Goal: Task Accomplishment & Management: Complete application form

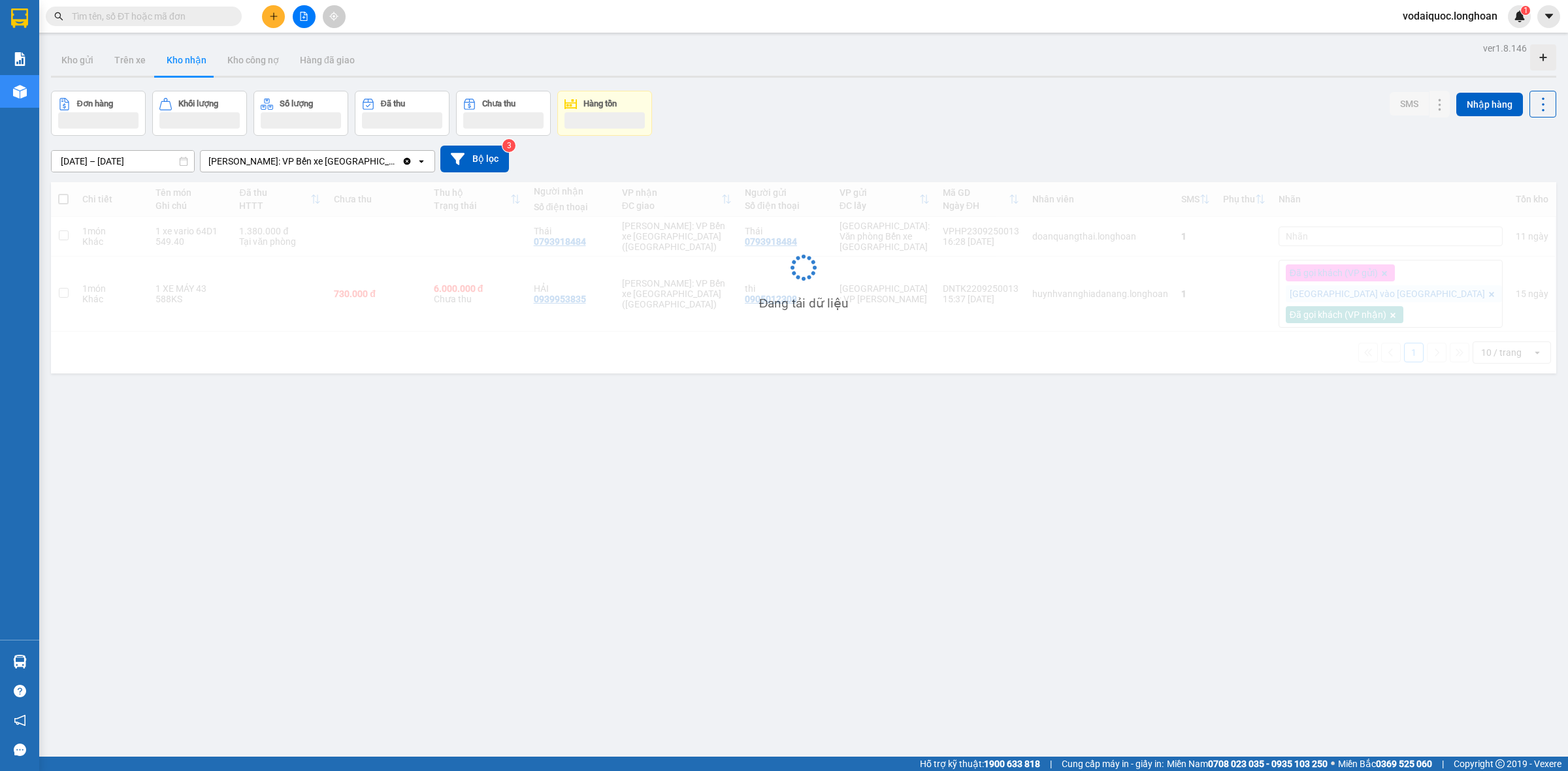
click at [167, 17] on input "text" at bounding box center [149, 16] width 155 height 14
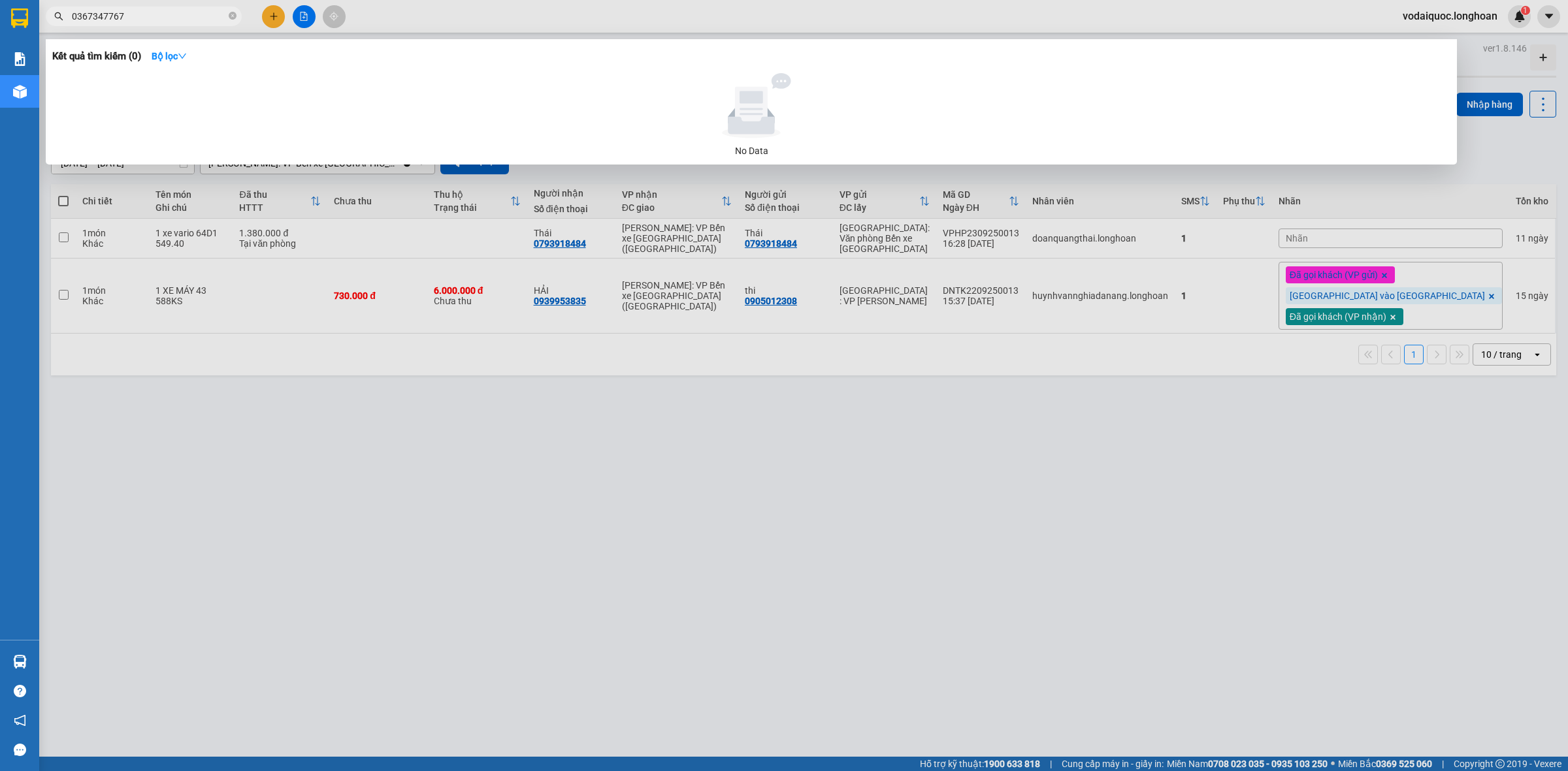
click at [88, 15] on input "0367347767" at bounding box center [149, 16] width 155 height 14
type input "0"
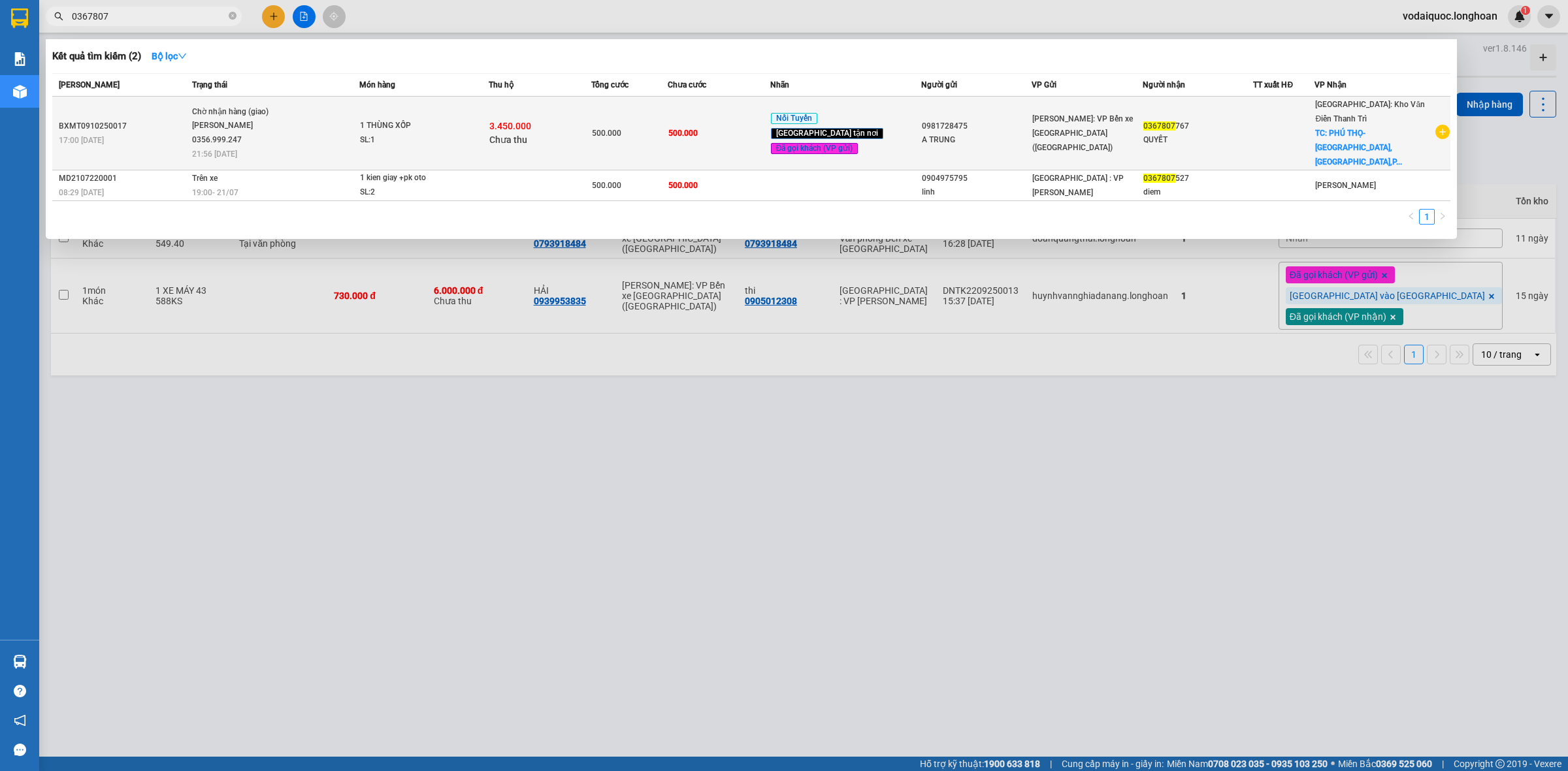
type input "0367807"
click at [1225, 119] on div "0367807 767" at bounding box center [1198, 126] width 110 height 14
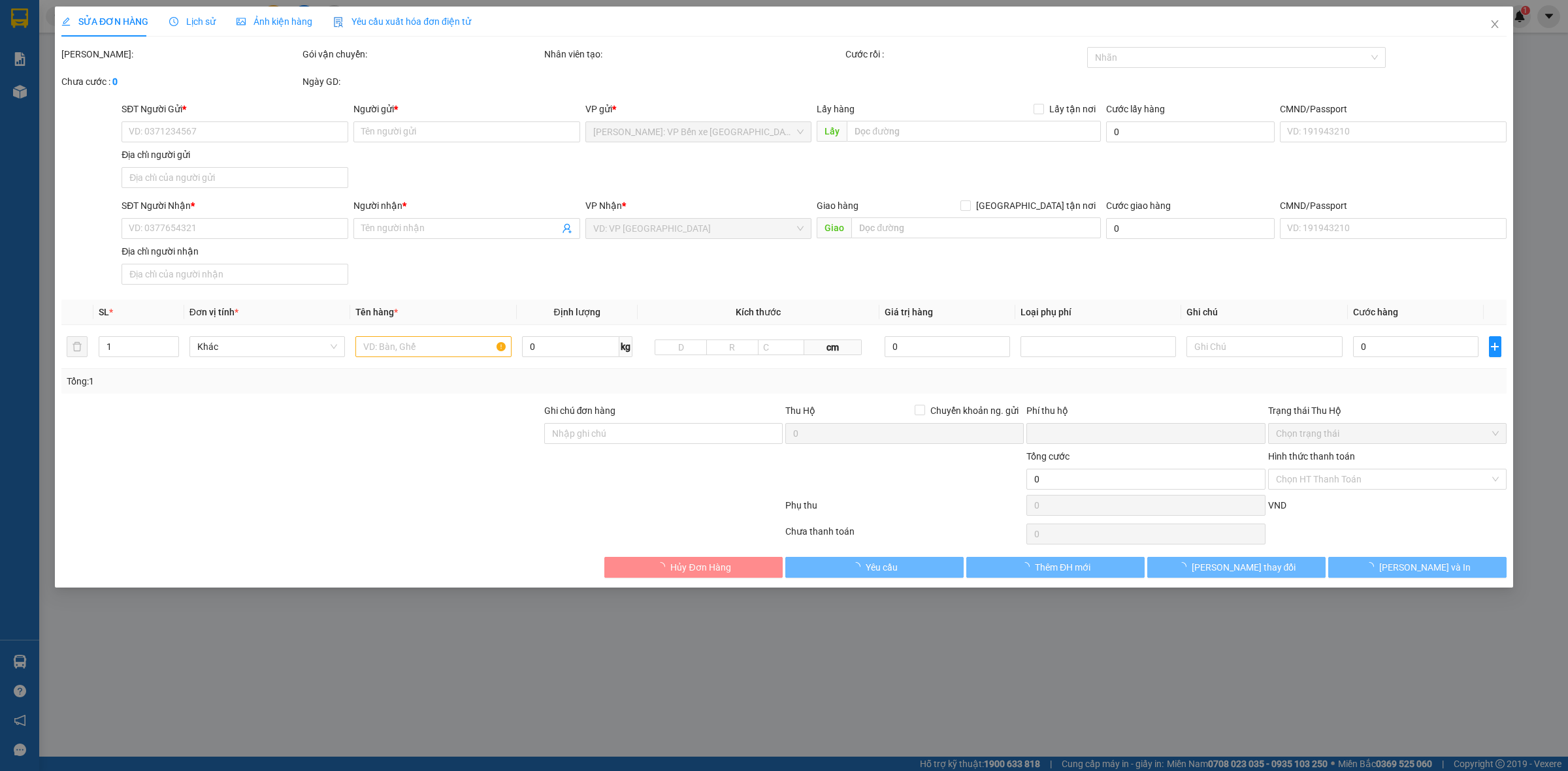
type input "0981728475"
type input "A TRUNG"
type input "0367807767"
type input "QUYẾT"
checkbox input "true"
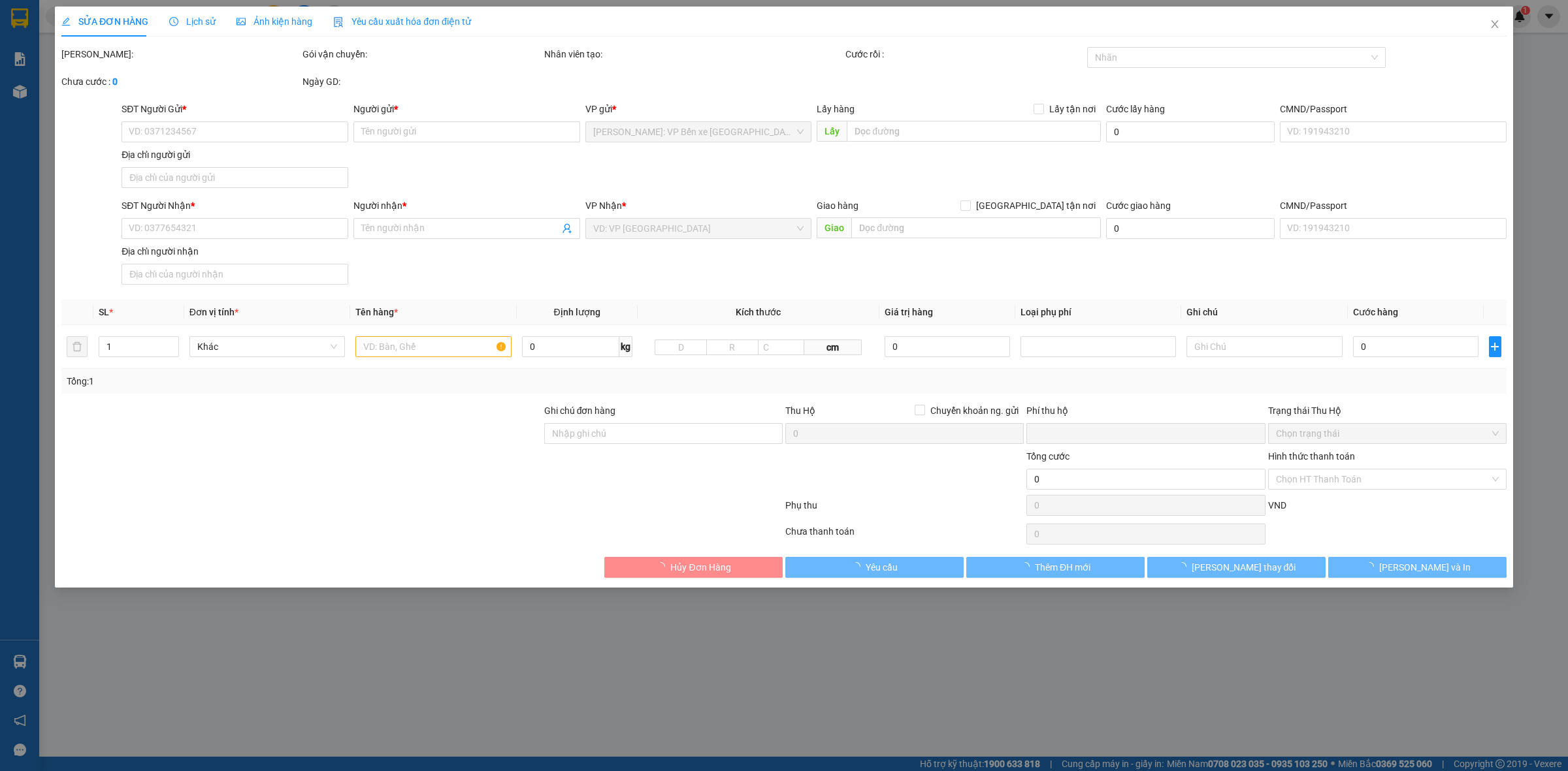
type input "PHÚ THỌ-NGỌC LẬP,YÊN LẬP,PHÚ THỌ"
type input "500.000"
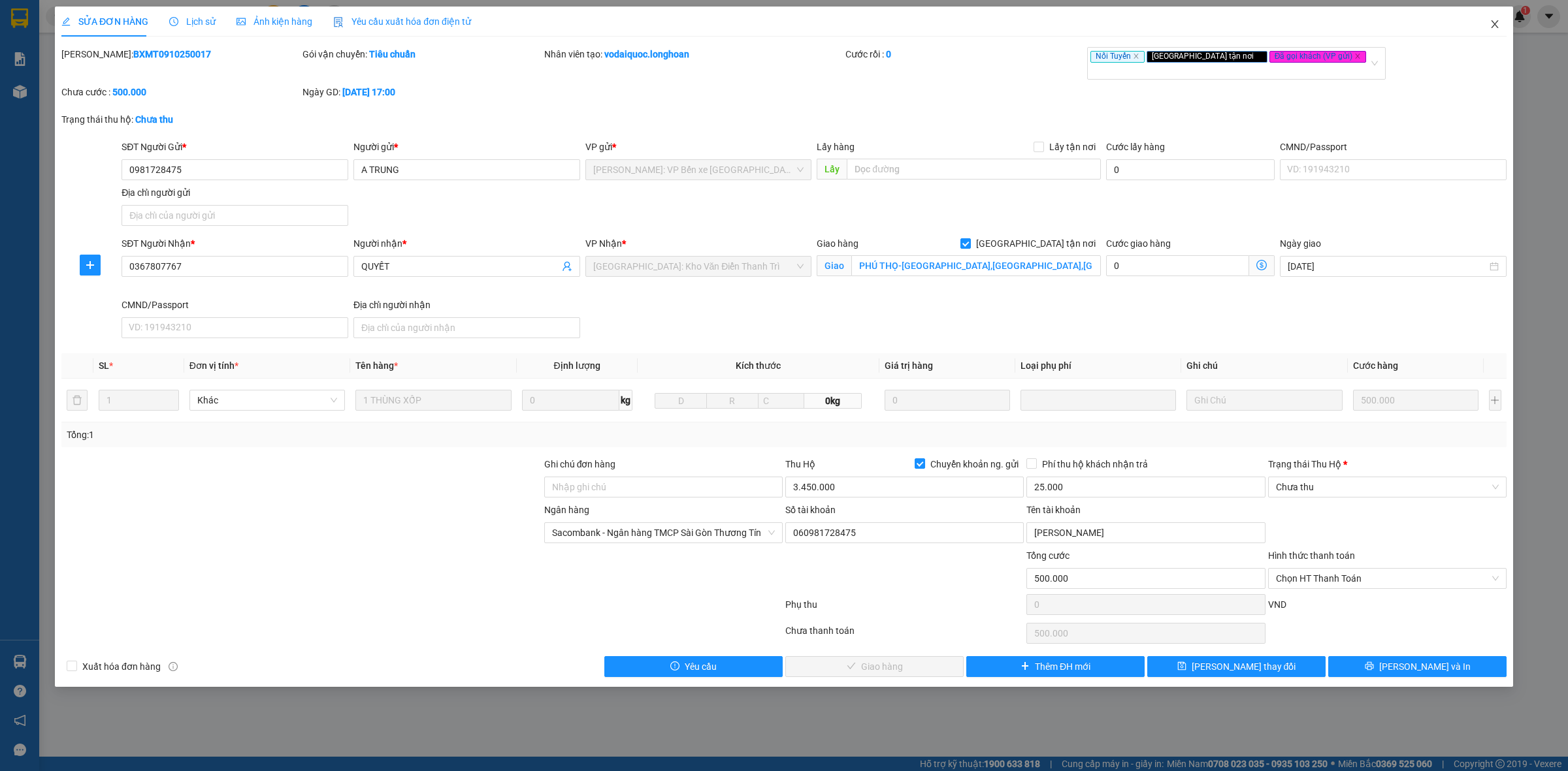
click at [1497, 21] on icon "close" at bounding box center [1494, 23] width 10 height 10
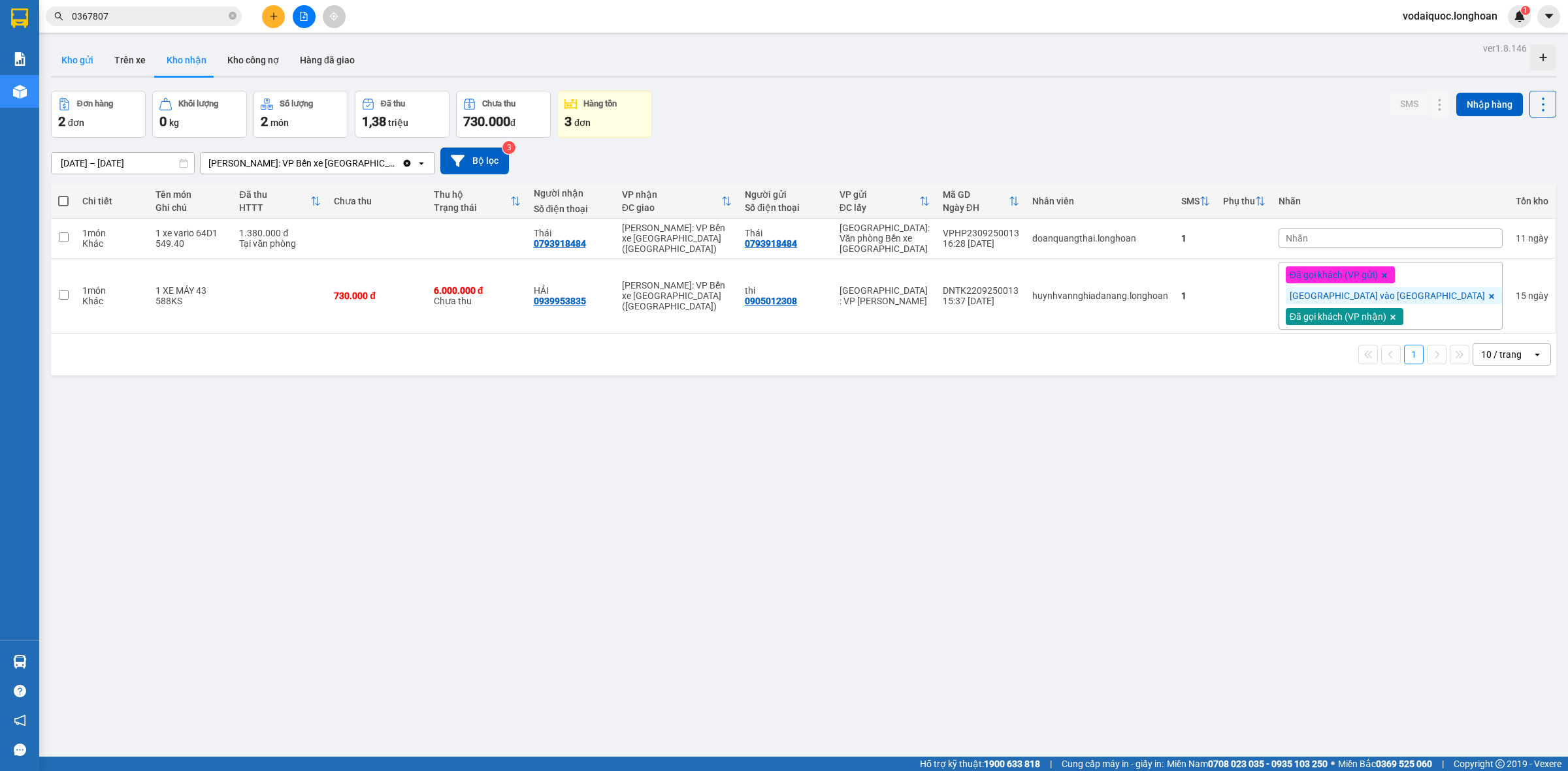
click at [64, 59] on button "Kho gửi" at bounding box center [77, 61] width 53 height 32
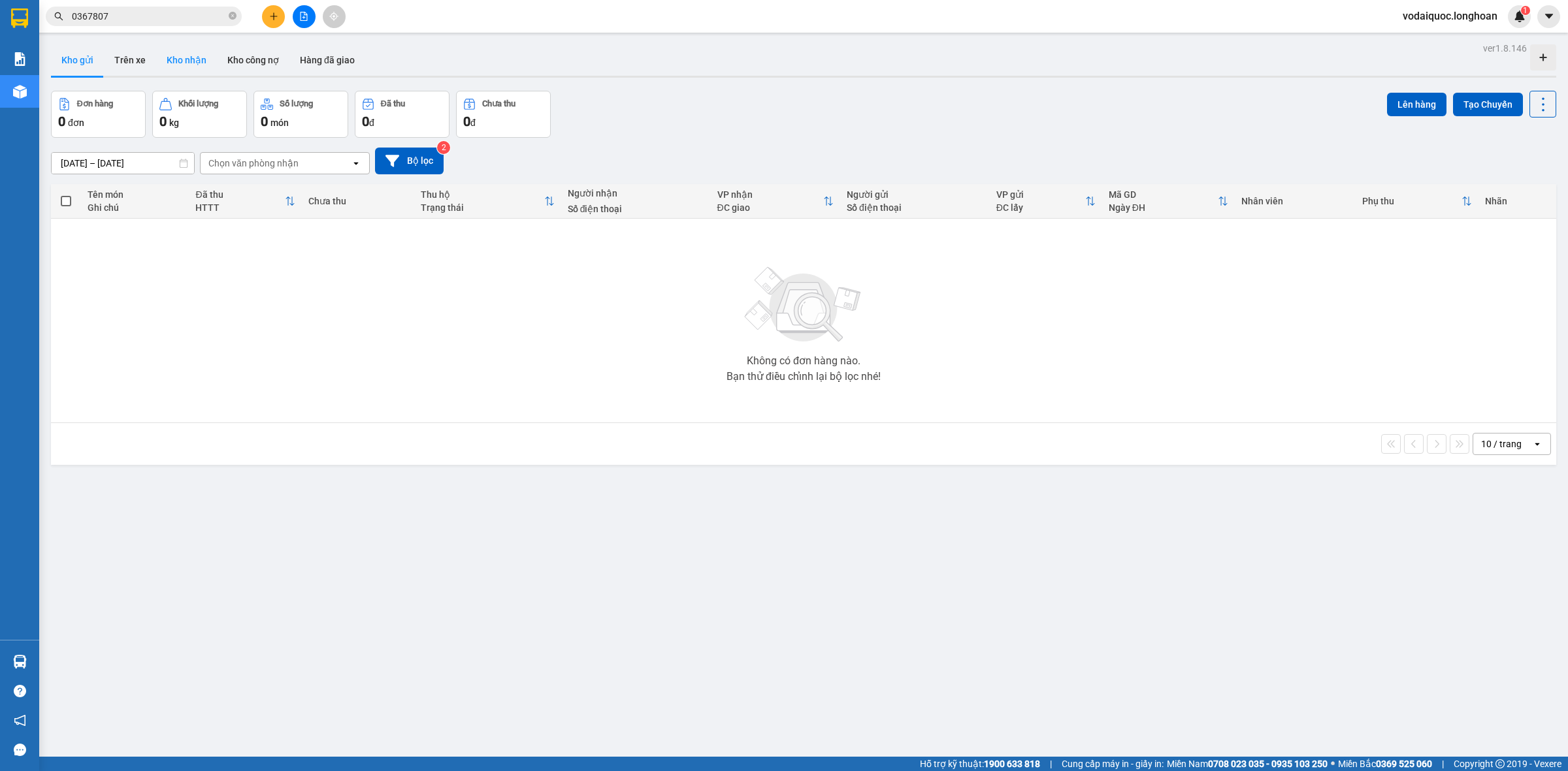
click at [186, 56] on button "Kho nhận" at bounding box center [186, 61] width 61 height 32
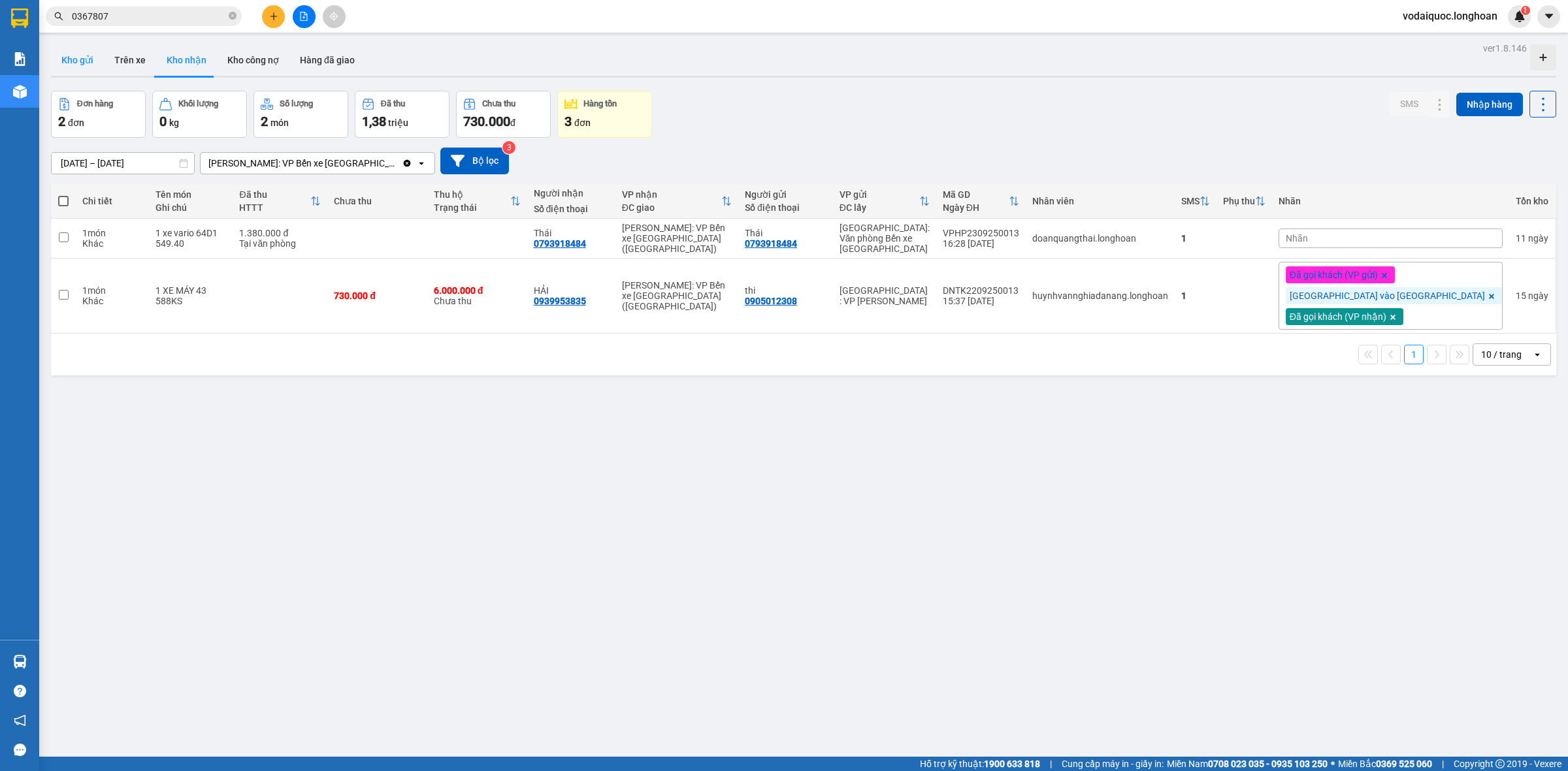
click at [78, 61] on button "Kho gửi" at bounding box center [77, 61] width 53 height 32
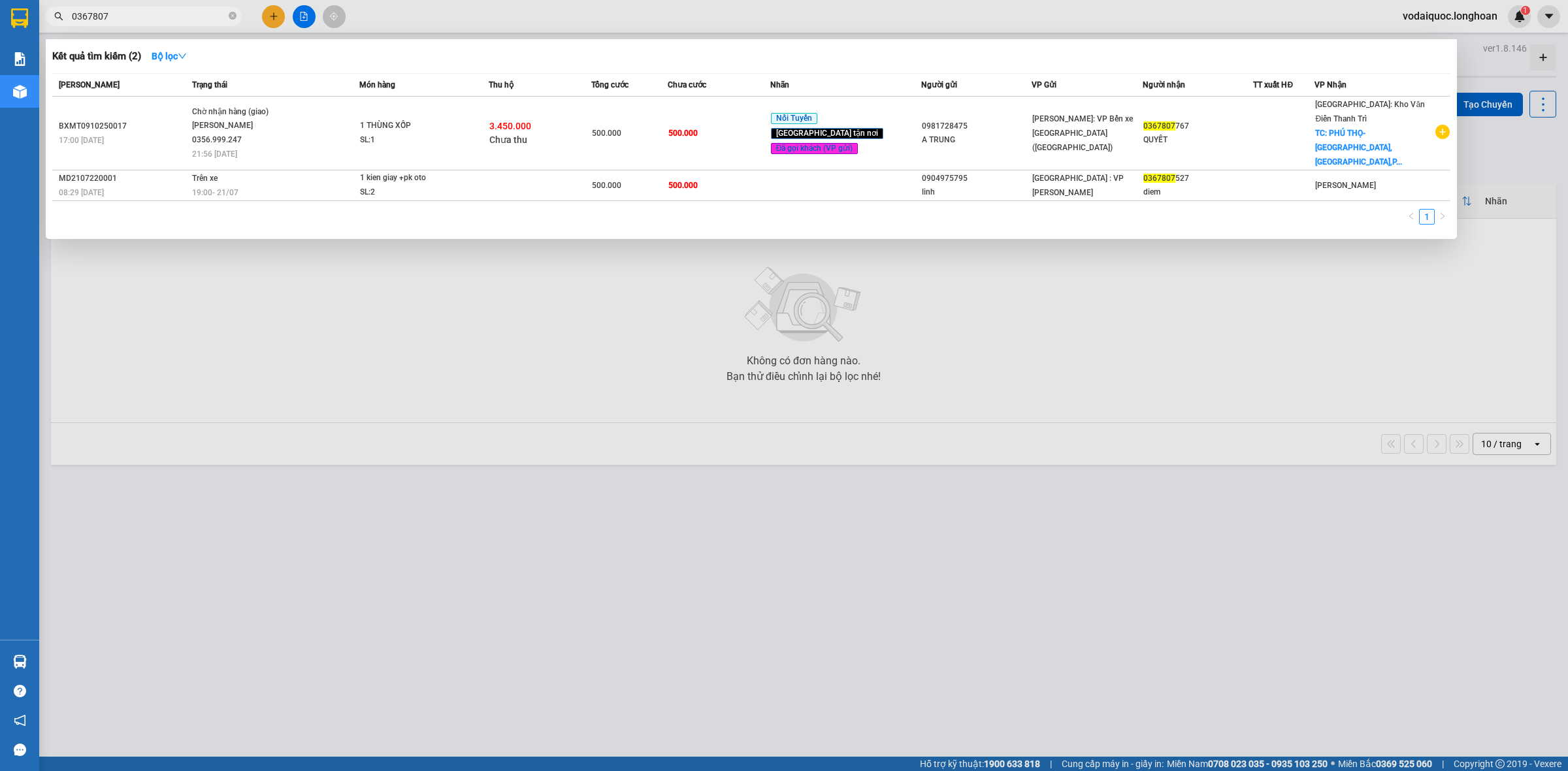
click at [167, 11] on input "0367807" at bounding box center [149, 16] width 155 height 14
click at [233, 13] on icon "close-circle" at bounding box center [233, 16] width 7 height 7
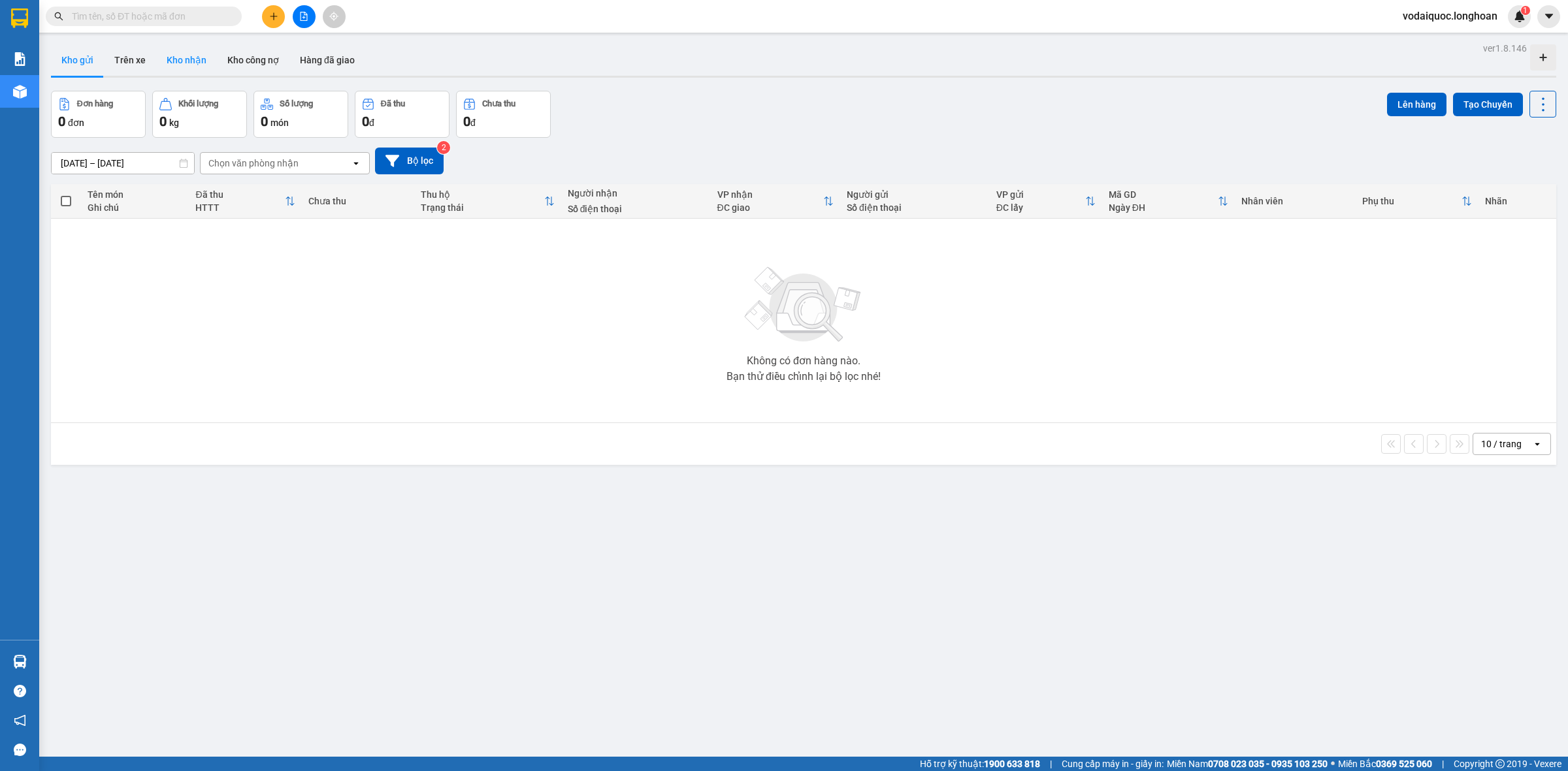
click at [183, 58] on button "Kho nhận" at bounding box center [186, 61] width 61 height 32
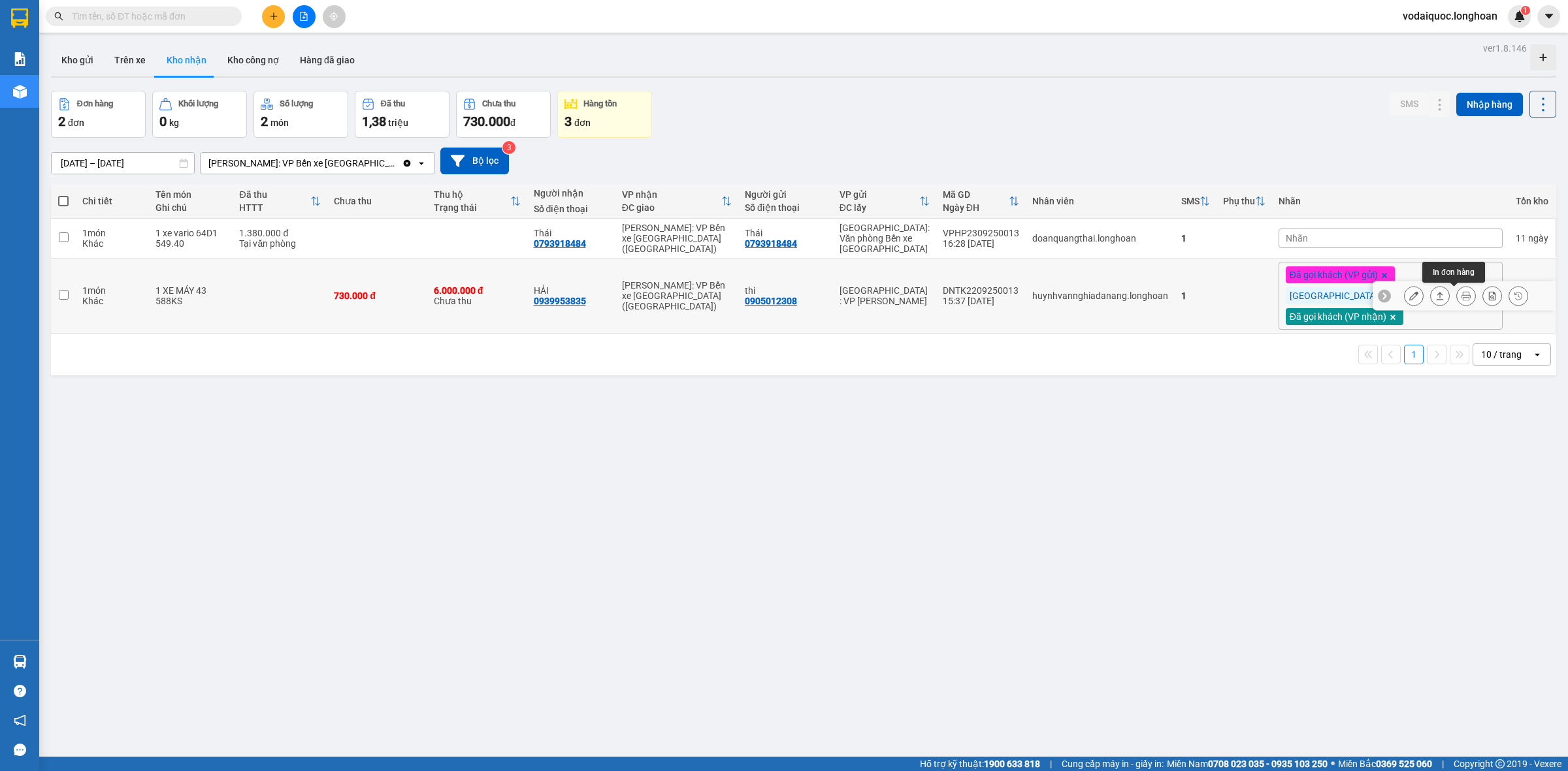
click at [1461, 299] on icon at bounding box center [1466, 296] width 9 height 9
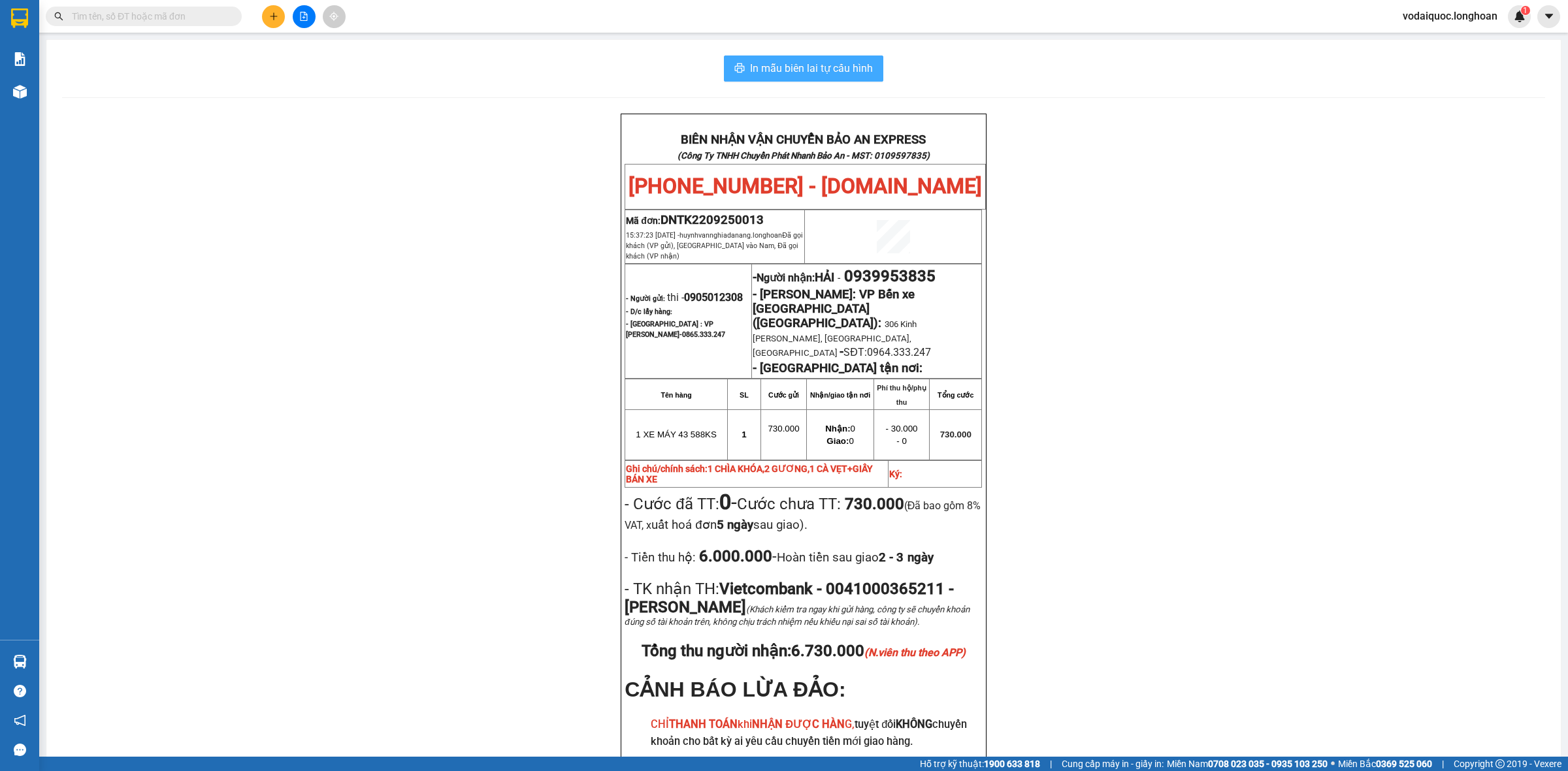
click at [821, 70] on span "In mẫu biên lai tự cấu hình" at bounding box center [811, 69] width 123 height 17
click at [811, 58] on button "In mẫu biên lai tự cấu hình" at bounding box center [803, 69] width 159 height 26
click at [837, 61] on span "In mẫu biên lai tự cấu hình" at bounding box center [811, 69] width 123 height 17
click at [824, 69] on span "In mẫu biên lai tự cấu hình" at bounding box center [811, 69] width 123 height 17
click at [824, 64] on span "In mẫu biên lai tự cấu hình" at bounding box center [811, 69] width 123 height 17
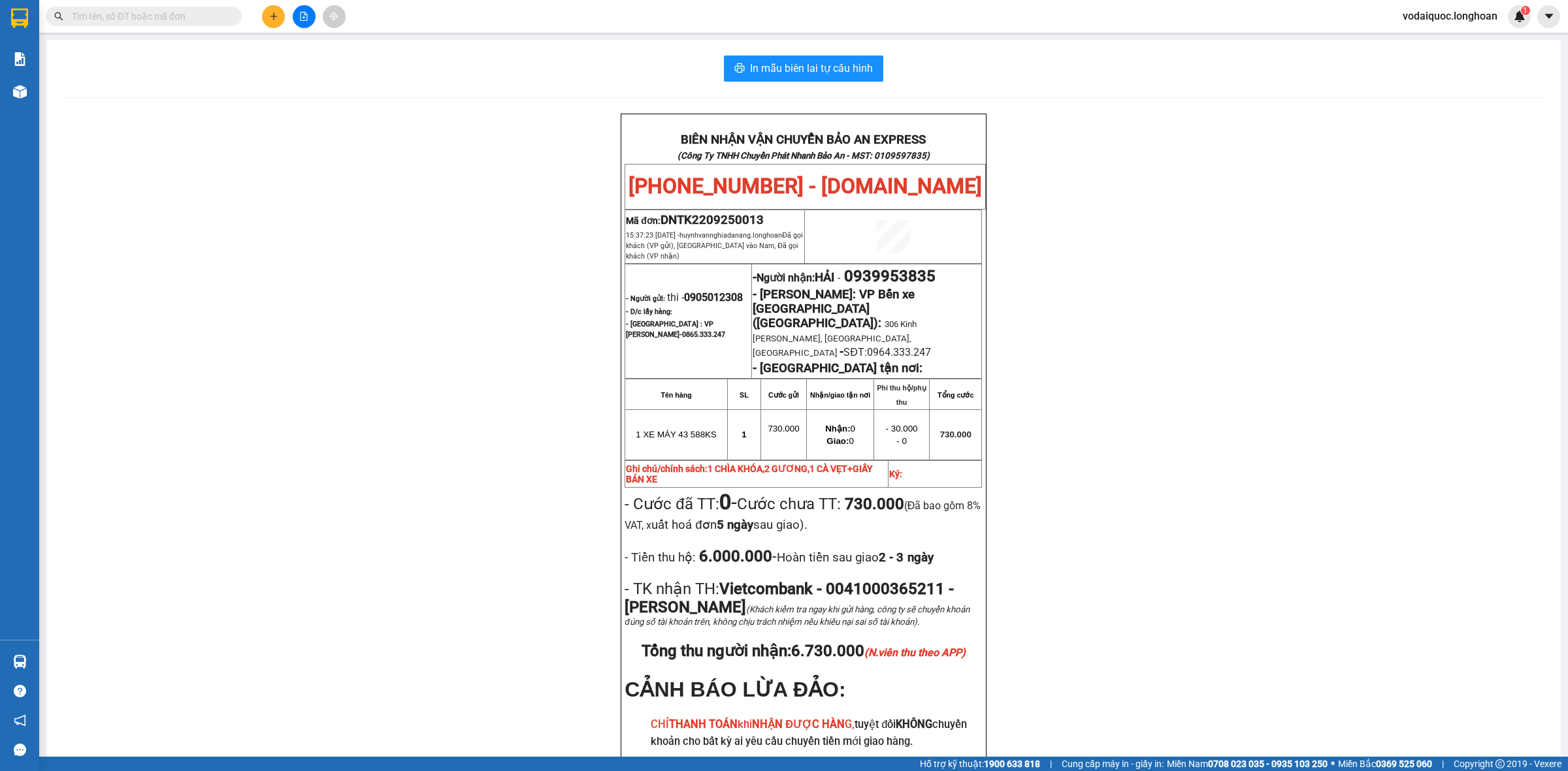
click at [820, 54] on div "In mẫu biên lai tự cấu hình BIÊN NHẬN VẬN CHUYỂN BẢO AN EXPRESS (Công Ty TNHH C…" at bounding box center [804, 462] width 1514 height 845
click at [818, 57] on button "In mẫu biên lai tự cấu hình" at bounding box center [803, 69] width 159 height 26
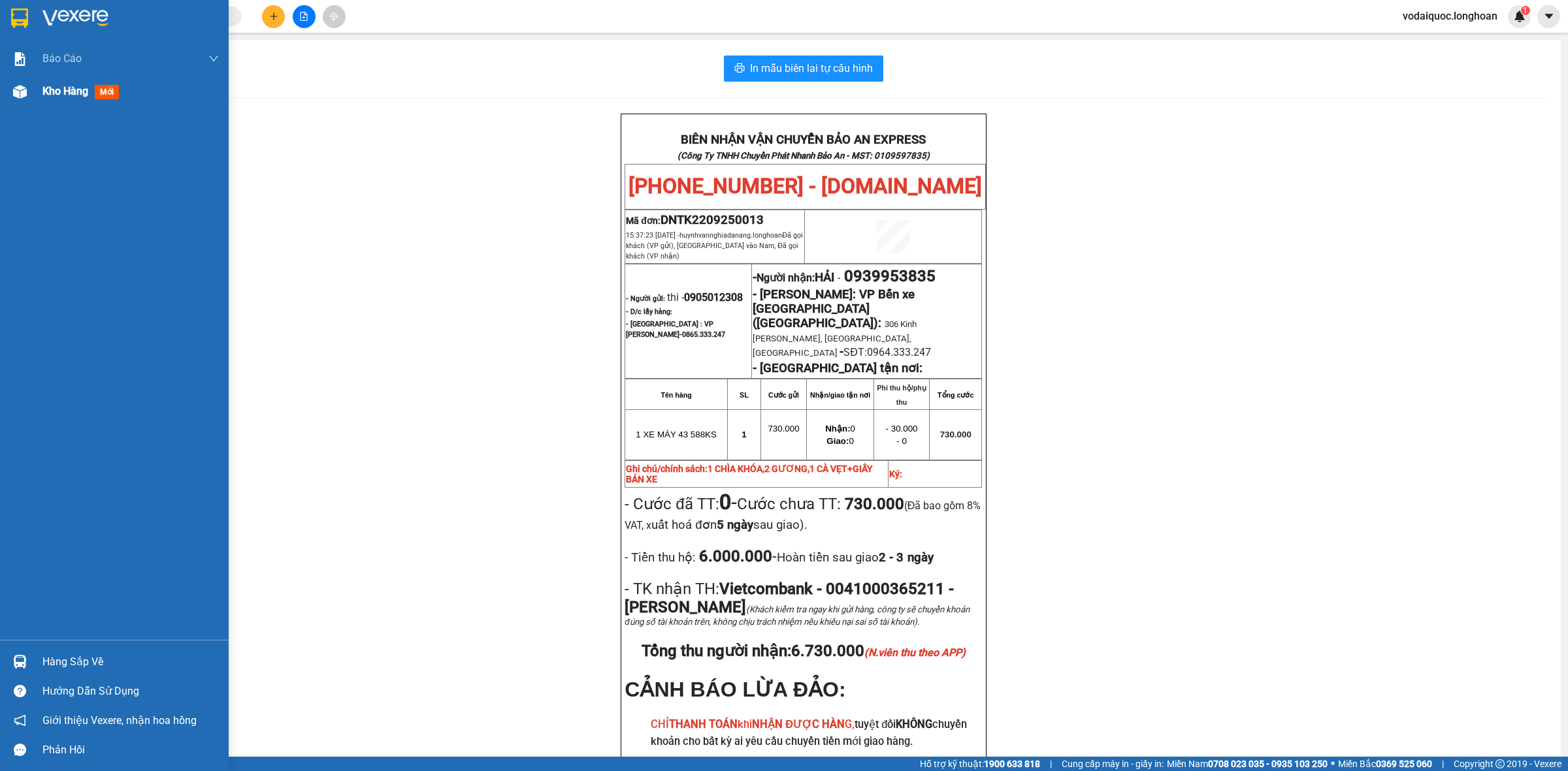
drag, startPoint x: 52, startPoint y: 18, endPoint x: 174, endPoint y: 106, distance: 150.4
click at [53, 19] on img at bounding box center [75, 18] width 66 height 20
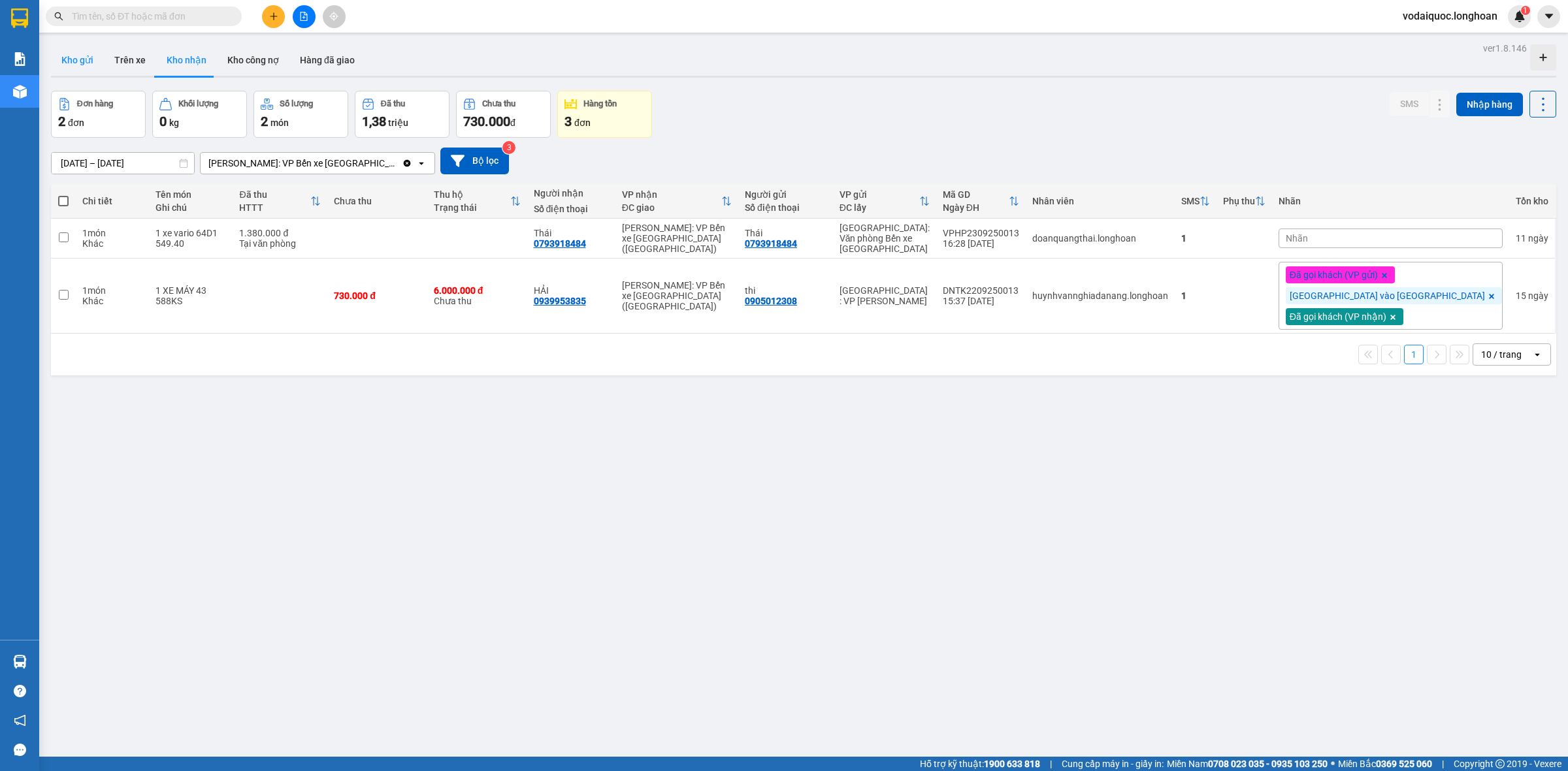
click at [77, 60] on button "Kho gửi" at bounding box center [77, 61] width 53 height 32
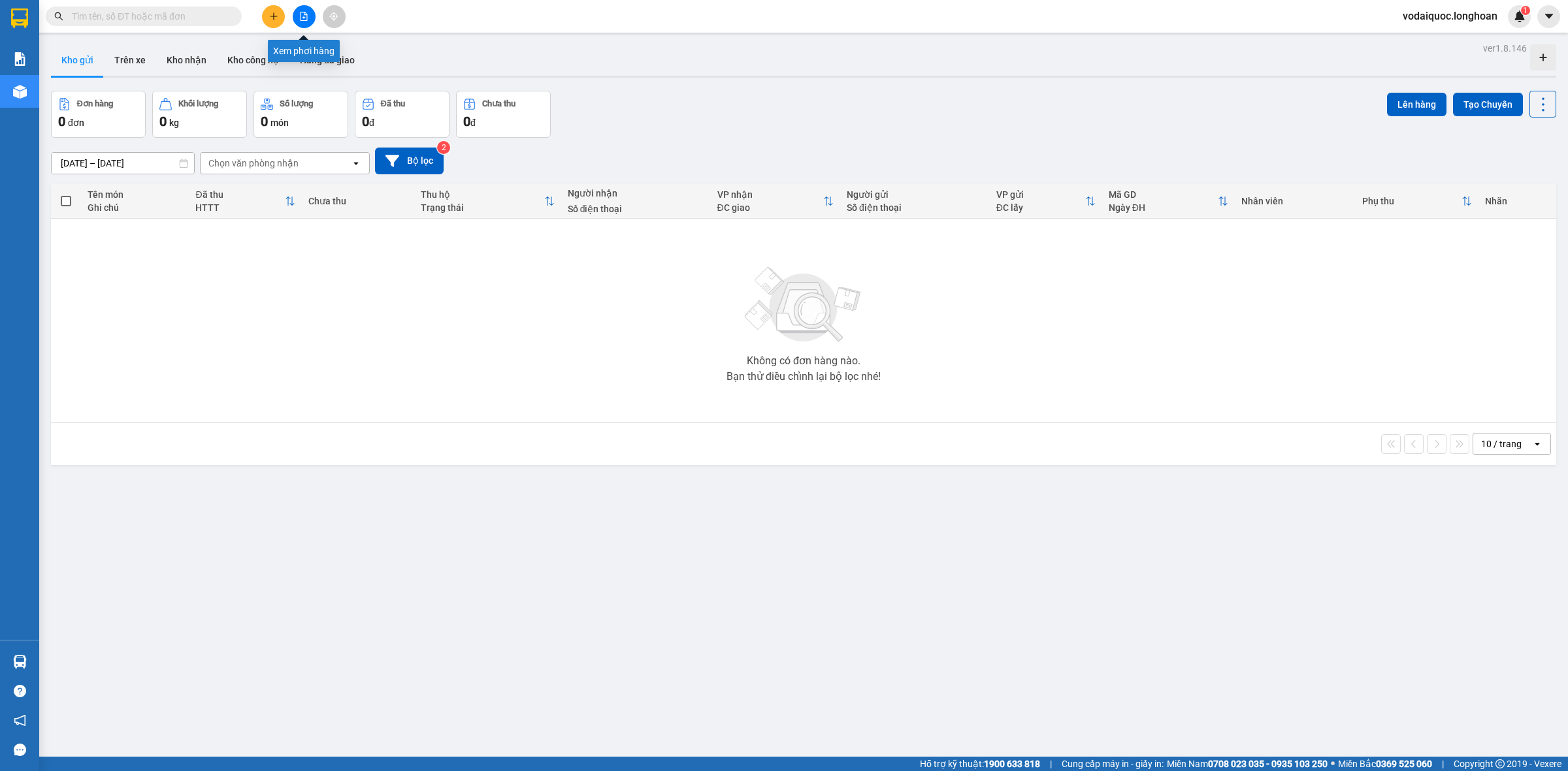
click at [307, 15] on icon "file-add" at bounding box center [304, 17] width 9 height 9
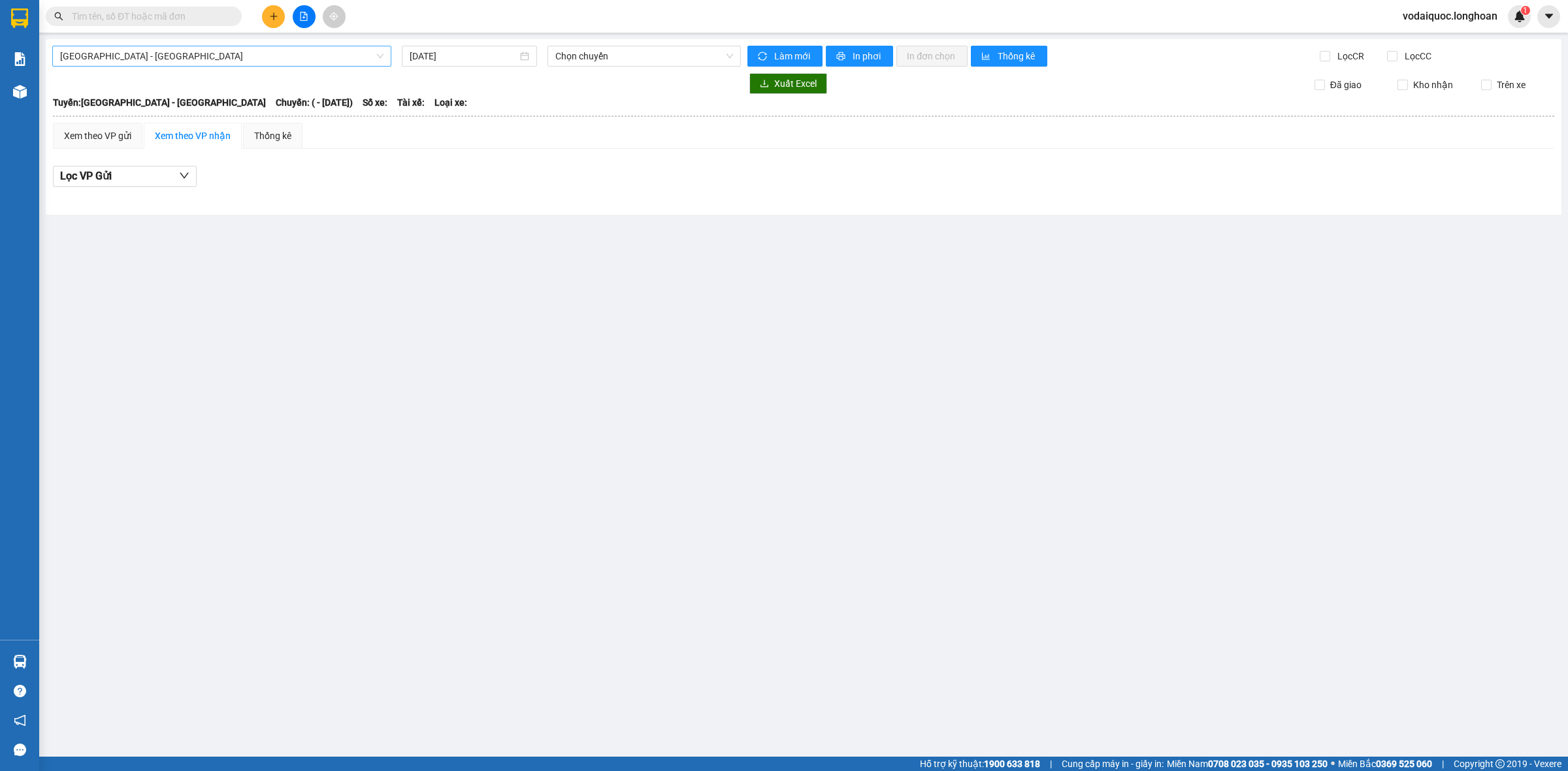
click at [303, 56] on span "Hải Phòng - Hà Nội" at bounding box center [222, 56] width 323 height 20
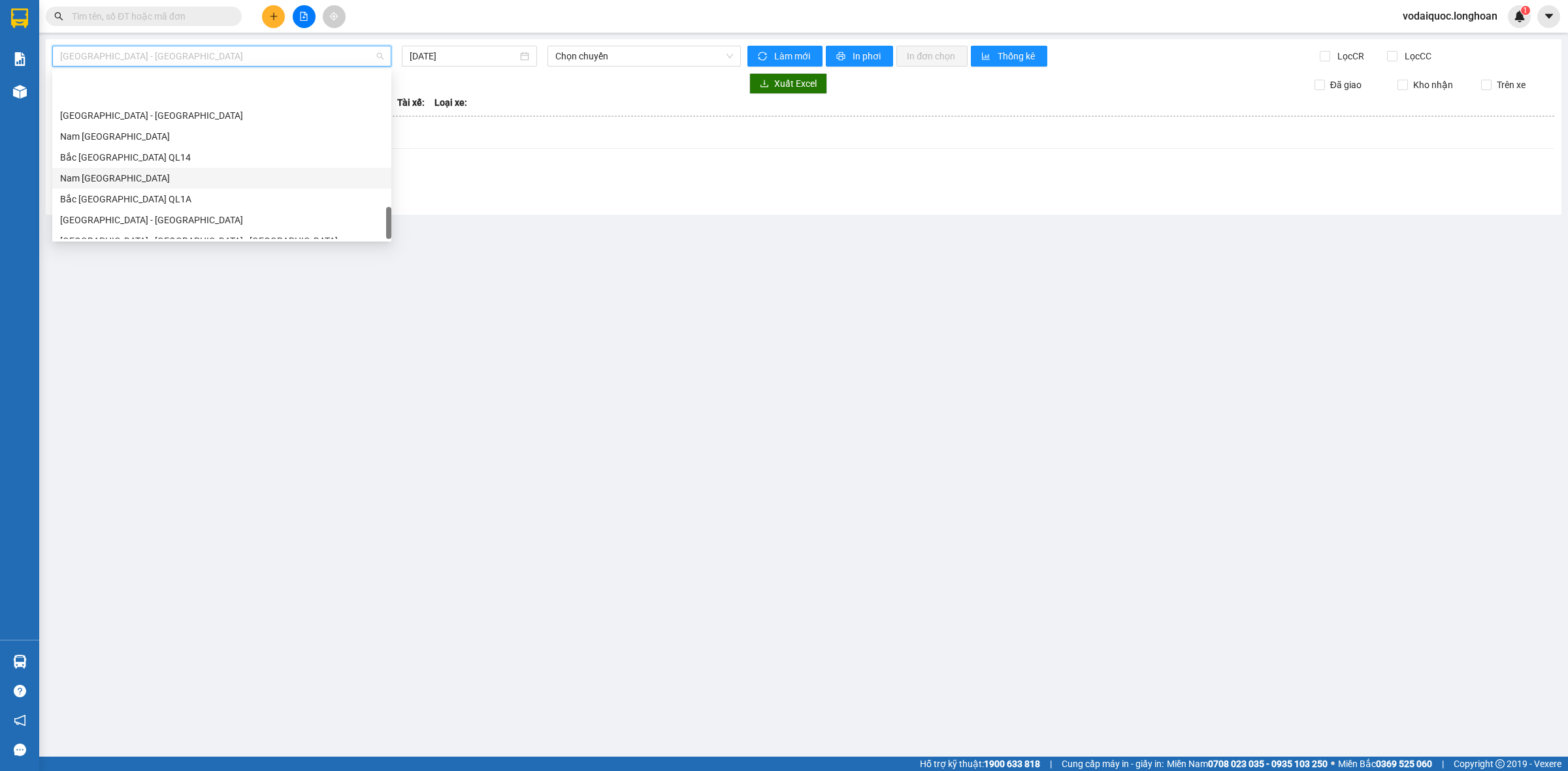
scroll to position [919, 0]
click at [139, 143] on div "Bắc Trung Nam QL1A" at bounding box center [222, 145] width 323 height 14
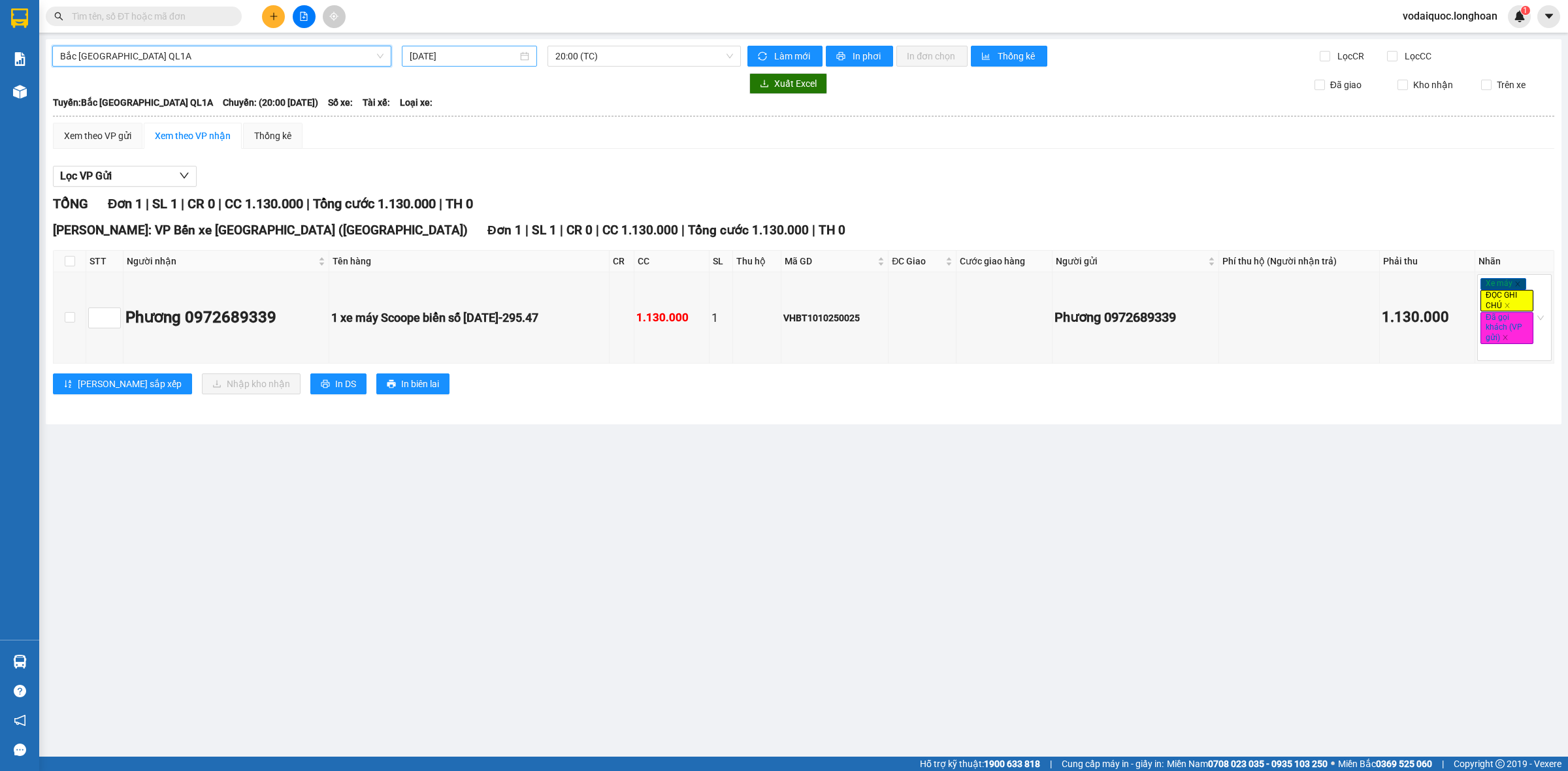
click at [470, 51] on input "12/10/2025" at bounding box center [464, 56] width 108 height 14
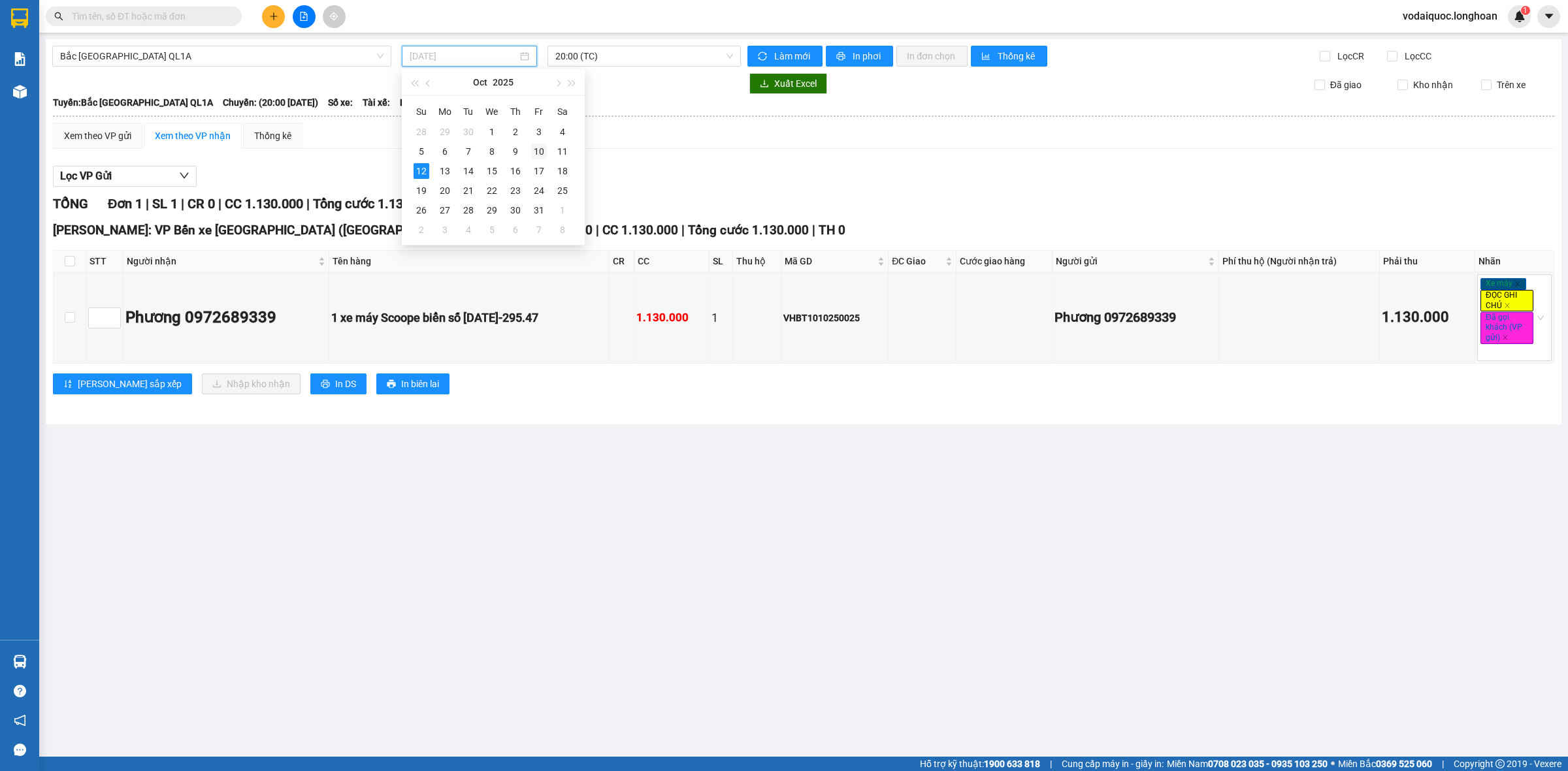
click at [541, 152] on div "10" at bounding box center [538, 151] width 16 height 16
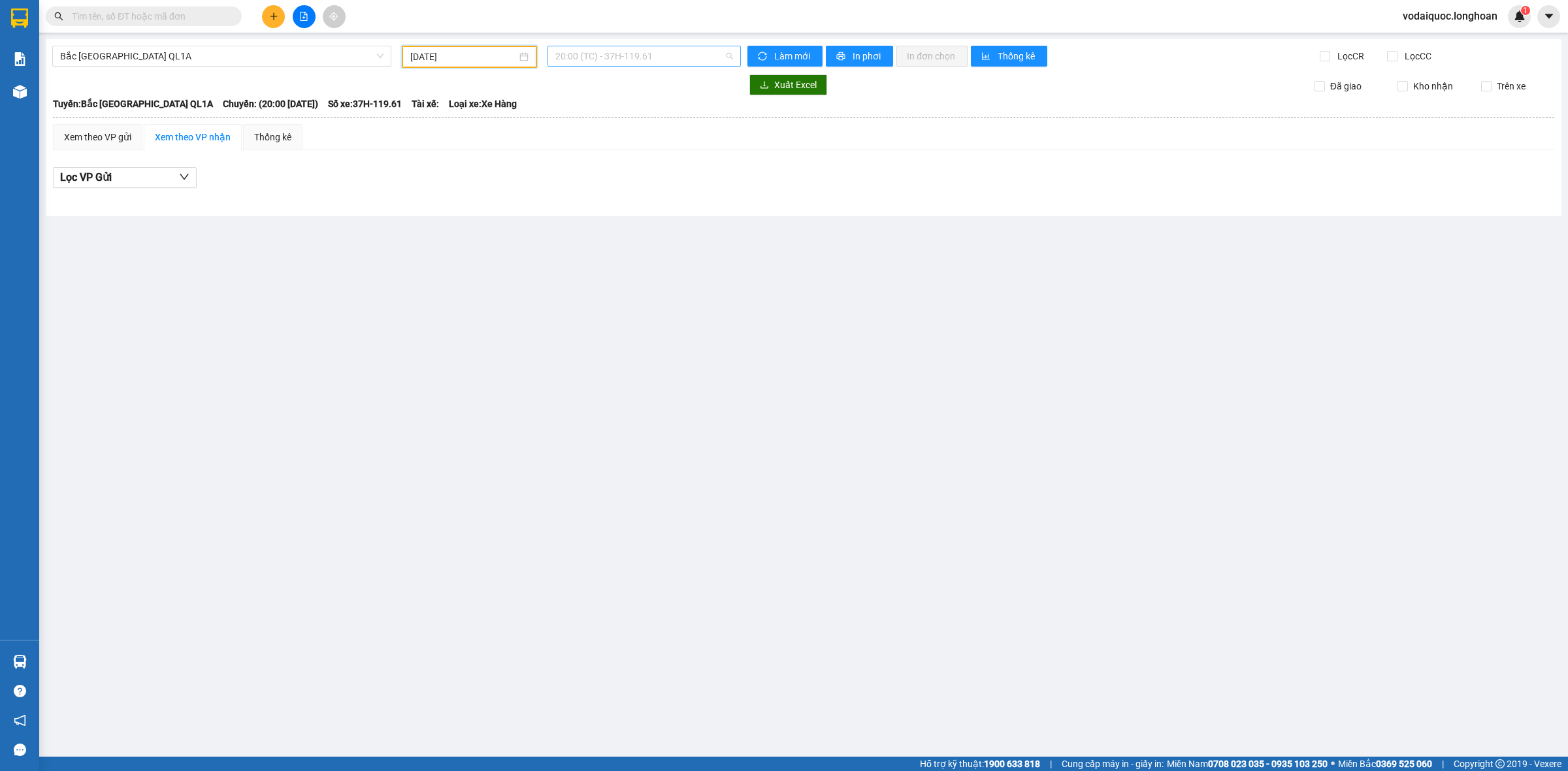
click at [607, 54] on span "20:00 (TC) - 37H-119.61" at bounding box center [643, 56] width 178 height 20
click at [623, 130] on div "23:00 (TC) - 29K-024.94" at bounding box center [605, 124] width 101 height 14
click at [454, 47] on div "10/10/2025" at bounding box center [468, 57] width 135 height 22
click at [487, 145] on div "8" at bounding box center [492, 151] width 16 height 16
type input "08/10/2025"
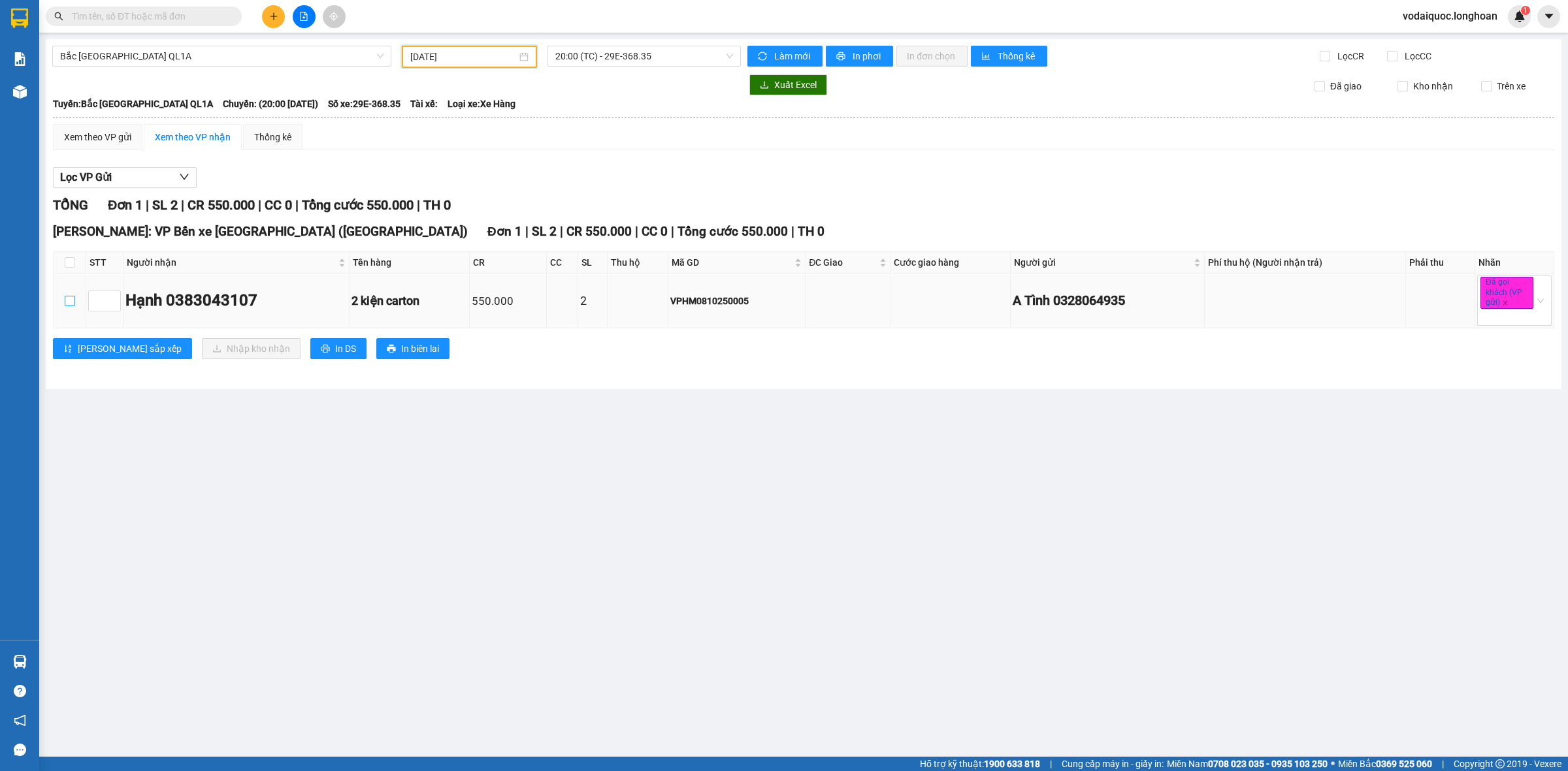
click at [71, 307] on label at bounding box center [69, 301] width 10 height 14
click at [71, 306] on input "checkbox" at bounding box center [69, 301] width 10 height 10
checkbox input "true"
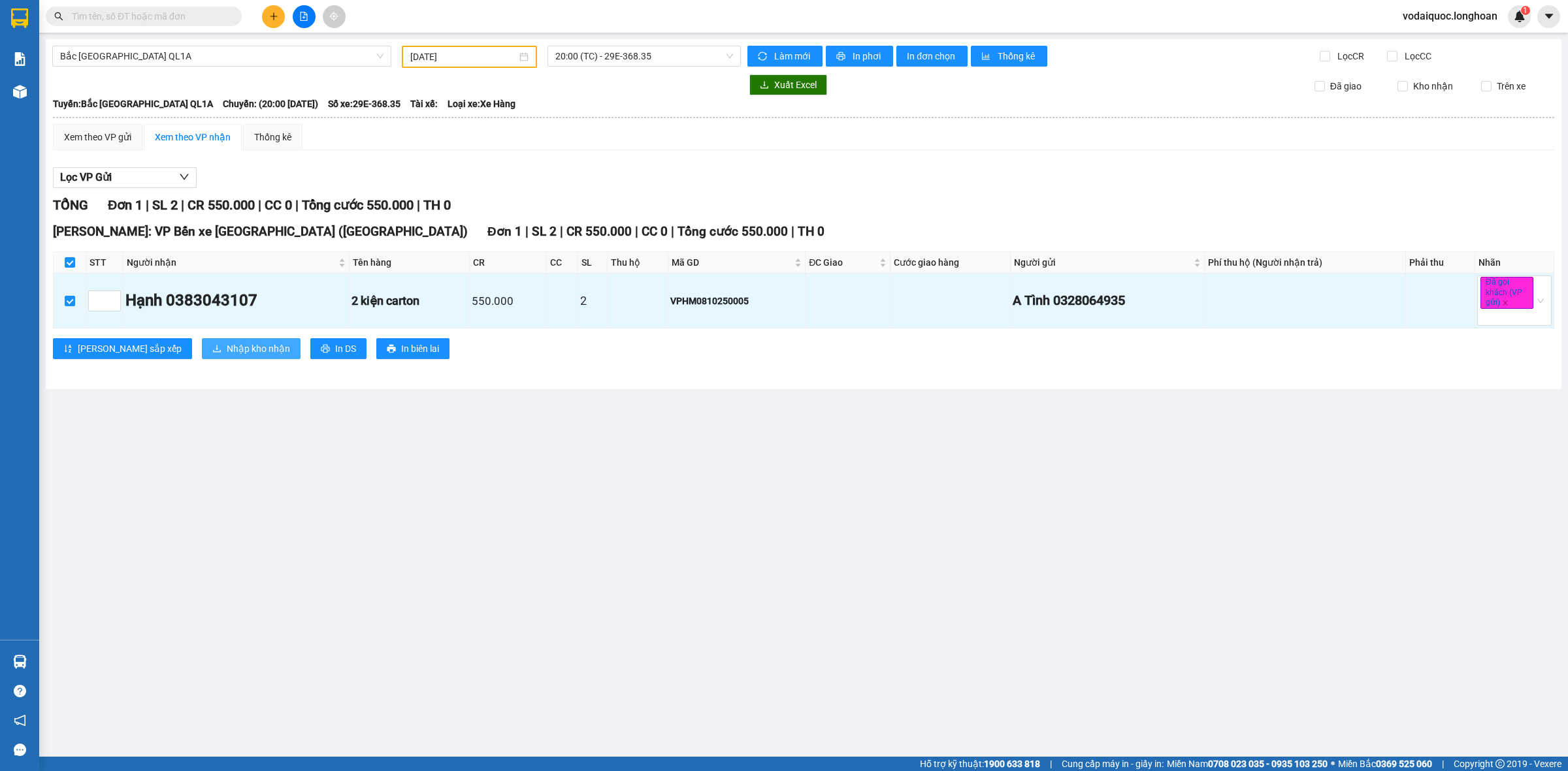
click at [202, 359] on button "Nhập kho nhận" at bounding box center [251, 348] width 99 height 20
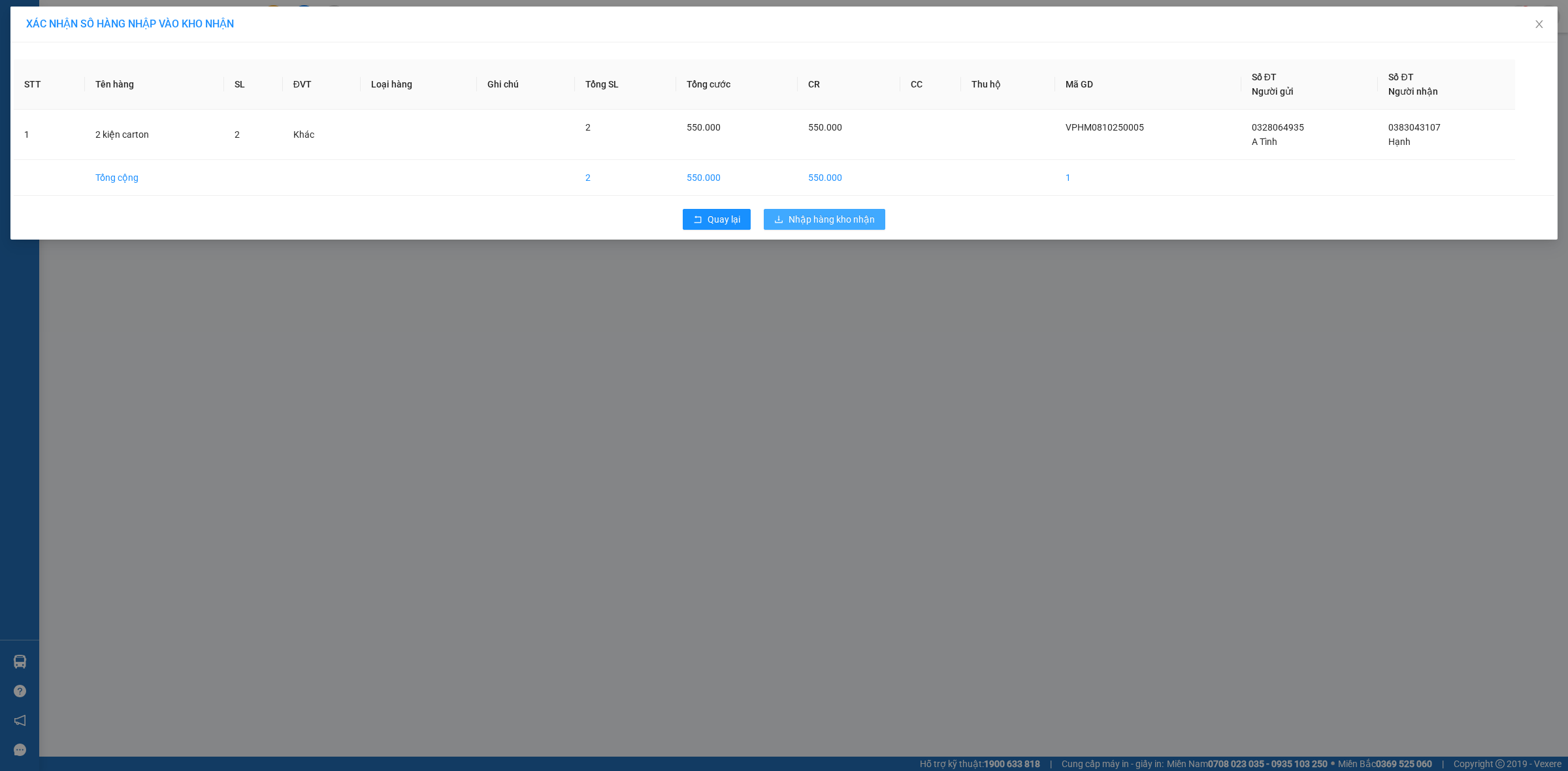
click at [808, 220] on span "Nhập hàng kho nhận" at bounding box center [831, 219] width 87 height 14
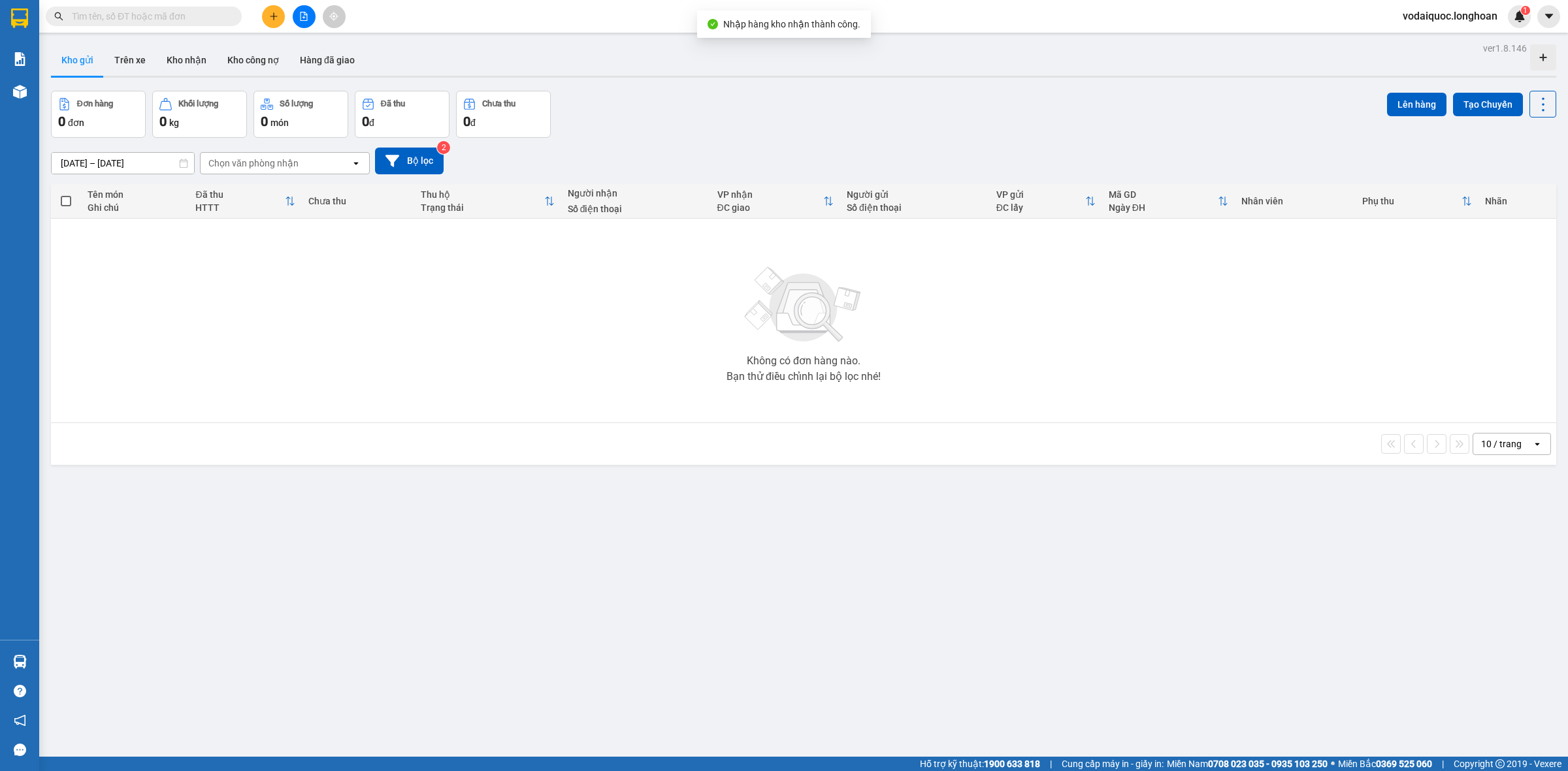
click at [301, 7] on button at bounding box center [304, 17] width 23 height 23
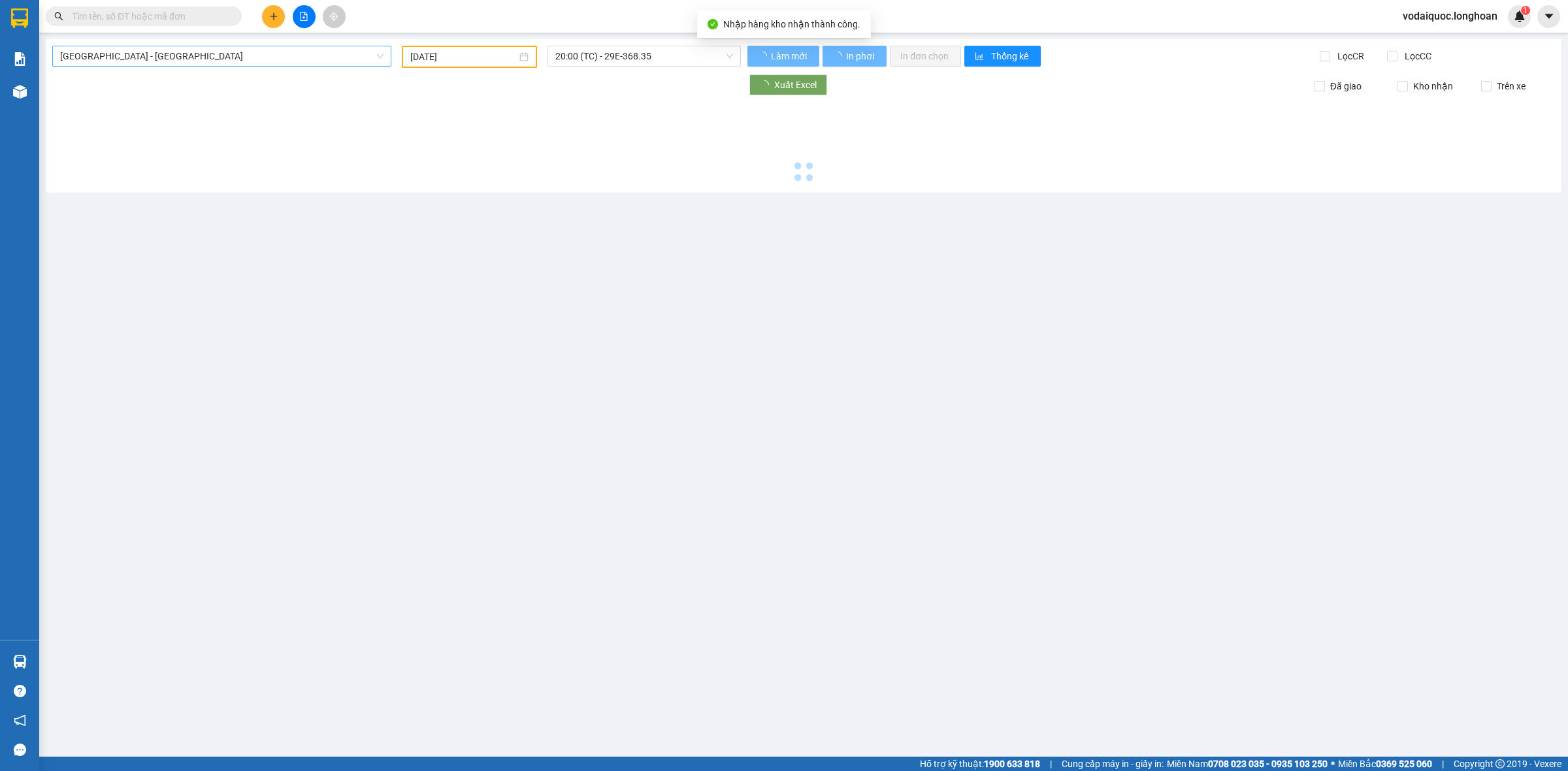
type input "12/10/2025"
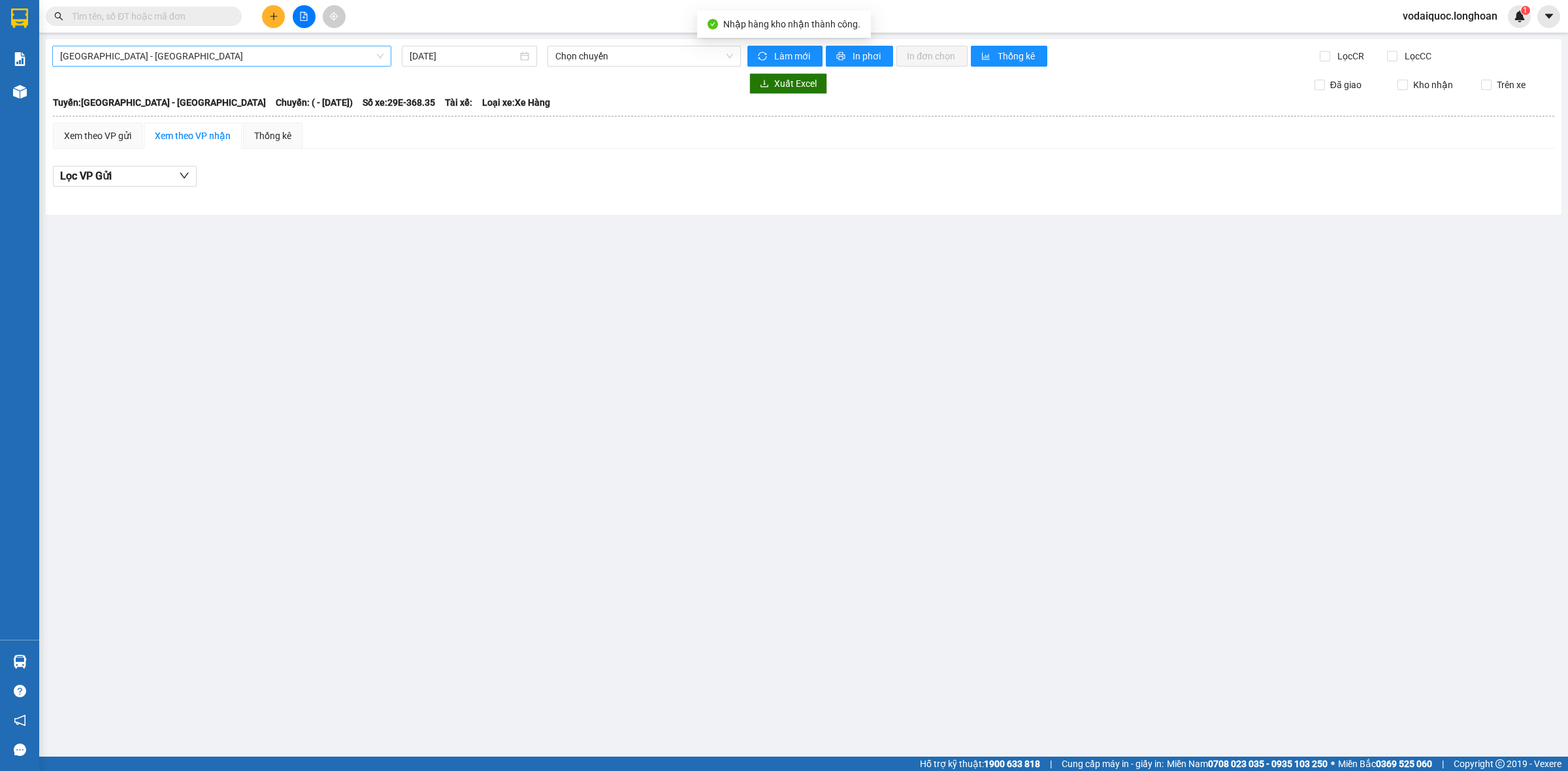
click at [251, 56] on span "Hải Phòng - Hà Nội" at bounding box center [222, 56] width 323 height 20
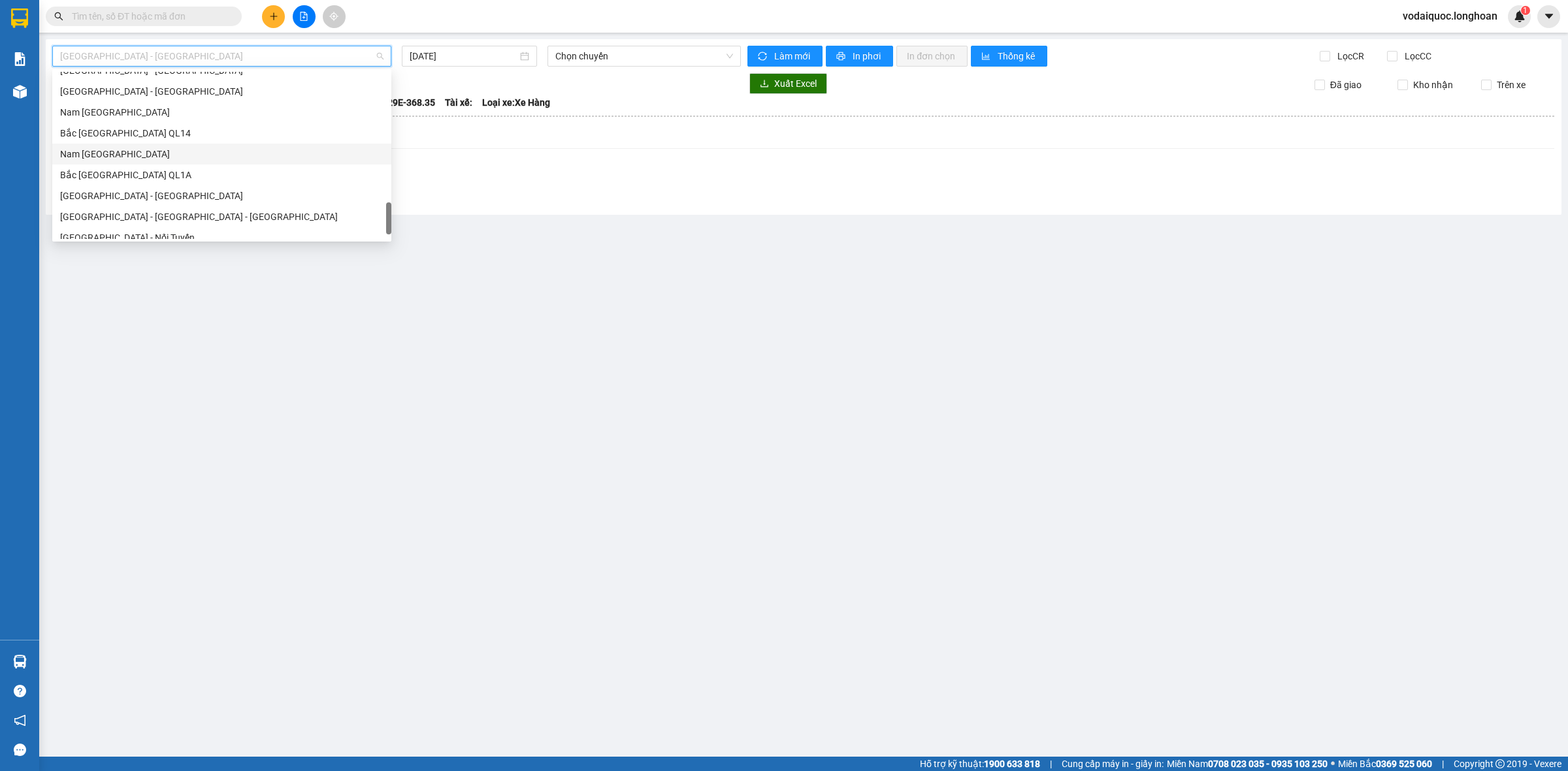
scroll to position [919, 0]
click at [149, 147] on div "Bắc Trung Nam QL1A" at bounding box center [222, 145] width 323 height 14
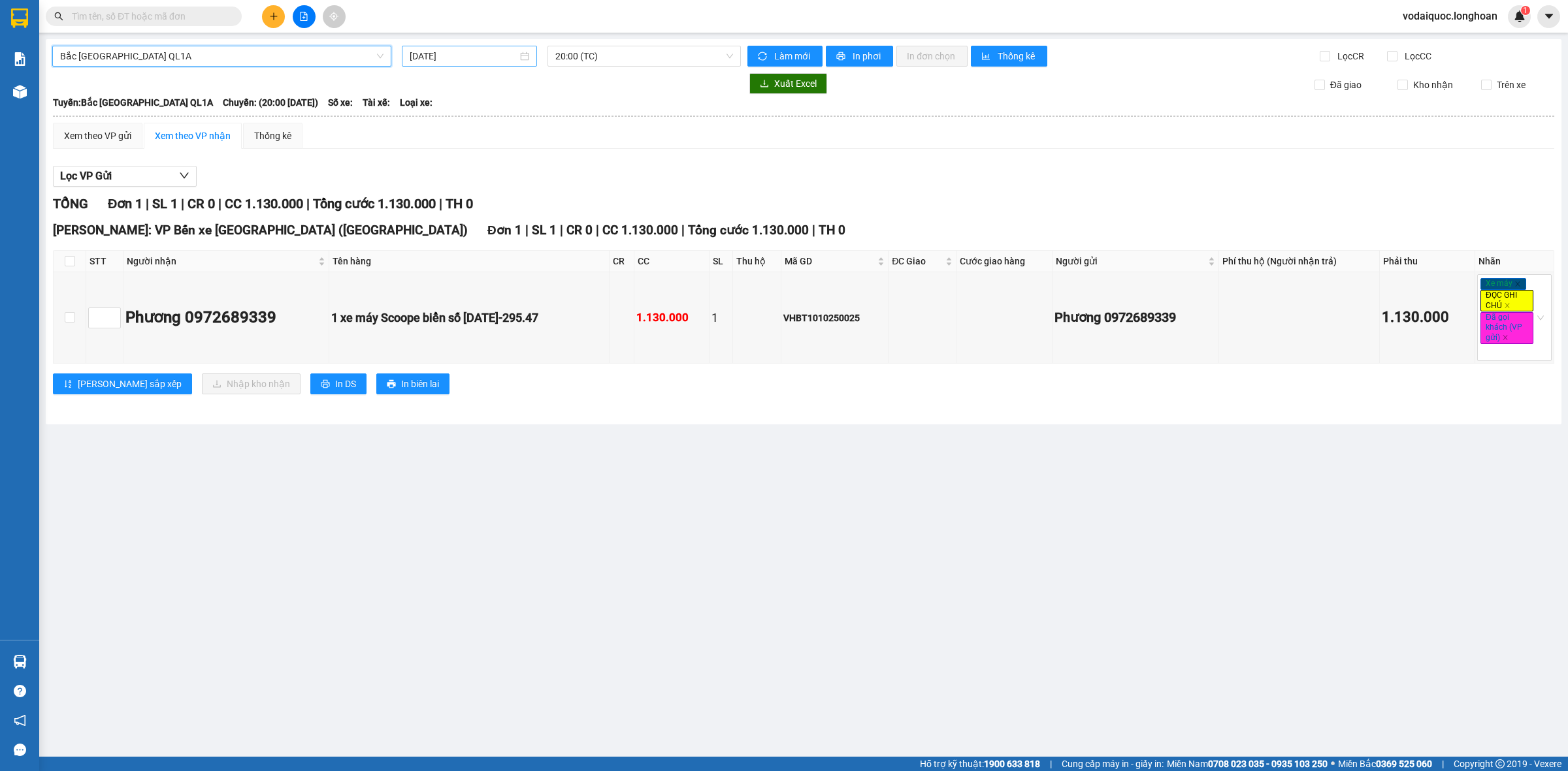
click at [471, 52] on input "12/10/2025" at bounding box center [464, 56] width 108 height 14
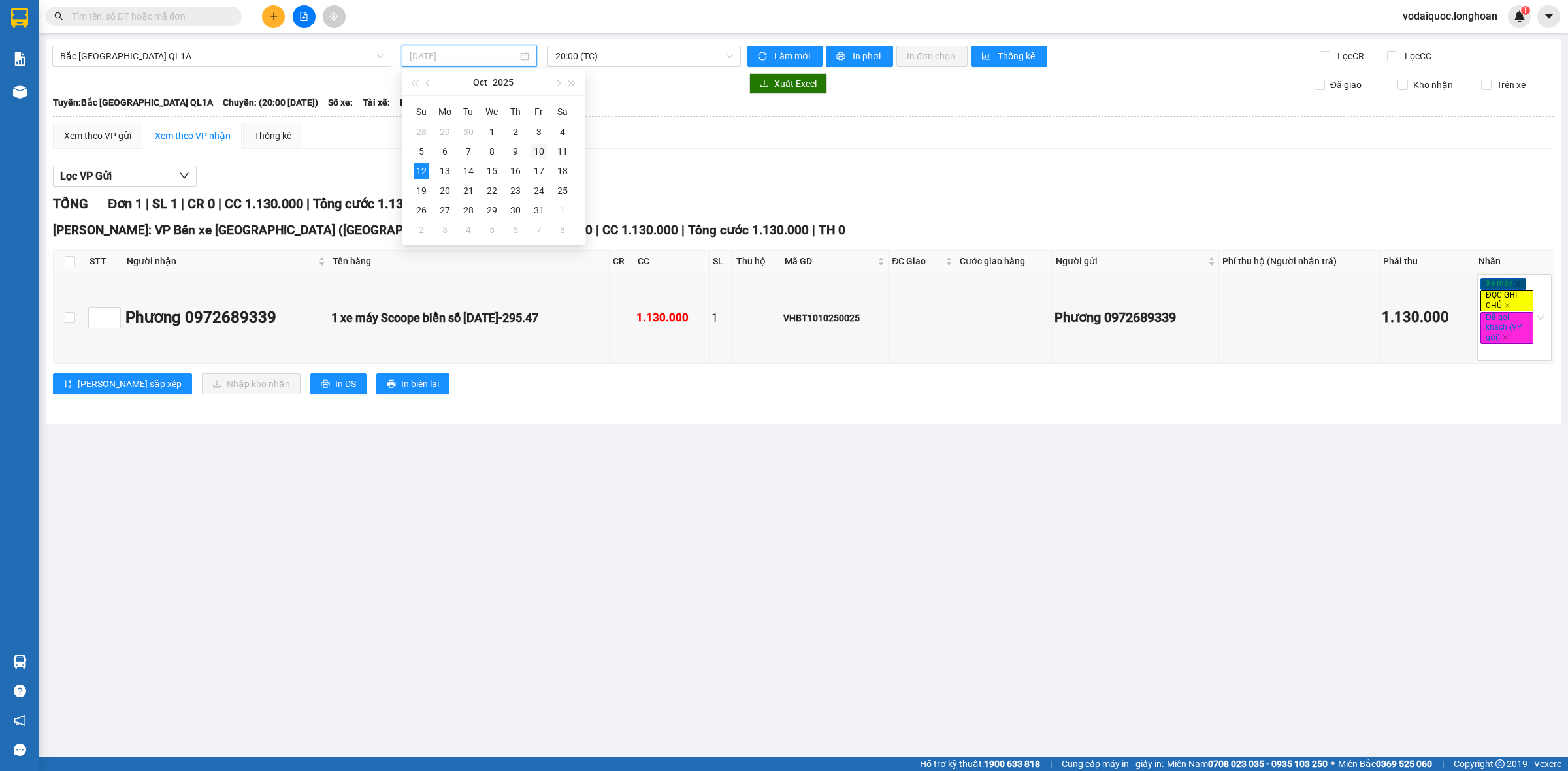
click at [528, 149] on td "10" at bounding box center [538, 151] width 23 height 20
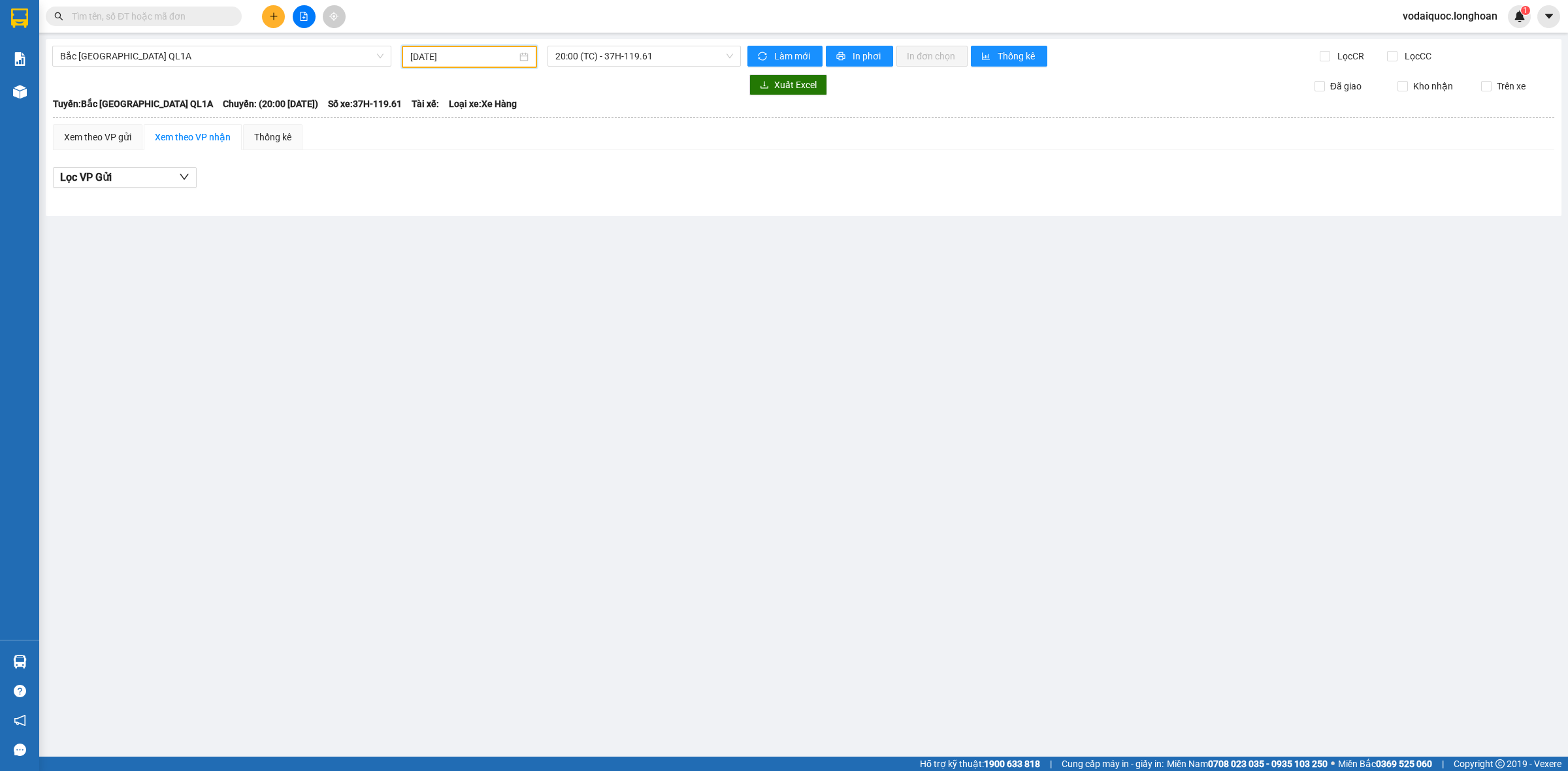
click at [468, 58] on input "10/10/2025" at bounding box center [464, 56] width 106 height 14
click at [515, 152] on div "9" at bounding box center [515, 151] width 16 height 16
type input "09/10/2025"
click at [604, 56] on span "15:00 (TC) - 29K-041.05" at bounding box center [643, 56] width 178 height 20
click at [612, 128] on div "23:00 (TC) - 29K-040.98" at bounding box center [605, 124] width 101 height 14
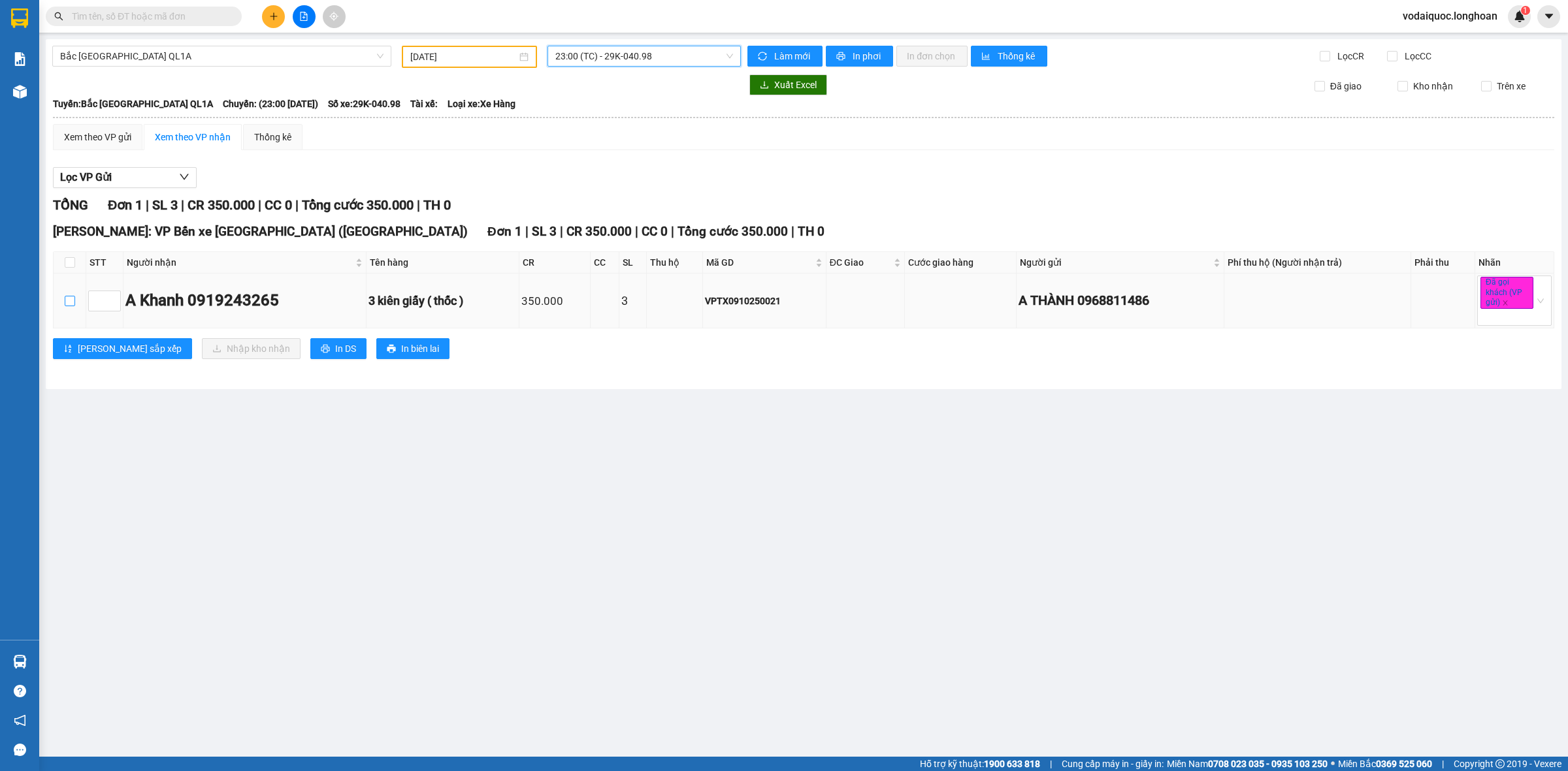
click at [67, 305] on input "checkbox" at bounding box center [69, 301] width 10 height 10
checkbox input "true"
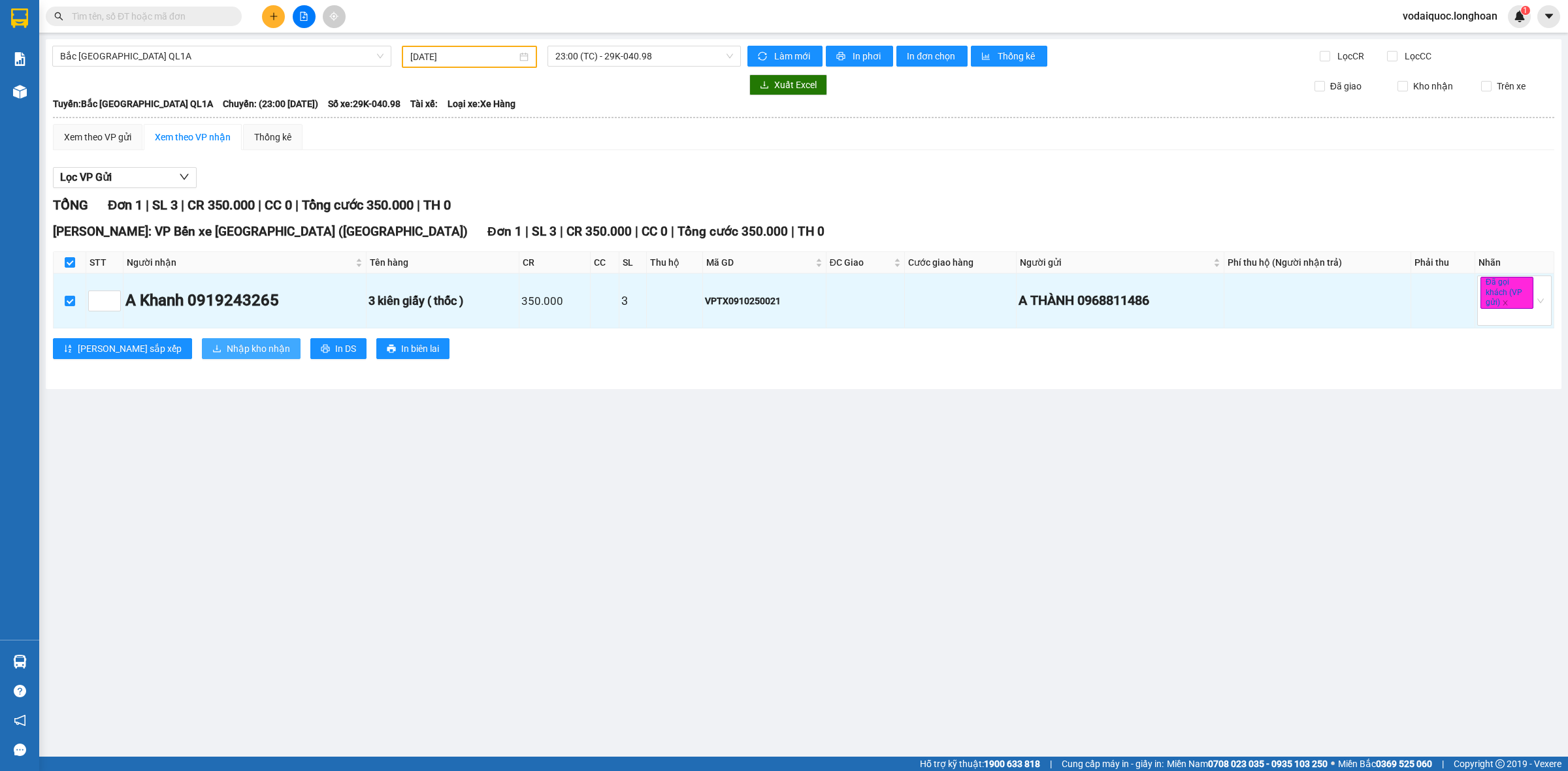
click at [226, 353] on span "Nhập kho nhận" at bounding box center [258, 348] width 63 height 14
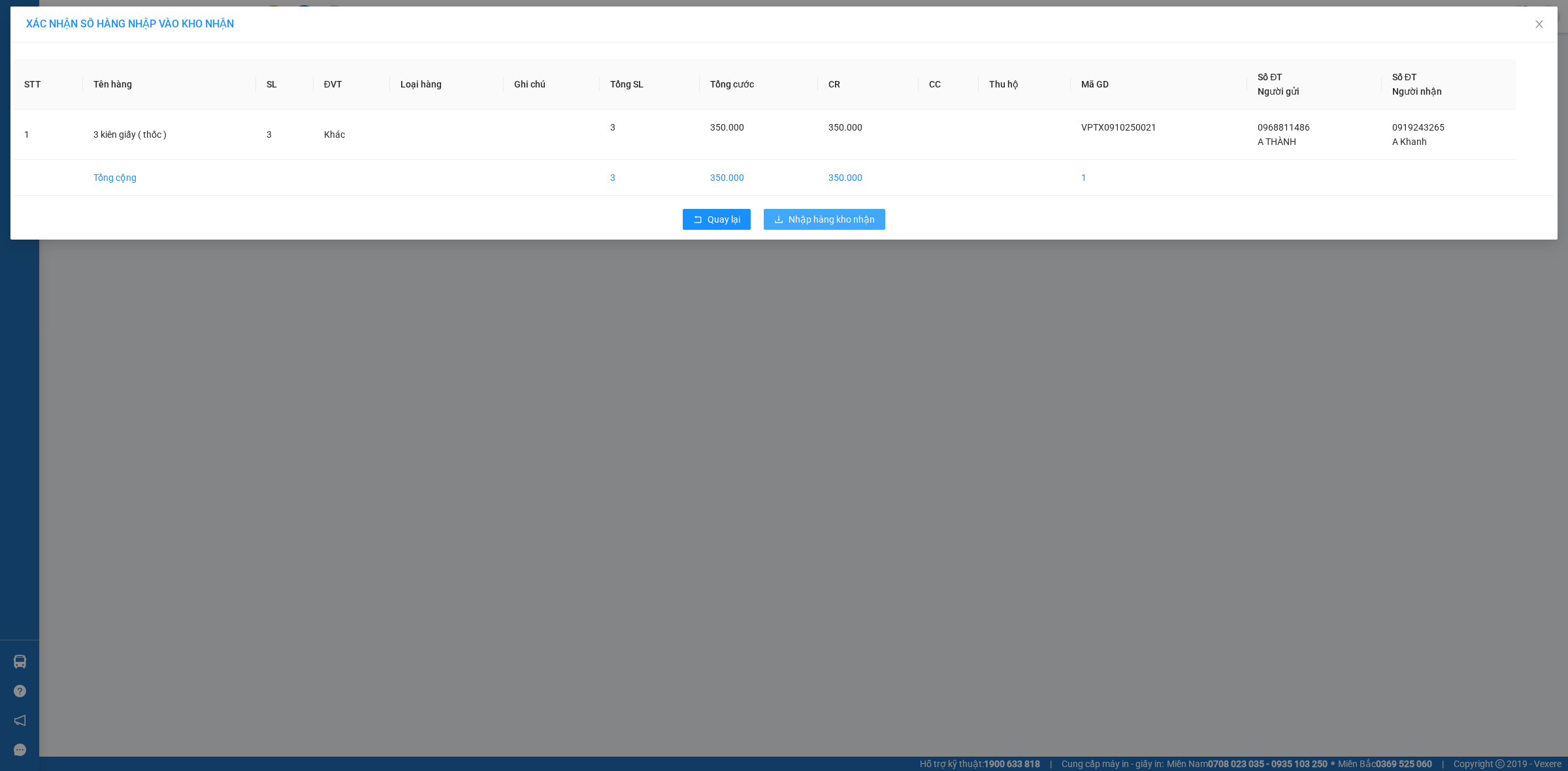
click at [830, 219] on span "Nhập hàng kho nhận" at bounding box center [831, 219] width 87 height 14
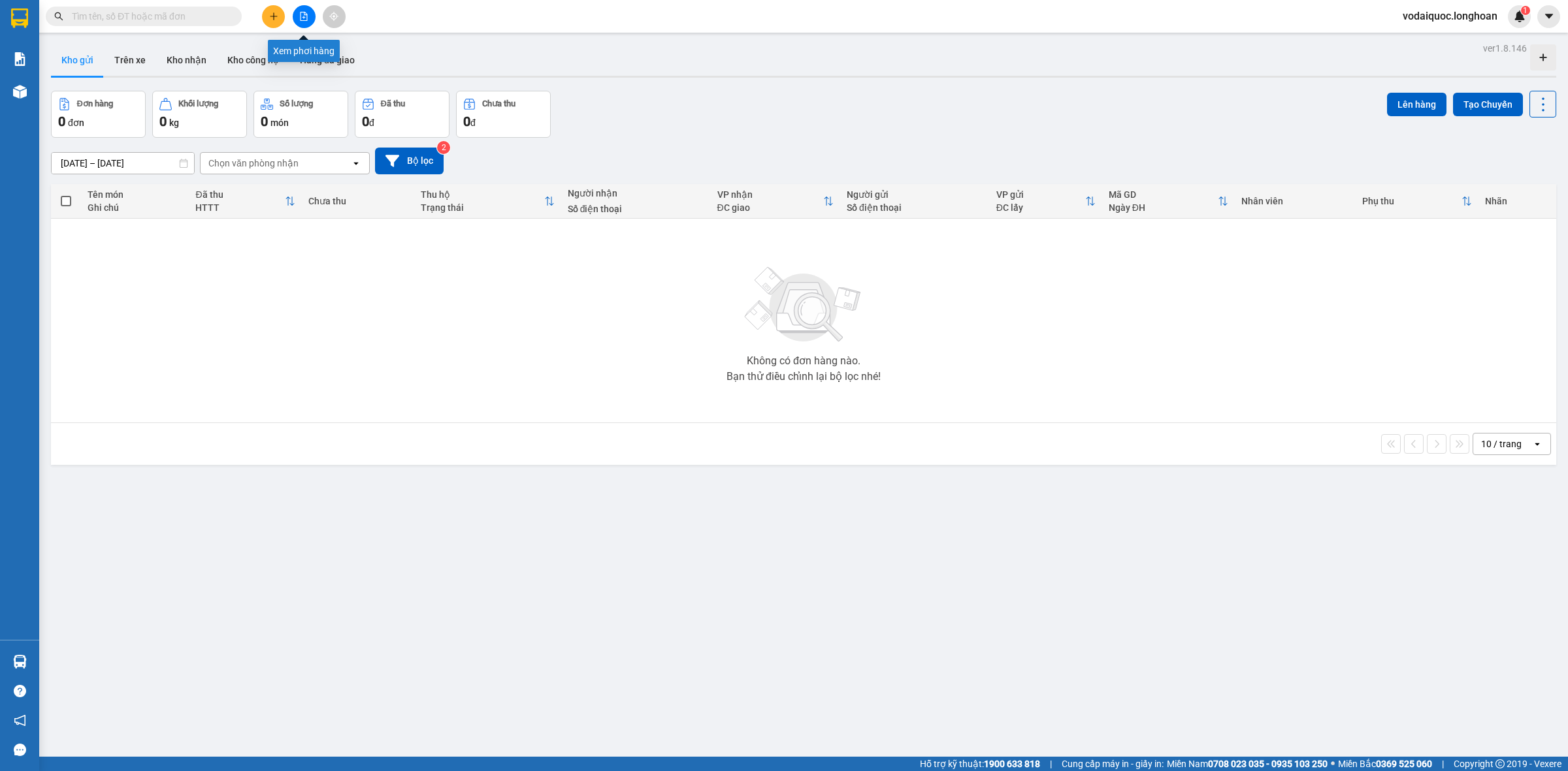
click at [301, 18] on icon "file-add" at bounding box center [304, 17] width 9 height 9
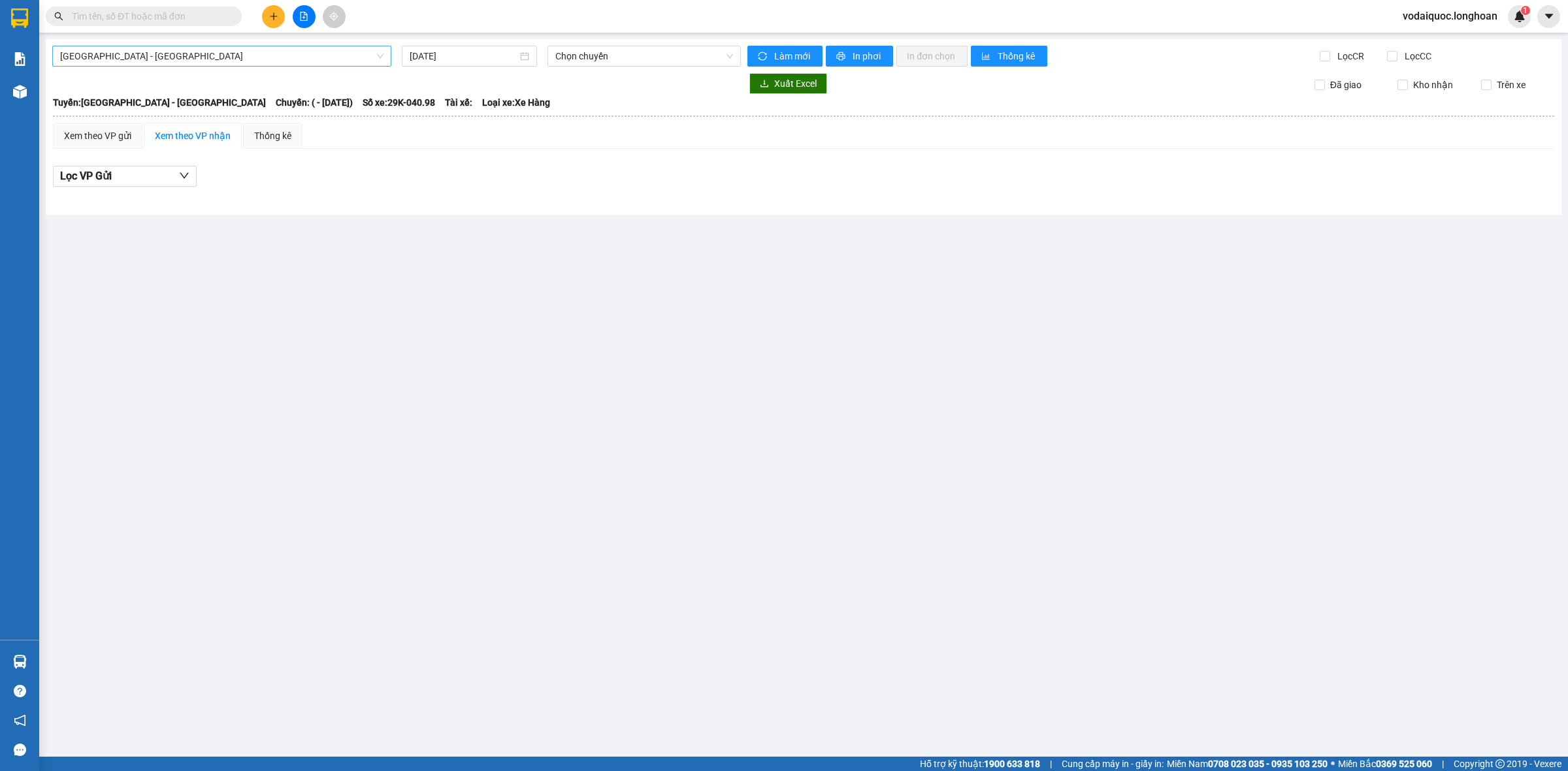
click at [292, 52] on span "Hải Phòng - Hà Nội" at bounding box center [222, 56] width 323 height 20
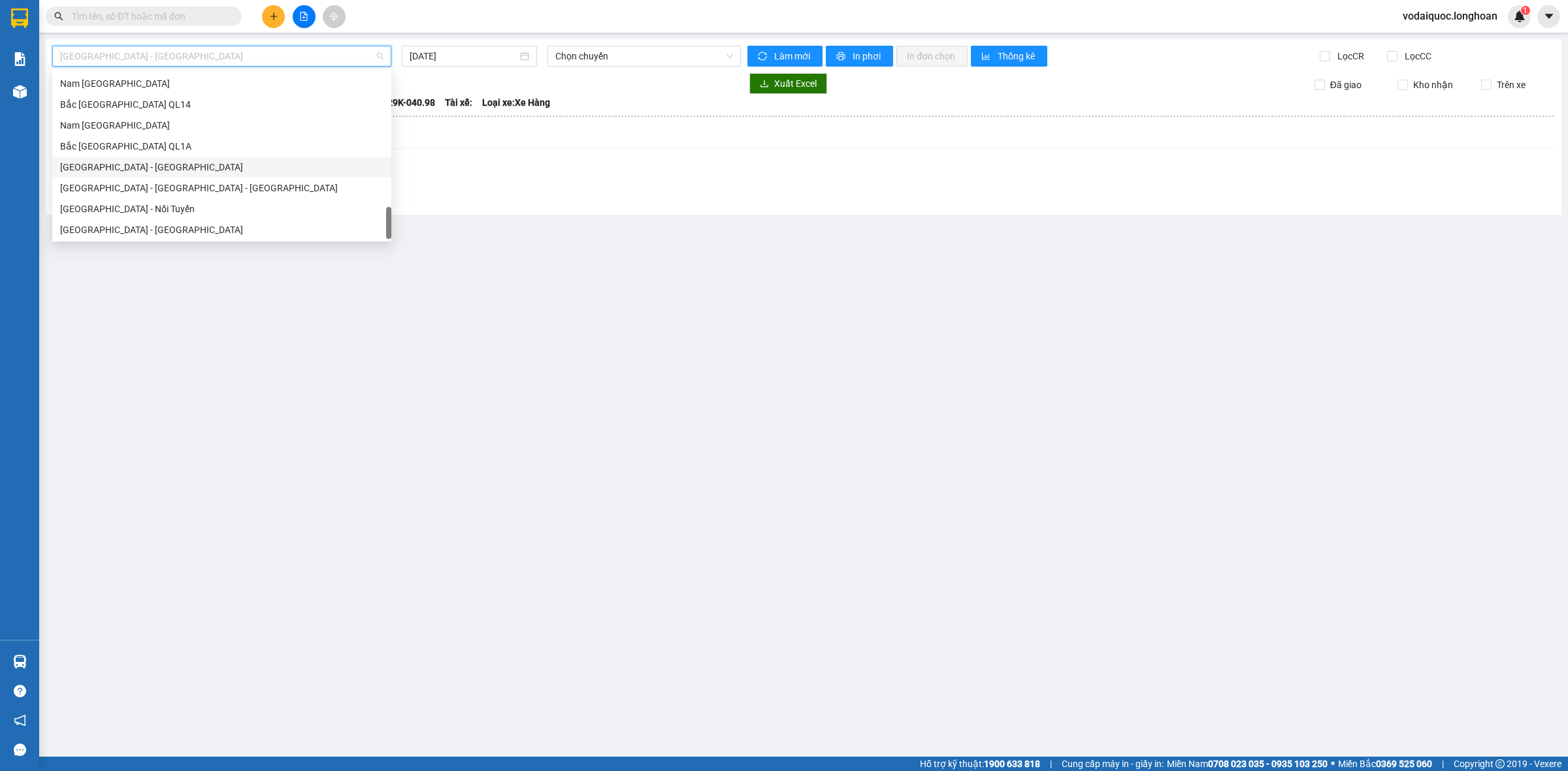
scroll to position [919, 0]
click at [180, 141] on div "Bắc Trung Nam QL1A" at bounding box center [222, 145] width 323 height 14
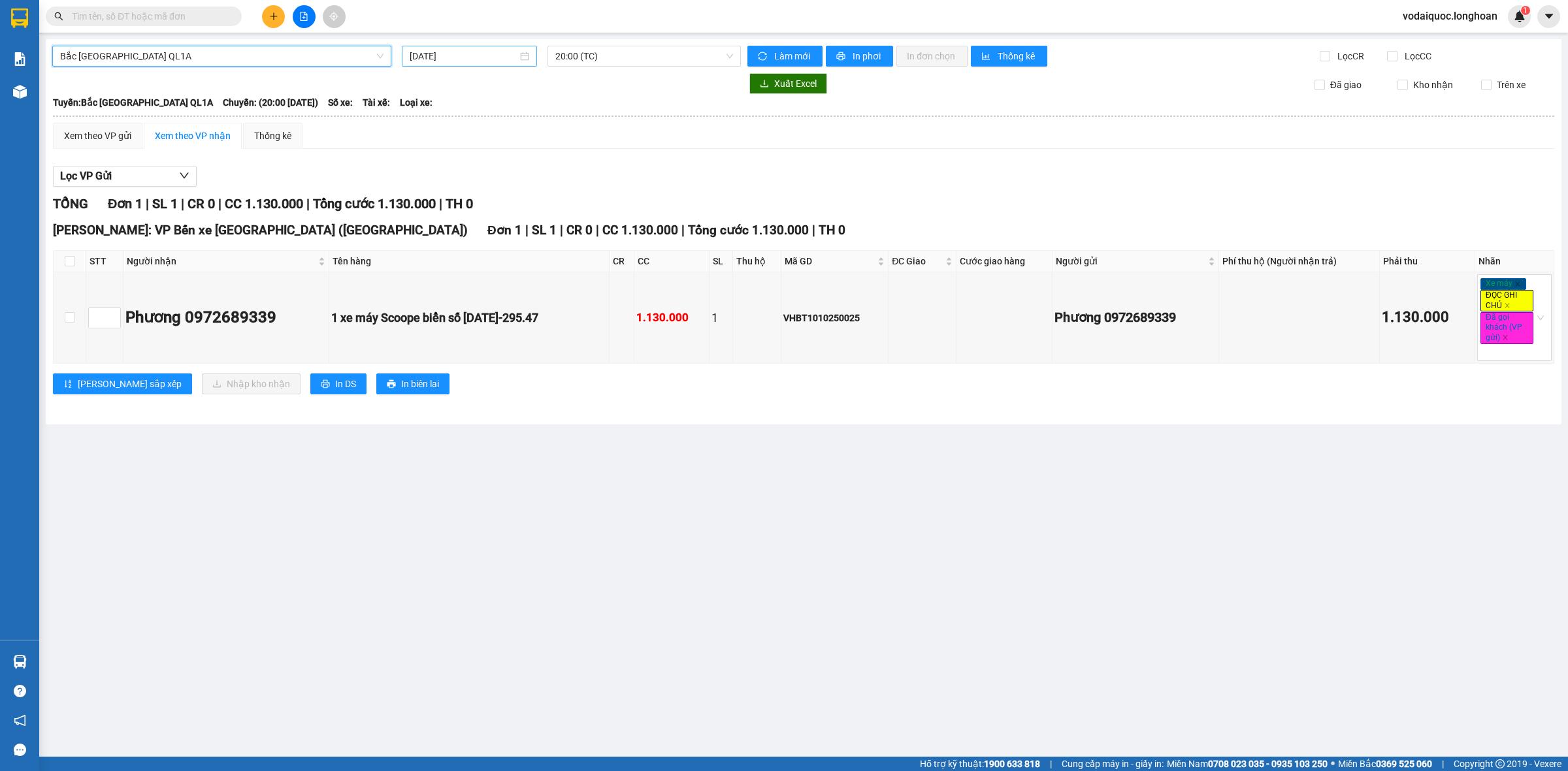
click at [480, 53] on input "12/10/2025" at bounding box center [464, 56] width 108 height 14
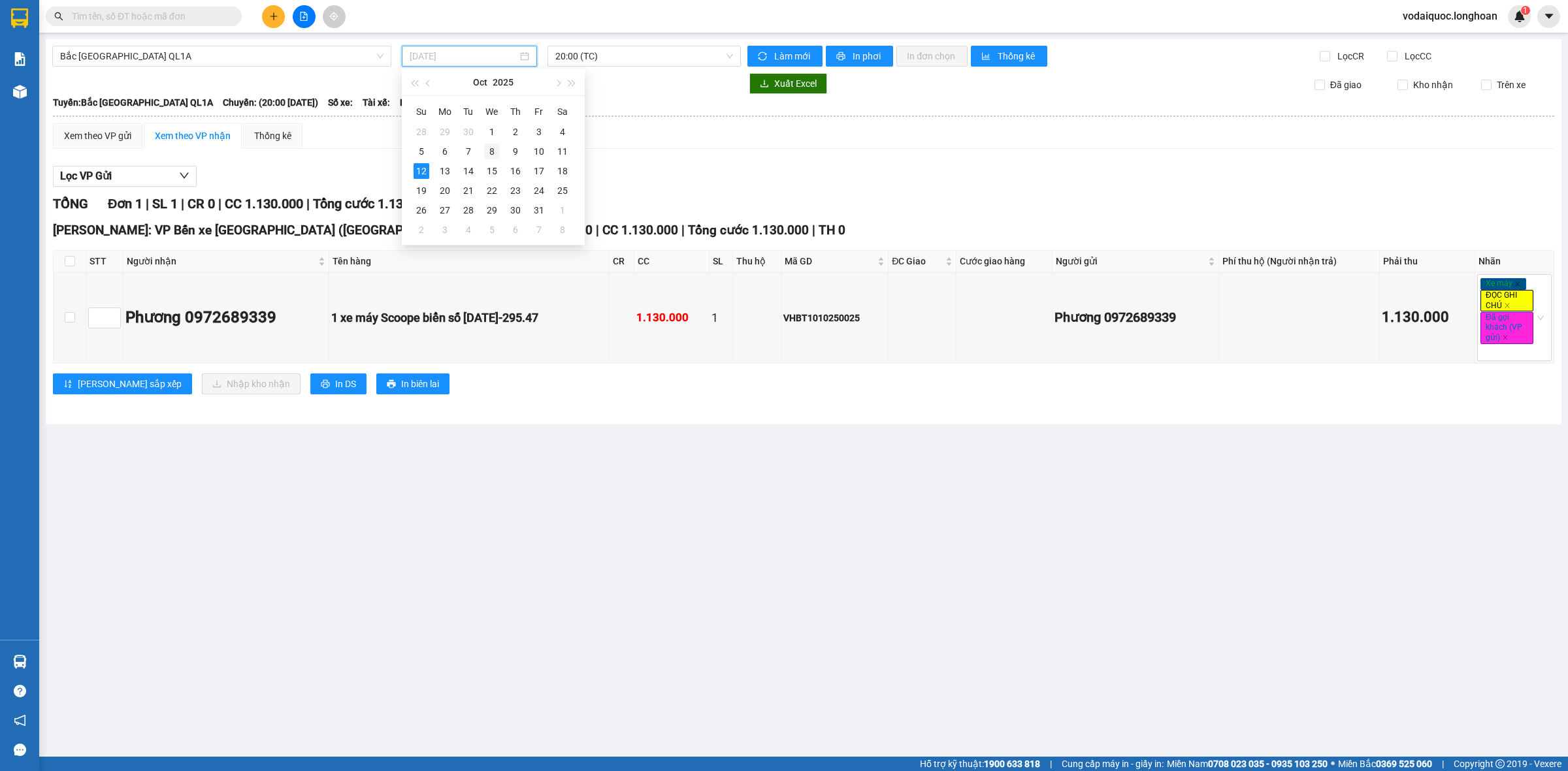
click at [492, 150] on div "8" at bounding box center [492, 151] width 16 height 16
type input "08/10/2025"
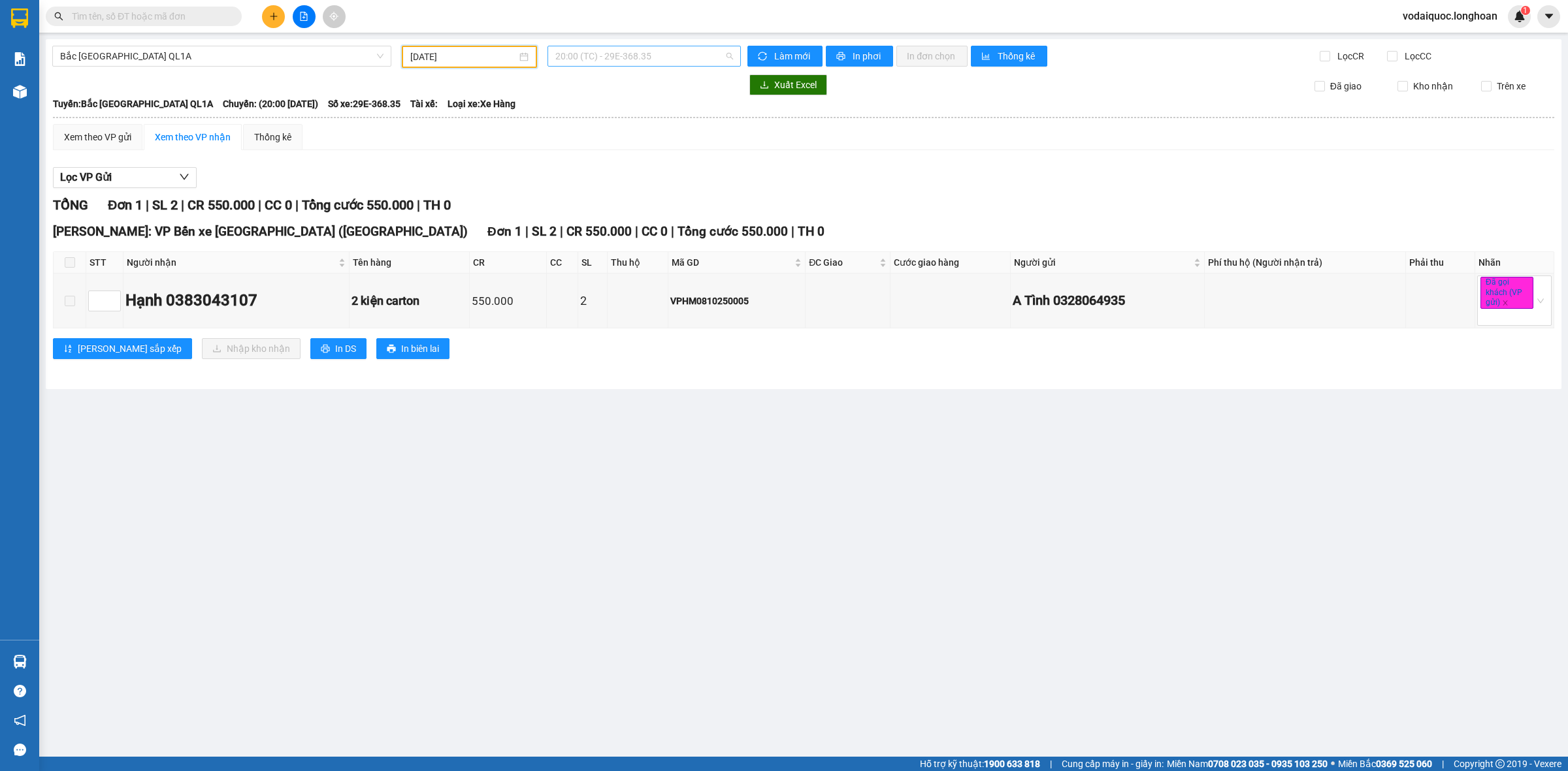
click at [589, 54] on span "20:00 (TC) - 29E-368.35" at bounding box center [643, 56] width 178 height 20
click at [609, 122] on div "23:00 (TC) - 29K-107.57" at bounding box center [605, 124] width 101 height 14
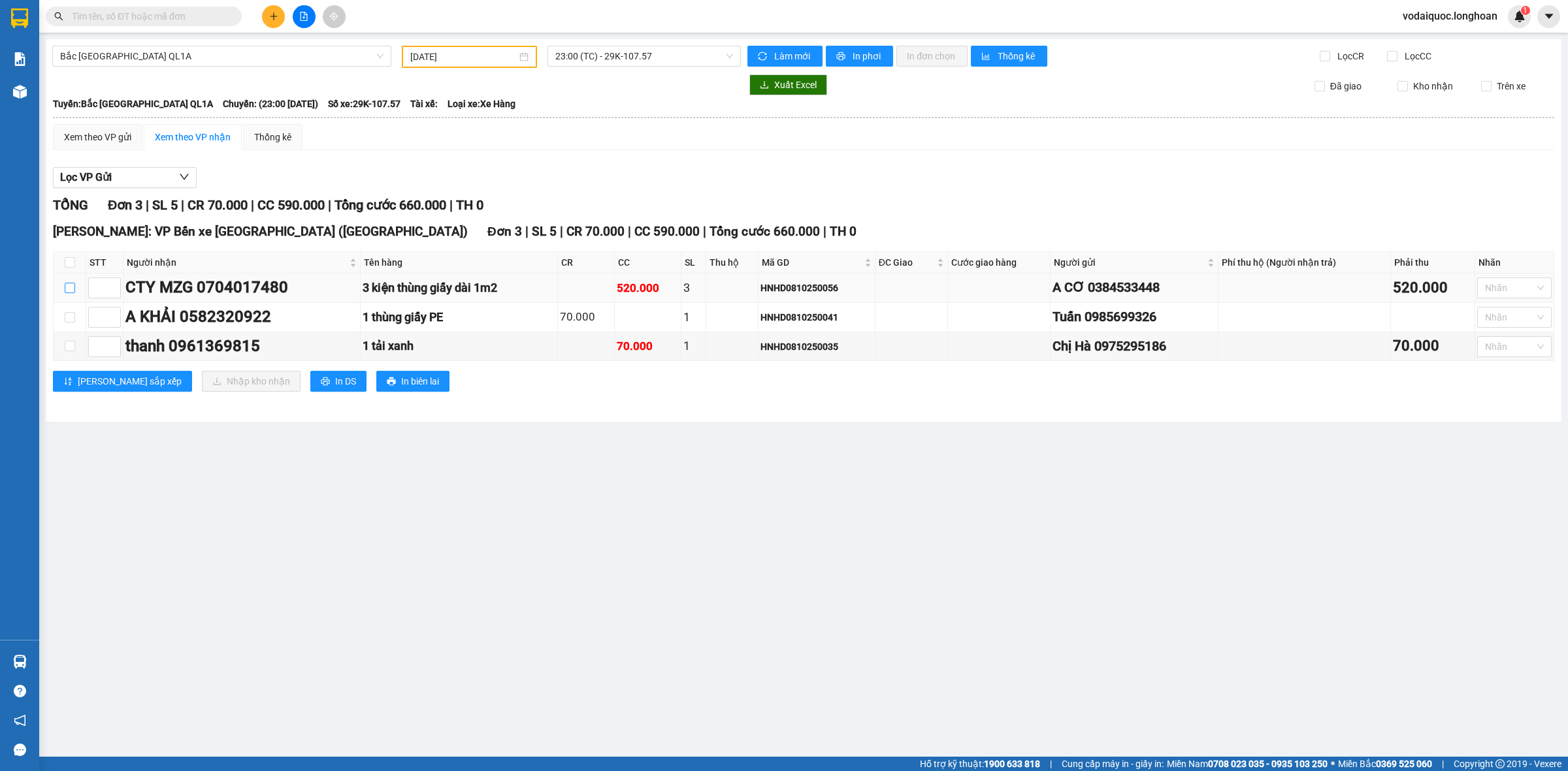
click at [67, 286] on input "checkbox" at bounding box center [69, 288] width 10 height 10
checkbox input "true"
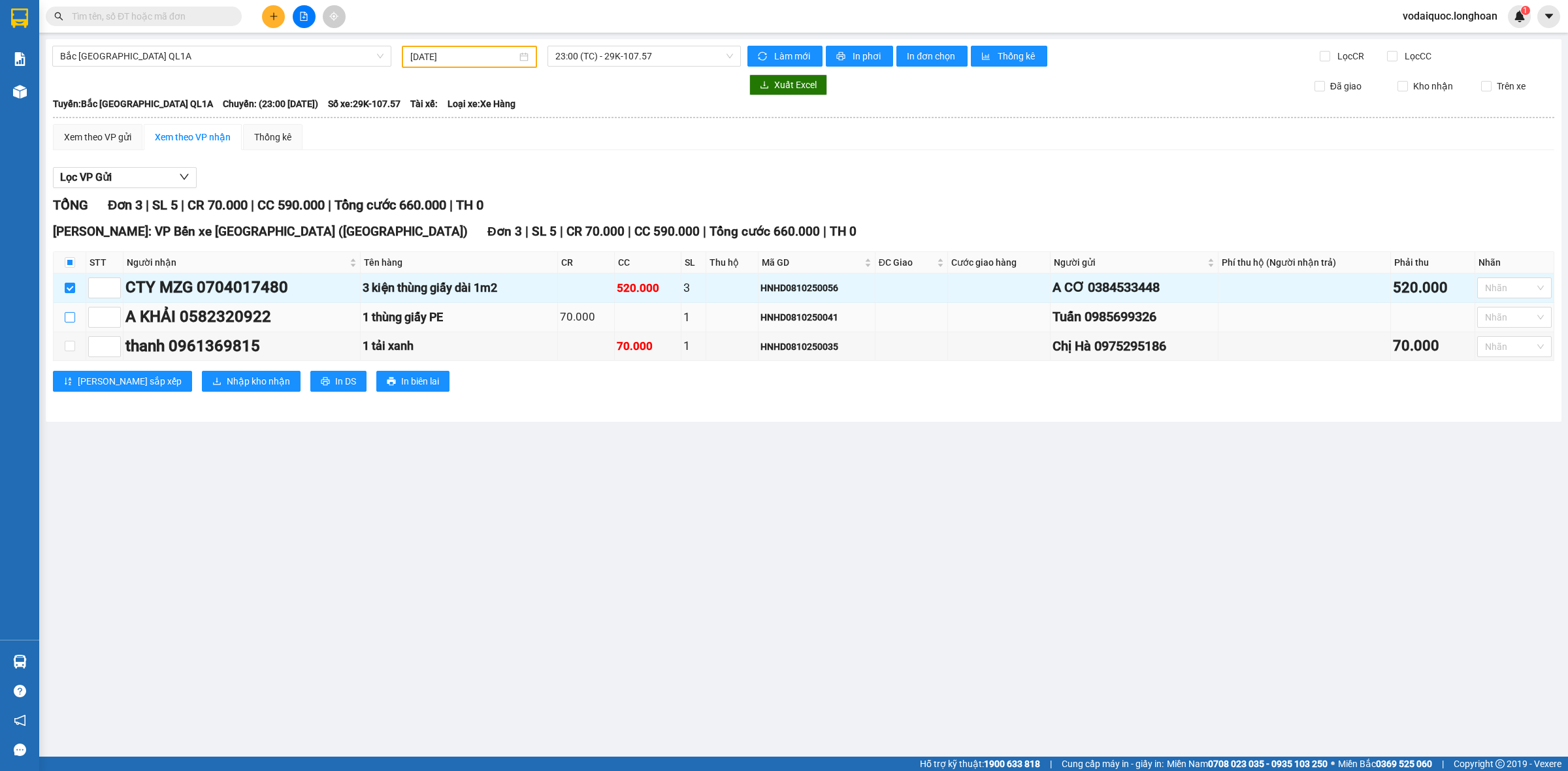
click at [70, 318] on input "checkbox" at bounding box center [69, 317] width 10 height 10
checkbox input "true"
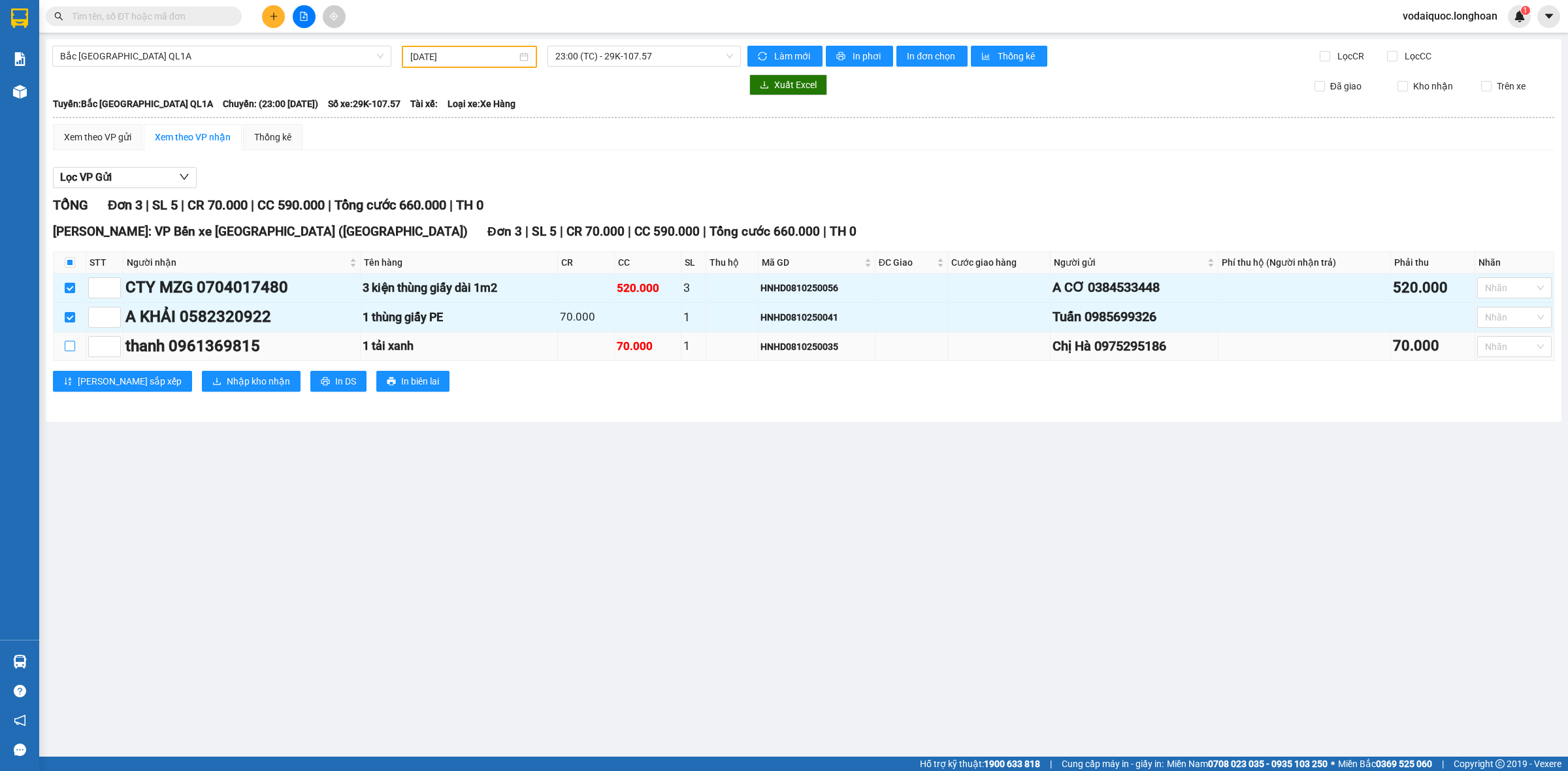
click at [64, 345] on input "checkbox" at bounding box center [69, 345] width 10 height 10
checkbox input "true"
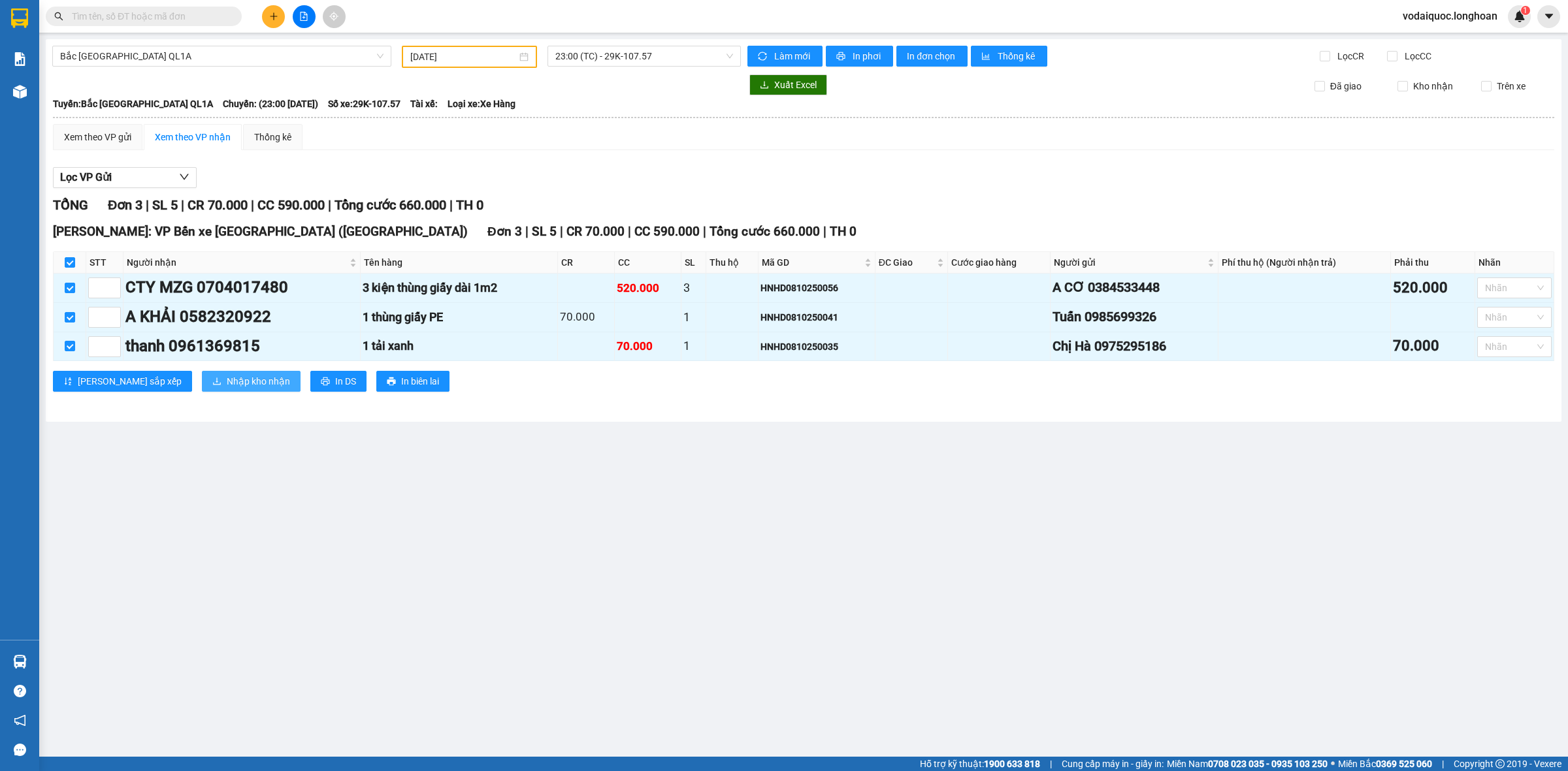
click at [226, 388] on span "Nhập kho nhận" at bounding box center [258, 381] width 63 height 14
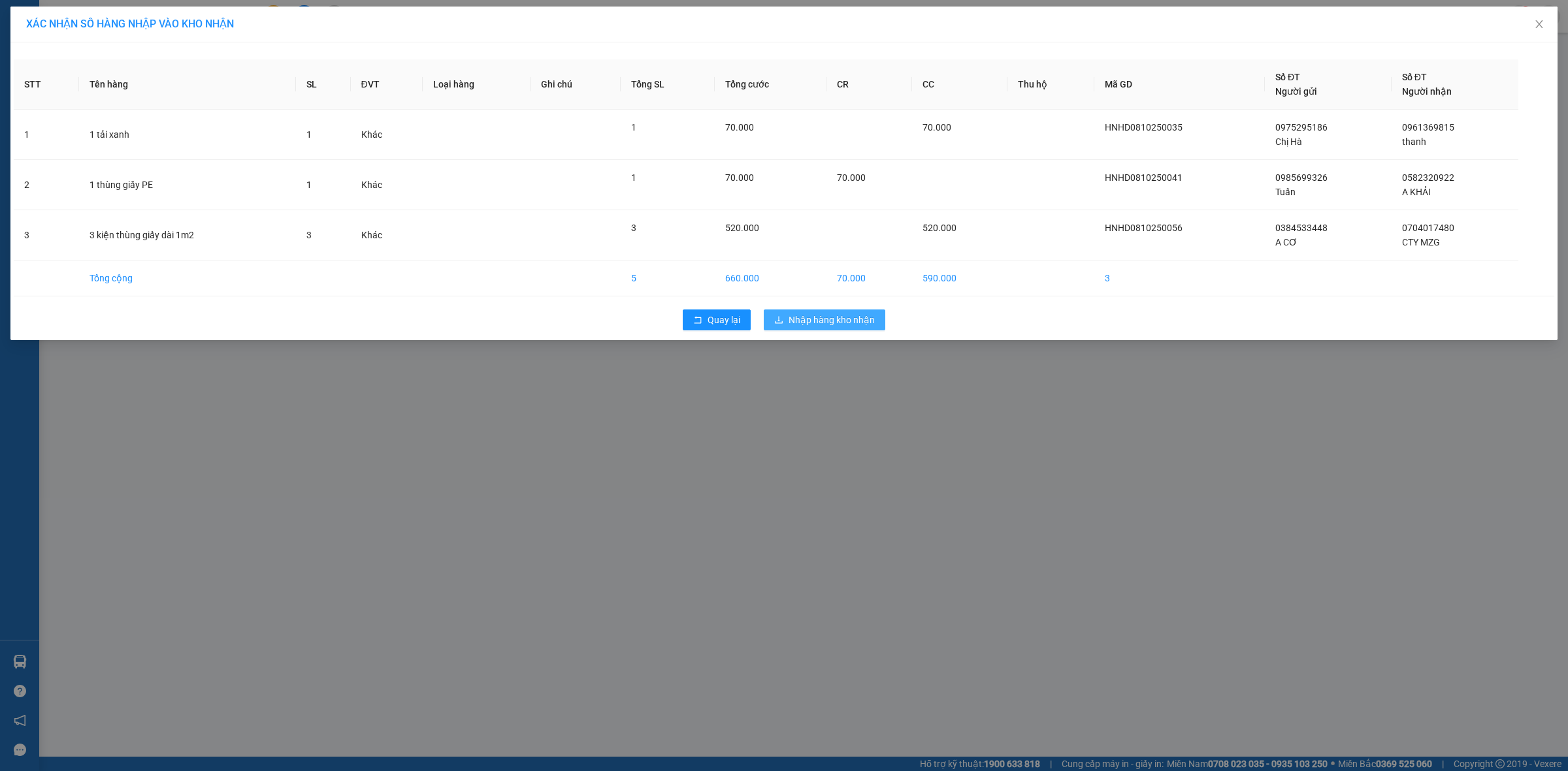
click at [828, 312] on button "Nhập hàng kho nhận" at bounding box center [824, 320] width 121 height 20
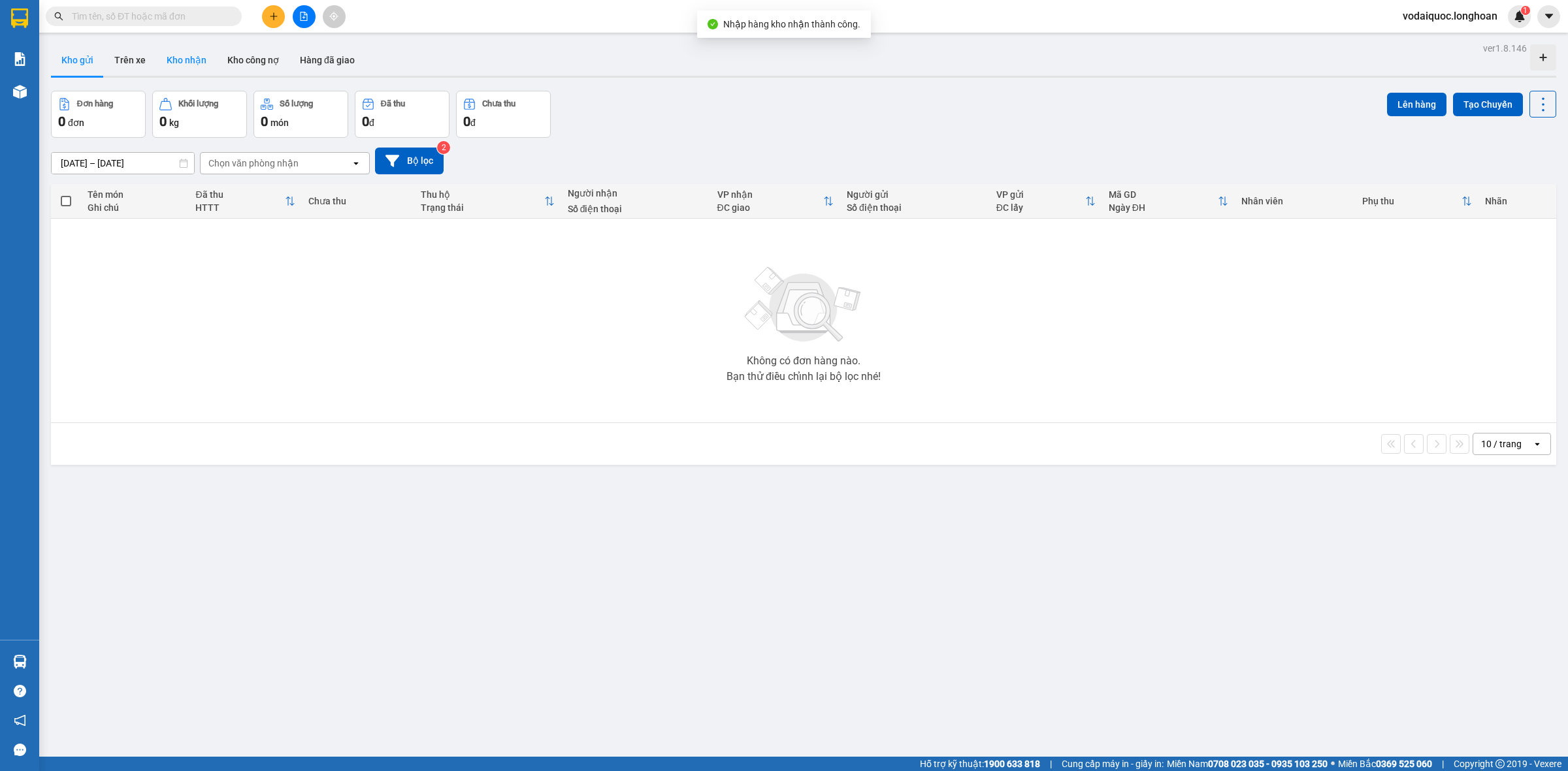
click at [187, 60] on button "Kho nhận" at bounding box center [186, 61] width 61 height 32
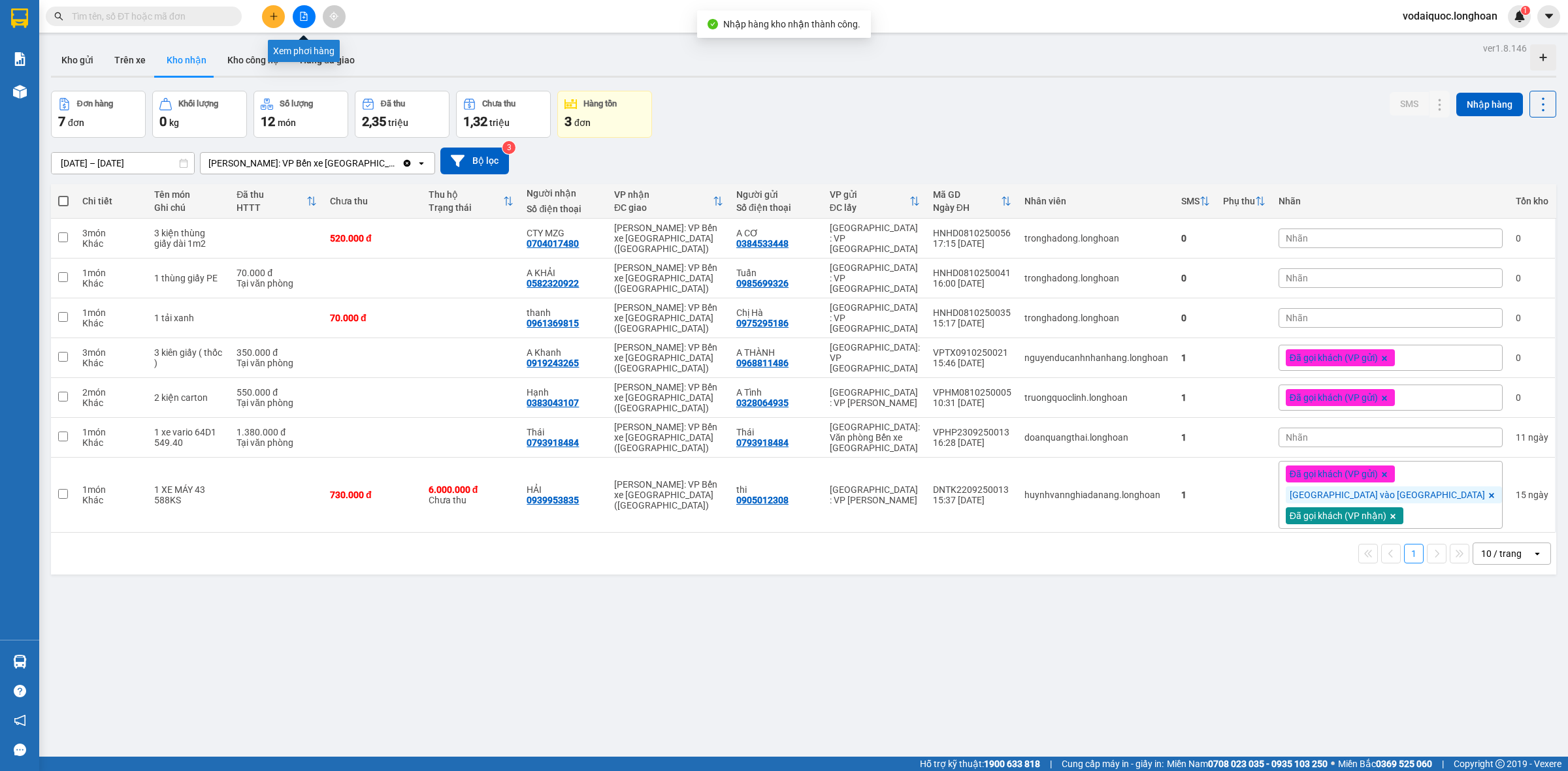
click at [302, 13] on icon "file-add" at bounding box center [304, 17] width 9 height 9
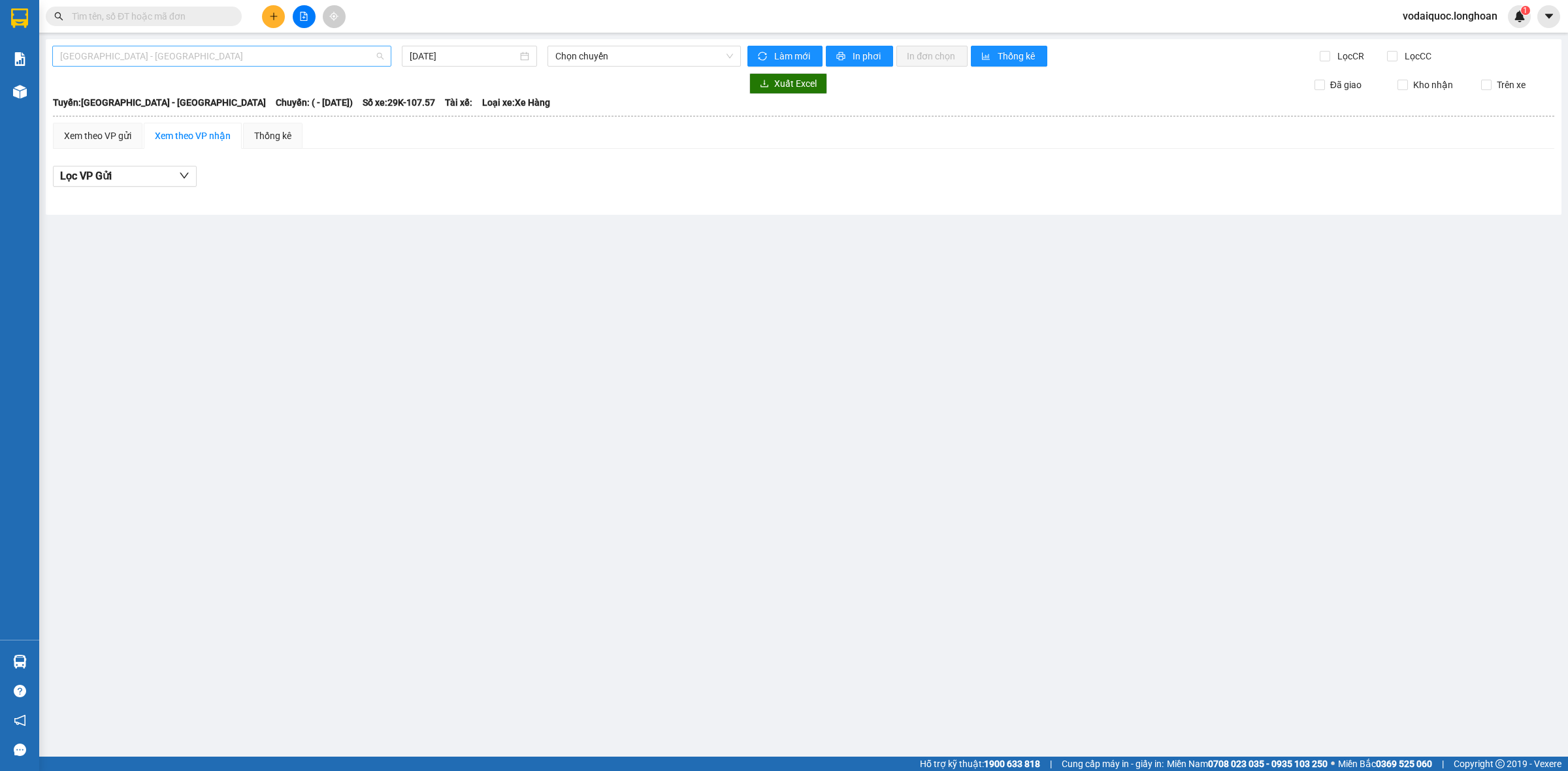
click at [281, 60] on span "Hải Phòng - Hà Nội" at bounding box center [222, 56] width 323 height 20
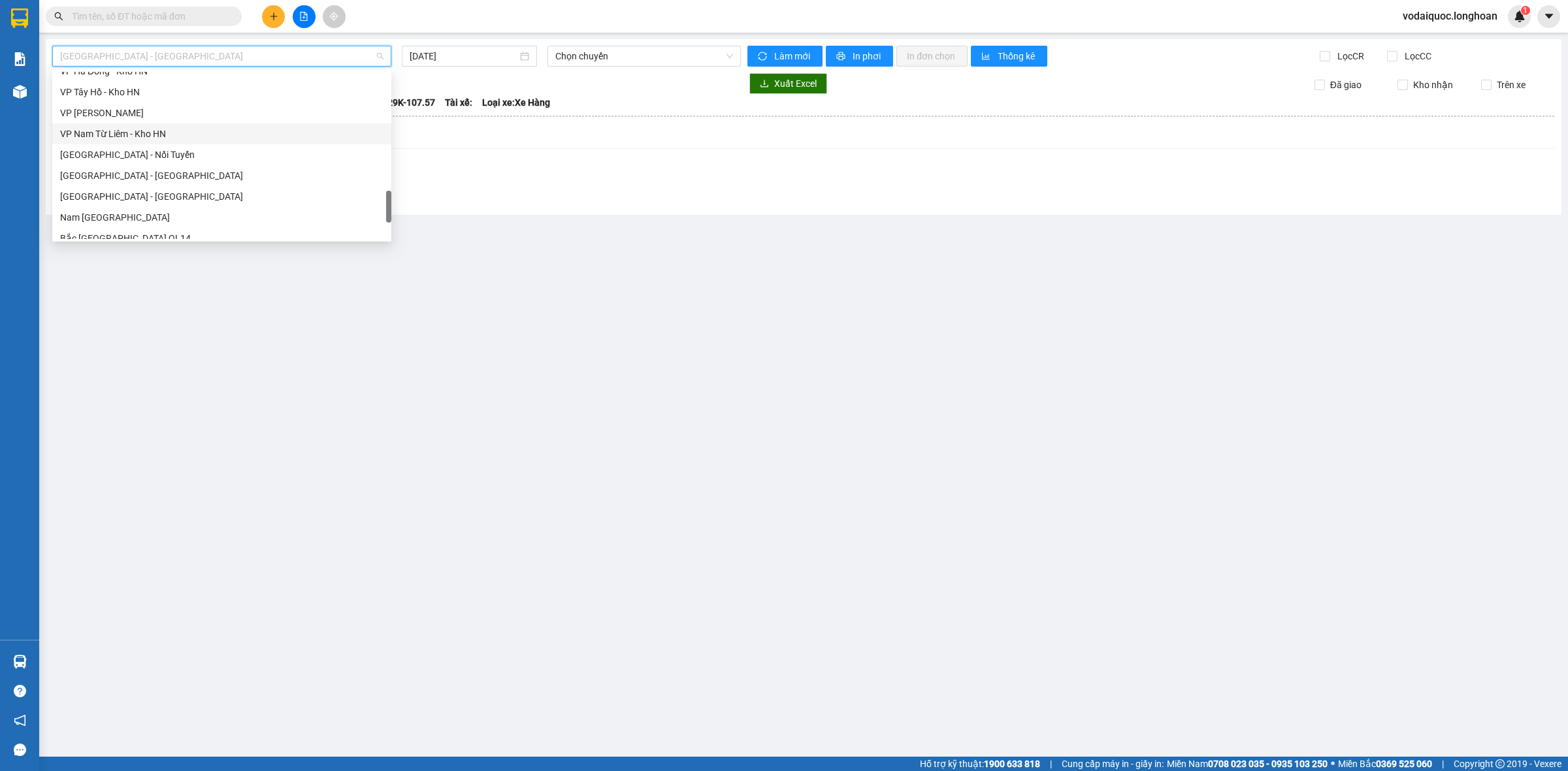
scroll to position [919, 0]
click at [179, 145] on div "Bắc Trung Nam QL1A" at bounding box center [222, 145] width 323 height 14
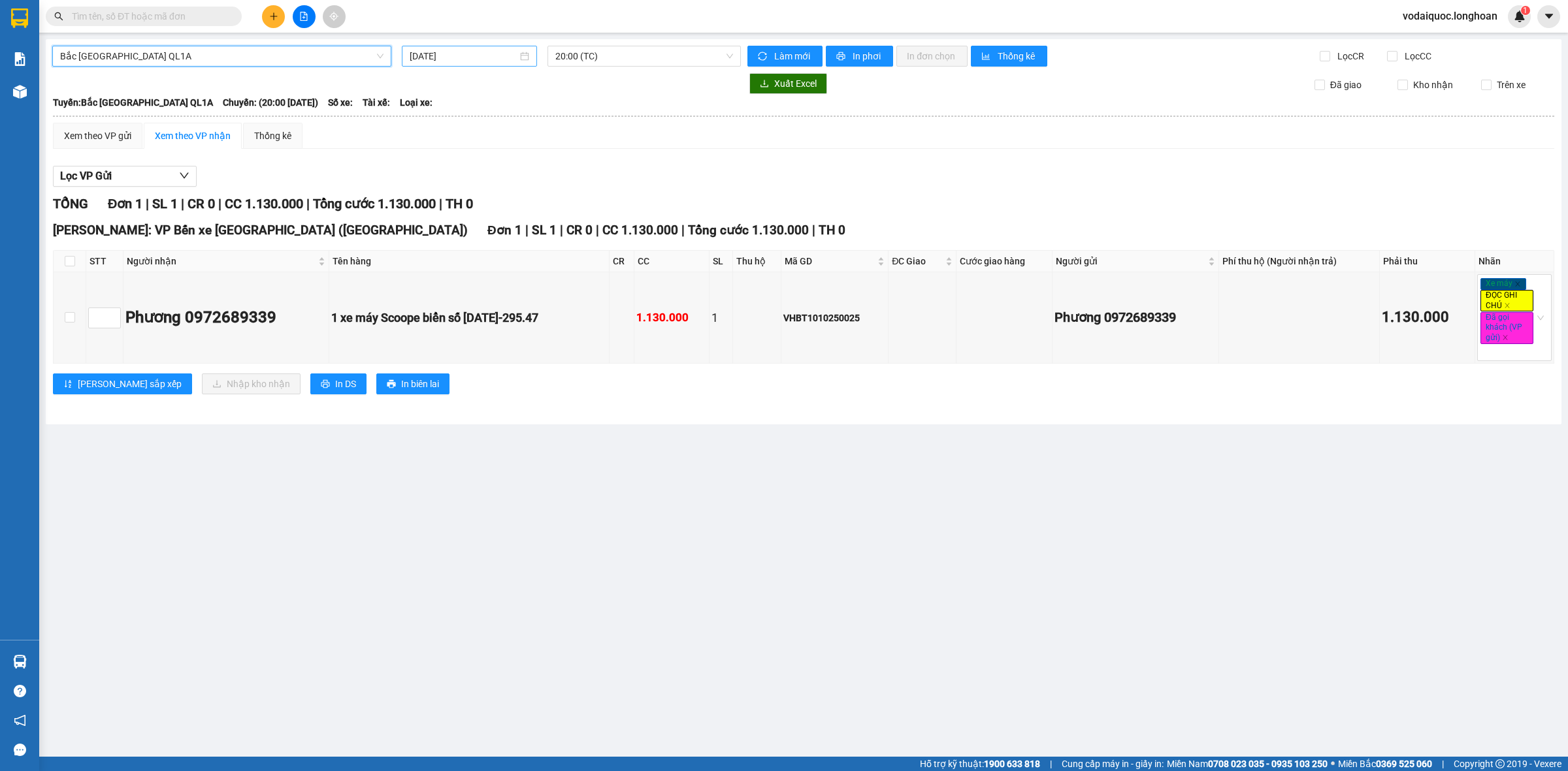
click at [444, 52] on input "12/10/2025" at bounding box center [464, 56] width 108 height 14
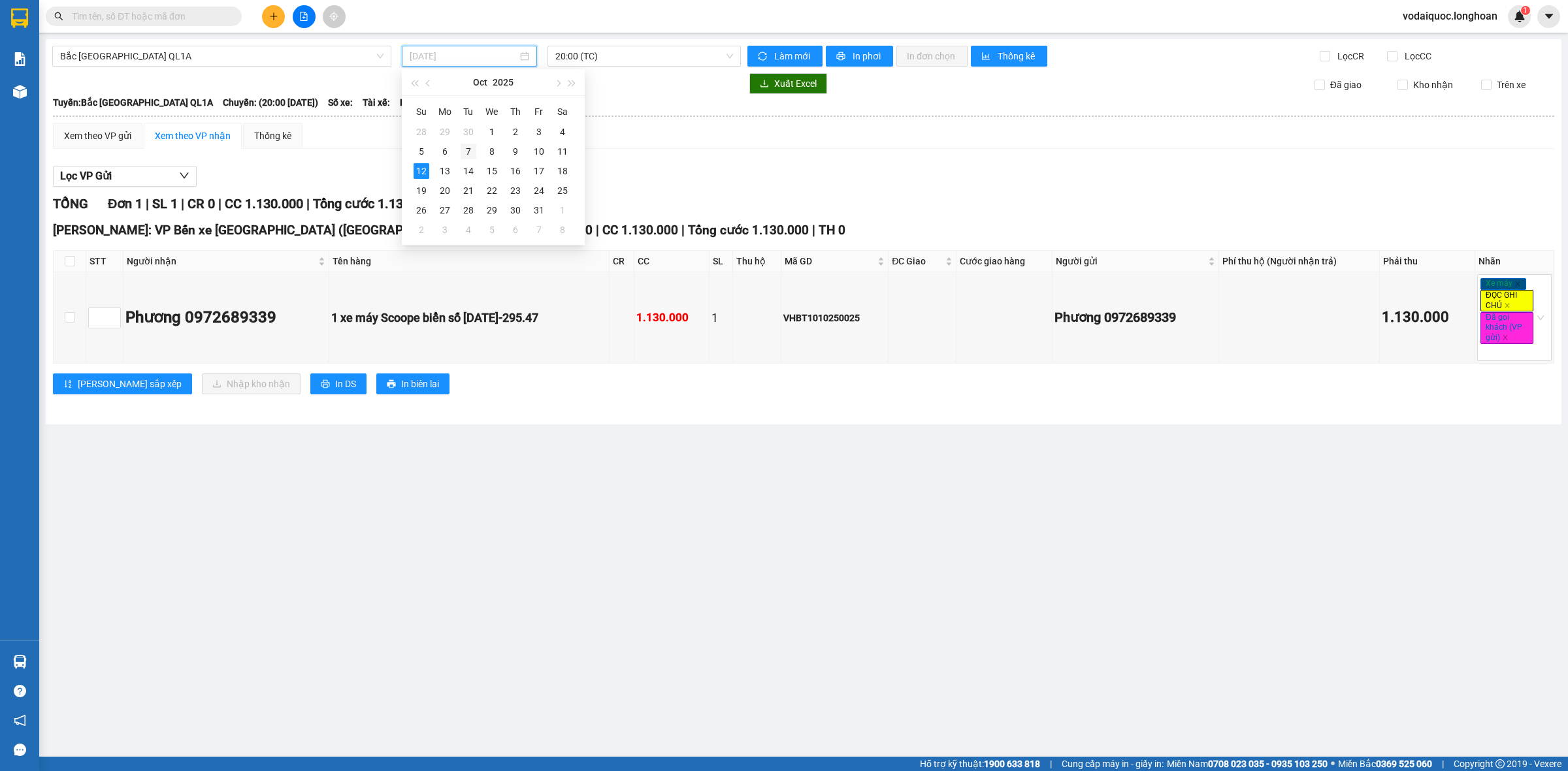
click at [470, 151] on div "7" at bounding box center [468, 151] width 16 height 16
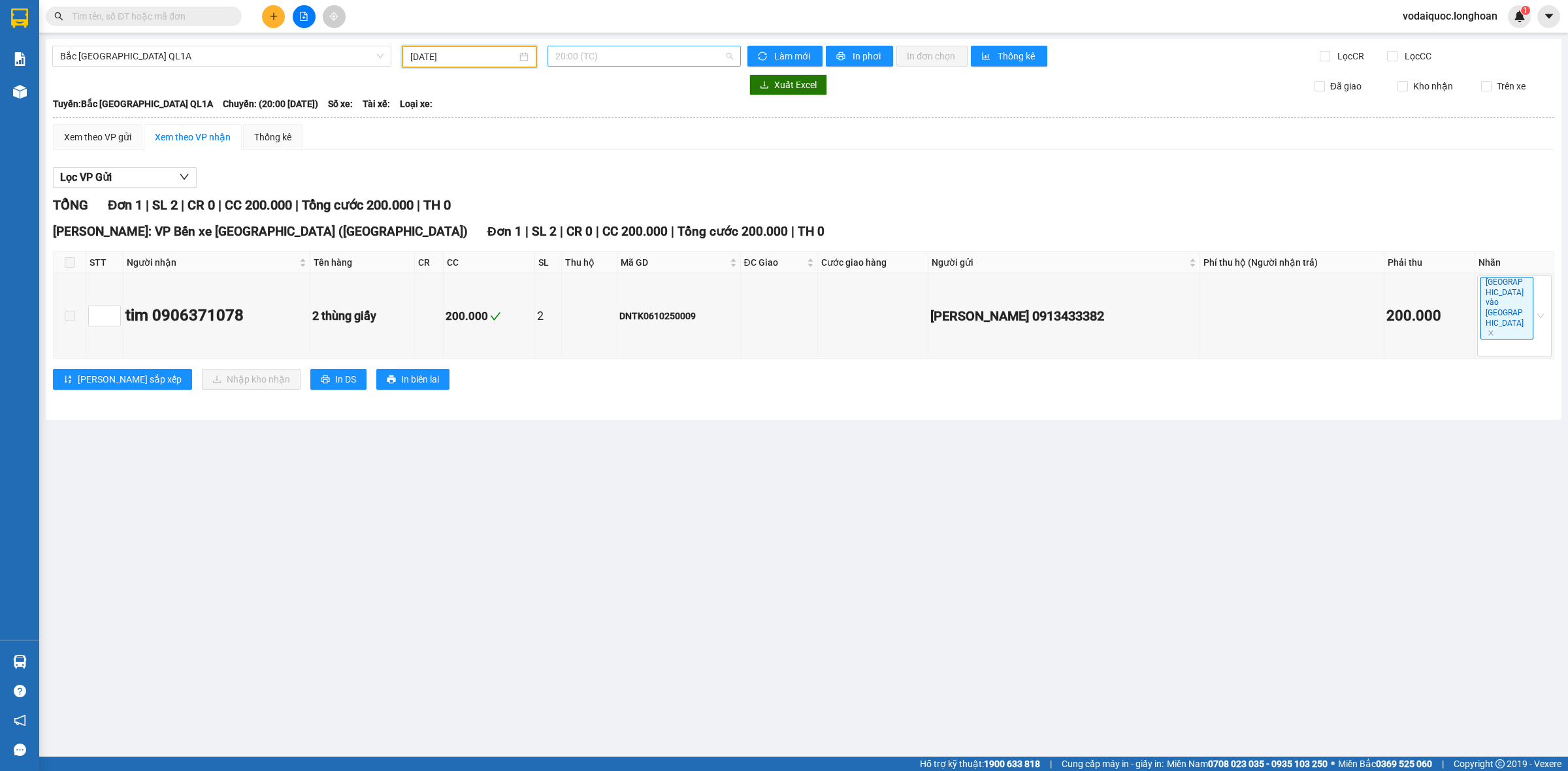
click at [608, 49] on span "20:00 (TC)" at bounding box center [643, 56] width 178 height 20
drag, startPoint x: 444, startPoint y: 65, endPoint x: 445, endPoint y: 58, distance: 7.1
click at [445, 64] on div "07/10/2025" at bounding box center [468, 57] width 135 height 22
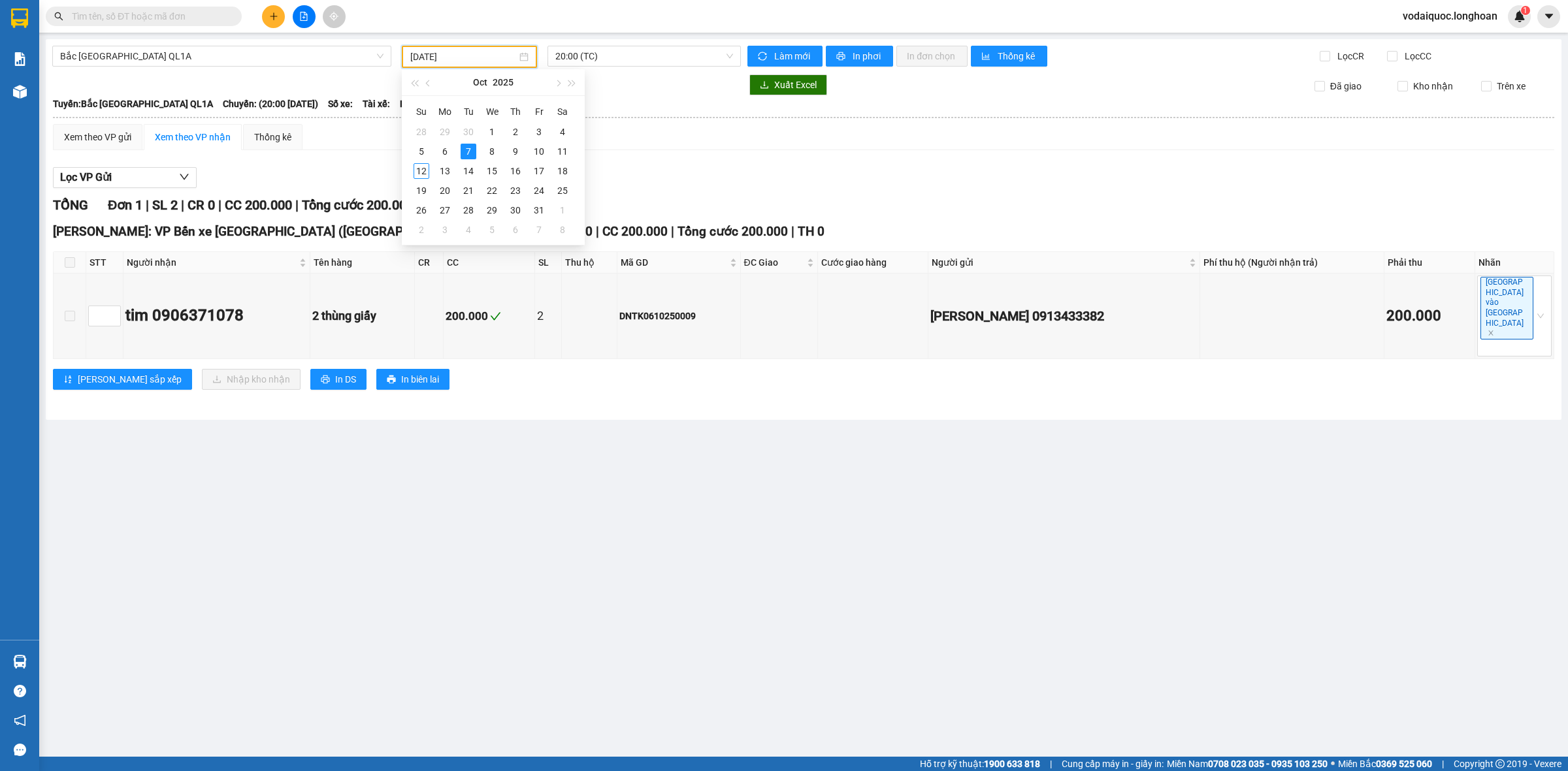
click at [446, 57] on input "07/10/2025" at bounding box center [464, 56] width 106 height 14
click at [445, 152] on div "6" at bounding box center [444, 151] width 16 height 16
type input "06/10/2025"
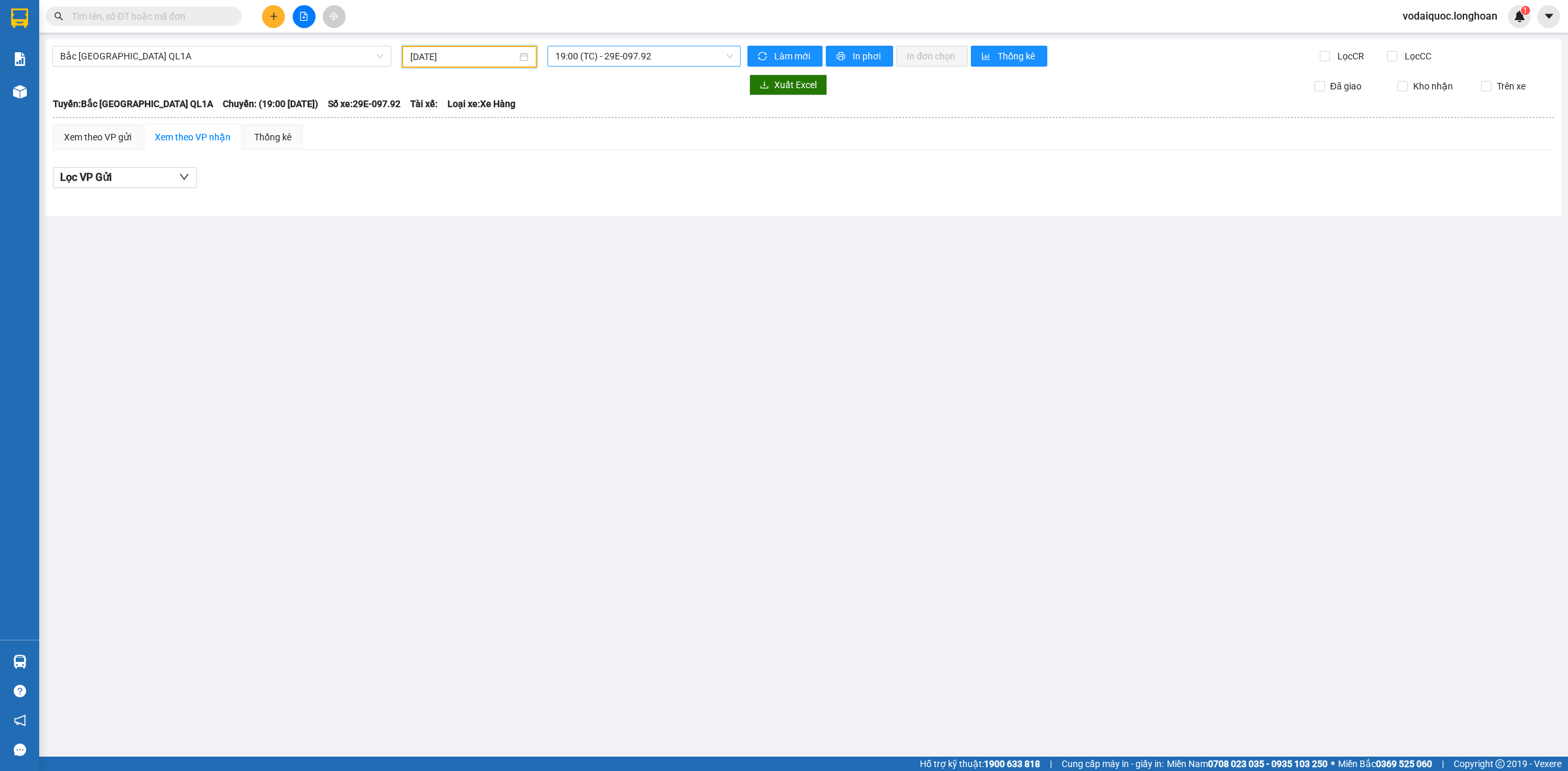
click at [580, 58] on span "19:00 (TC) - 29E-097.92" at bounding box center [643, 56] width 178 height 20
click at [601, 119] on div "23:00 (TC) - 29H-954.95" at bounding box center [605, 124] width 101 height 14
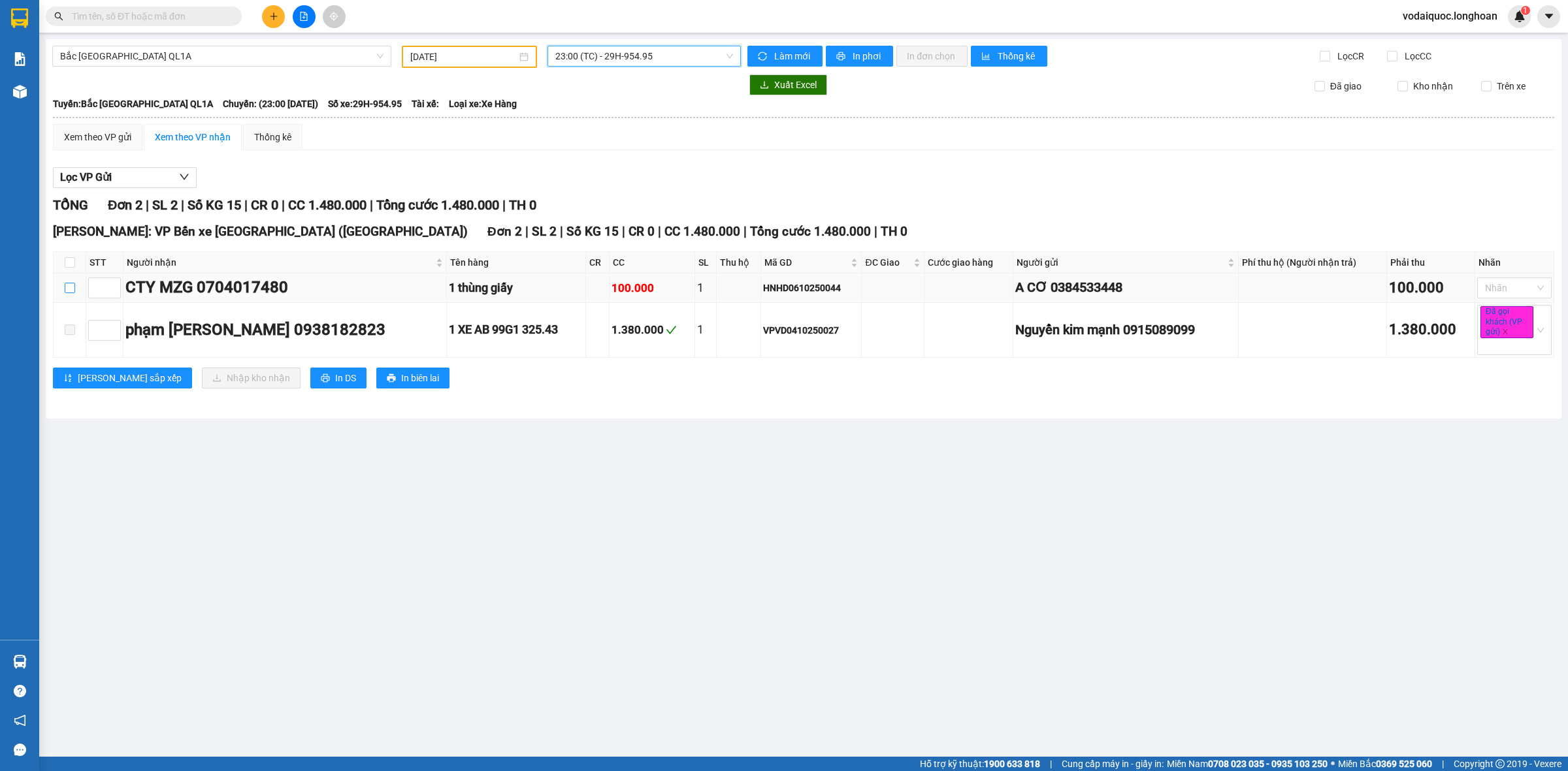
drag, startPoint x: 65, startPoint y: 292, endPoint x: 74, endPoint y: 292, distance: 9.0
click at [67, 292] on input "checkbox" at bounding box center [69, 288] width 10 height 10
checkbox input "true"
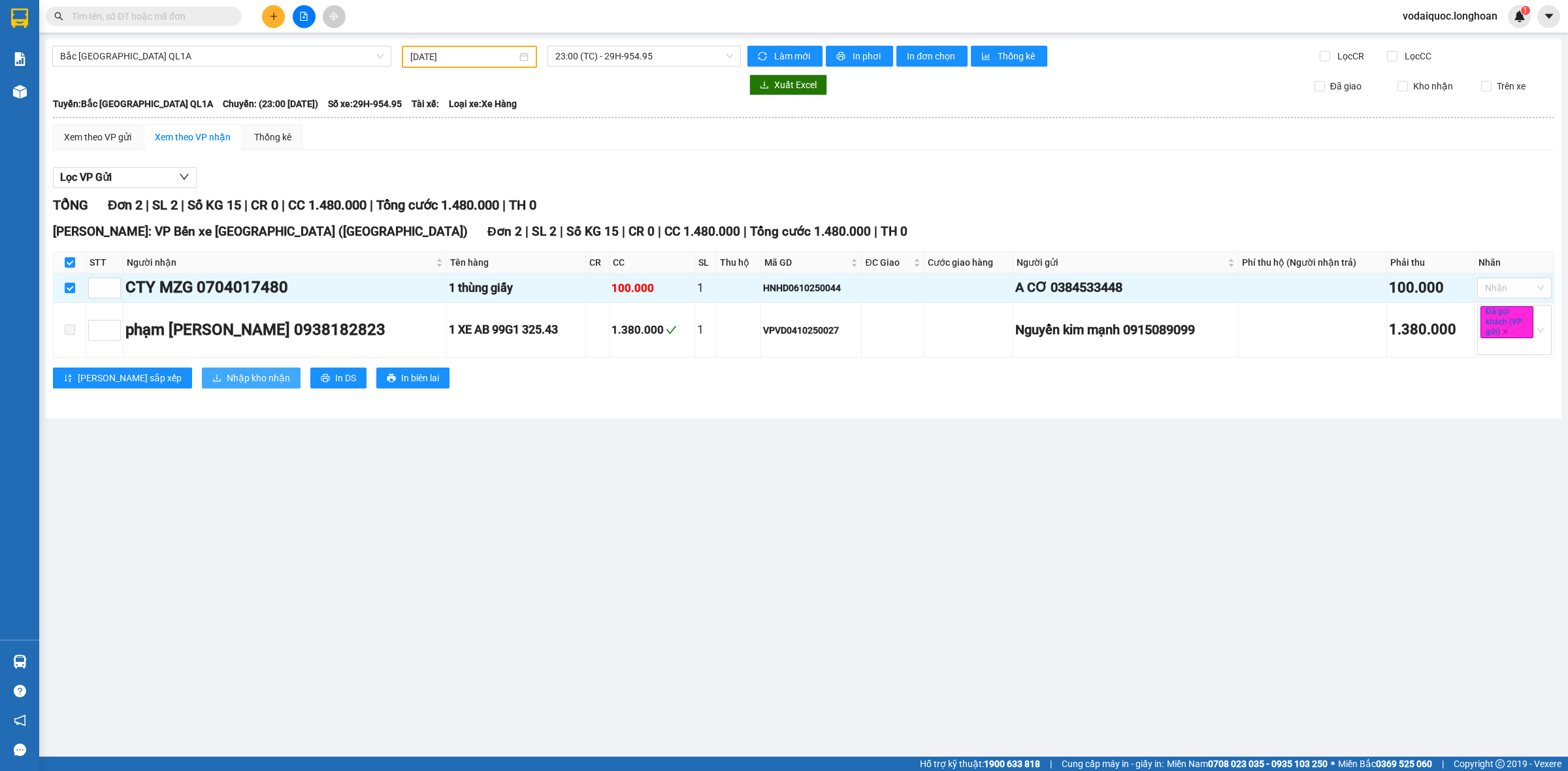
click at [226, 383] on span "Nhập kho nhận" at bounding box center [258, 377] width 63 height 14
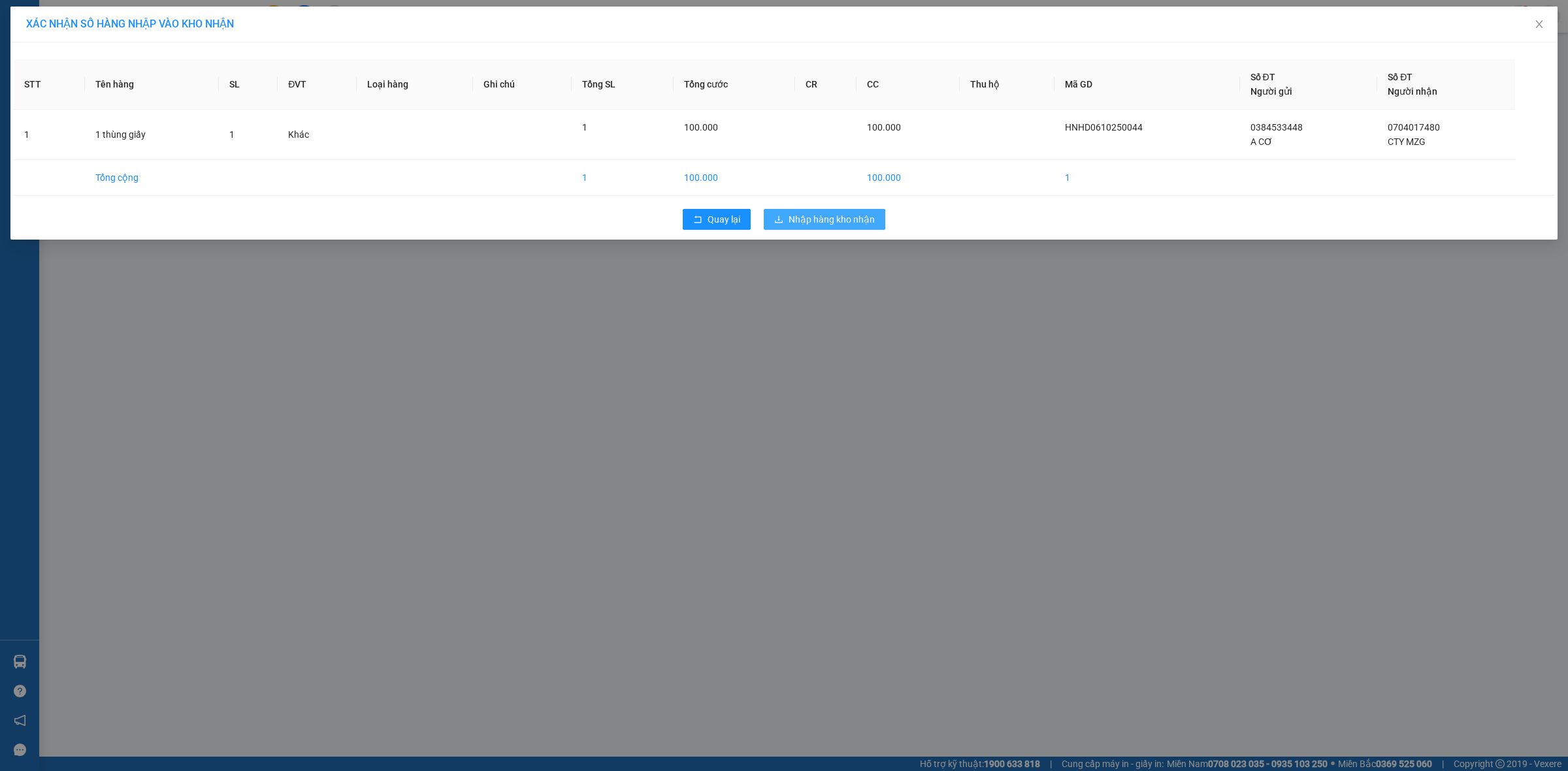
click at [851, 223] on span "Nhập hàng kho nhận" at bounding box center [831, 219] width 87 height 14
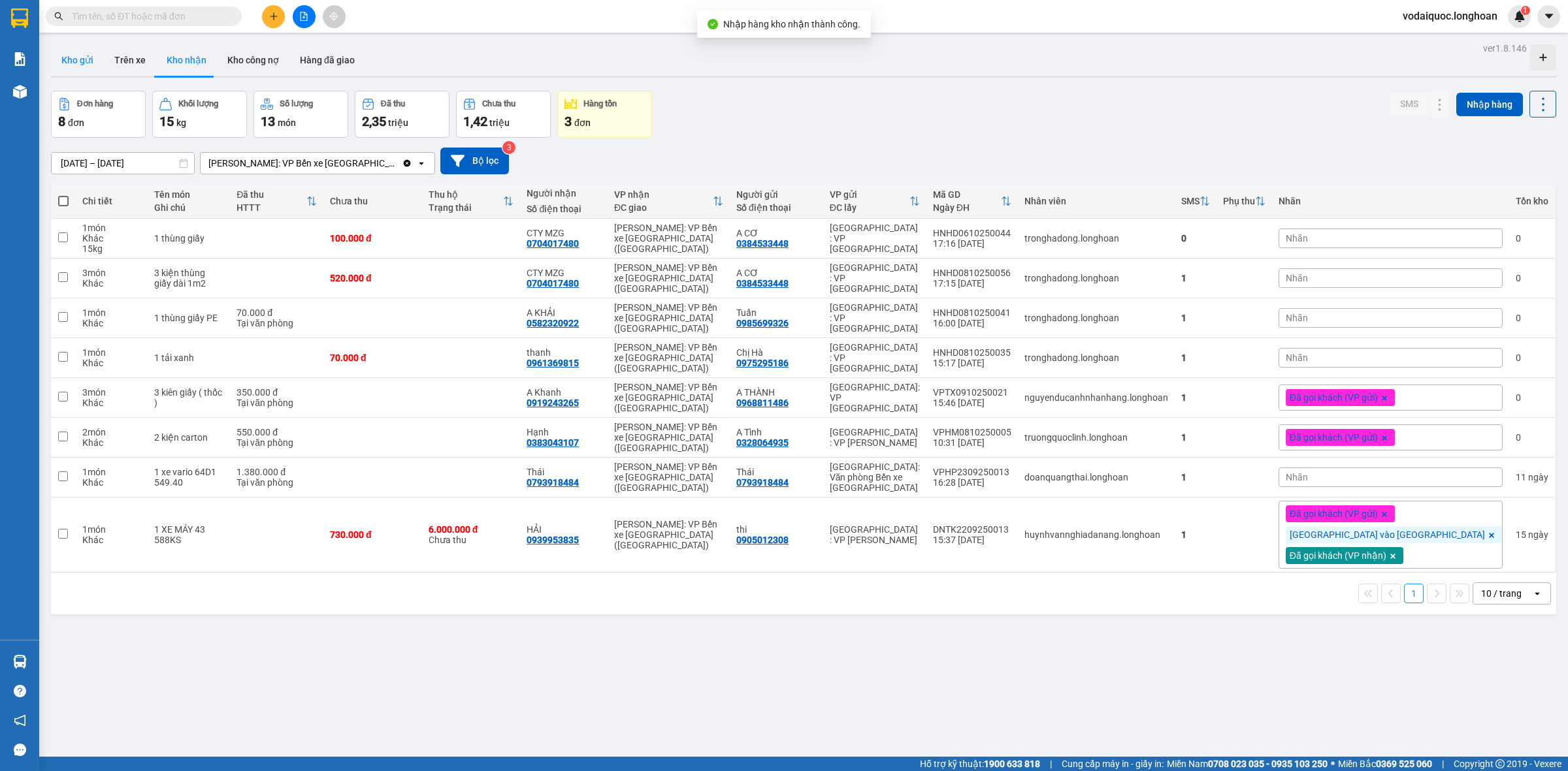
click at [75, 54] on button "Kho gửi" at bounding box center [77, 61] width 53 height 32
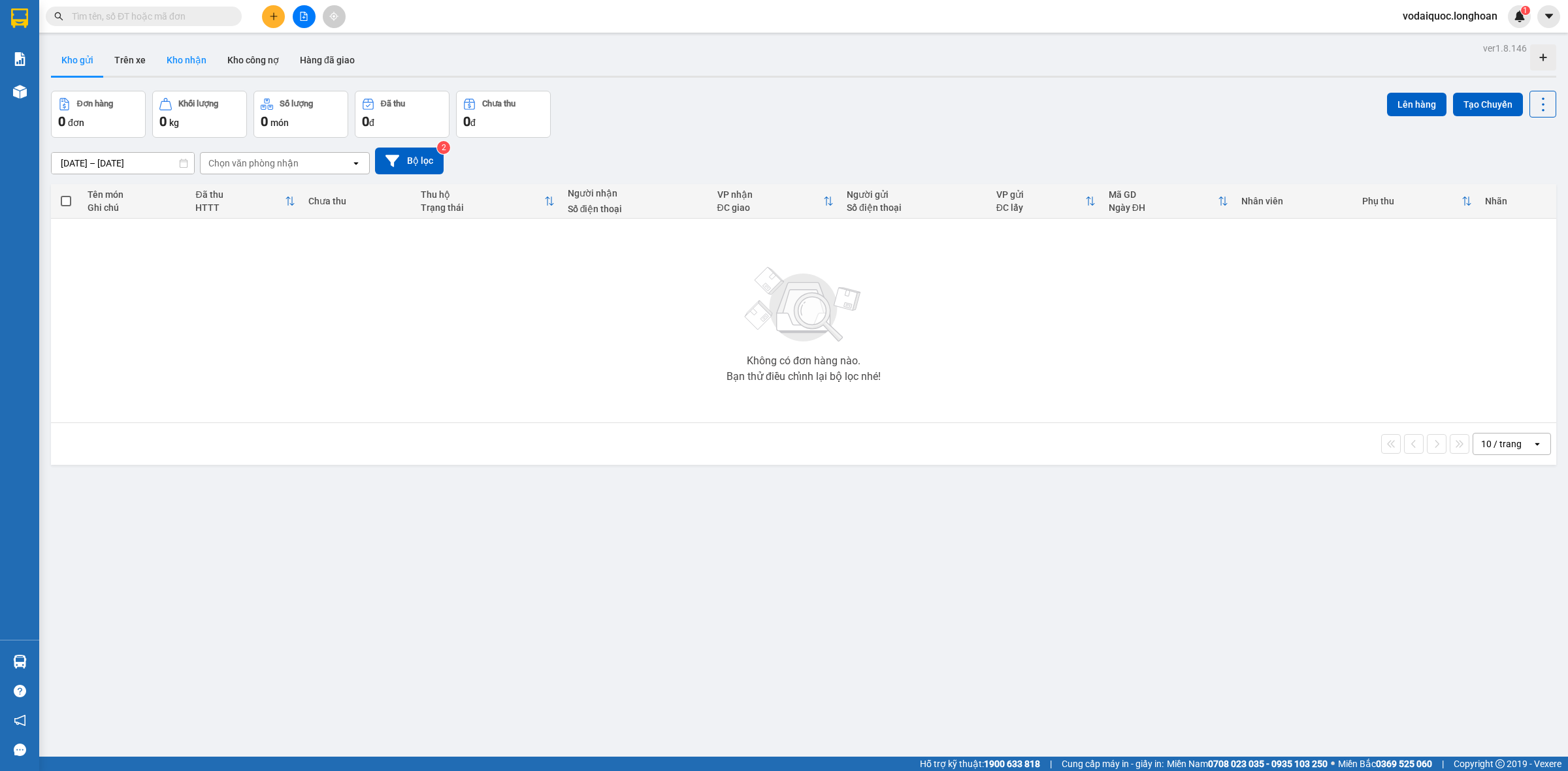
click at [191, 56] on button "Kho nhận" at bounding box center [186, 61] width 61 height 32
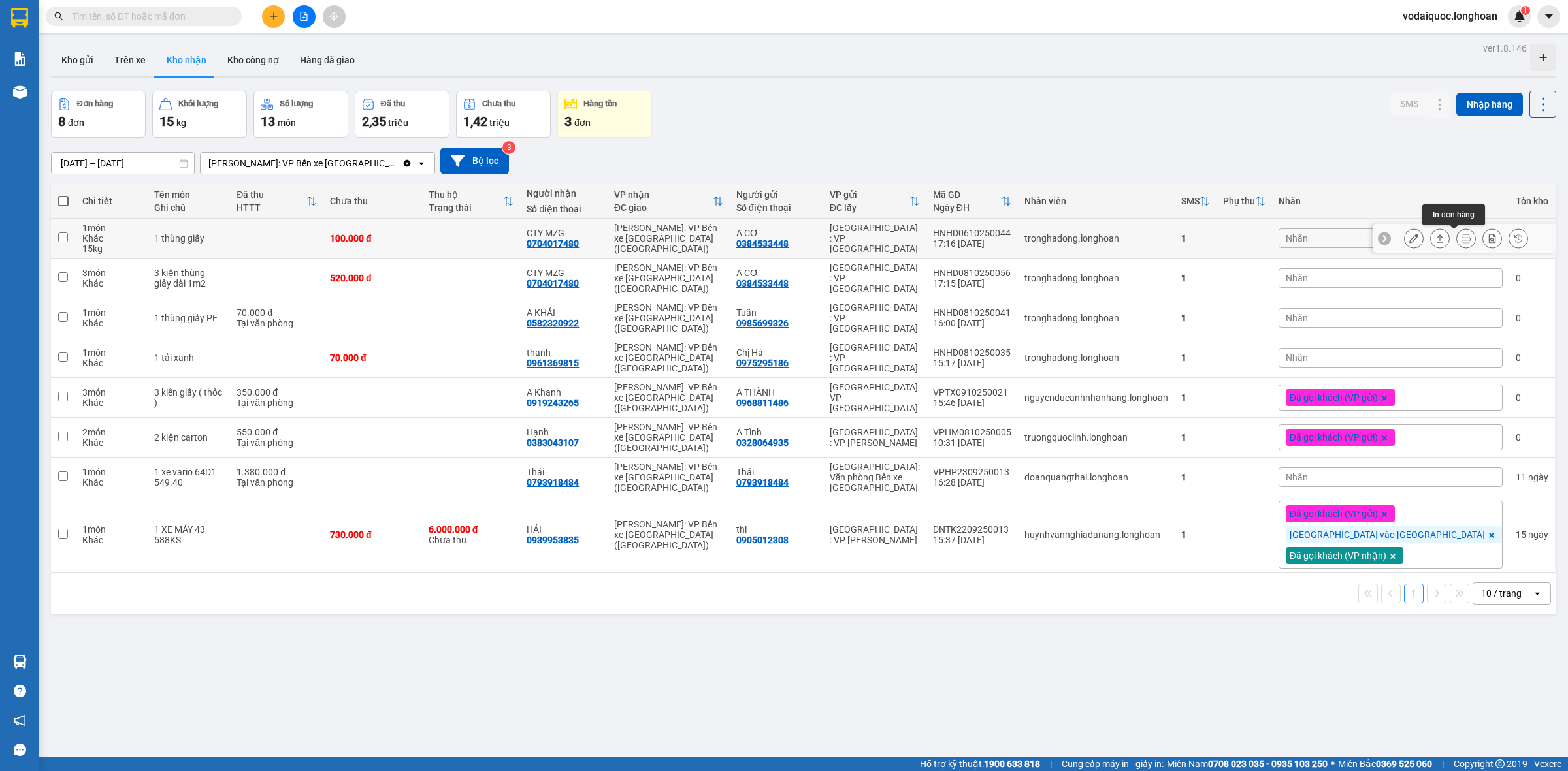
click at [1461, 234] on icon at bounding box center [1466, 238] width 9 height 9
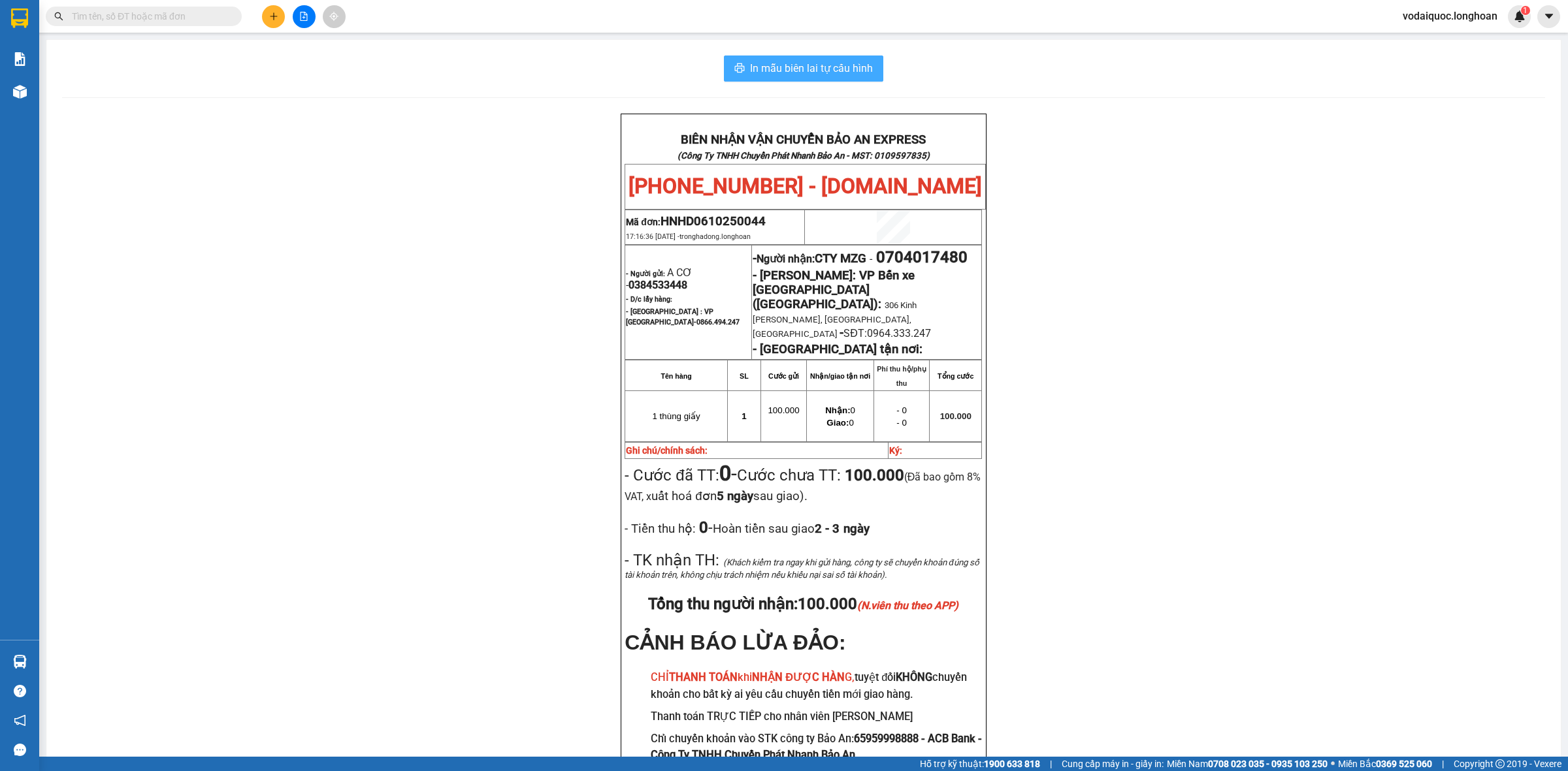
click at [804, 67] on span "In mẫu biên lai tự cấu hình" at bounding box center [811, 69] width 123 height 17
click at [828, 69] on span "In mẫu biên lai tự cấu hình" at bounding box center [811, 69] width 123 height 17
click at [830, 57] on button "In mẫu biên lai tự cấu hình" at bounding box center [803, 69] width 159 height 26
click at [817, 56] on button "In mẫu biên lai tự cấu hình" at bounding box center [803, 69] width 159 height 26
click at [819, 73] on span "In mẫu biên lai tự cấu hình" at bounding box center [811, 69] width 123 height 17
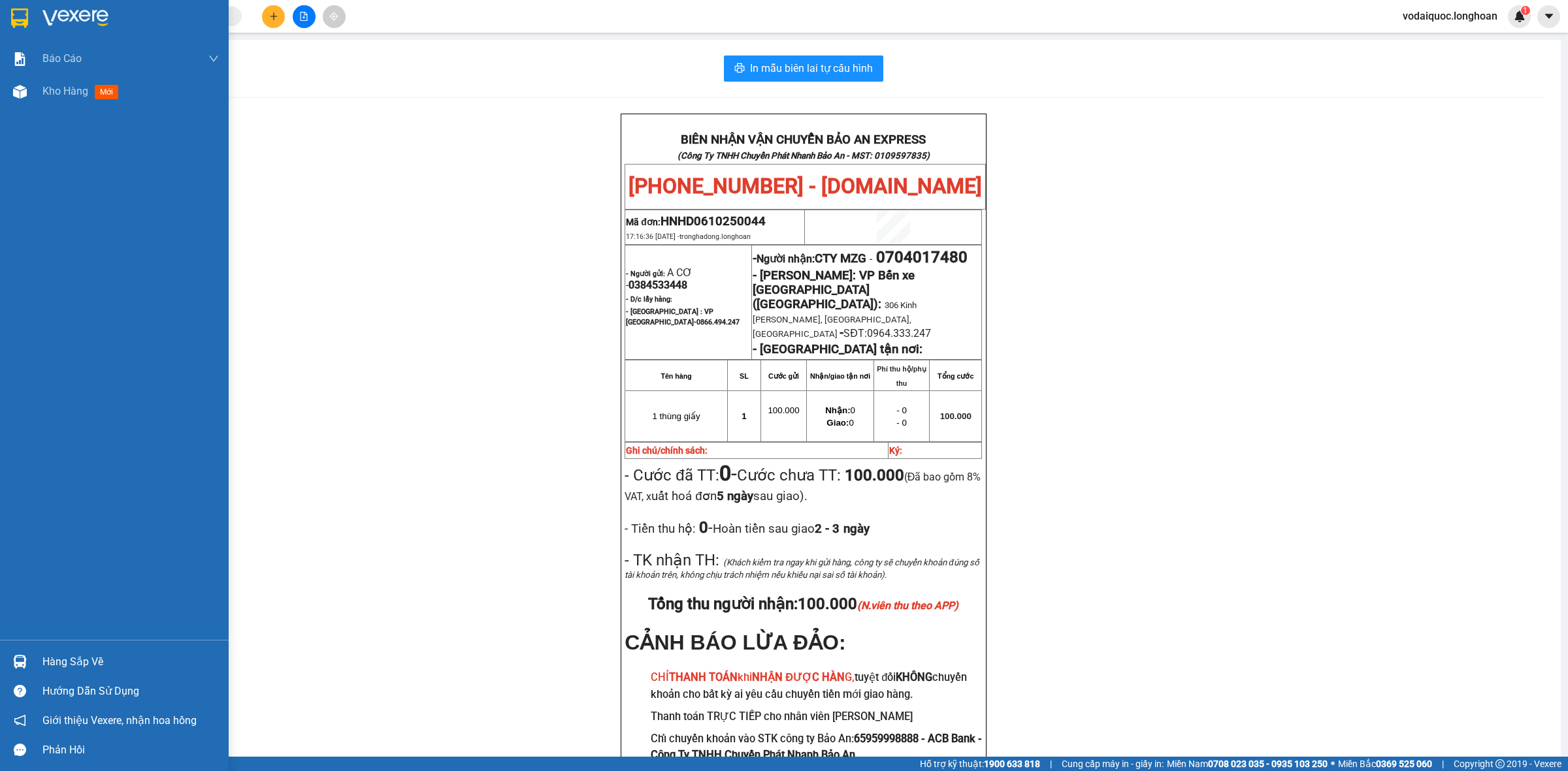
click at [34, 24] on div at bounding box center [115, 21] width 229 height 43
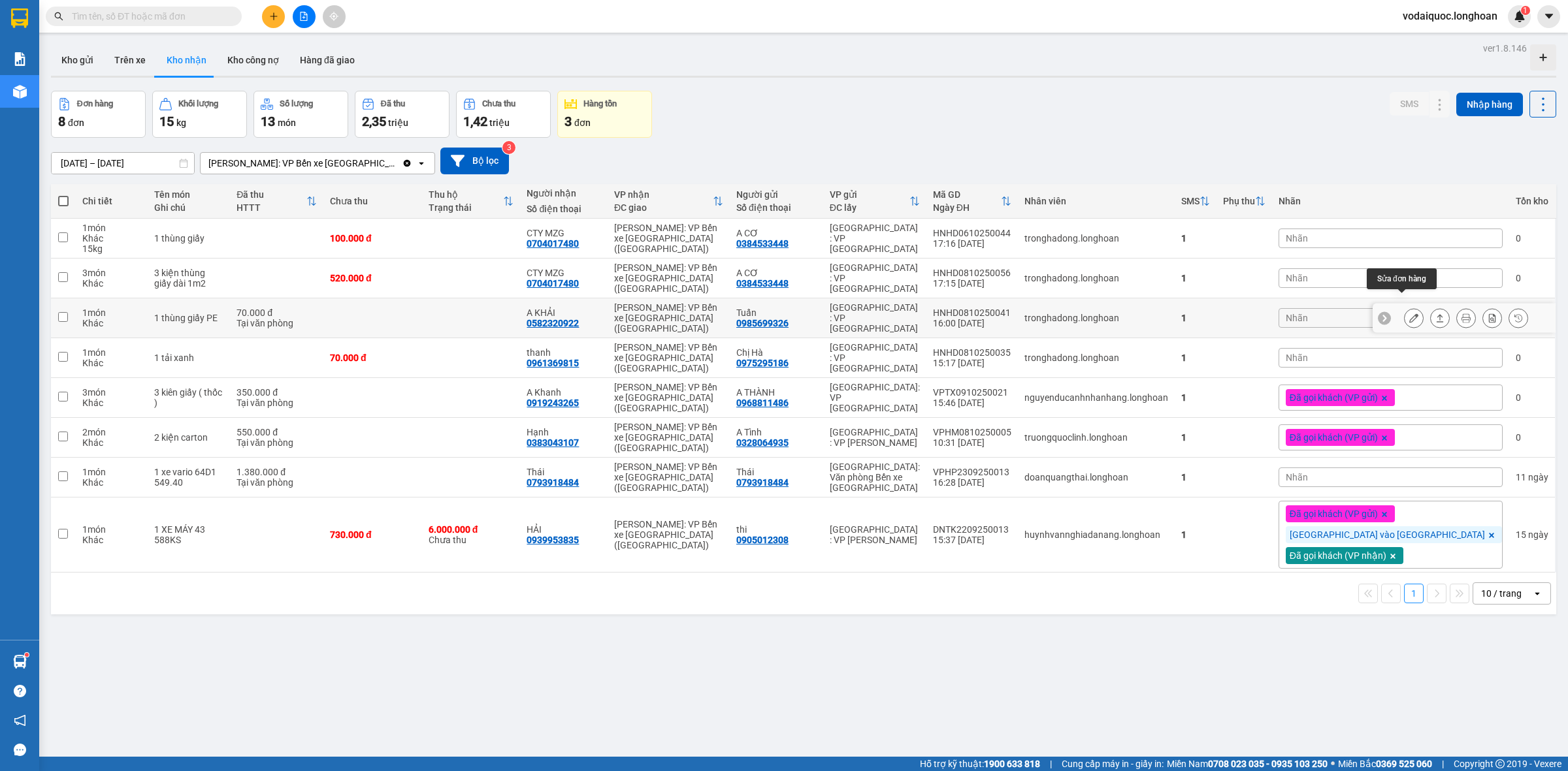
click at [1409, 314] on icon at bounding box center [1413, 318] width 9 height 9
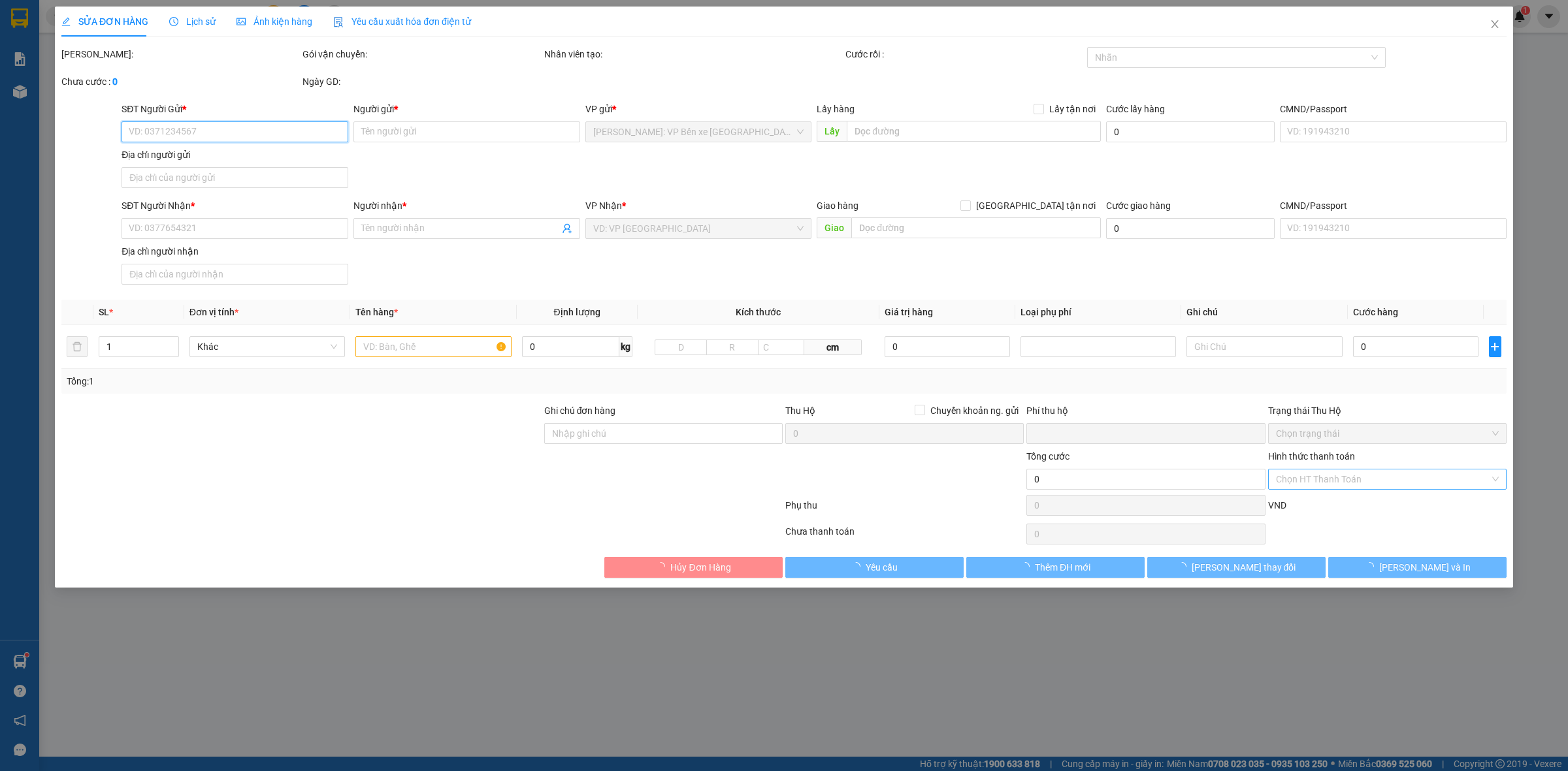
type input "0985699326"
type input "Tuấn"
type input "0582320922"
type input "A KHẢI"
type input "0"
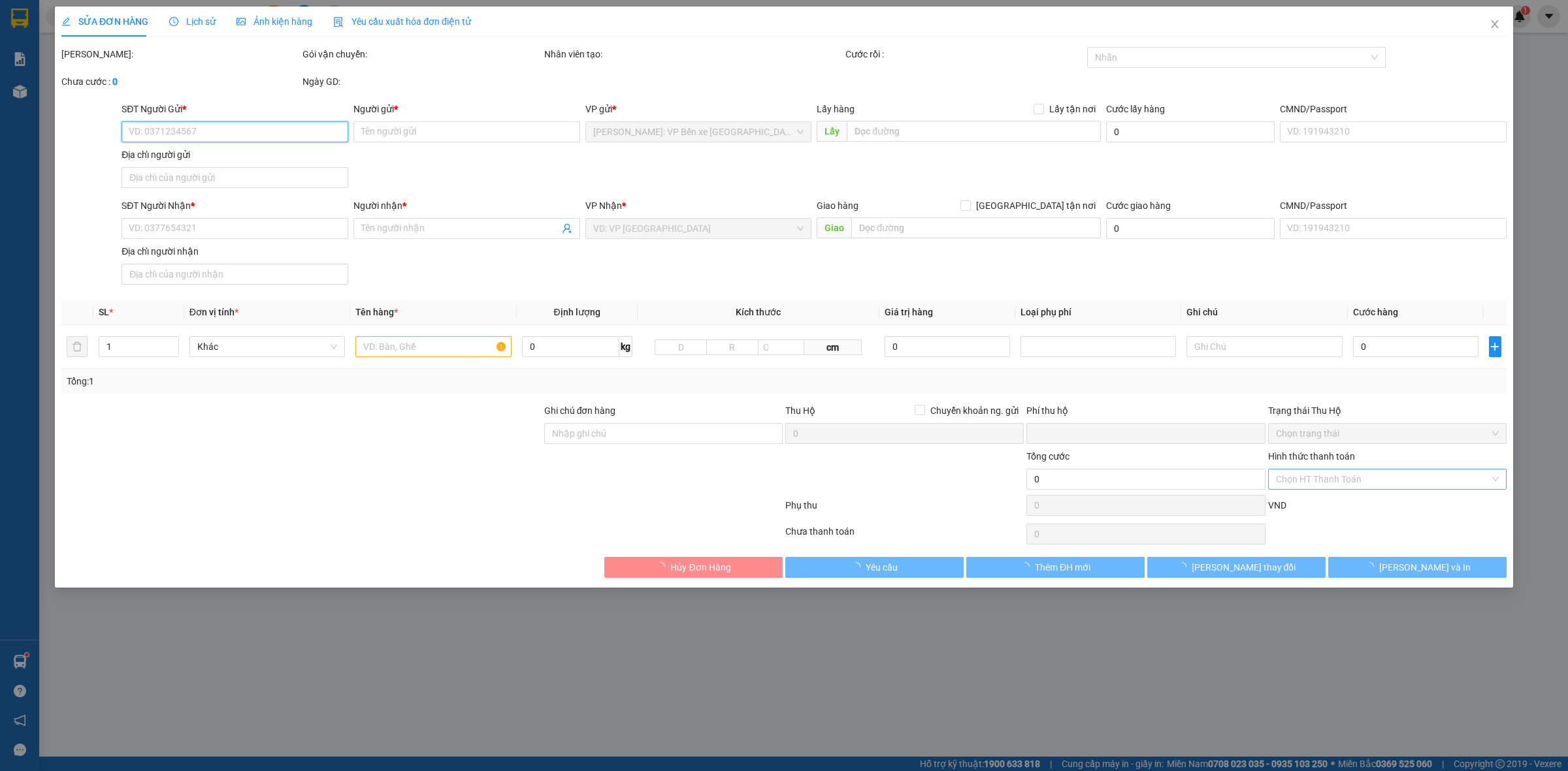
type input "70.000"
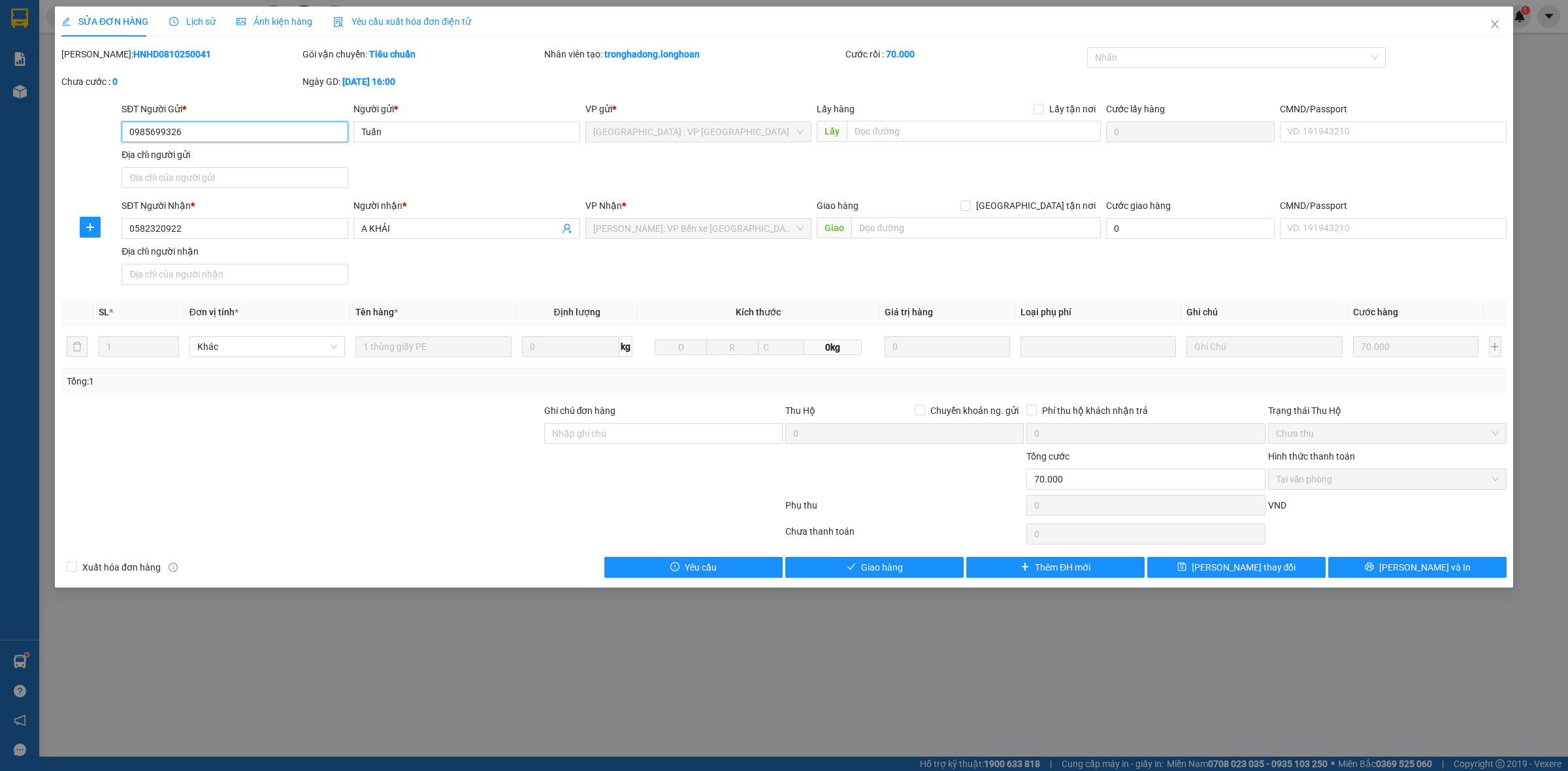
click at [1343, 489] on span "Tại văn phòng" at bounding box center [1386, 479] width 223 height 20
click at [896, 565] on span "Giao hàng" at bounding box center [882, 567] width 42 height 14
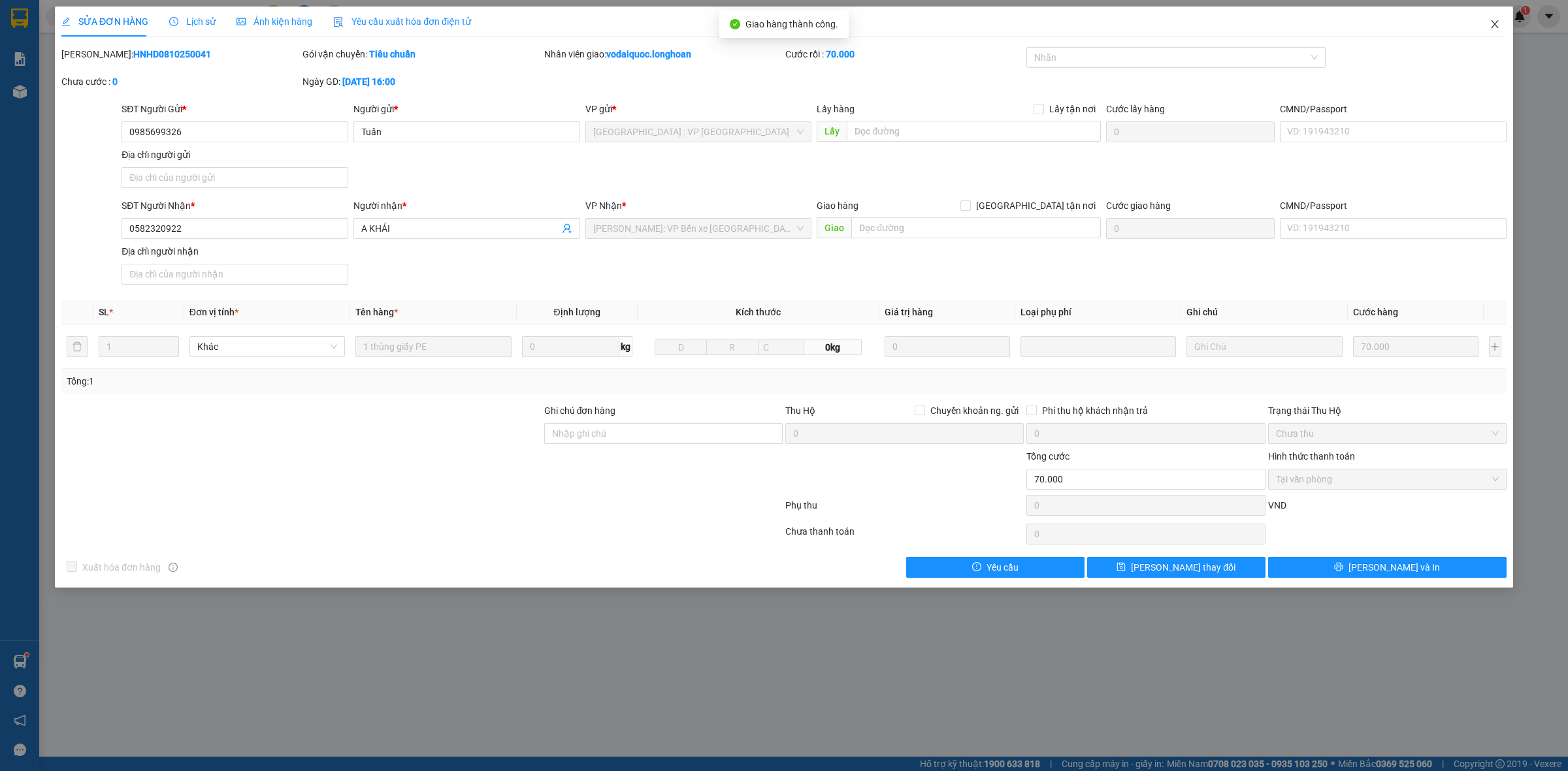
click at [1494, 20] on icon "close" at bounding box center [1494, 23] width 10 height 10
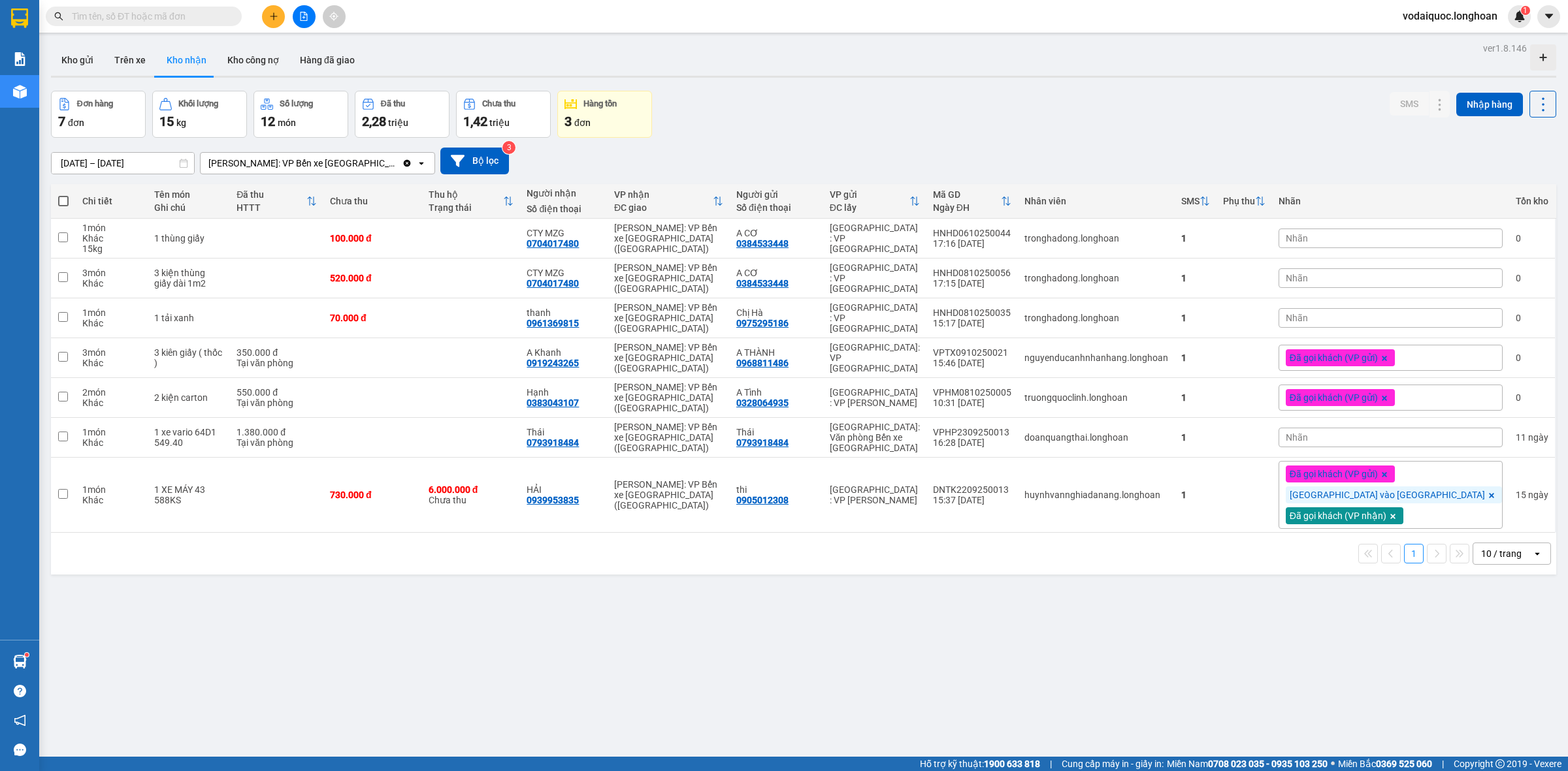
click at [1388, 142] on div "13/09/2025 – 12/10/2025 Press the down arrow key to interact with the calendar …" at bounding box center [804, 161] width 1505 height 47
click at [87, 57] on button "Kho gửi" at bounding box center [77, 61] width 53 height 32
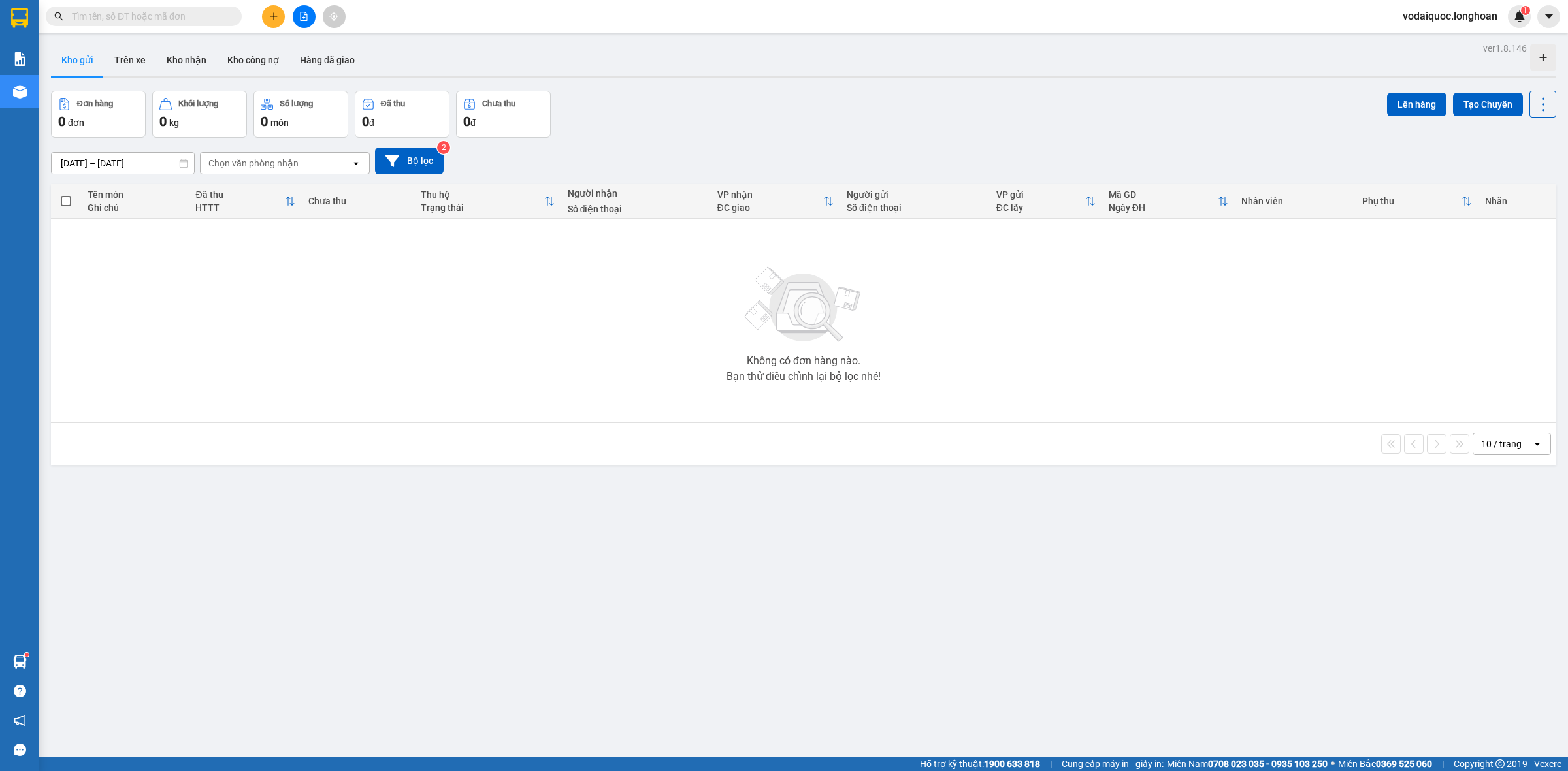
click at [263, 10] on button at bounding box center [273, 17] width 23 height 23
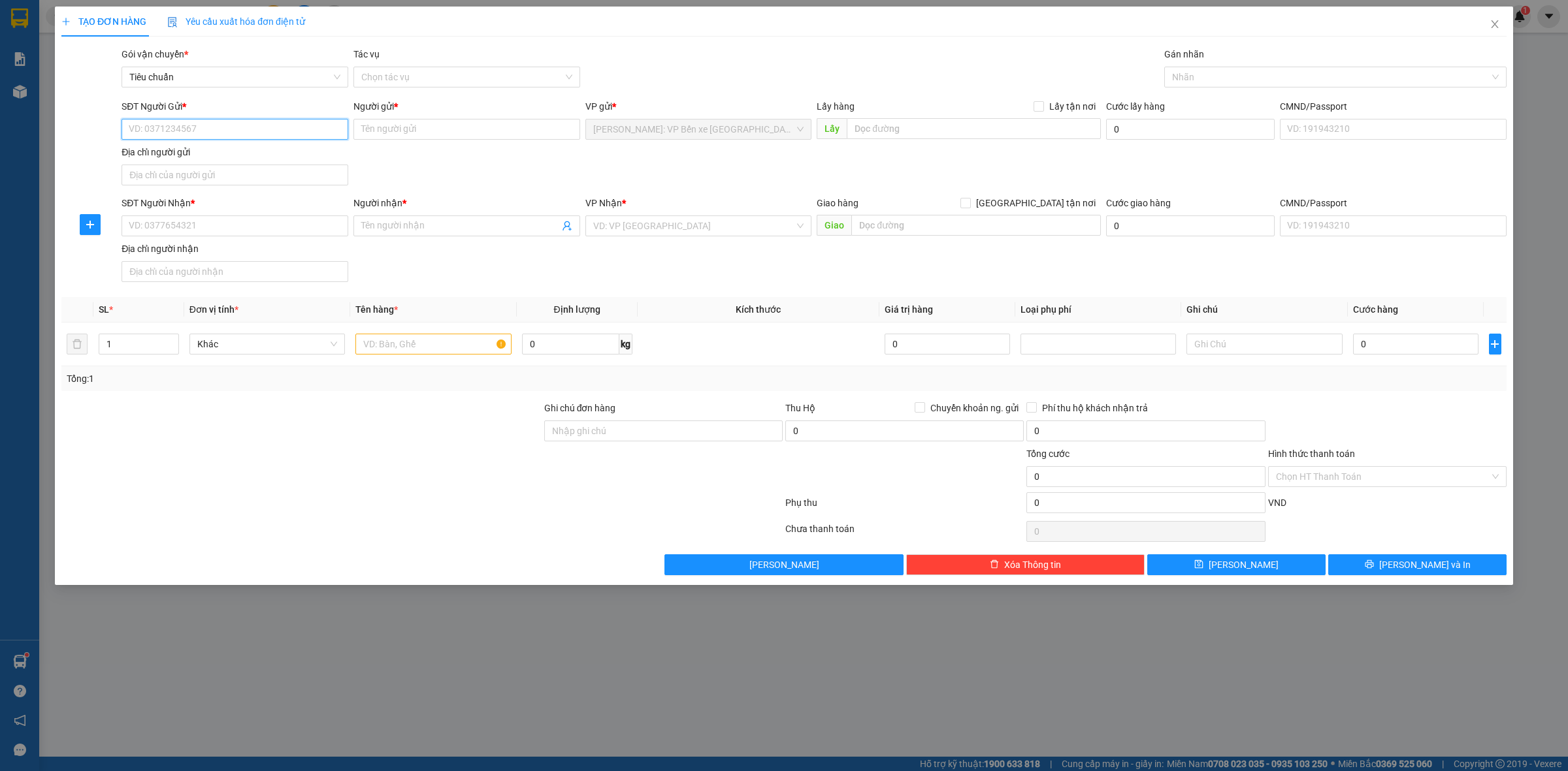
click at [196, 126] on input "SĐT Người Gửi *" at bounding box center [234, 129] width 226 height 20
type input "0972655096"
click at [437, 125] on input "Người gửi *" at bounding box center [466, 129] width 226 height 20
type input "a"
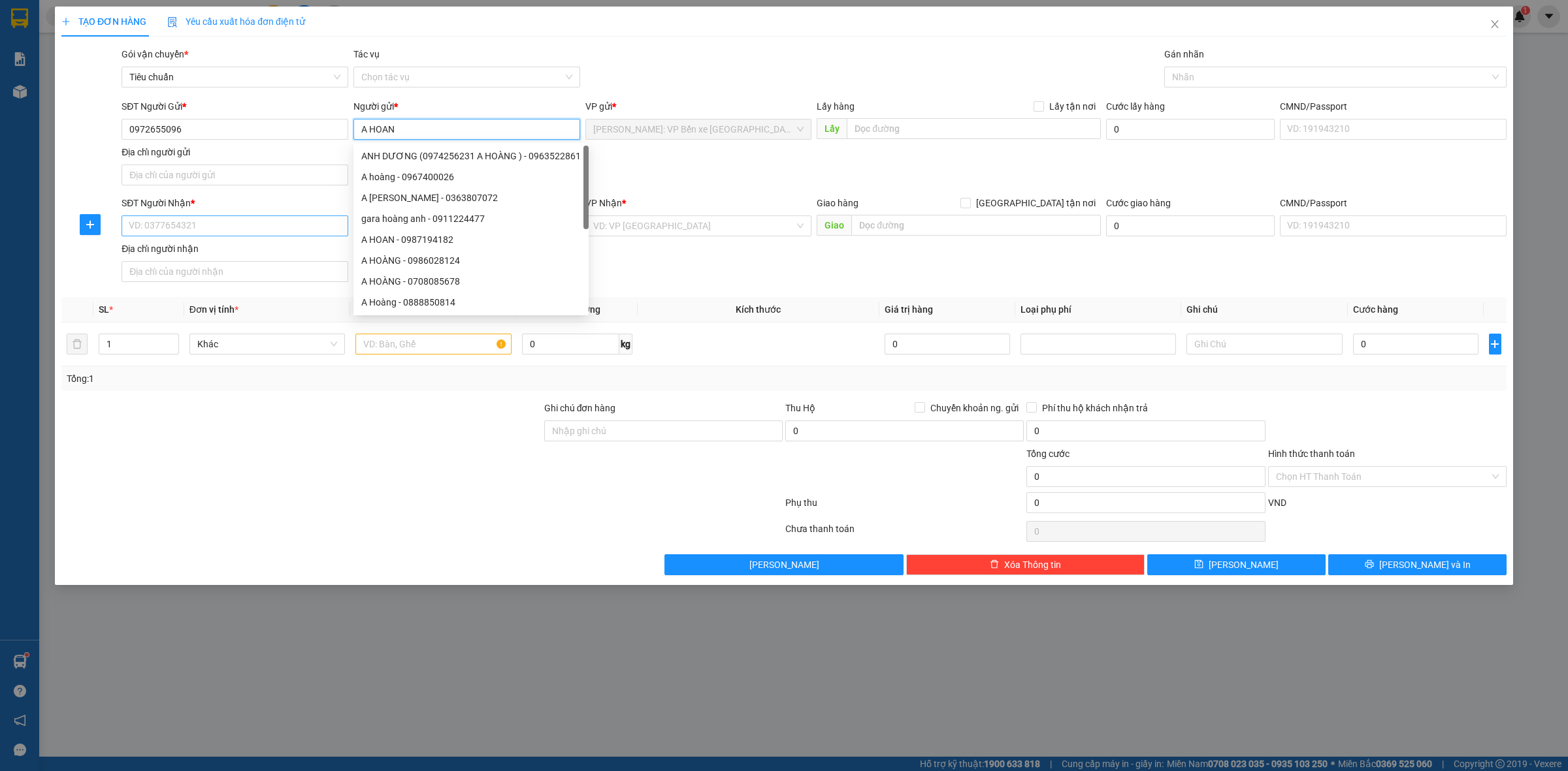
type input "A HOAN"
drag, startPoint x: 237, startPoint y: 224, endPoint x: 216, endPoint y: 216, distance: 22.5
click at [236, 224] on input "SĐT Người Nhận *" at bounding box center [234, 225] width 226 height 20
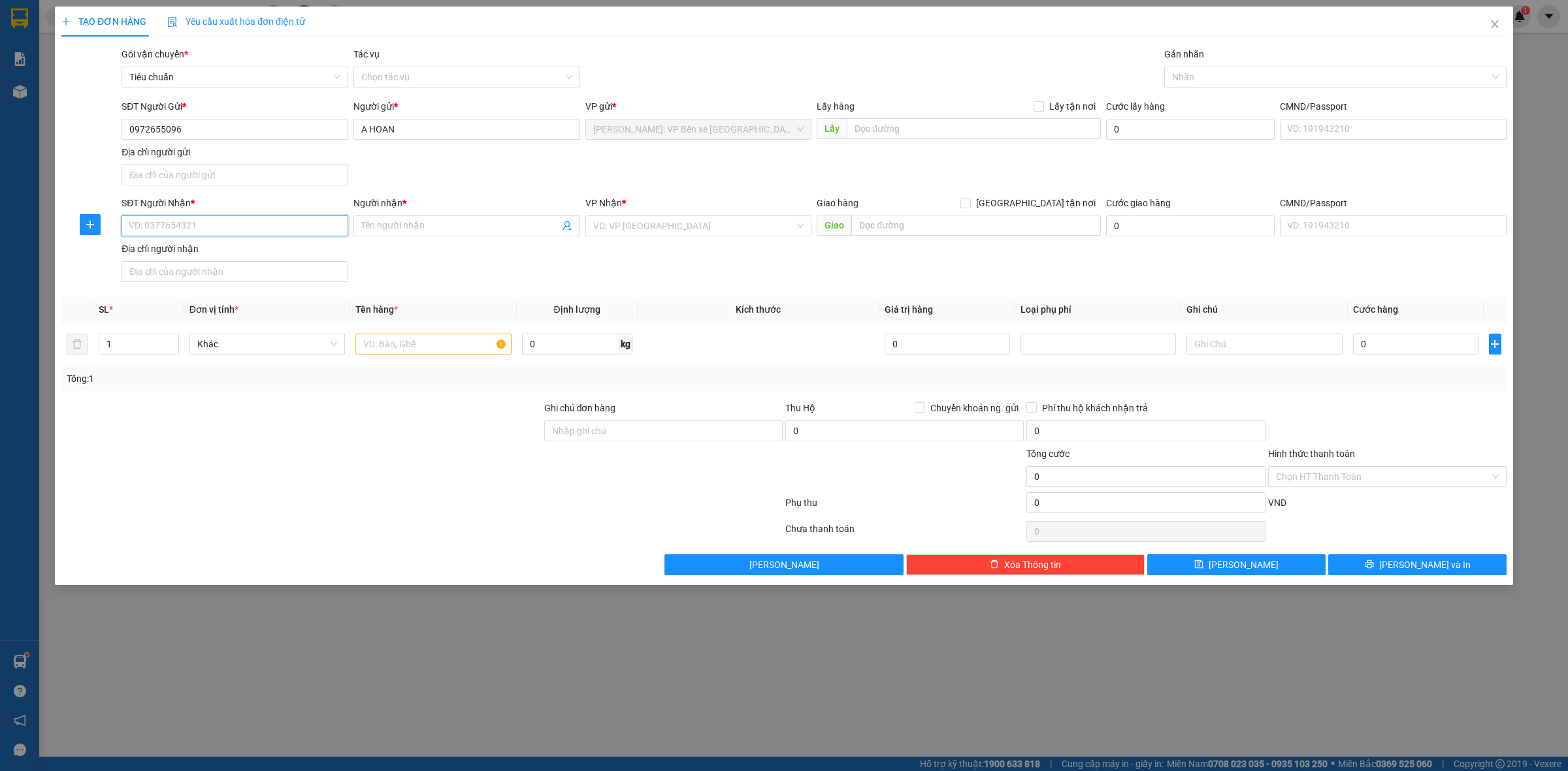
click at [255, 224] on input "SĐT Người Nhận *" at bounding box center [234, 225] width 226 height 20
type input "0972983860"
click at [432, 232] on input "Người nhận *" at bounding box center [460, 225] width 198 height 14
type input "LUỸ"
click at [658, 217] on input "search" at bounding box center [694, 225] width 202 height 20
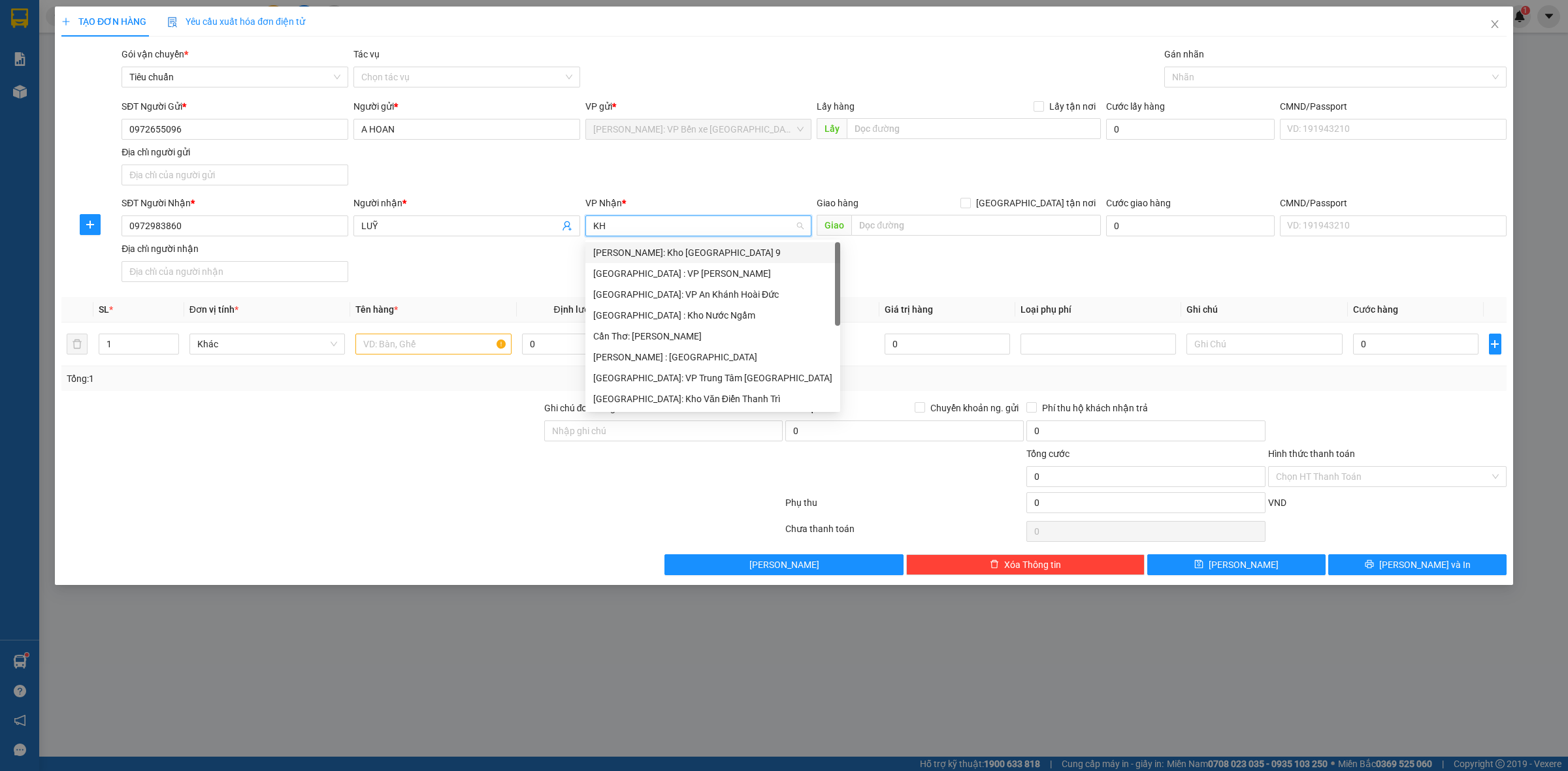
type input "KHO"
click at [717, 344] on div "Hà Nội: Kho Văn Điển Thanh Trì" at bounding box center [698, 336] width 226 height 20
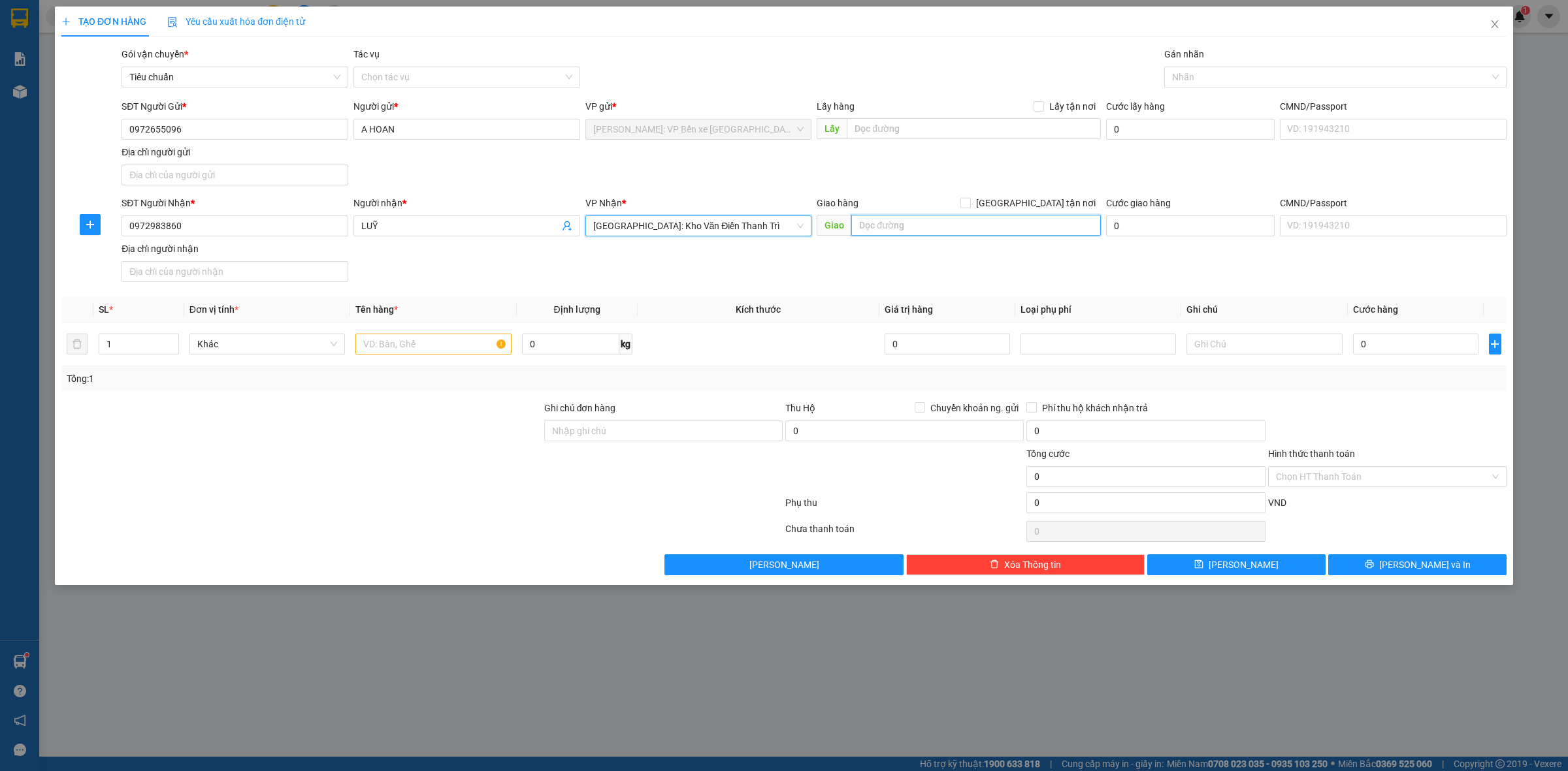
click at [941, 225] on input "text" at bounding box center [976, 225] width 250 height 20
type input "BẮC NINH-"
click at [415, 346] on input "text" at bounding box center [433, 344] width 155 height 20
type input "1 CHIẾC XE MÁY BIỂN SỐ 37P1-74887"
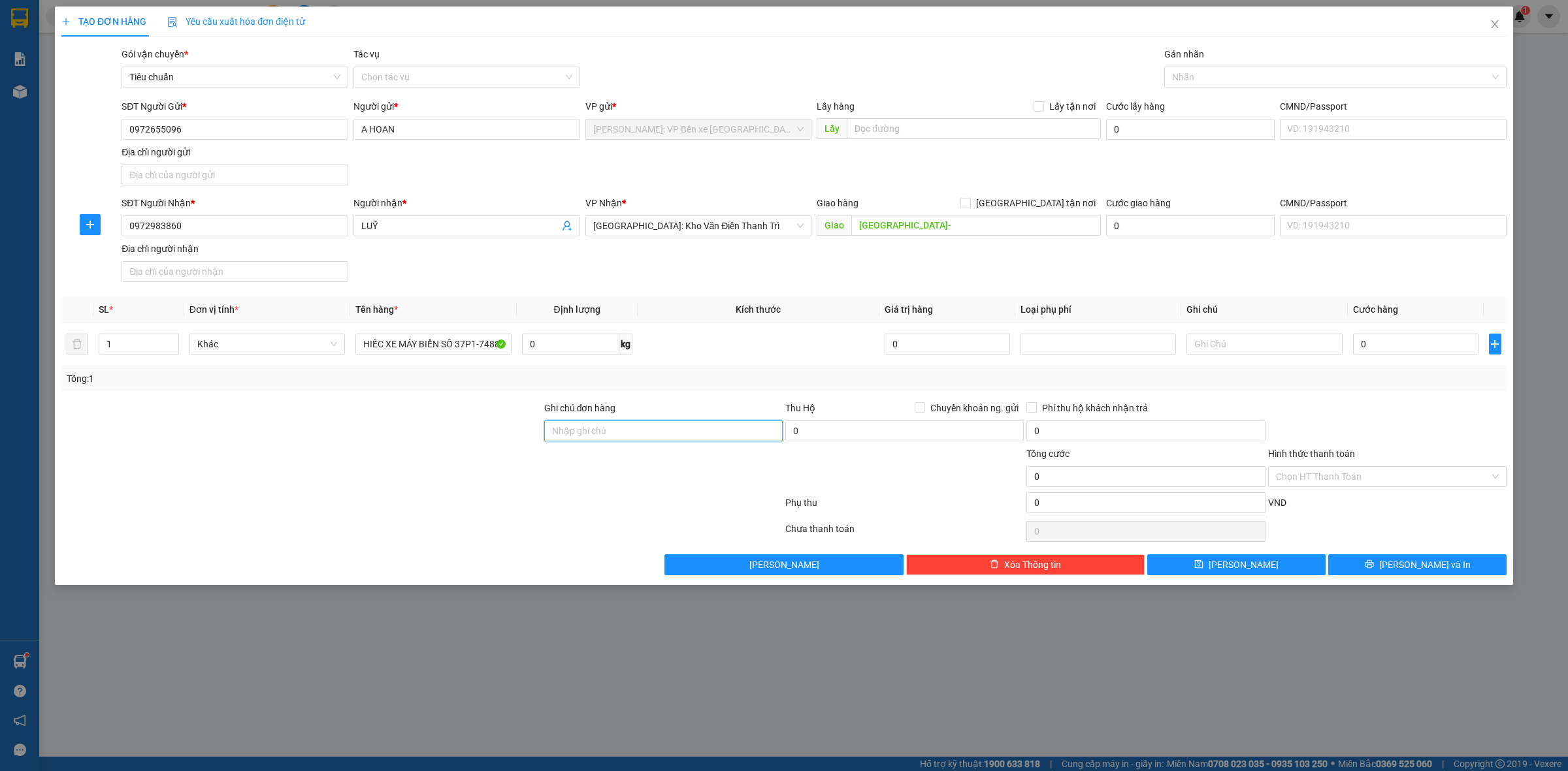
click at [642, 427] on input "Ghi chú đơn hàng" at bounding box center [663, 431] width 238 height 20
type input "H"
click at [1268, 79] on div at bounding box center [1329, 76] width 323 height 16
type input "CHÌA KHOÁ+CAVET QUẤN TAY LÁI"
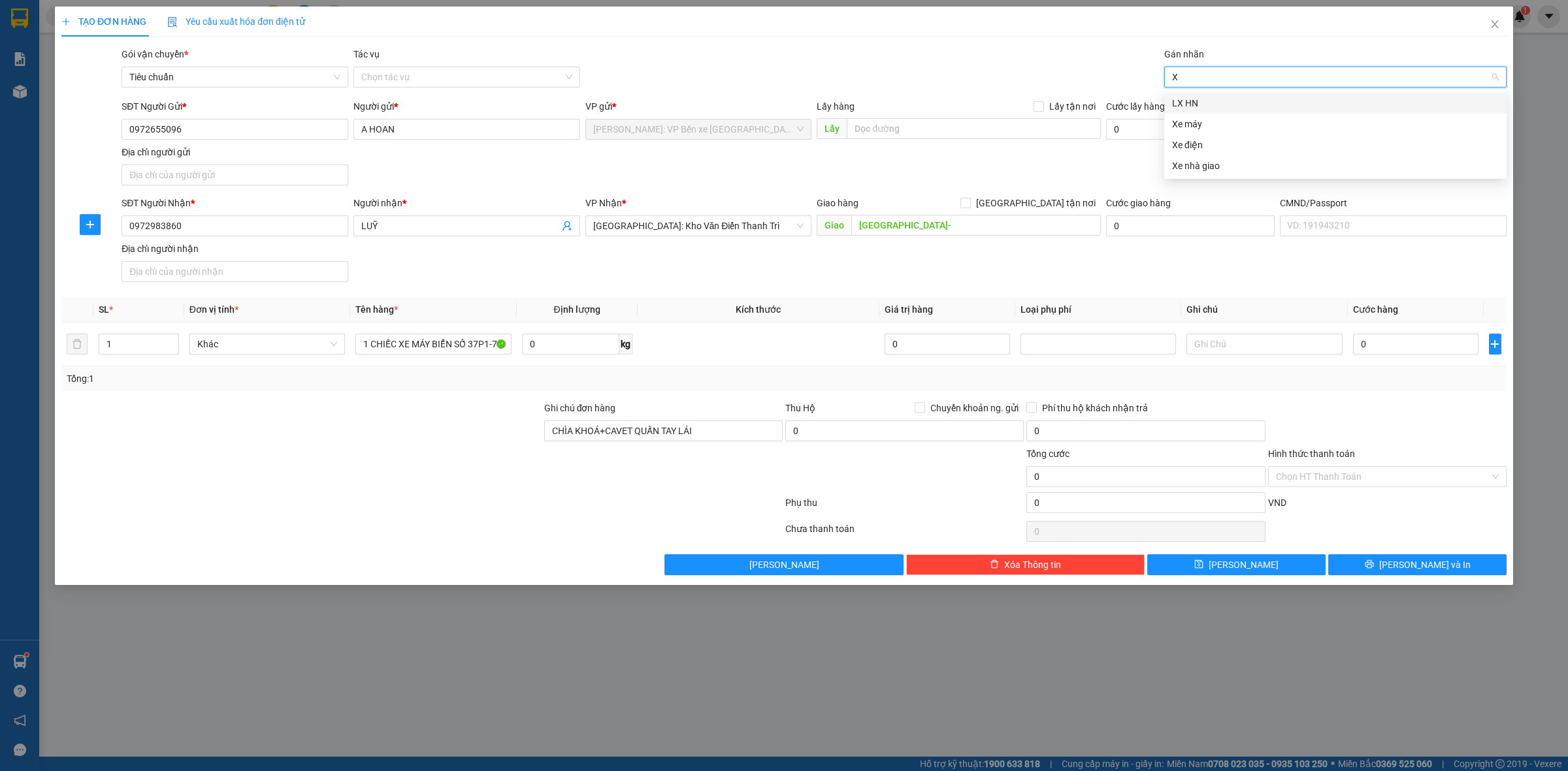
type input "XE"
click at [1327, 103] on div "Xe máy" at bounding box center [1334, 102] width 327 height 14
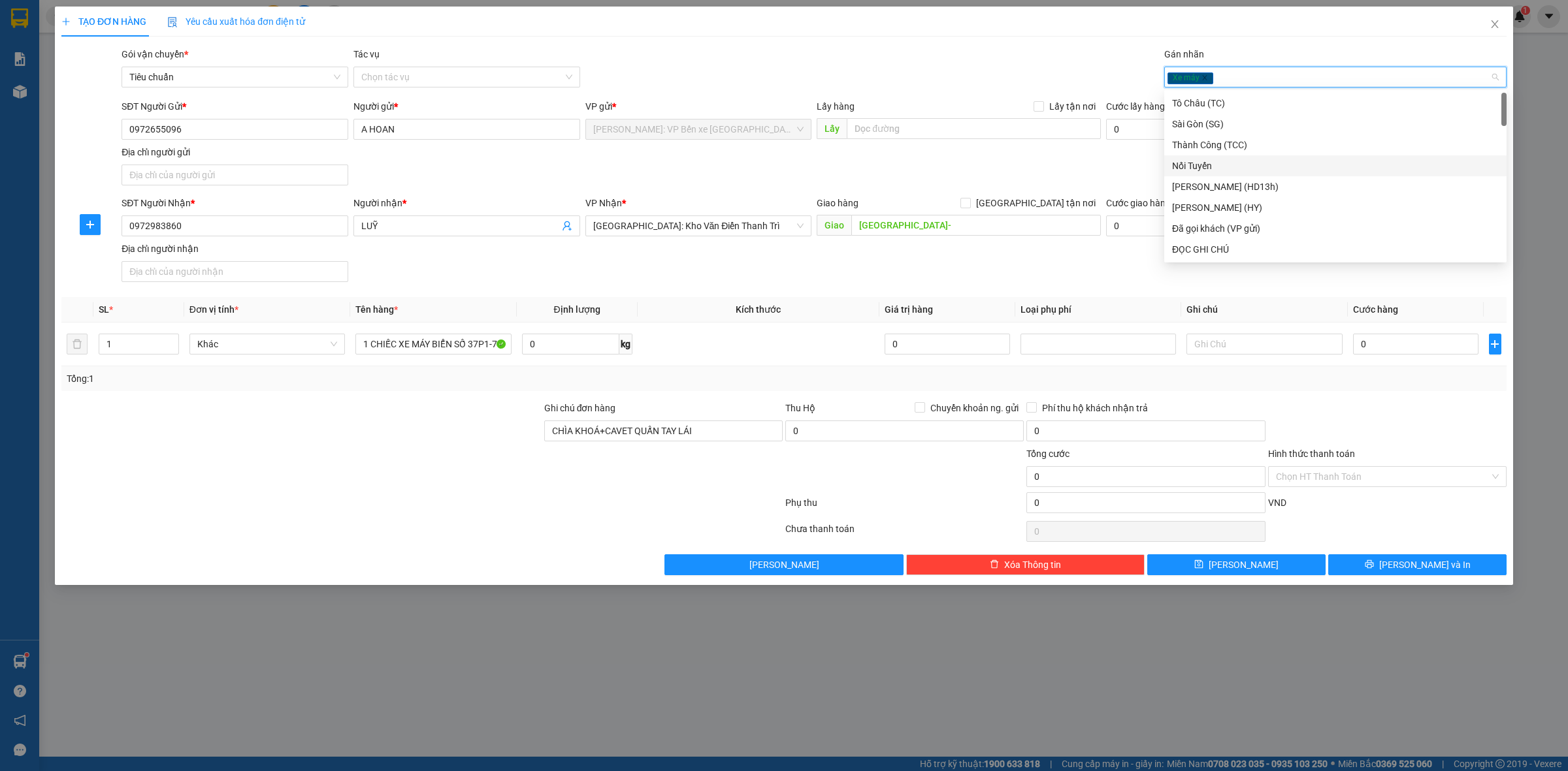
type input "G"
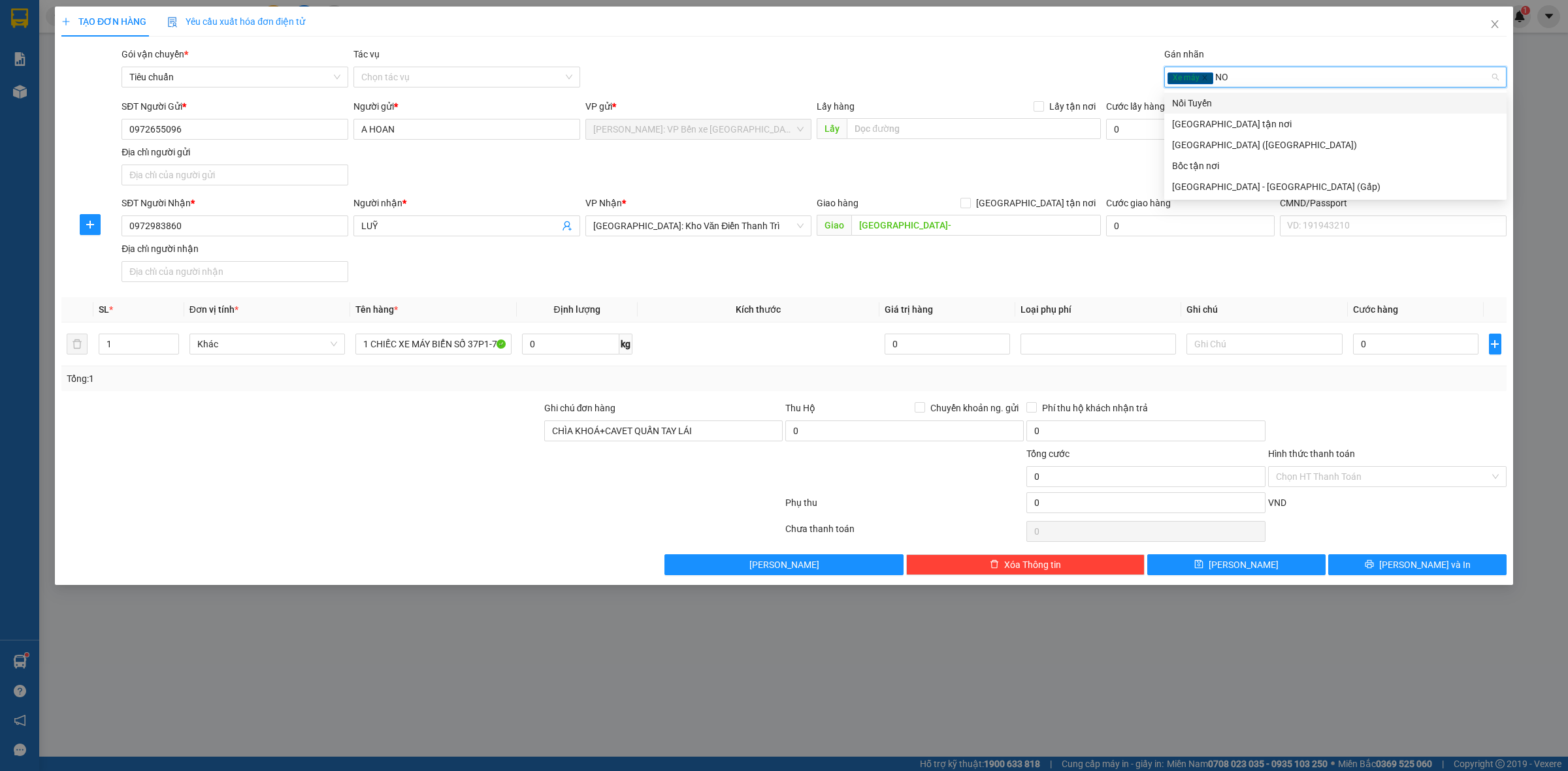
type input "NOI"
click at [1291, 106] on div "Nối Tuyến" at bounding box center [1334, 102] width 327 height 14
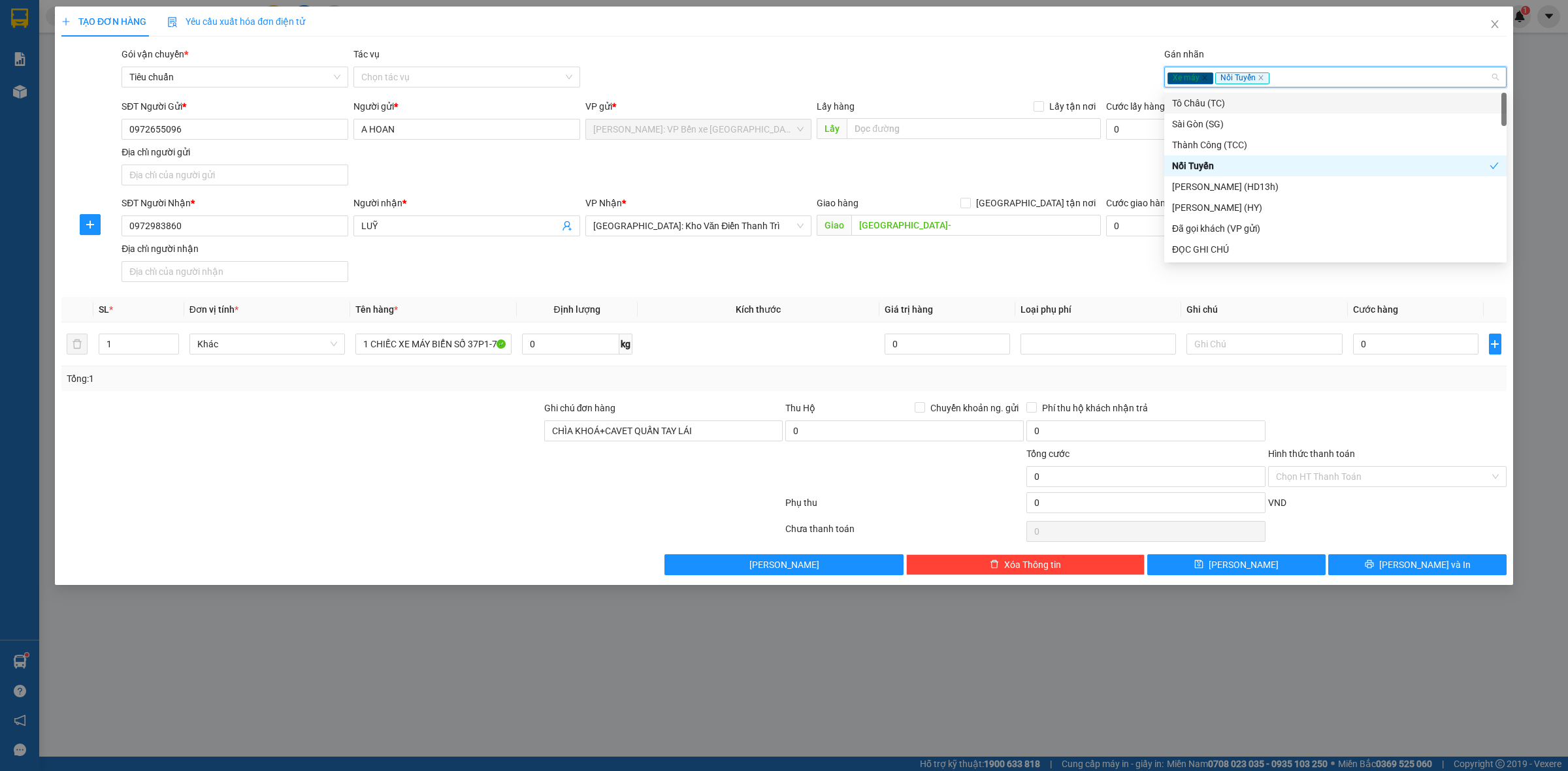
click at [1319, 77] on div "Xe máy Nối Tuyến" at bounding box center [1329, 76] width 323 height 16
type input "GI"
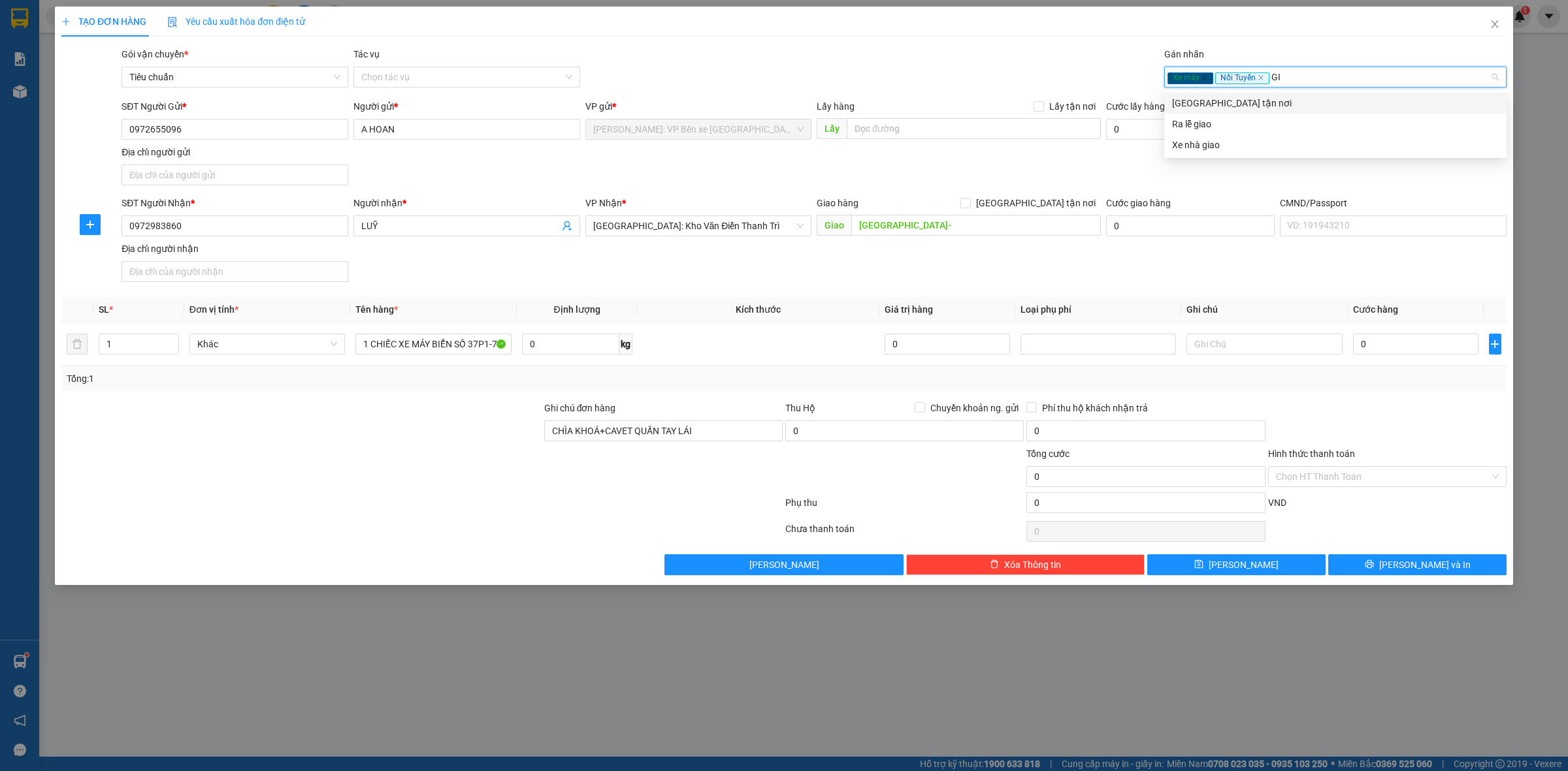
click at [1267, 104] on div "Giao tận nơi" at bounding box center [1334, 102] width 327 height 14
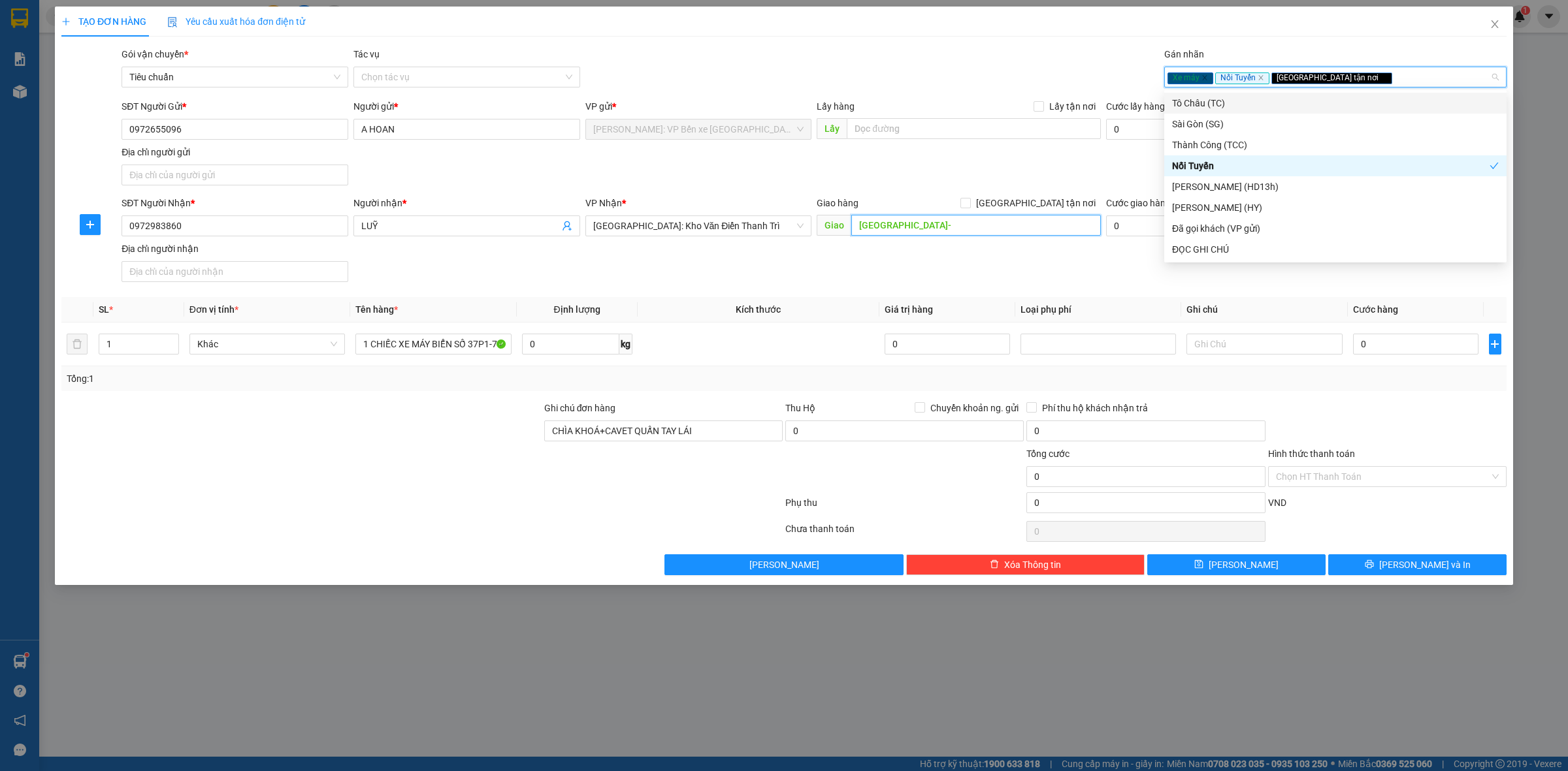
click at [959, 226] on input "BẮC NINH-" at bounding box center [976, 225] width 250 height 20
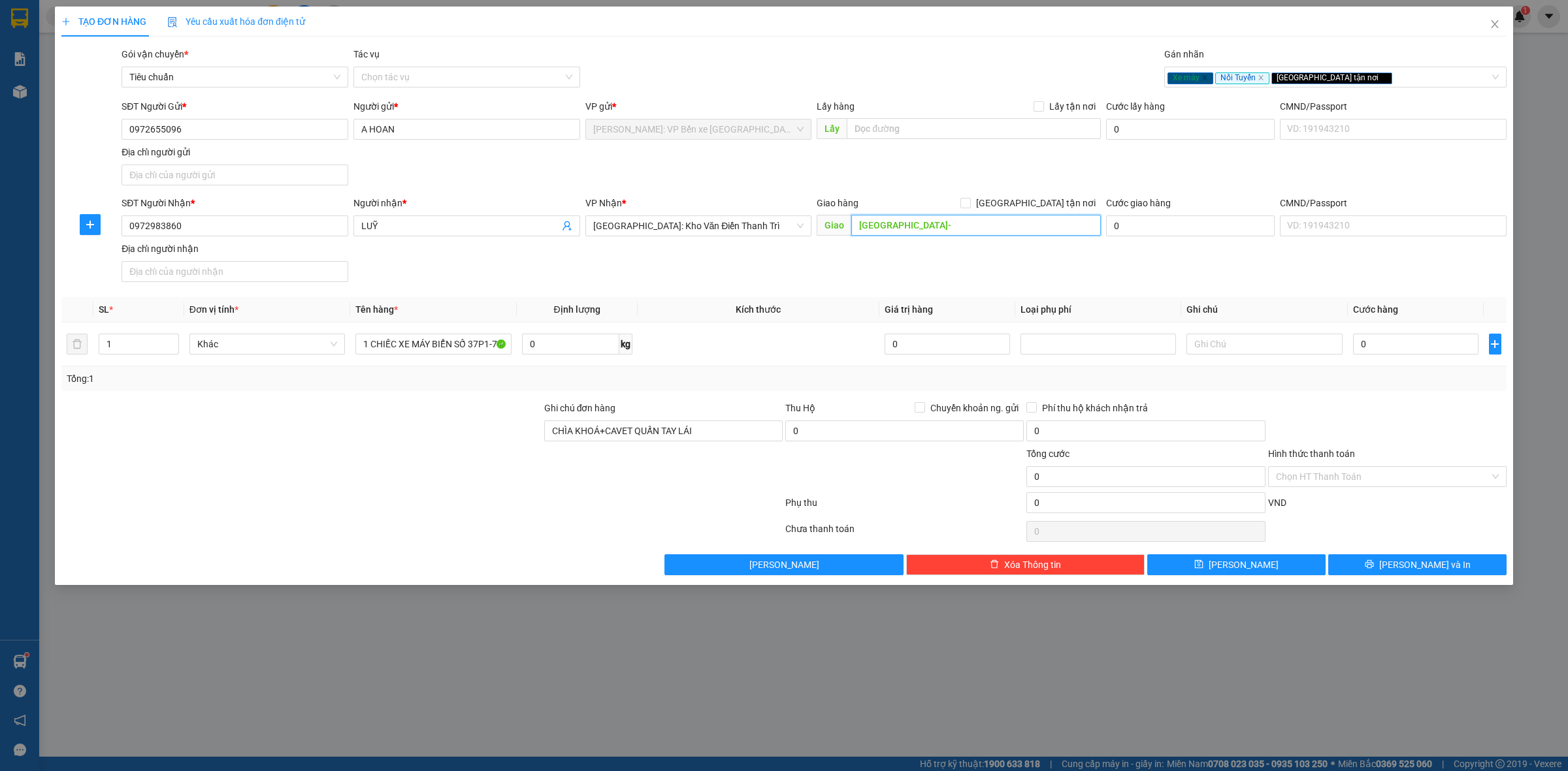
click at [959, 226] on input "BẮC NINH-" at bounding box center [976, 225] width 250 height 20
click at [979, 224] on input "BẮC NINH-" at bounding box center [976, 225] width 250 height 20
click at [894, 221] on input "BẮC NINH-" at bounding box center [976, 225] width 250 height 20
click at [918, 226] on input "BẮC NINH-" at bounding box center [976, 225] width 250 height 20
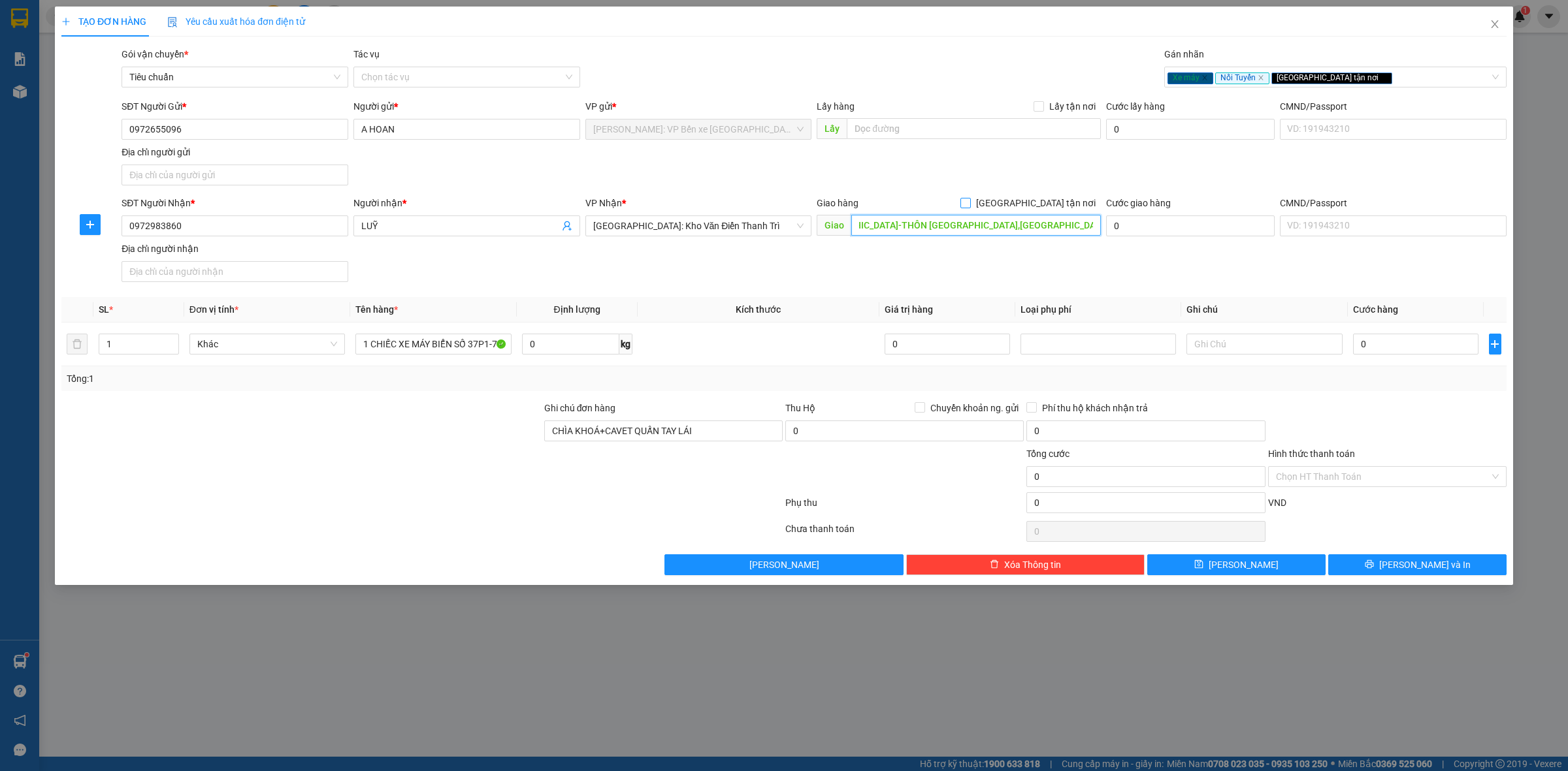
type input "BẮC NINH-THÔN THIỂM XUYÊN,THUỴ HOÀ,YÊN PHONG,BẮC NINH"
click at [969, 206] on input "Giao tận nơi" at bounding box center [965, 203] width 9 height 9
checkbox input "true"
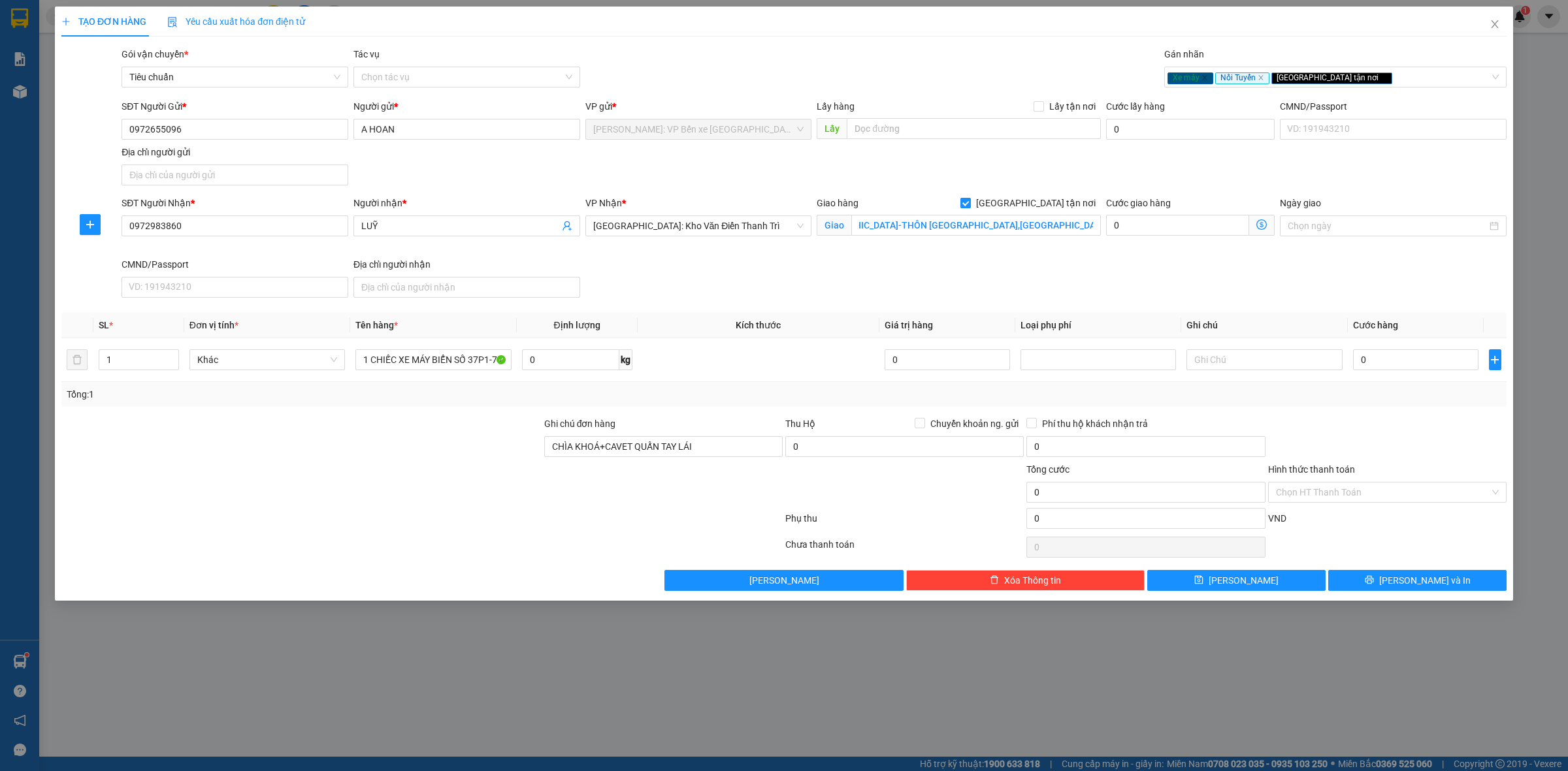
scroll to position [0, 0]
click at [1397, 358] on input "0" at bounding box center [1415, 359] width 126 height 20
type input "1"
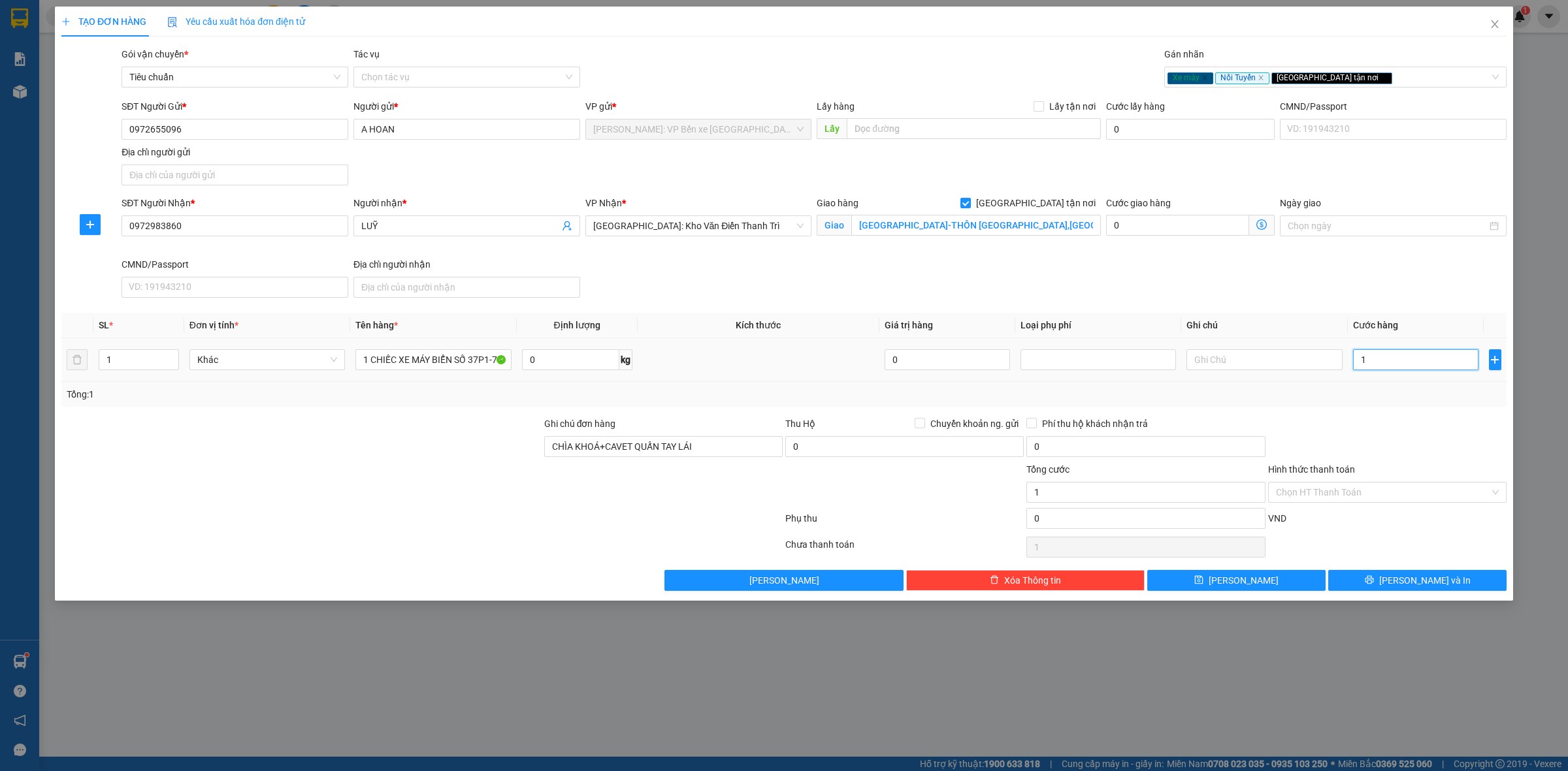
type input "15"
type input "153"
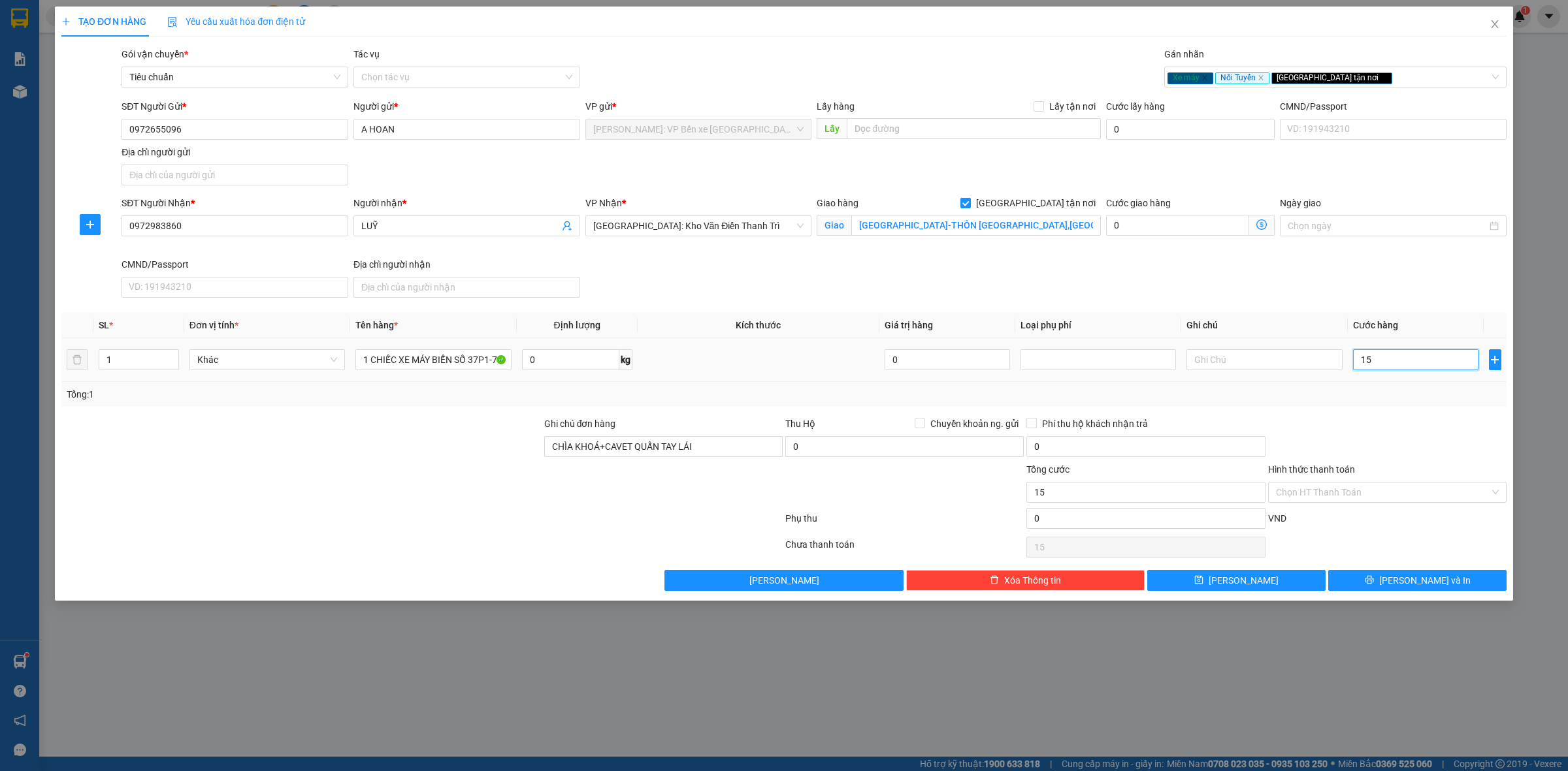
type input "153"
type input "1.530"
type input "15.300"
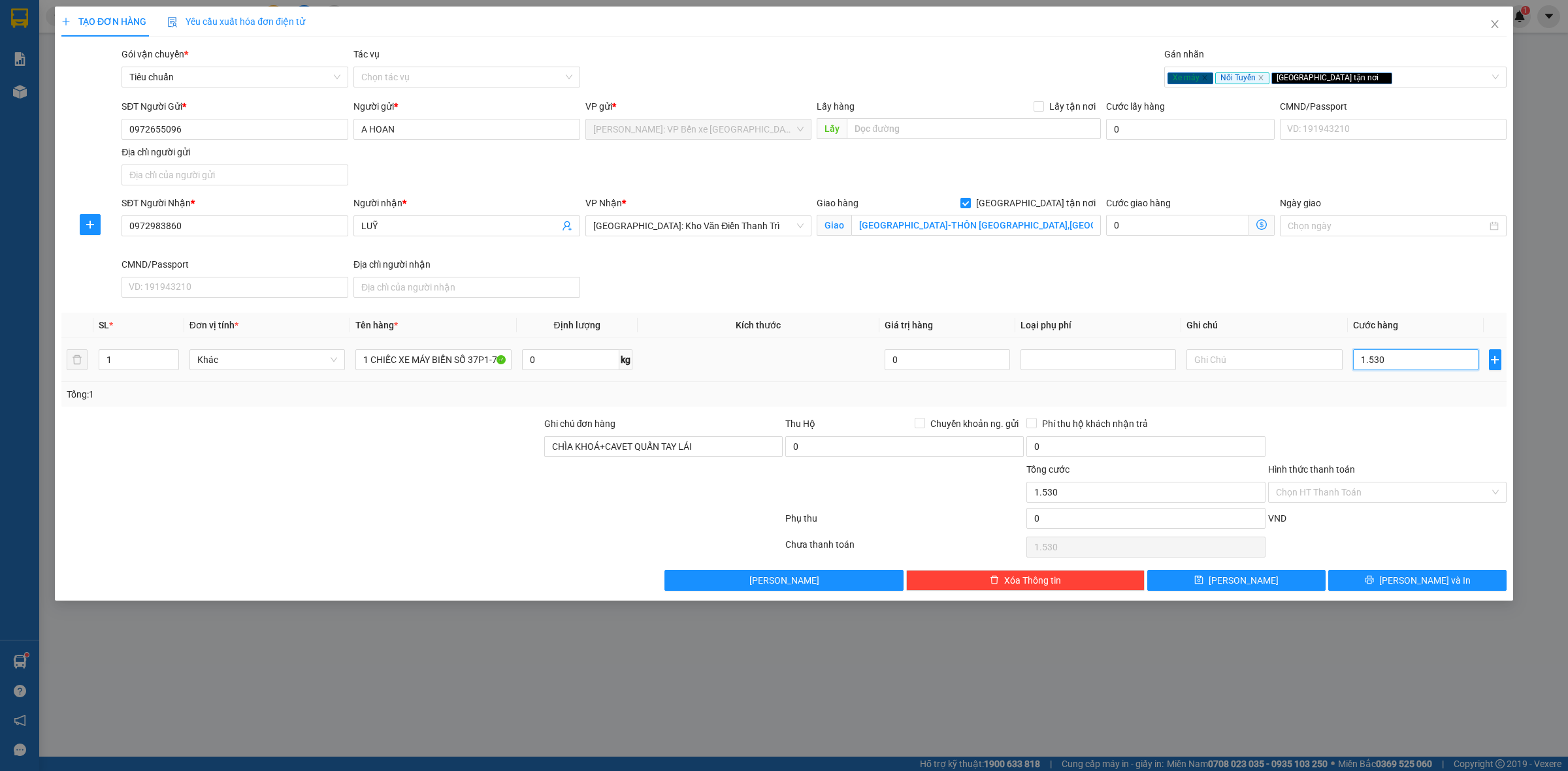
type input "15.300"
type input "153.000"
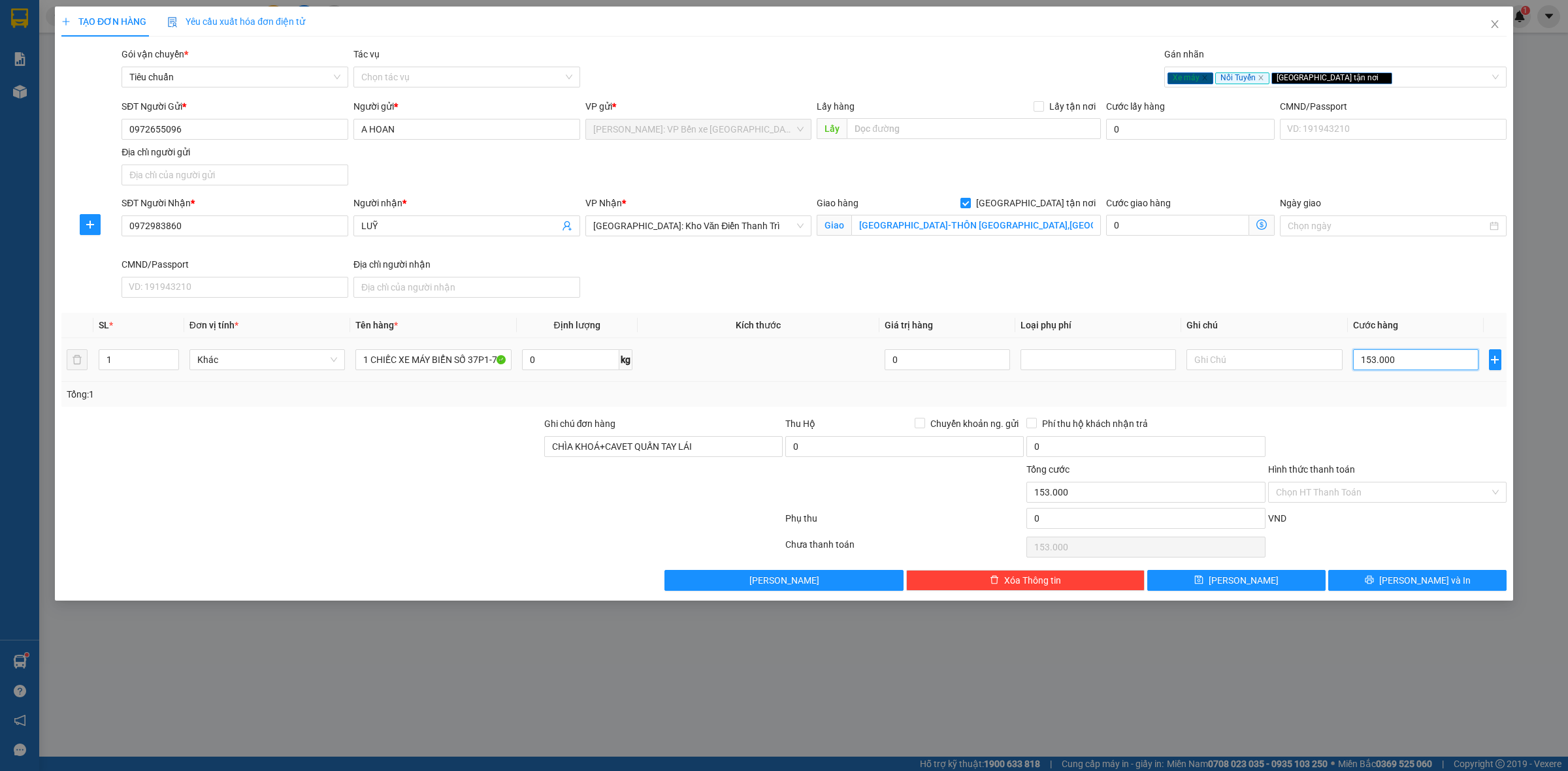
type input "1.530.000"
type input "15.300.000"
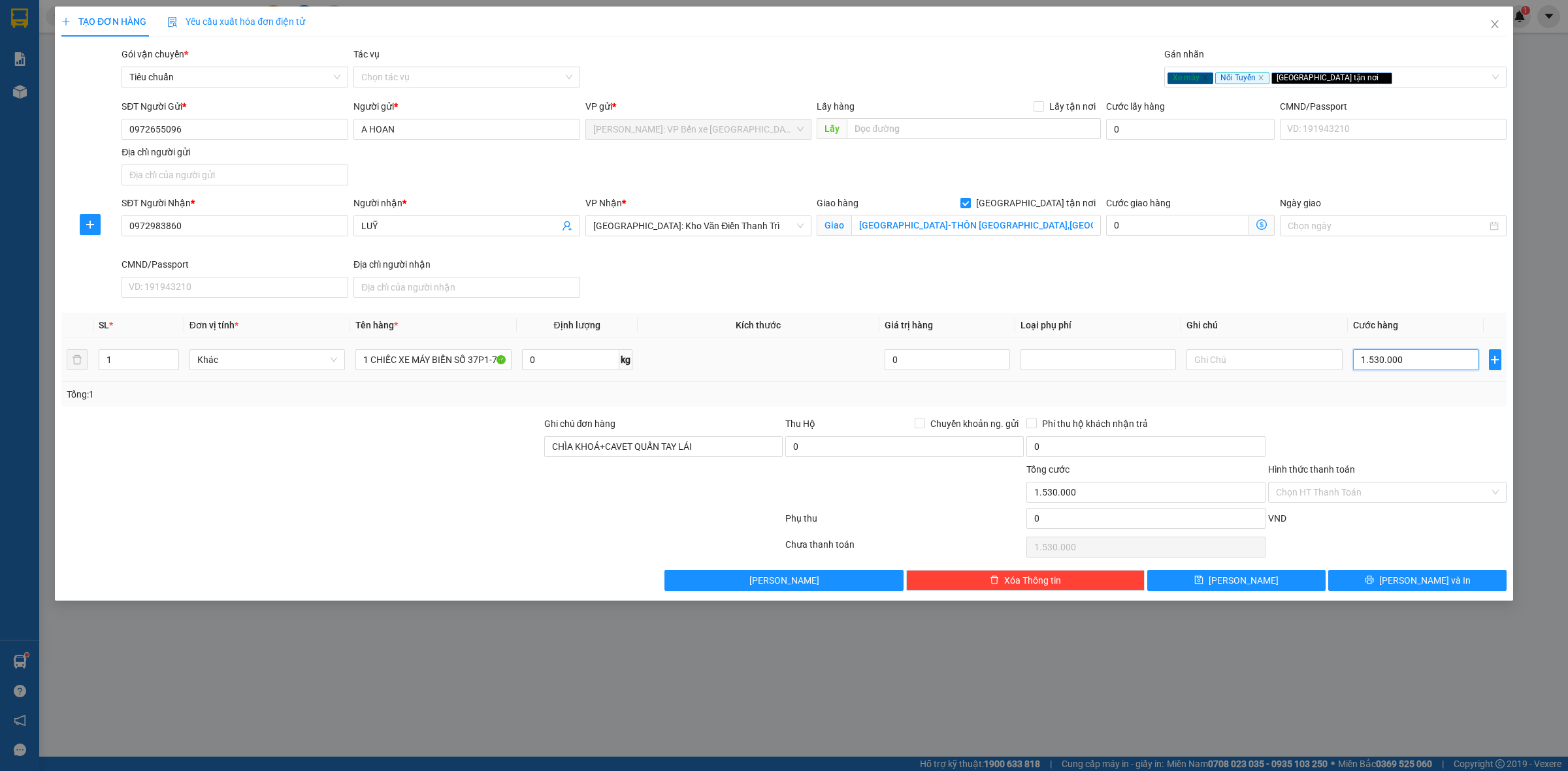
type input "15.300.000"
type input "1.530.000"
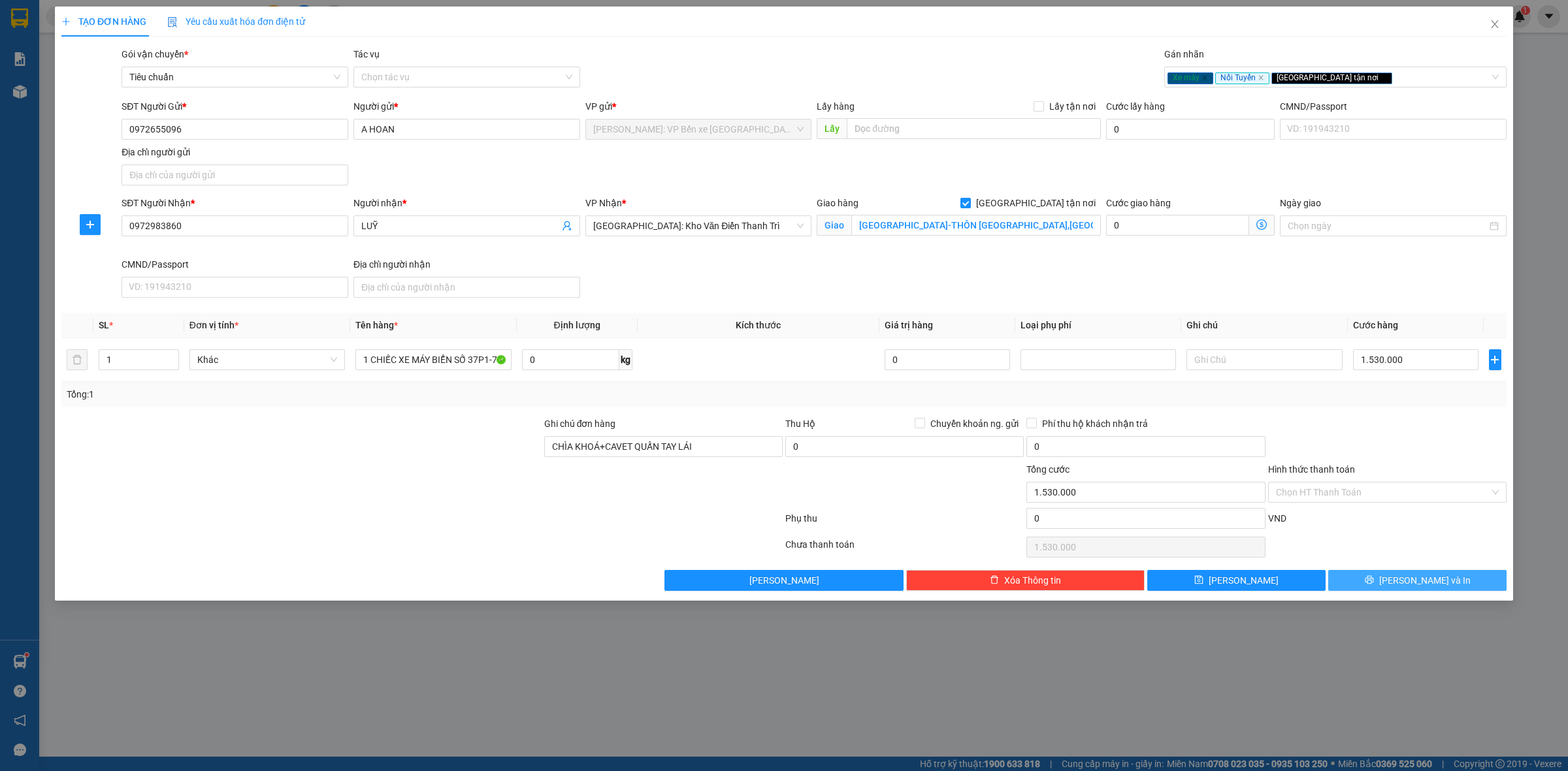
click at [1373, 583] on icon "printer" at bounding box center [1369, 580] width 9 height 9
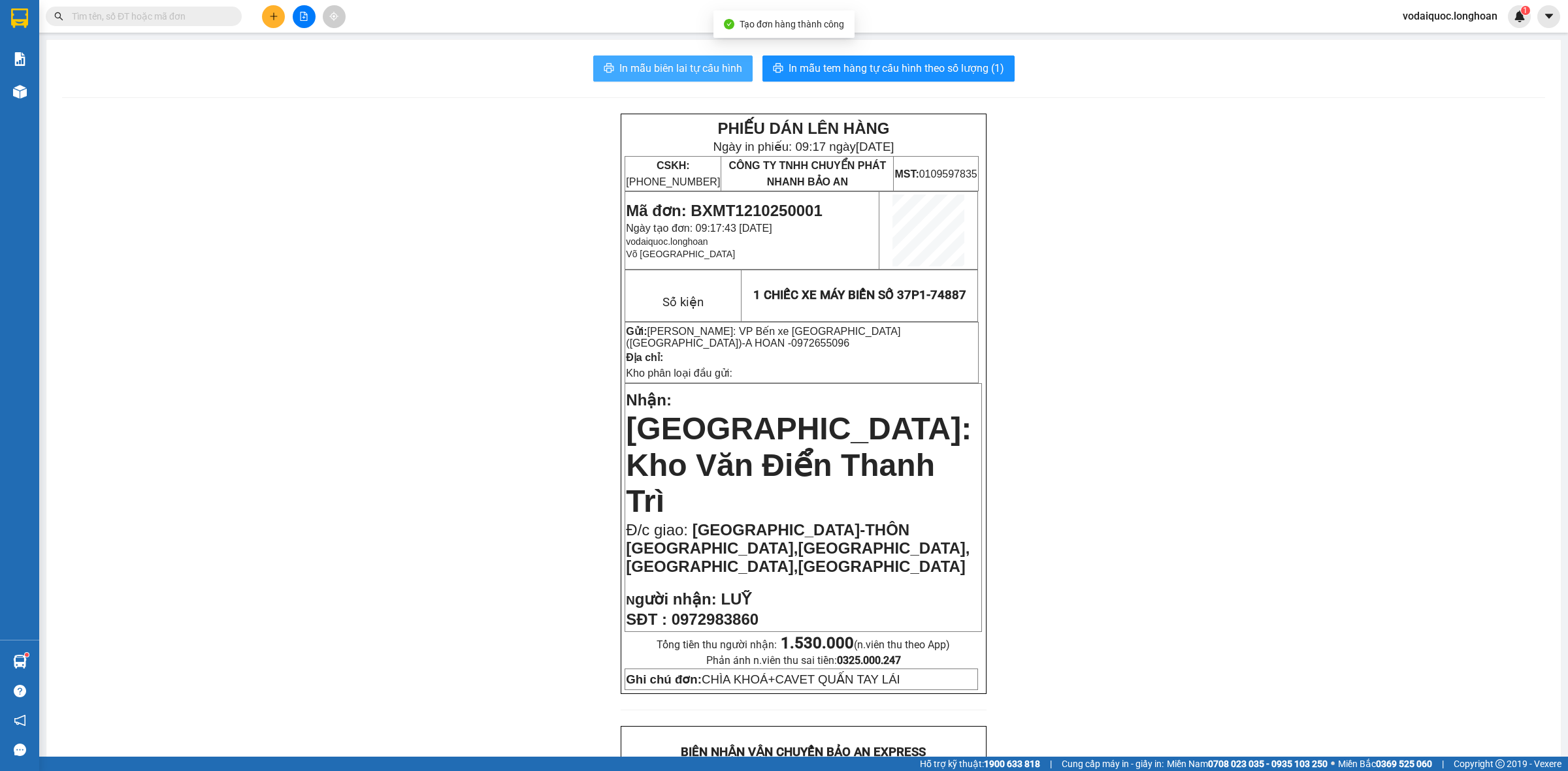
click at [675, 69] on span "In mẫu biên lai tự cấu hình" at bounding box center [681, 69] width 123 height 17
click at [899, 69] on span "In mẫu tem hàng tự cấu hình theo số lượng (1)" at bounding box center [896, 69] width 215 height 17
drag, startPoint x: 696, startPoint y: 63, endPoint x: 639, endPoint y: 154, distance: 107.4
click at [696, 63] on span "In mẫu biên lai tự cấu hình" at bounding box center [681, 69] width 123 height 17
drag, startPoint x: 691, startPoint y: 66, endPoint x: 663, endPoint y: 126, distance: 66.2
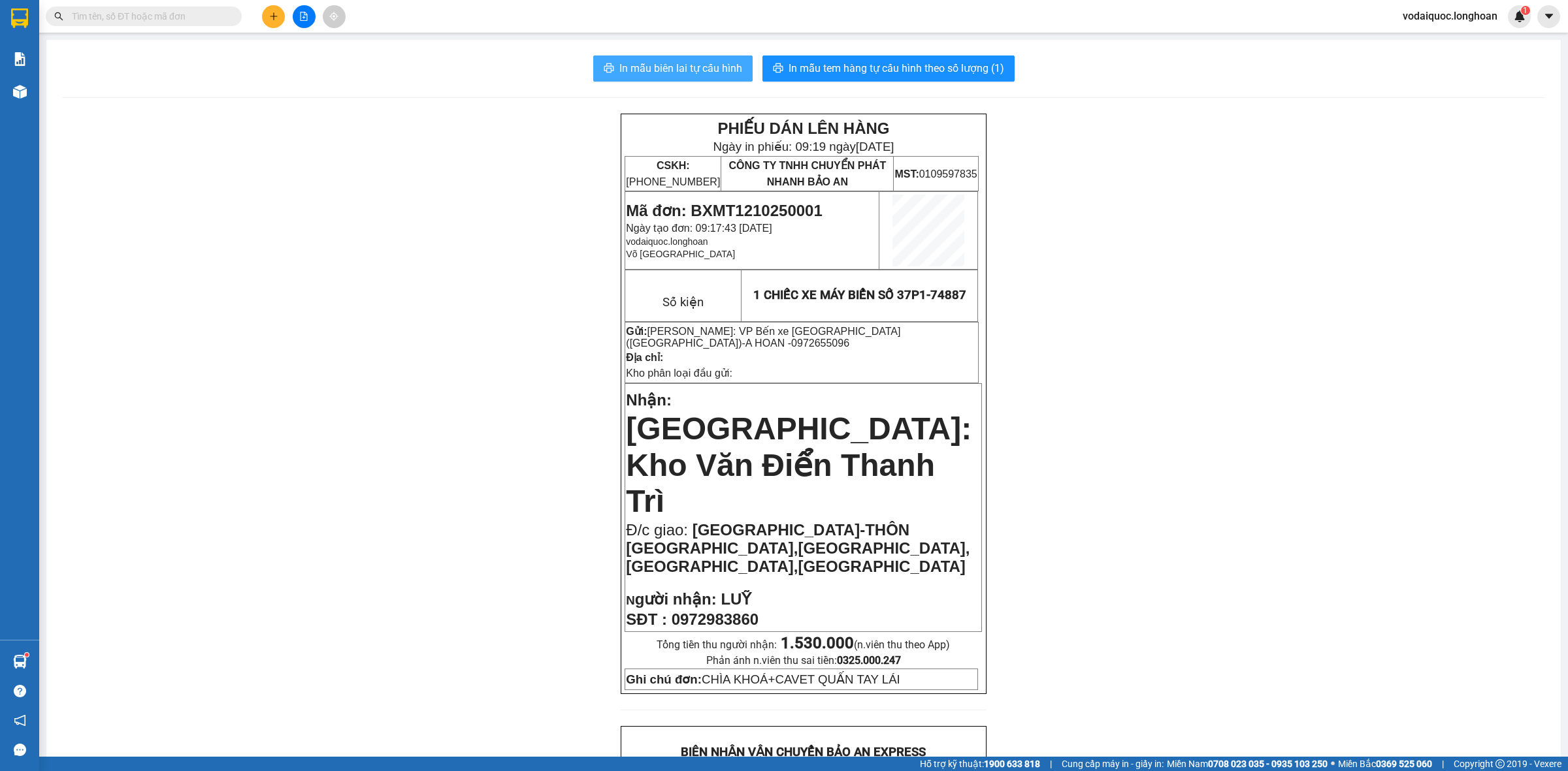
click at [691, 67] on span "In mẫu biên lai tự cấu hình" at bounding box center [681, 69] width 123 height 17
click at [929, 62] on span "In mẫu tem hàng tự cấu hình theo số lượng (1)" at bounding box center [896, 69] width 215 height 17
click at [896, 58] on button "In mẫu tem hàng tự cấu hình theo số lượng (1)" at bounding box center [888, 69] width 252 height 26
click at [680, 67] on span "In mẫu biên lai tự cấu hình" at bounding box center [681, 69] width 123 height 17
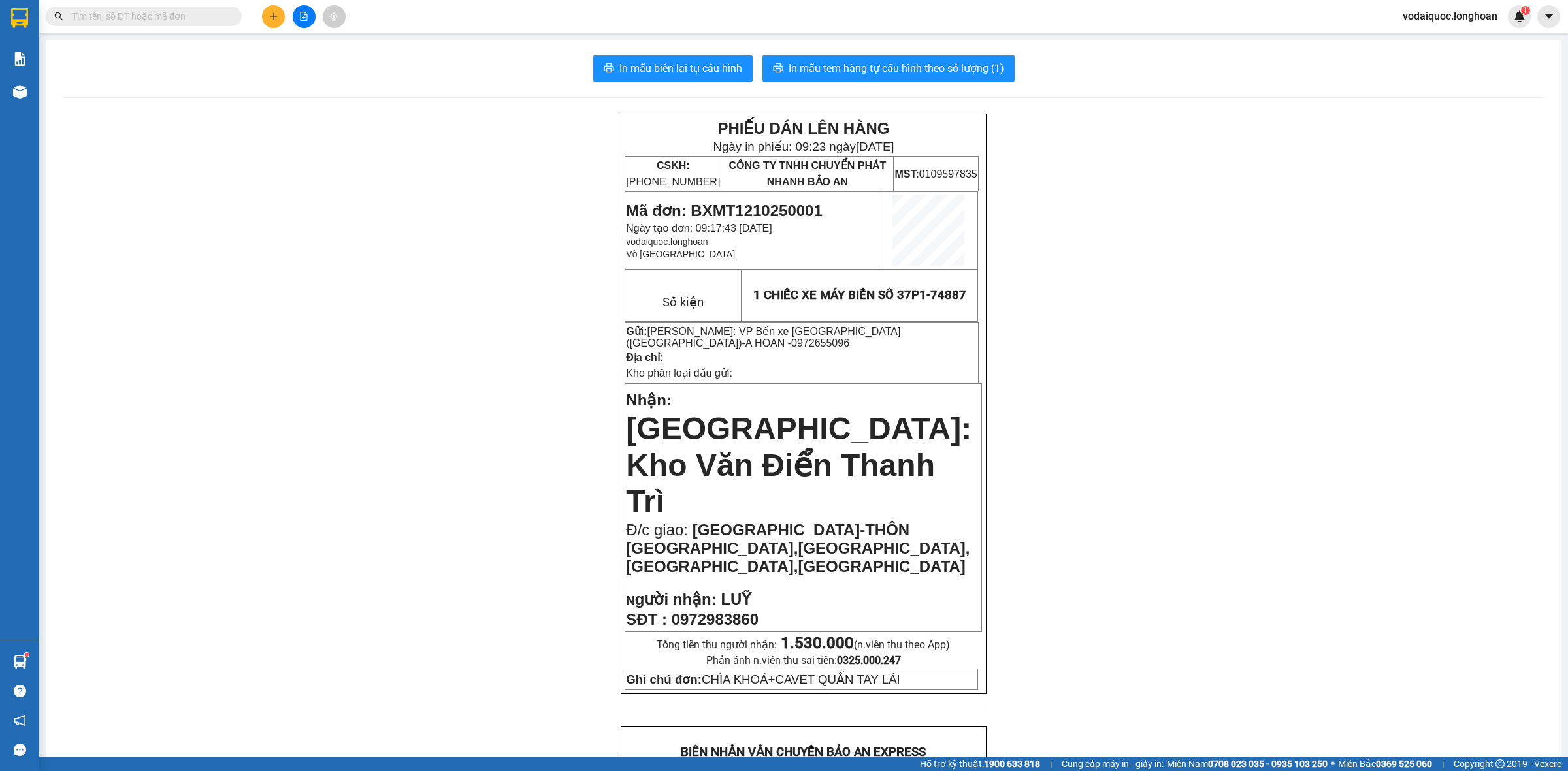
click at [305, 103] on div "In mẫu biên lai tự cấu hình In mẫu tem hàng tự cấu hình theo số lượng (1) PHIẾU…" at bounding box center [804, 770] width 1514 height 1461
click at [700, 62] on span "In mẫu biên lai tự cấu hình" at bounding box center [681, 69] width 123 height 17
click at [693, 66] on span "In mẫu biên lai tự cấu hình" at bounding box center [681, 69] width 123 height 17
click at [879, 62] on span "In mẫu tem hàng tự cấu hình theo số lượng (1)" at bounding box center [896, 69] width 215 height 17
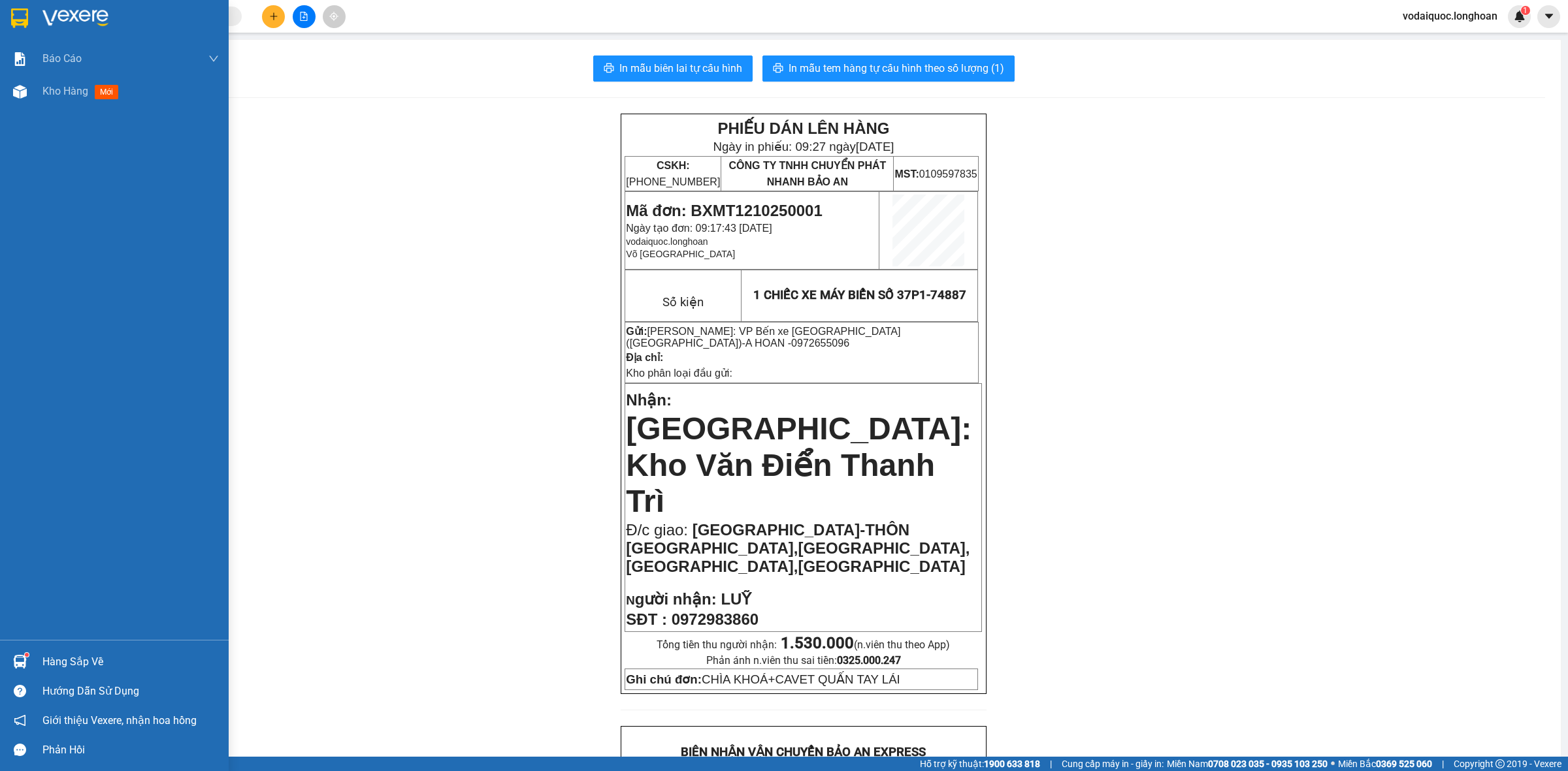
click at [50, 14] on img at bounding box center [75, 18] width 66 height 20
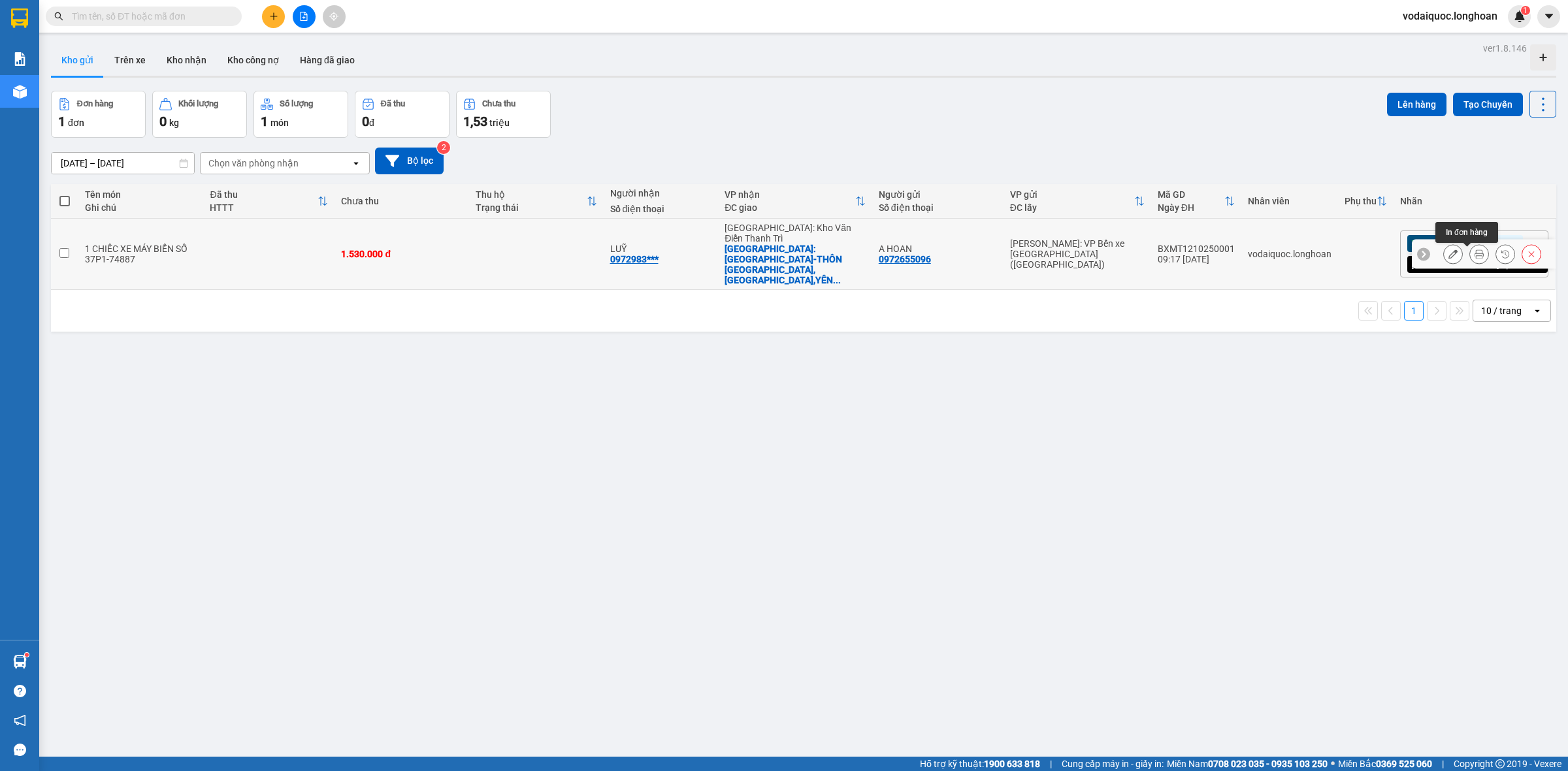
click at [1471, 255] on button at bounding box center [1479, 254] width 19 height 23
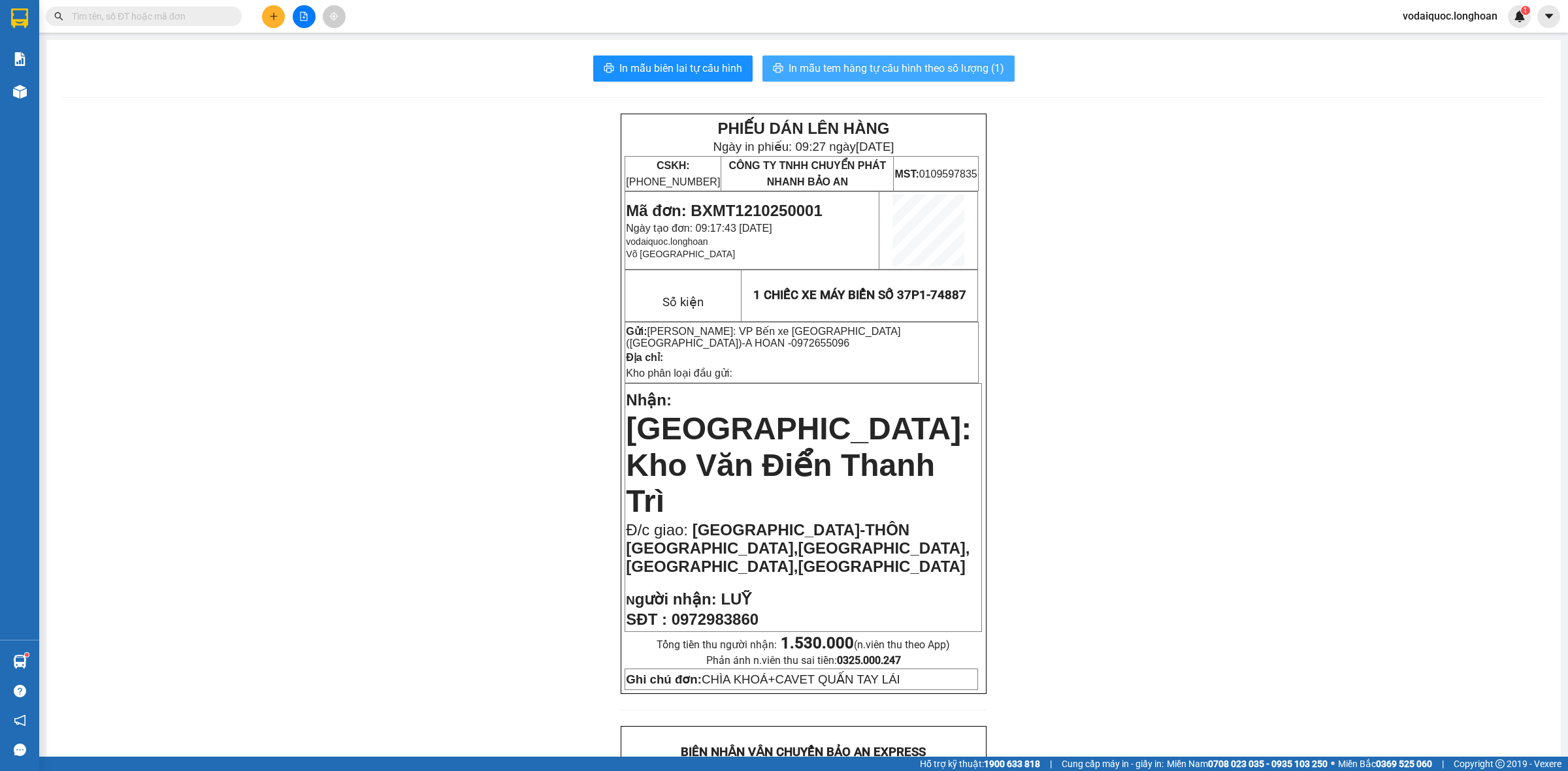
click at [887, 61] on span "In mẫu tem hàng tự cấu hình theo số lượng (1)" at bounding box center [896, 69] width 215 height 17
click at [847, 69] on span "In mẫu tem hàng tự cấu hình theo số lượng (1)" at bounding box center [896, 69] width 215 height 17
click at [690, 62] on span "In mẫu biên lai tự cấu hình" at bounding box center [681, 69] width 123 height 17
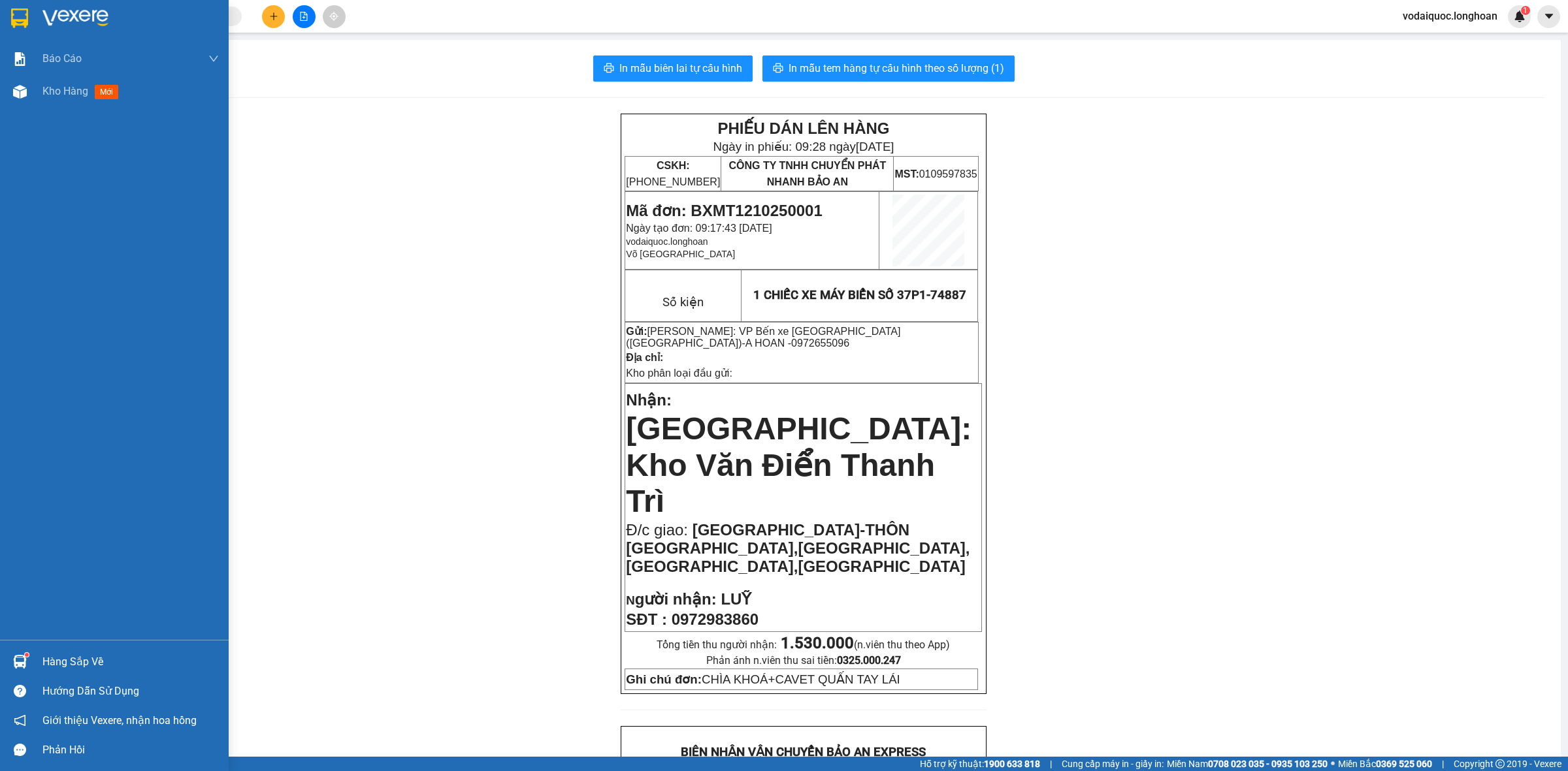
click at [34, 17] on div at bounding box center [115, 21] width 229 height 43
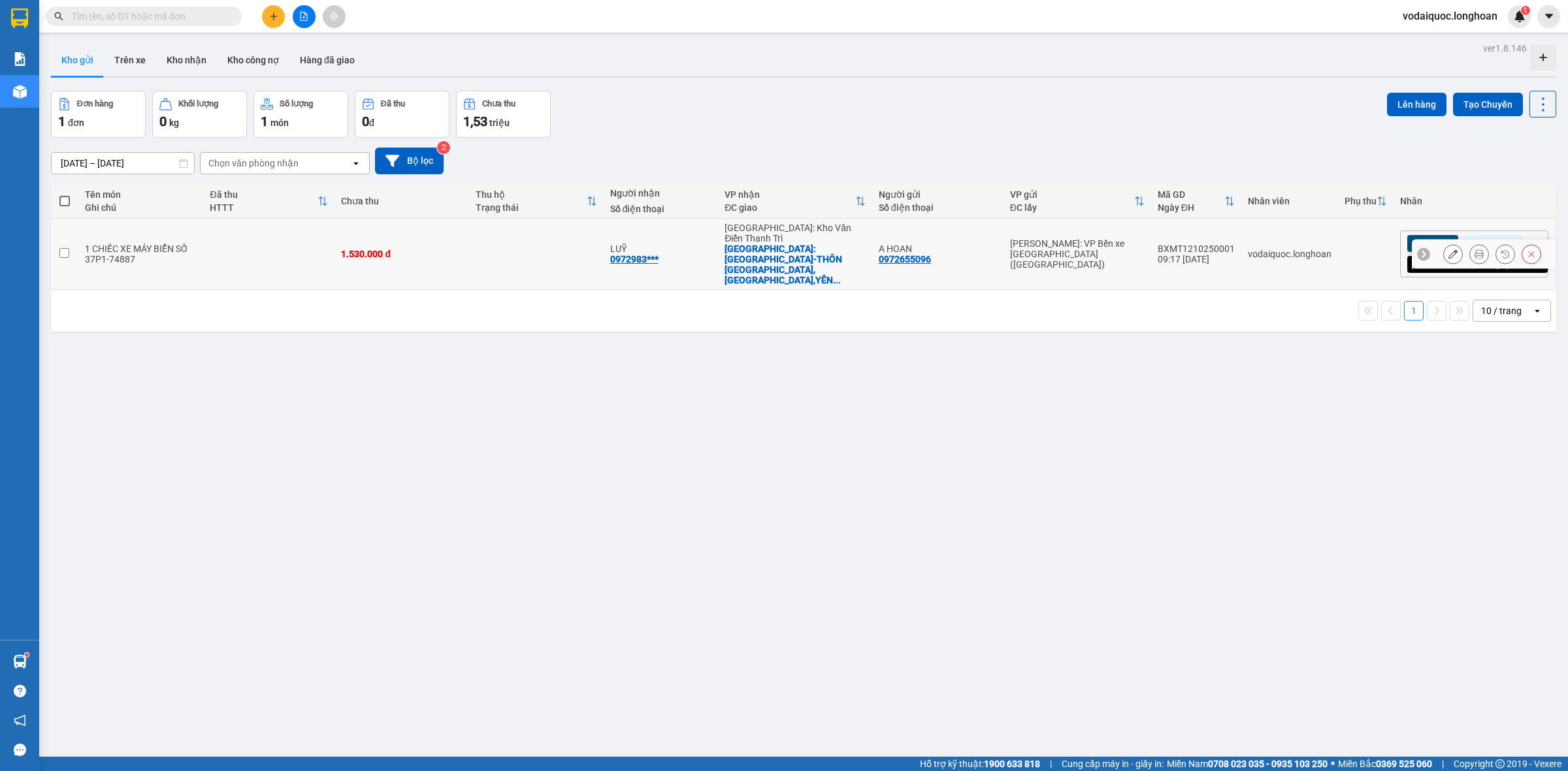
click at [1474, 256] on icon at bounding box center [1479, 254] width 9 height 9
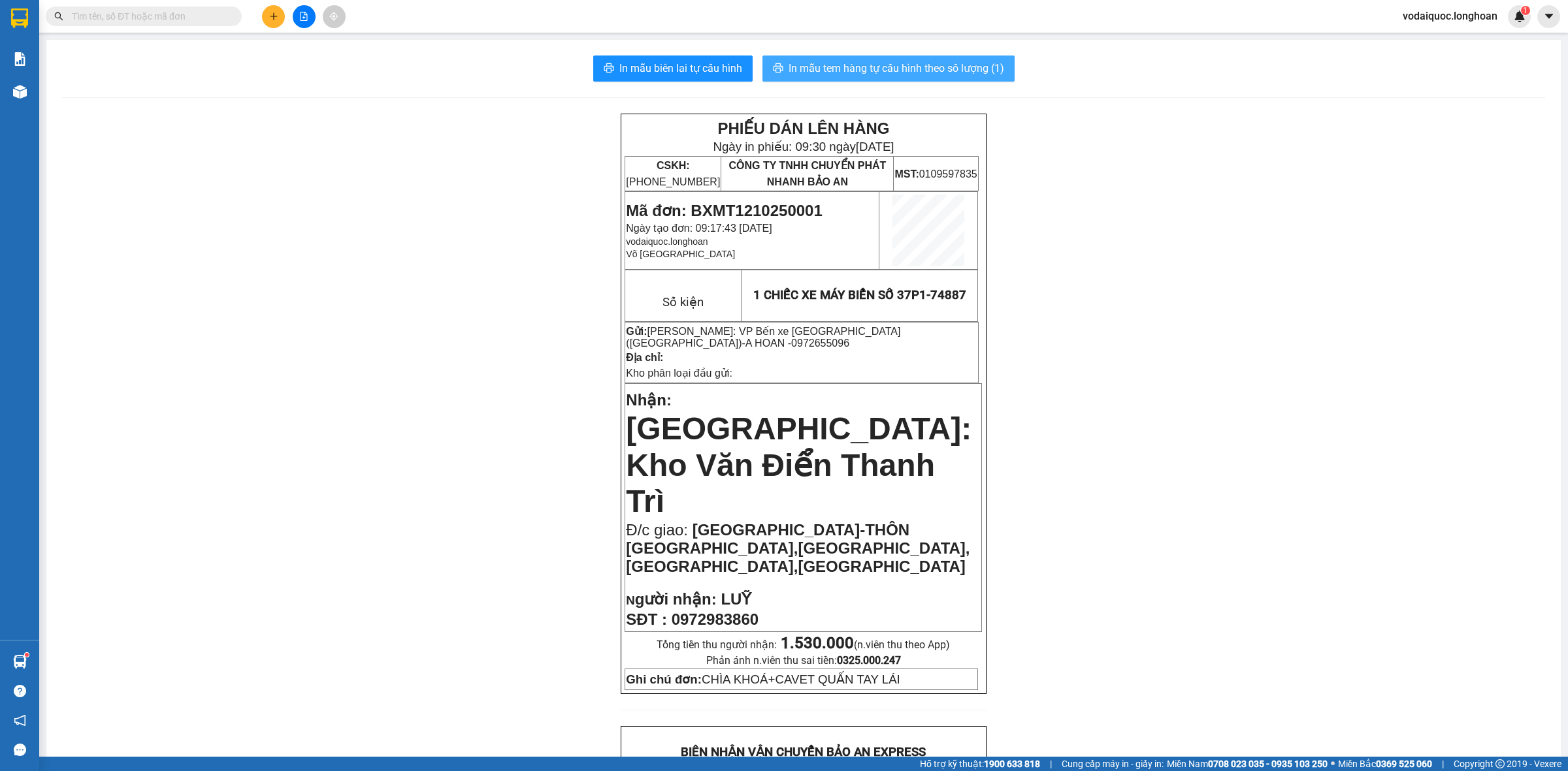
click at [933, 62] on span "In mẫu tem hàng tự cấu hình theo số lượng (1)" at bounding box center [896, 69] width 215 height 17
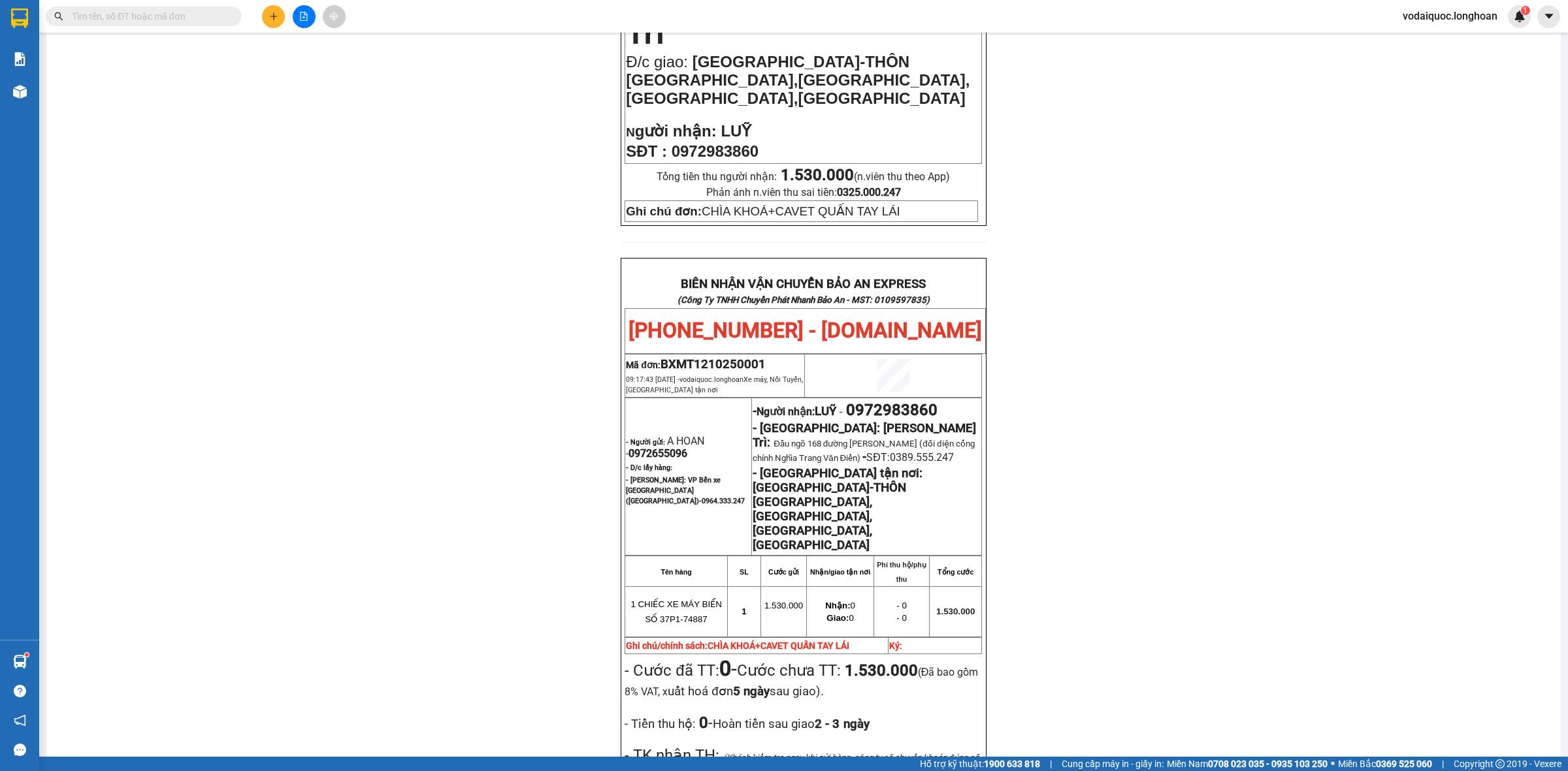
scroll to position [305, 0]
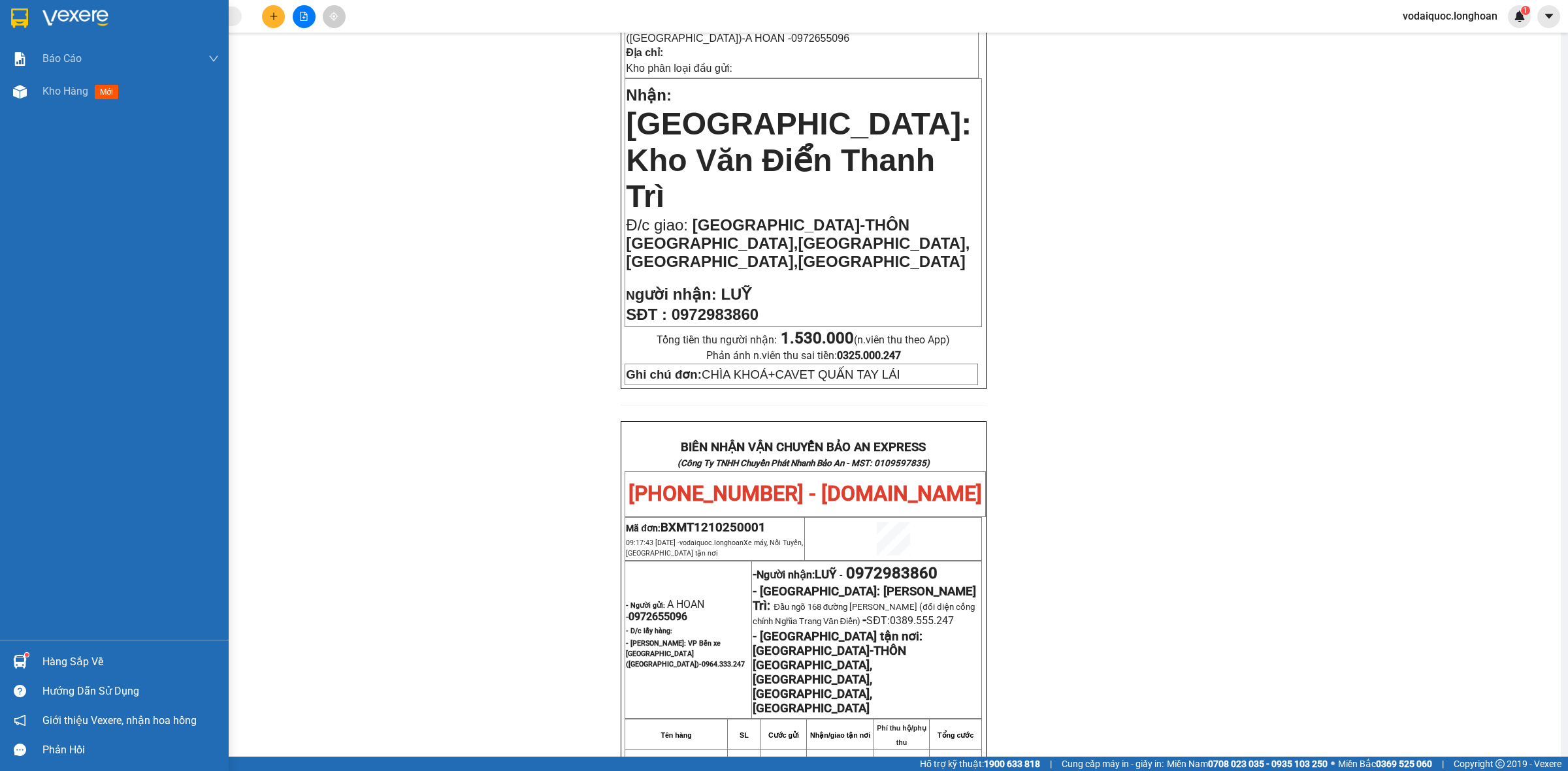
click at [74, 17] on img at bounding box center [75, 18] width 66 height 20
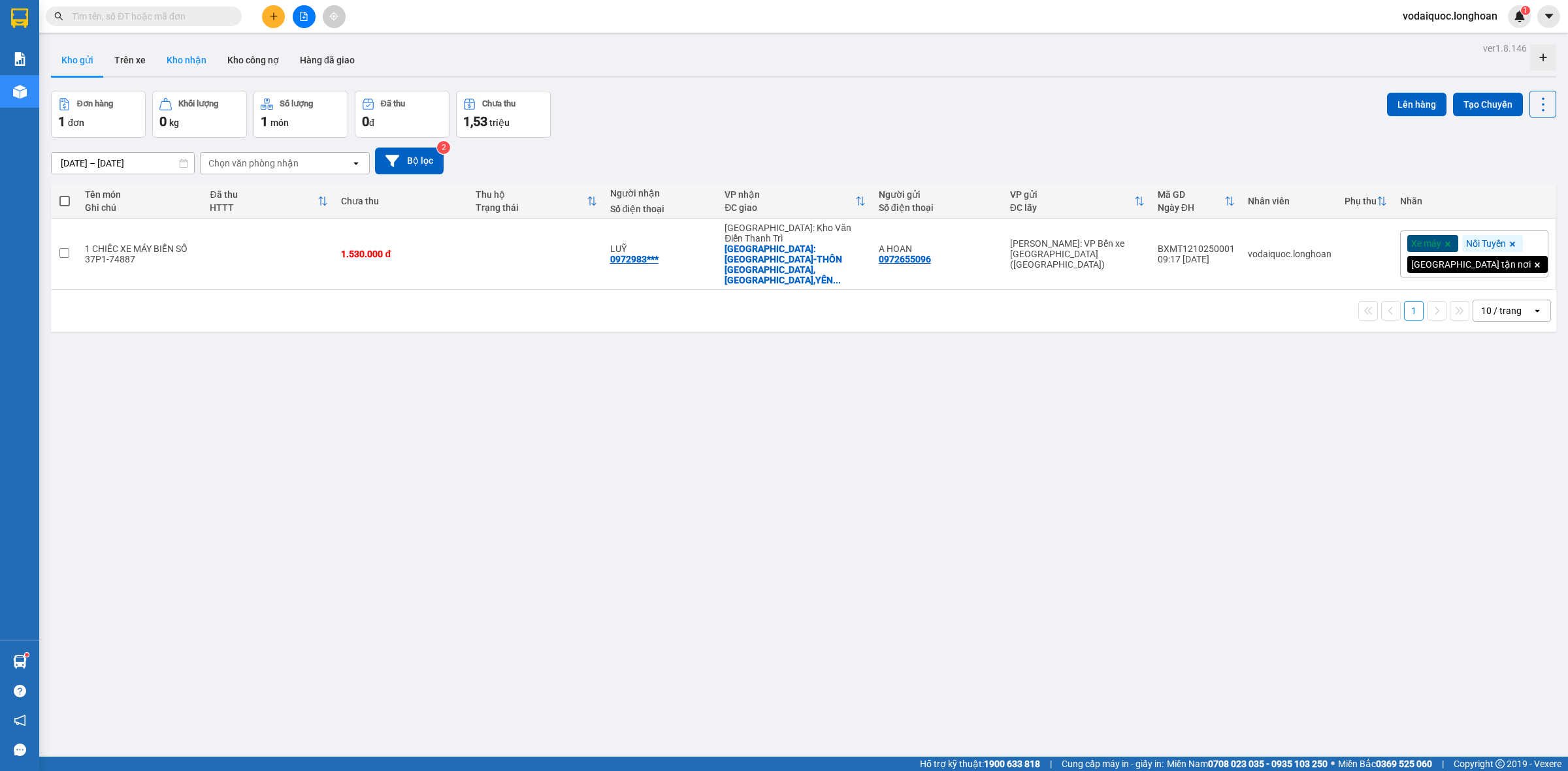
click at [187, 53] on button "Kho nhận" at bounding box center [186, 61] width 61 height 32
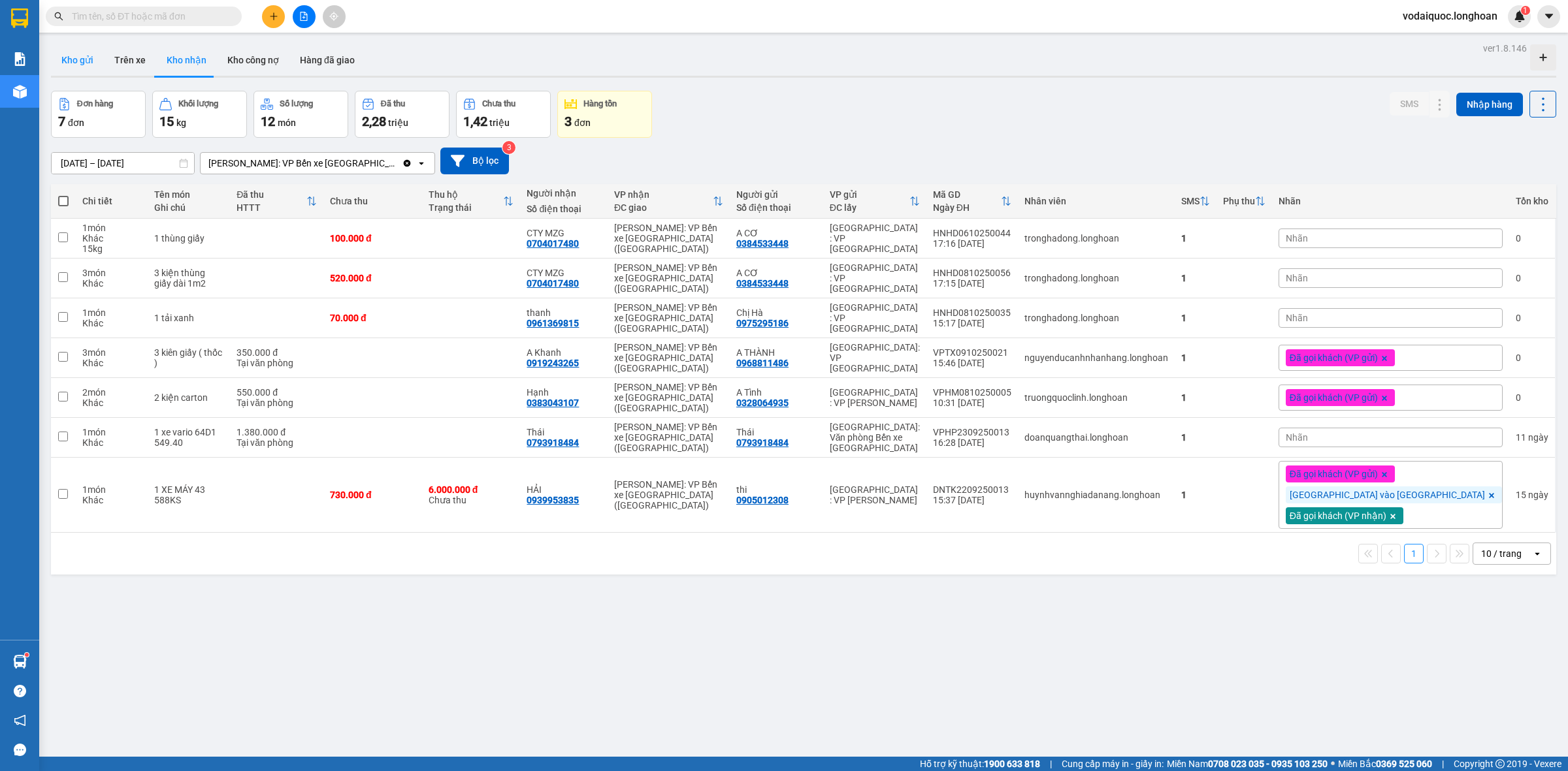
click at [80, 57] on button "Kho gửi" at bounding box center [77, 61] width 53 height 32
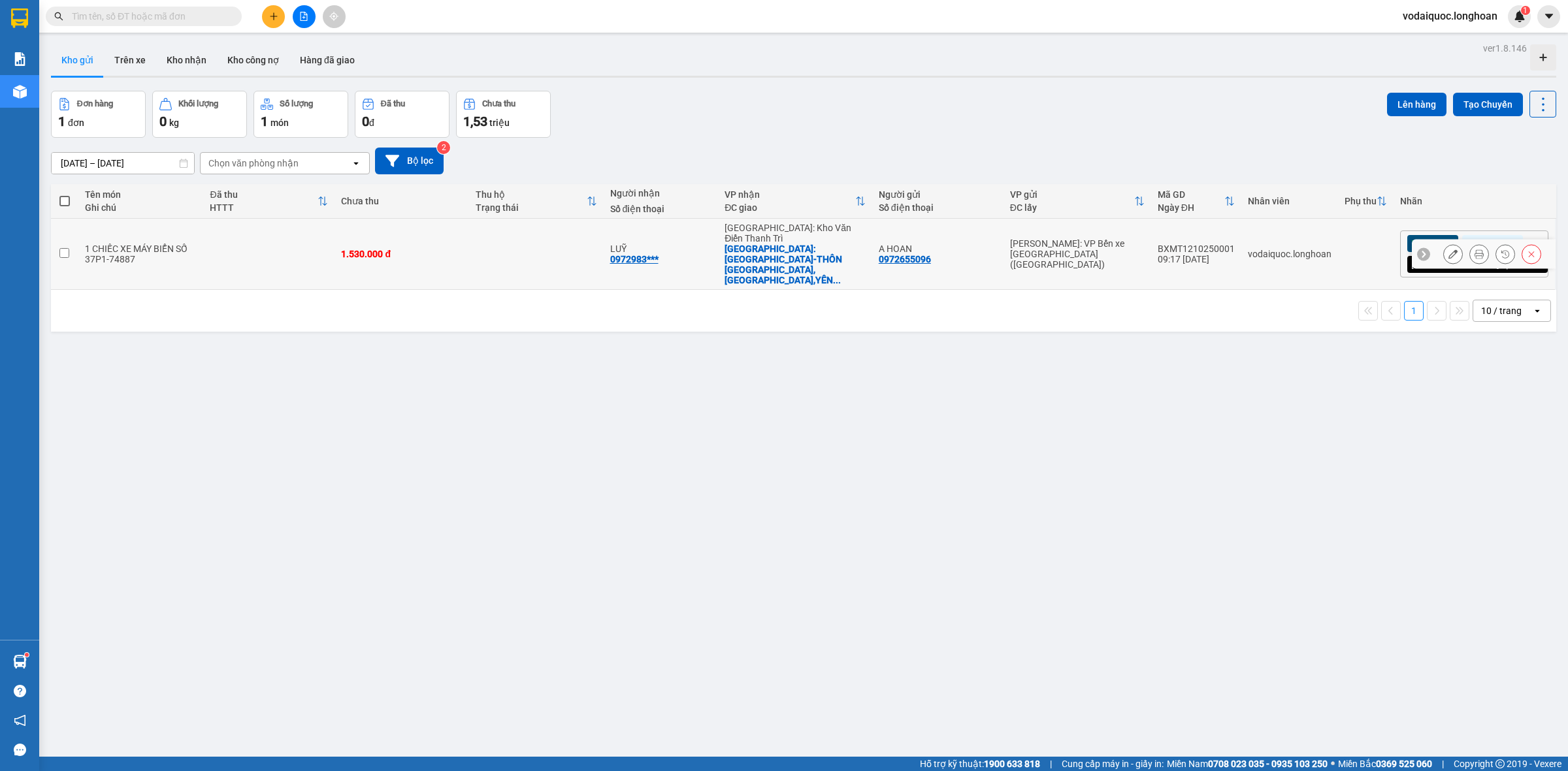
click at [1474, 256] on icon at bounding box center [1479, 254] width 9 height 9
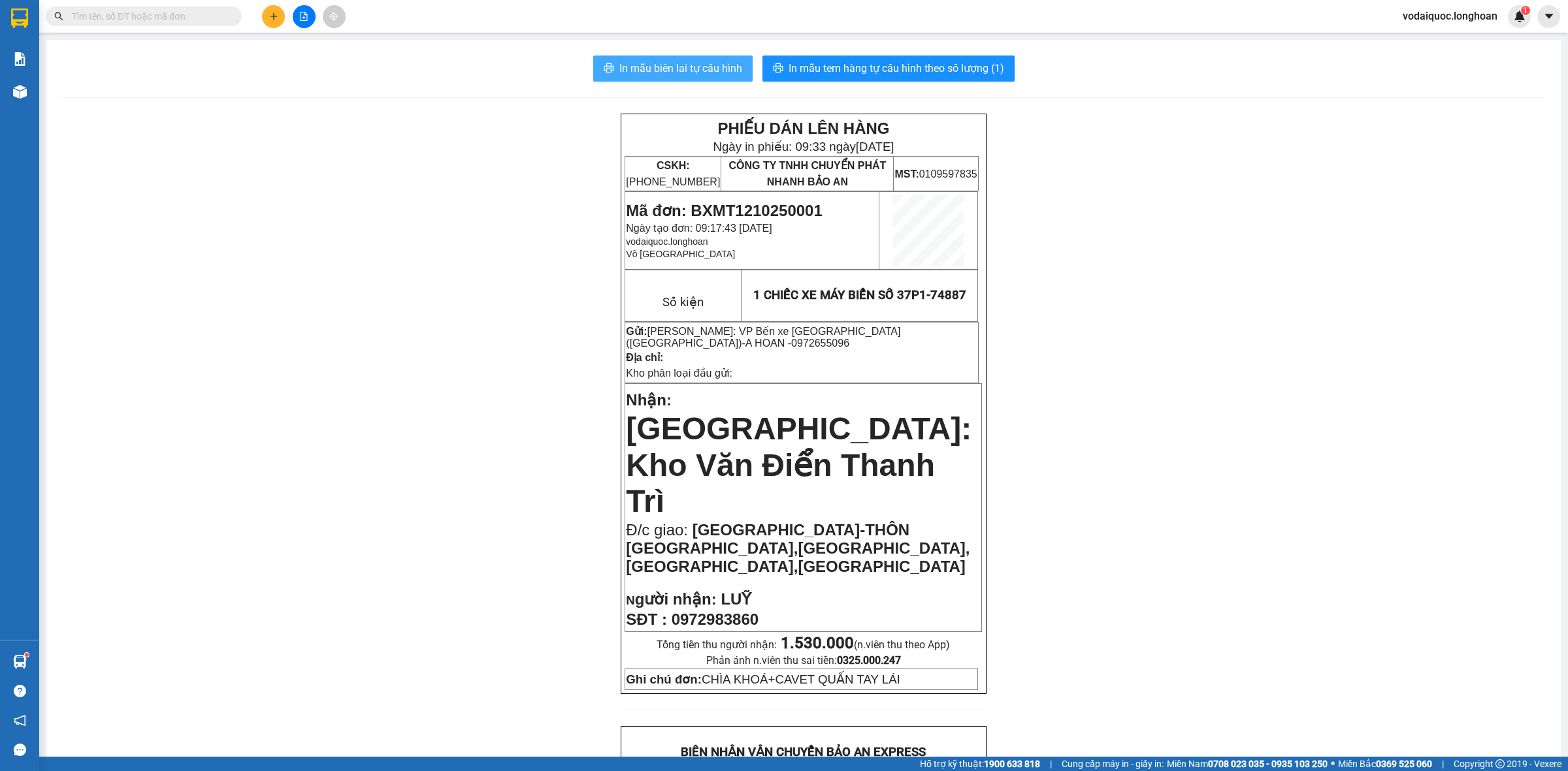
drag, startPoint x: 696, startPoint y: 73, endPoint x: 689, endPoint y: 71, distance: 7.3
click at [696, 73] on span "In mẫu biên lai tự cấu hình" at bounding box center [681, 69] width 123 height 17
drag, startPoint x: 706, startPoint y: 62, endPoint x: 703, endPoint y: 89, distance: 27.2
click at [706, 62] on span "In mẫu biên lai tự cấu hình" at bounding box center [681, 69] width 123 height 17
click at [706, 69] on span "In mẫu biên lai tự cấu hình" at bounding box center [681, 69] width 123 height 17
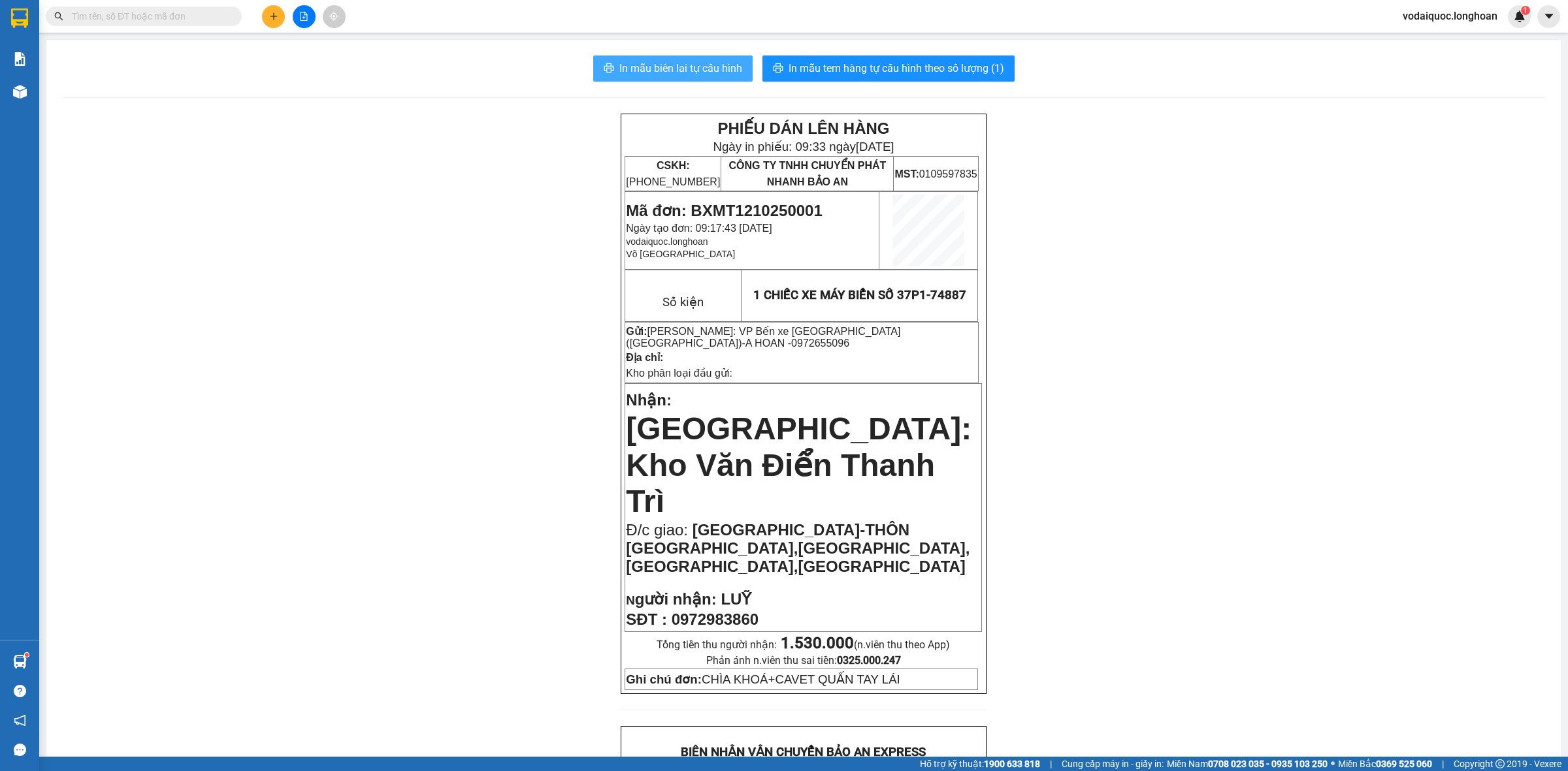
drag, startPoint x: 710, startPoint y: 76, endPoint x: 703, endPoint y: 74, distance: 7.3
click at [709, 76] on span "In mẫu biên lai tự cấu hình" at bounding box center [681, 69] width 123 height 17
click at [683, 74] on span "In mẫu biên lai tự cấu hình" at bounding box center [681, 69] width 123 height 17
click at [700, 69] on span "In mẫu biên lai tự cấu hình" at bounding box center [681, 69] width 123 height 17
click at [686, 78] on button "In mẫu biên lai tự cấu hình" at bounding box center [672, 69] width 159 height 26
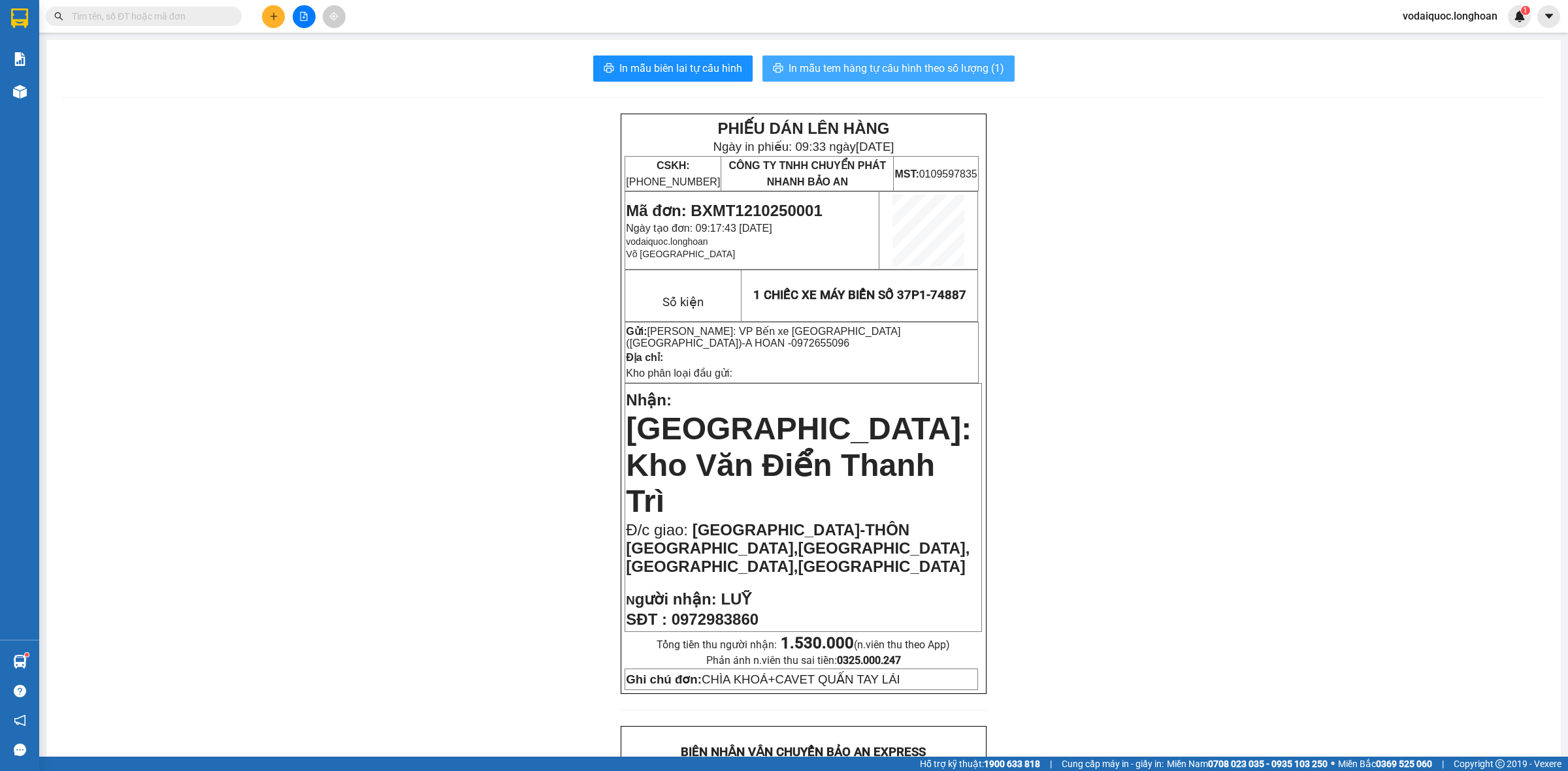
click at [857, 64] on span "In mẫu tem hàng tự cấu hình theo số lượng (1)" at bounding box center [896, 69] width 215 height 17
click at [677, 67] on span "In mẫu biên lai tự cấu hình" at bounding box center [681, 69] width 123 height 17
drag, startPoint x: 688, startPoint y: 61, endPoint x: 691, endPoint y: 88, distance: 27.2
click at [688, 61] on span "In mẫu biên lai tự cấu hình" at bounding box center [681, 69] width 123 height 17
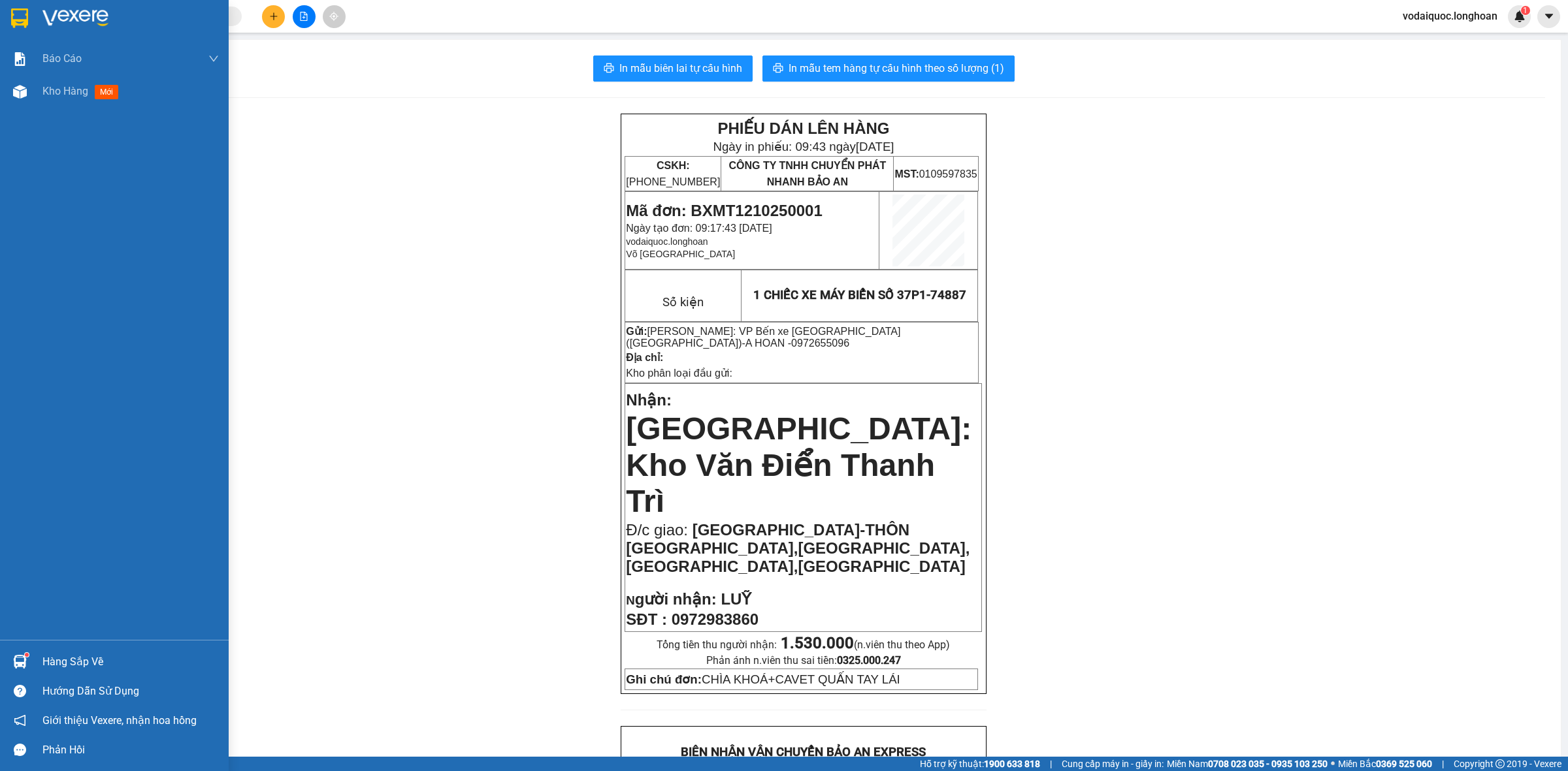
click at [58, 10] on img at bounding box center [75, 18] width 66 height 20
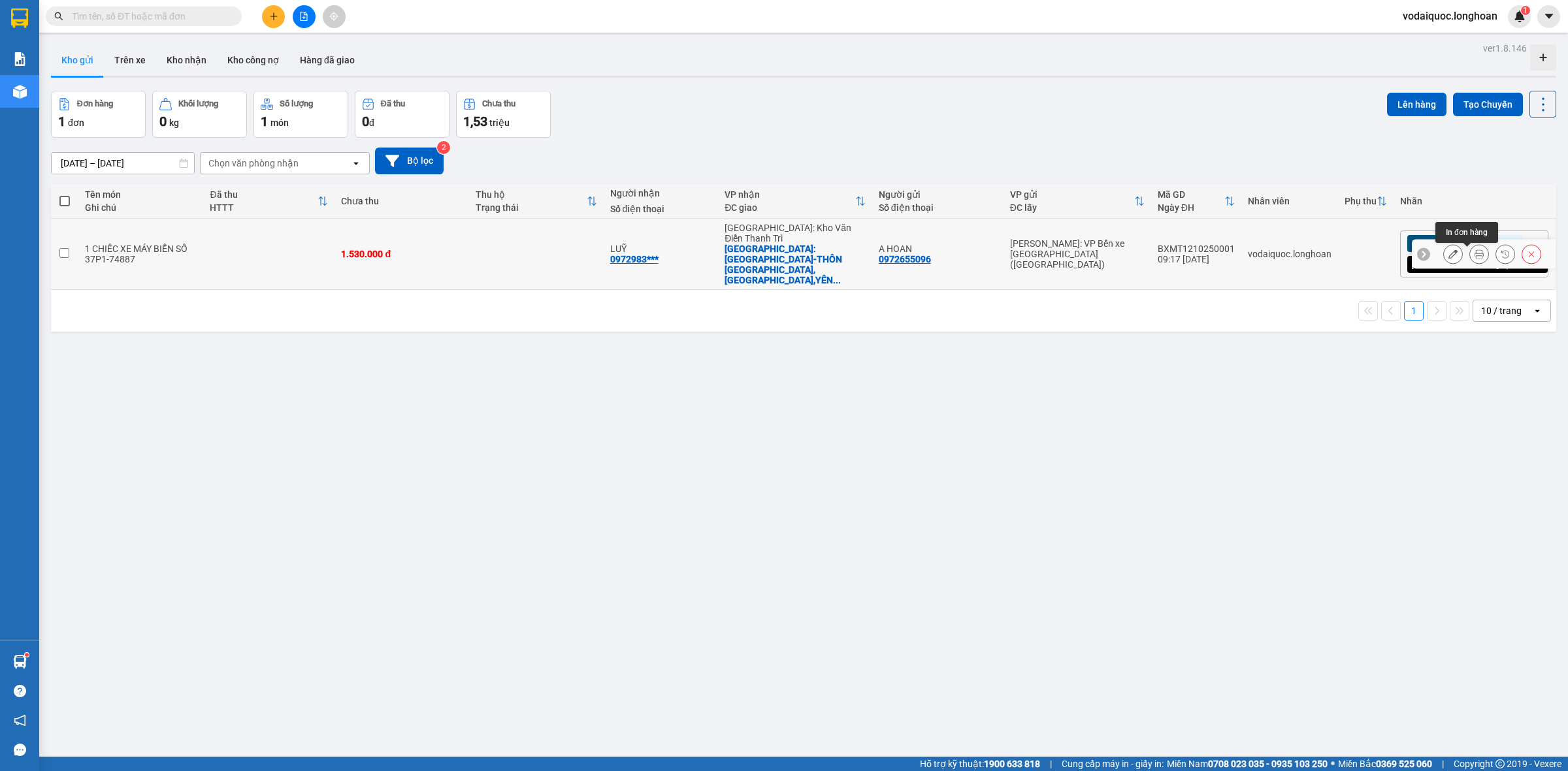
click at [1474, 253] on icon at bounding box center [1479, 254] width 9 height 9
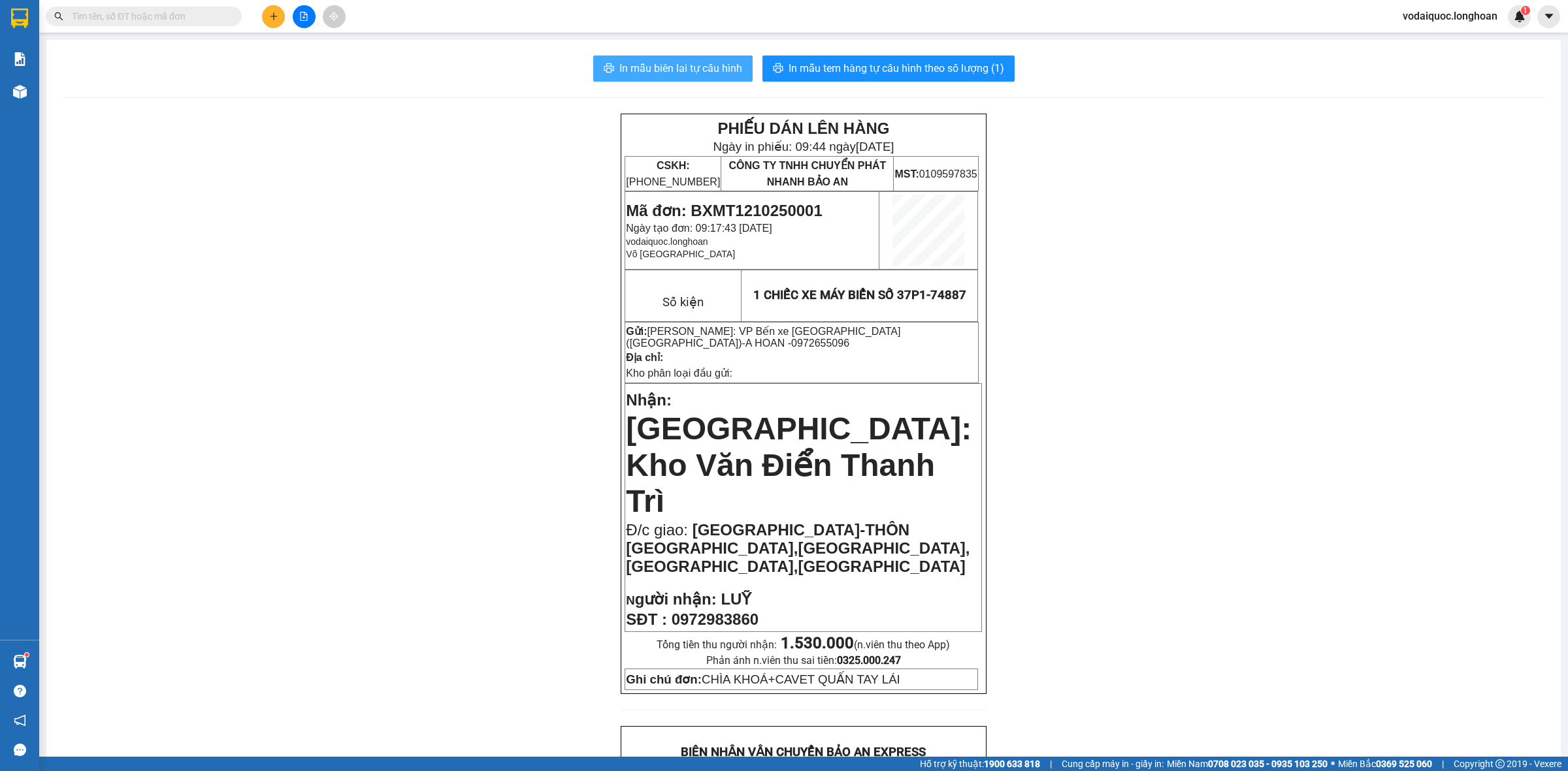
click at [701, 57] on button "In mẫu biên lai tự cấu hình" at bounding box center [672, 69] width 159 height 26
click at [927, 62] on span "In mẫu tem hàng tự cấu hình theo số lượng (1)" at bounding box center [896, 69] width 215 height 17
click at [690, 67] on span "In mẫu biên lai tự cấu hình" at bounding box center [681, 69] width 123 height 17
click at [703, 67] on span "In mẫu biên lai tự cấu hình" at bounding box center [681, 69] width 123 height 17
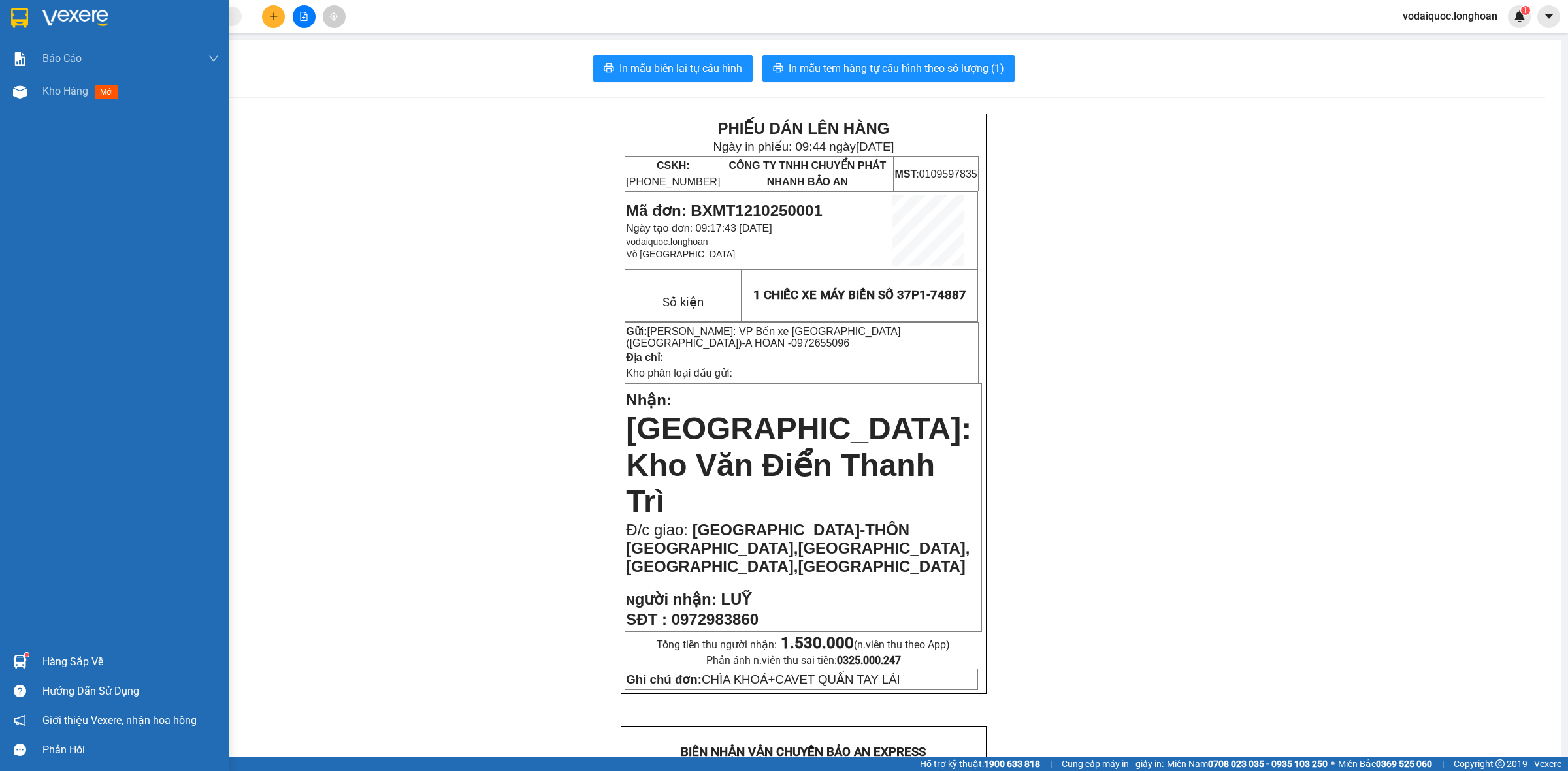
click at [31, 24] on div at bounding box center [115, 21] width 229 height 43
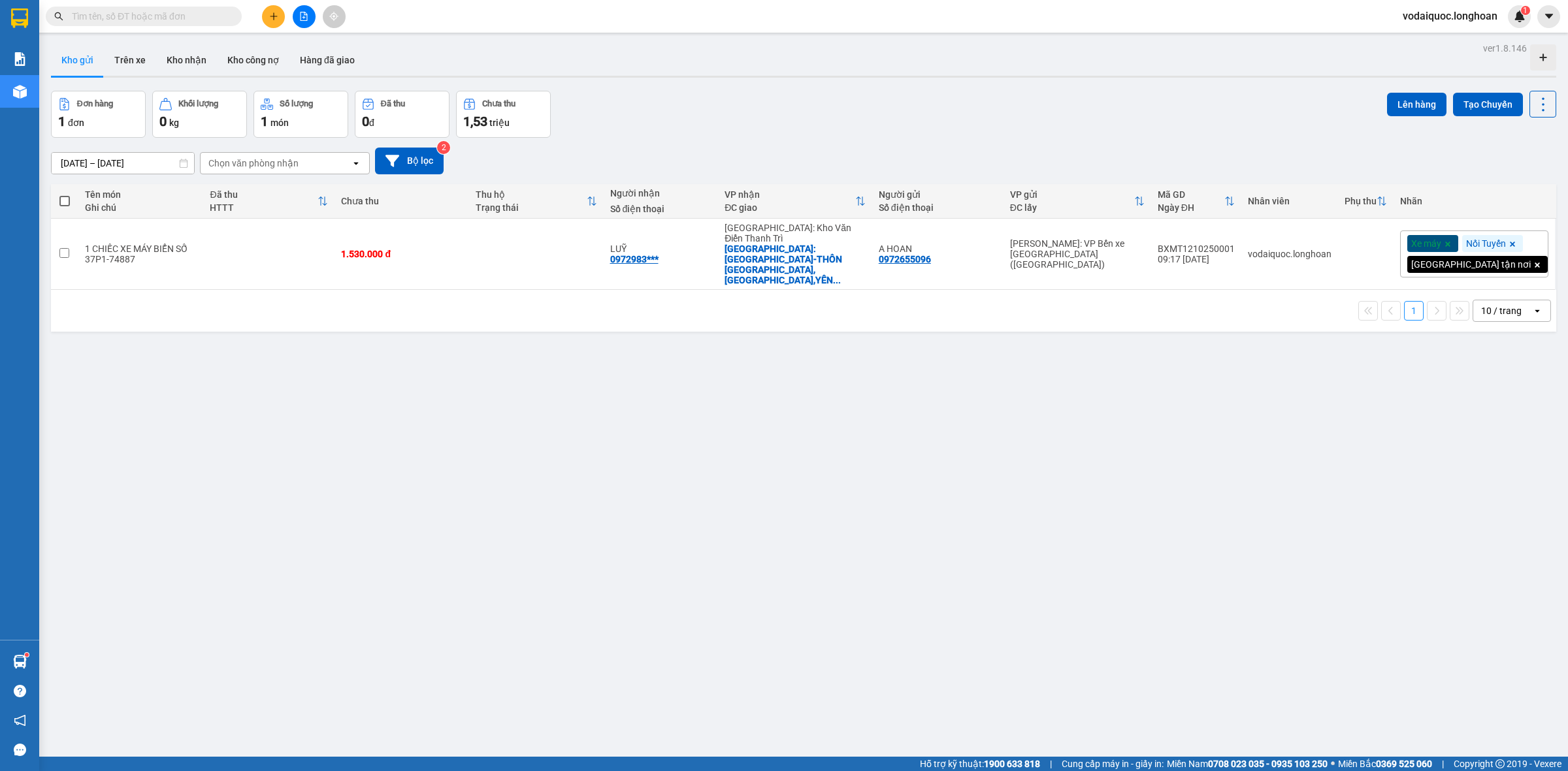
click at [103, 11] on input "text" at bounding box center [149, 16] width 155 height 14
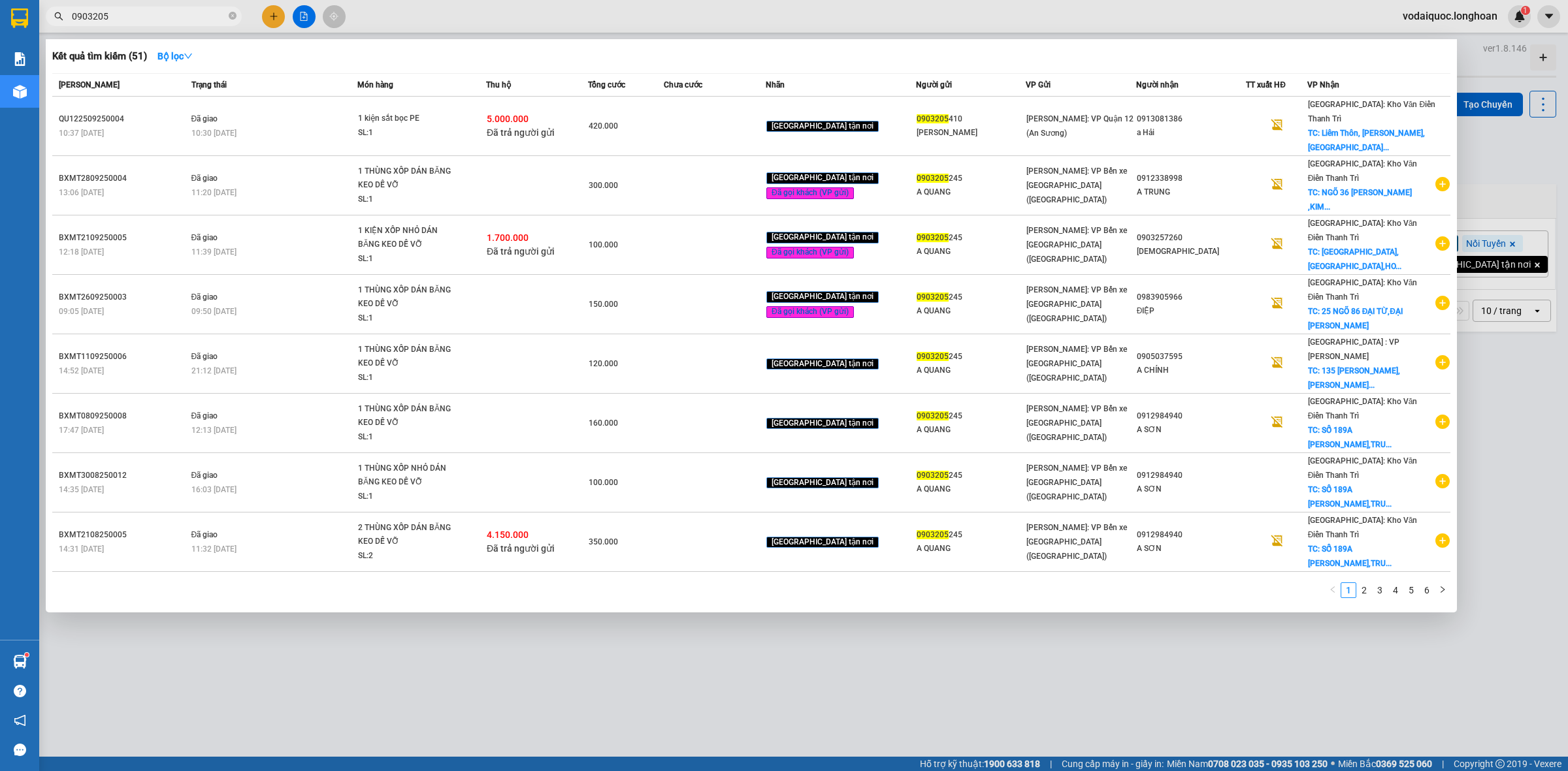
drag, startPoint x: 123, startPoint y: 13, endPoint x: 144, endPoint y: 21, distance: 22.5
click at [123, 13] on input "0903205" at bounding box center [149, 16] width 155 height 14
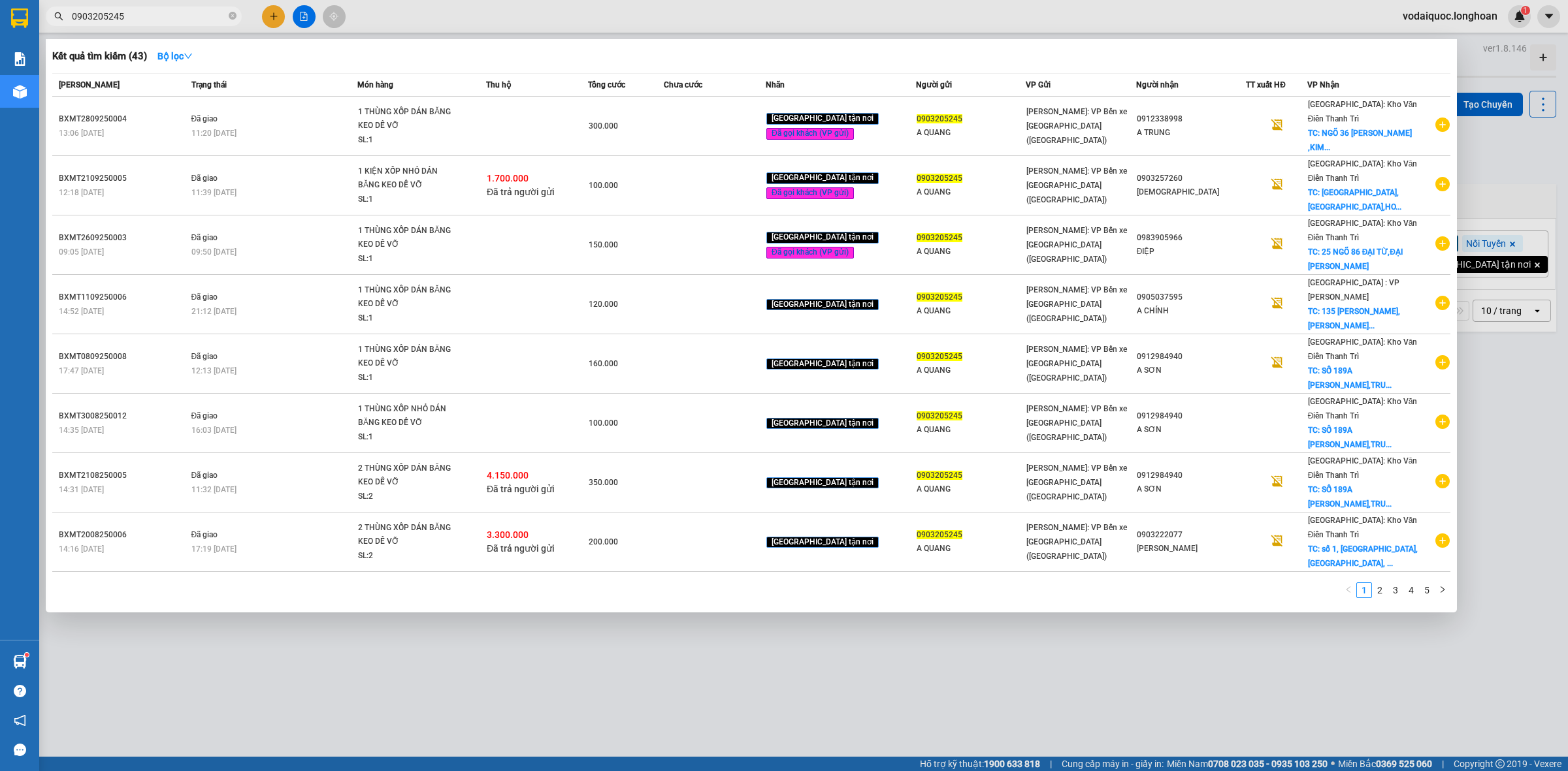
click at [138, 11] on input "0903205245" at bounding box center [149, 16] width 155 height 14
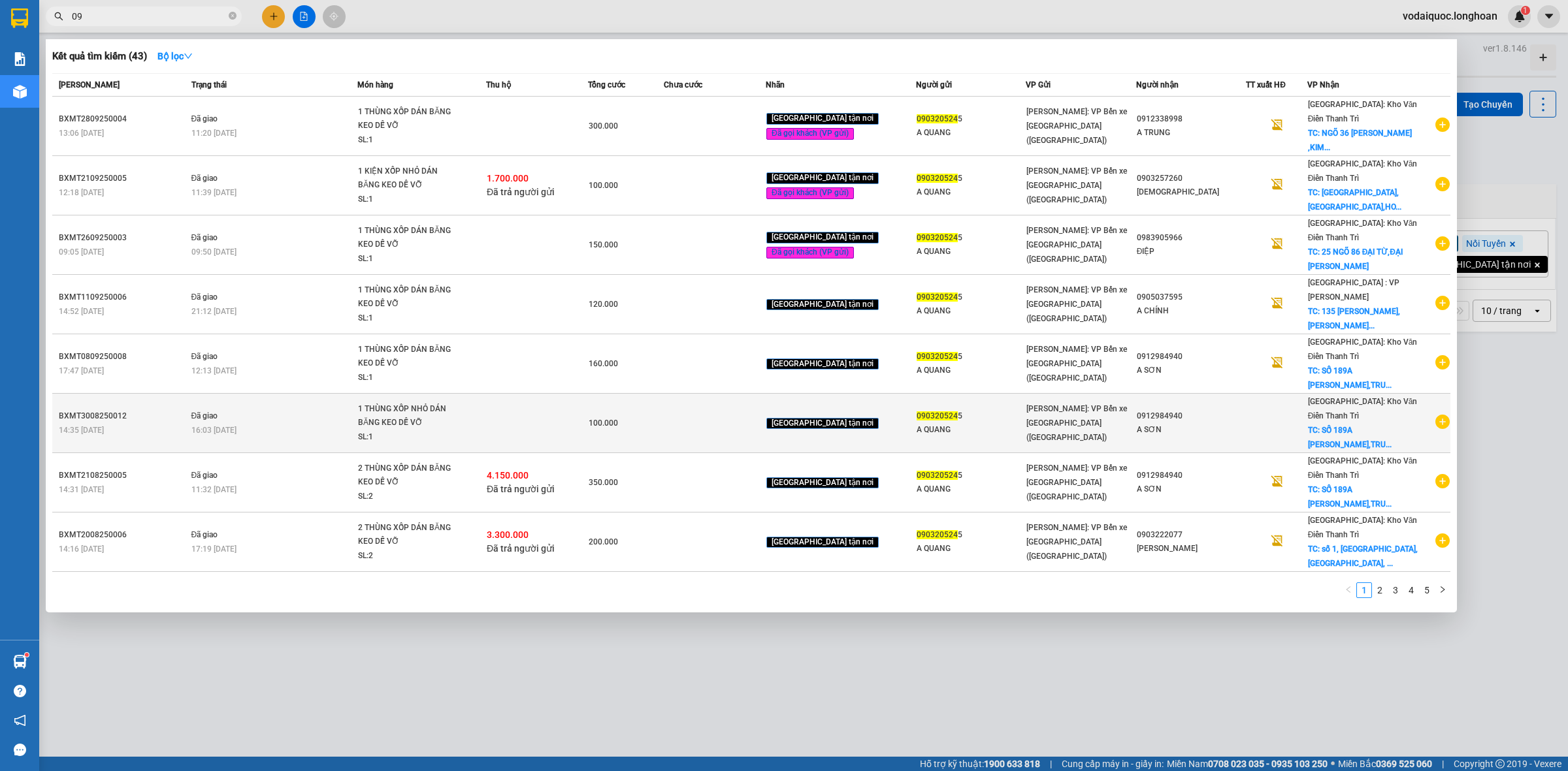
type input "0"
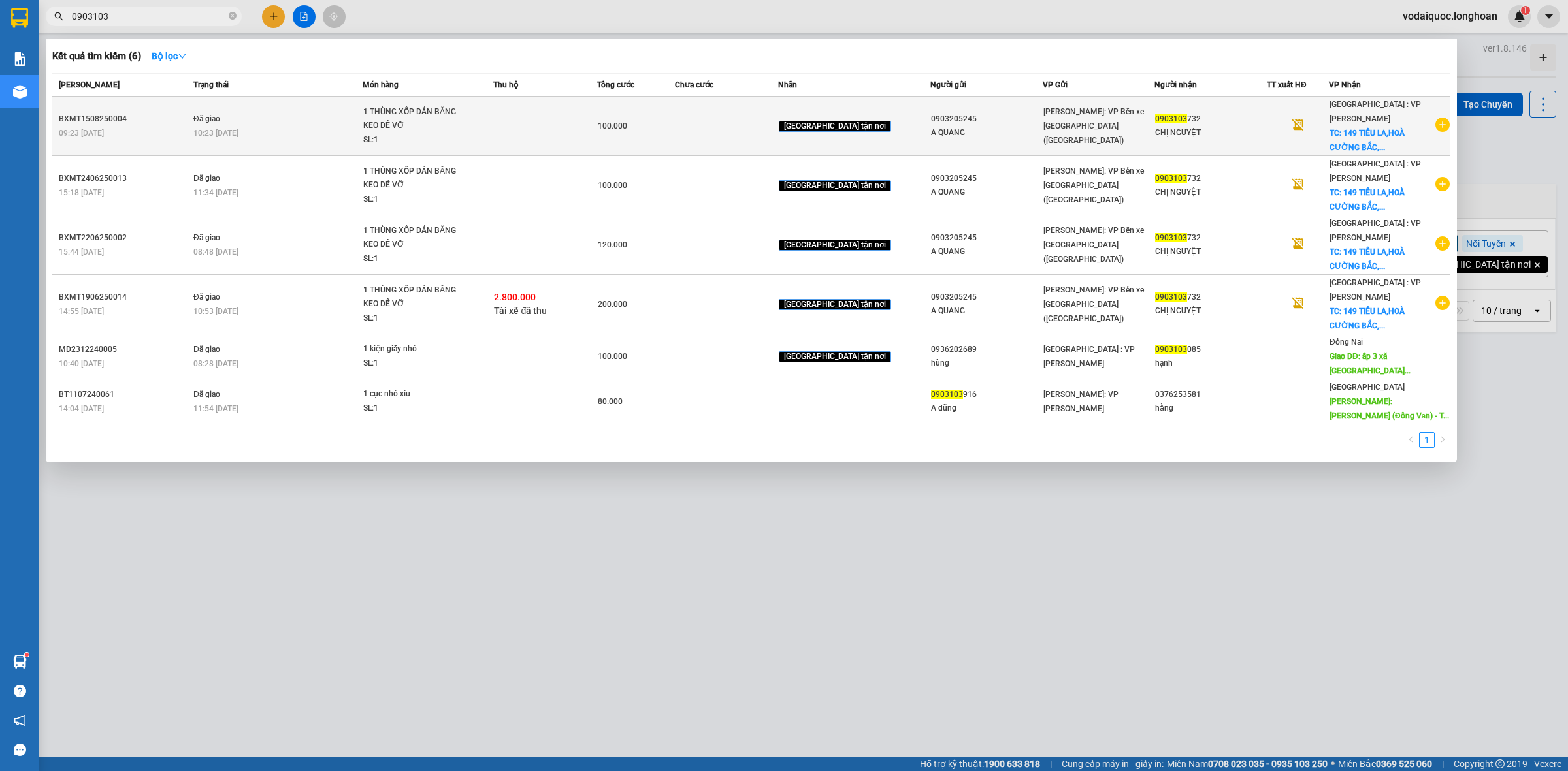
type input "0903103"
click at [1436, 117] on icon "plus-circle" at bounding box center [1441, 124] width 14 height 14
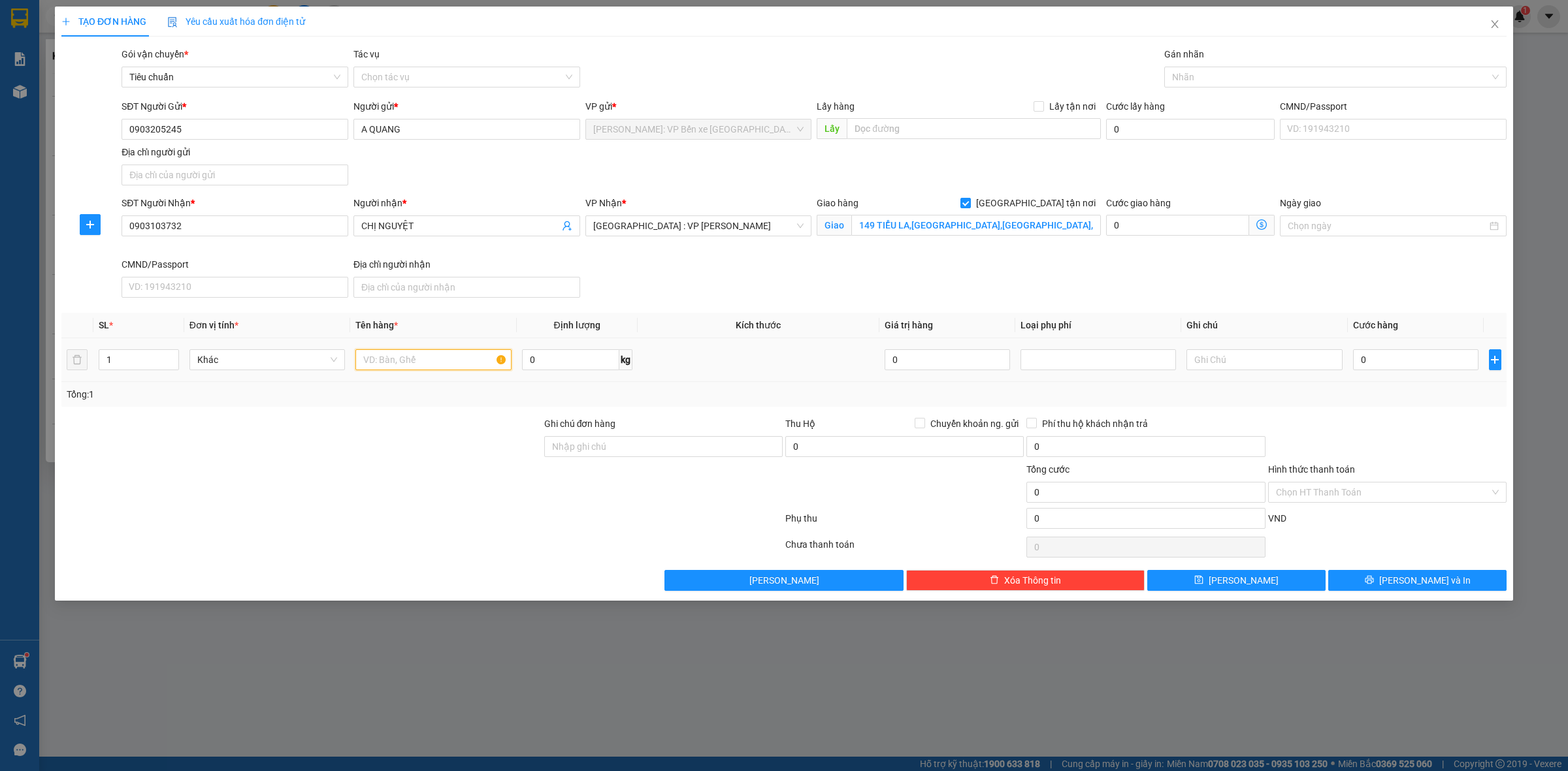
click at [413, 350] on input "text" at bounding box center [433, 359] width 155 height 20
type input "1 THÙNG XỐP DÁN BĂNG KEO DỄ VỠ"
click at [629, 439] on input "Ghi chú đơn hàng" at bounding box center [663, 447] width 238 height 20
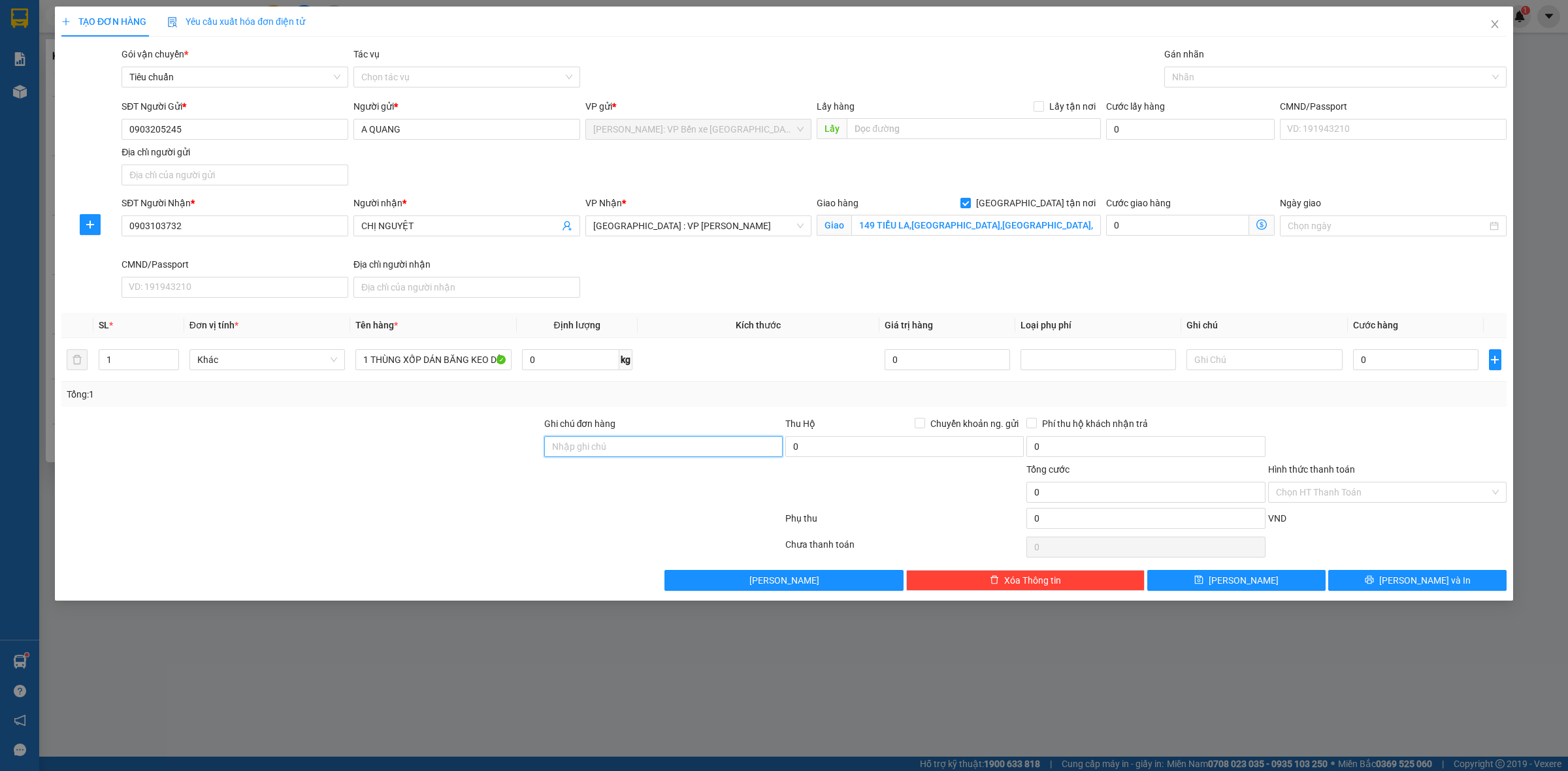
type input "HÀNG DỄ VỠ NHẸ TAY NHẬN NGUYÊN KIỆN GIAO NGUYÊN KIỆN, HƯ VỠ K ĐỀN"
click at [1404, 358] on input "0" at bounding box center [1415, 359] width 126 height 20
type input "1"
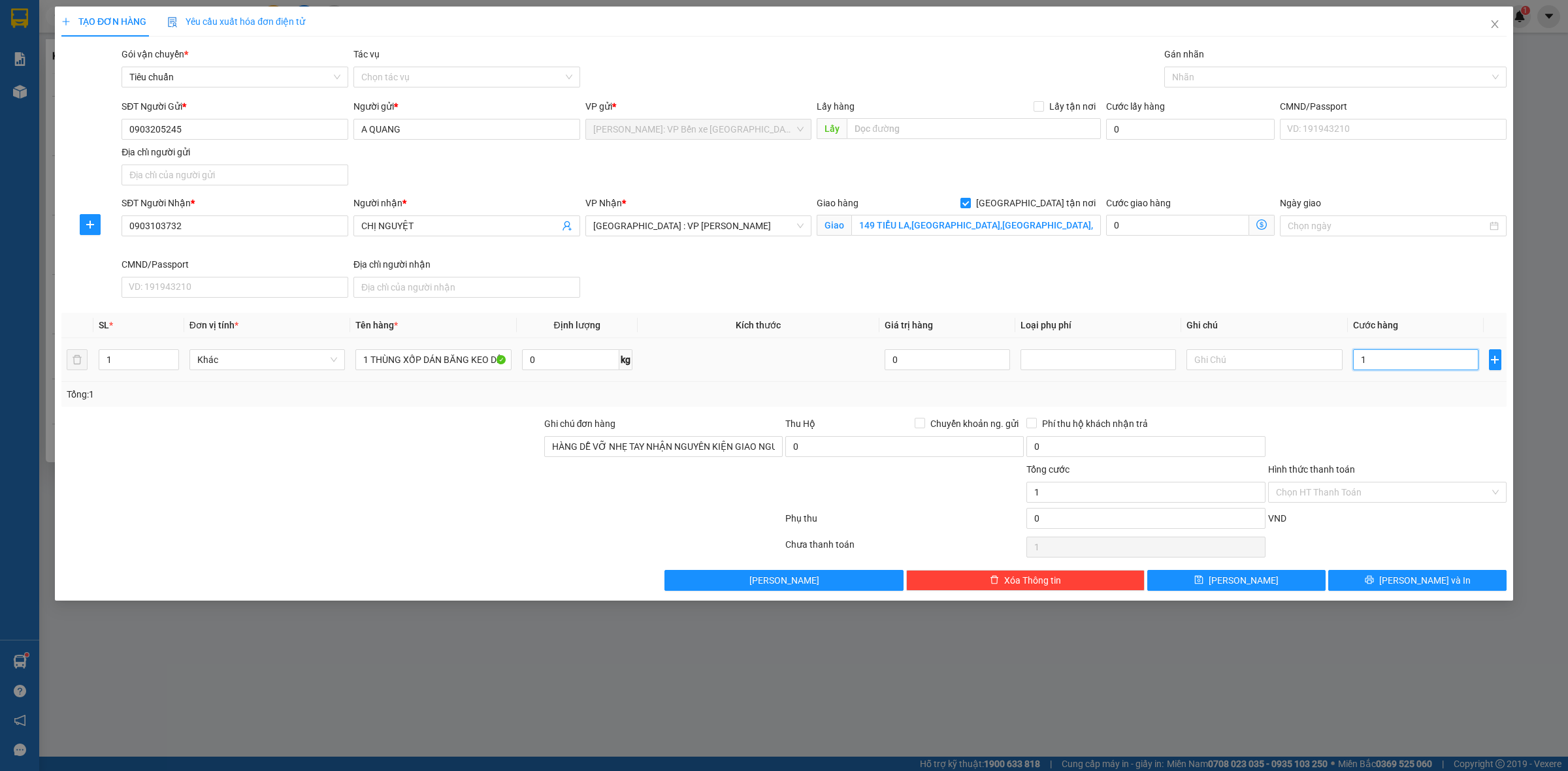
type input "10"
type input "100"
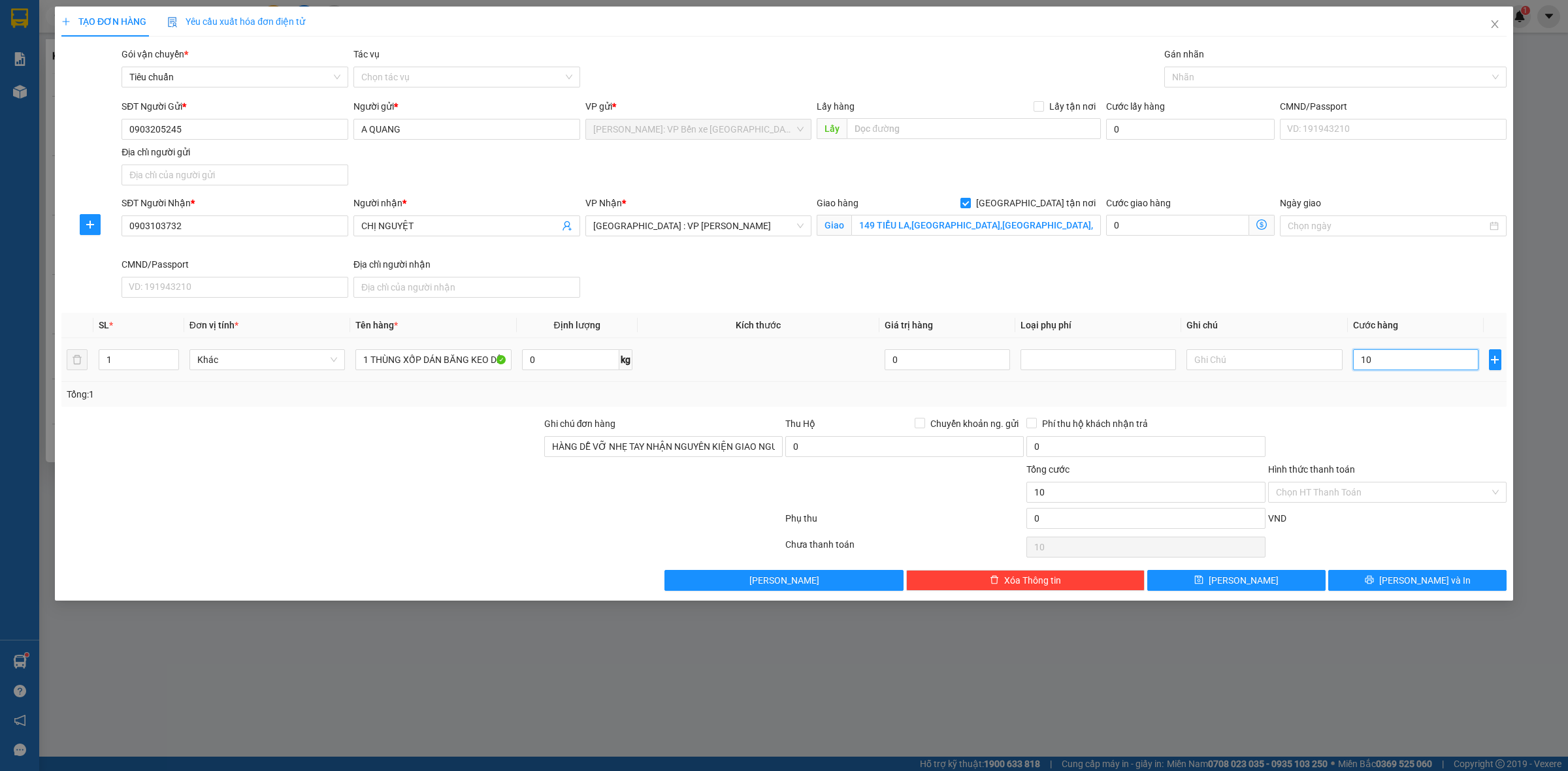
type input "100"
type input "1.000"
type input "10.000"
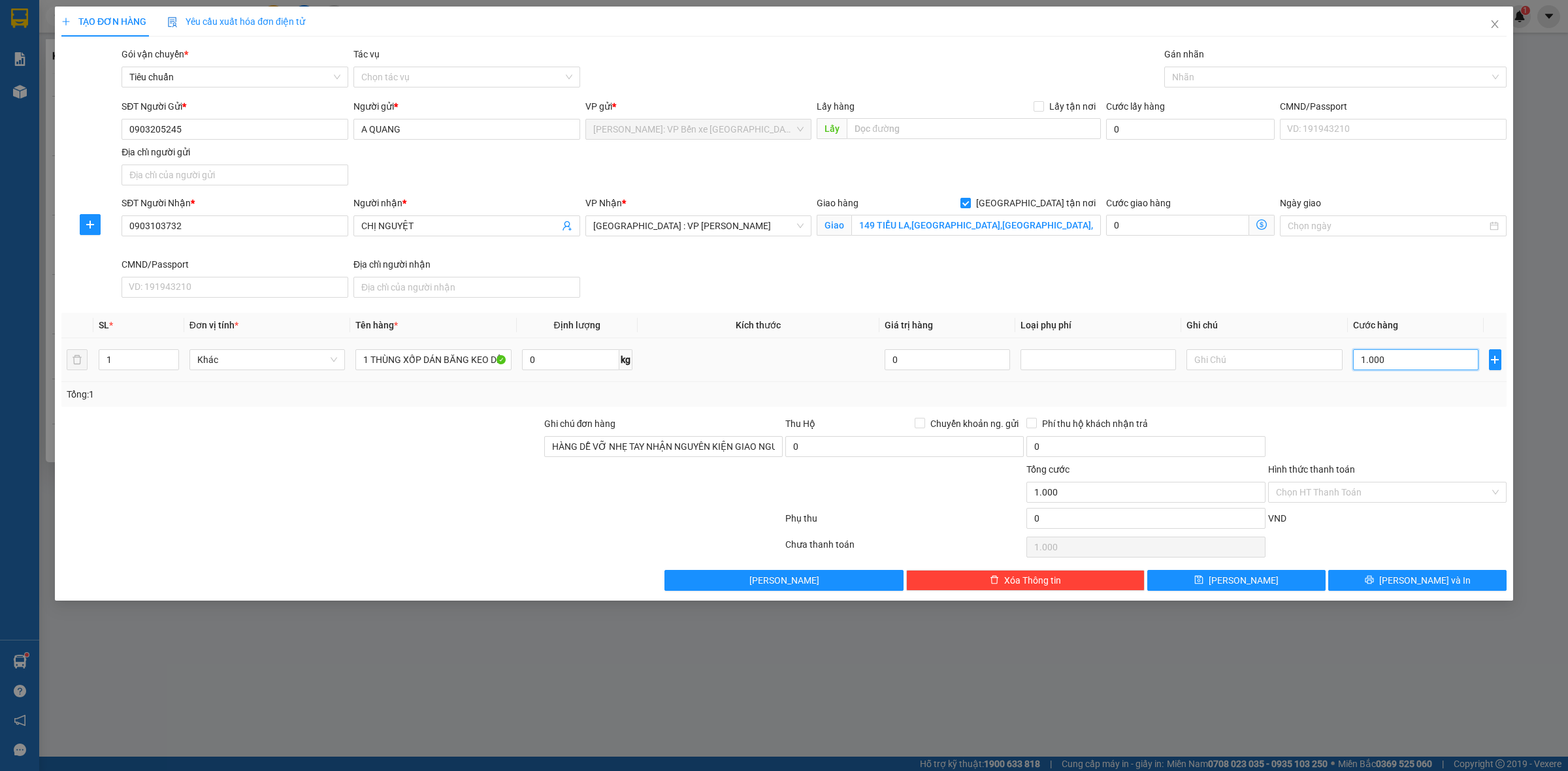
type input "10.000"
type input "100.000"
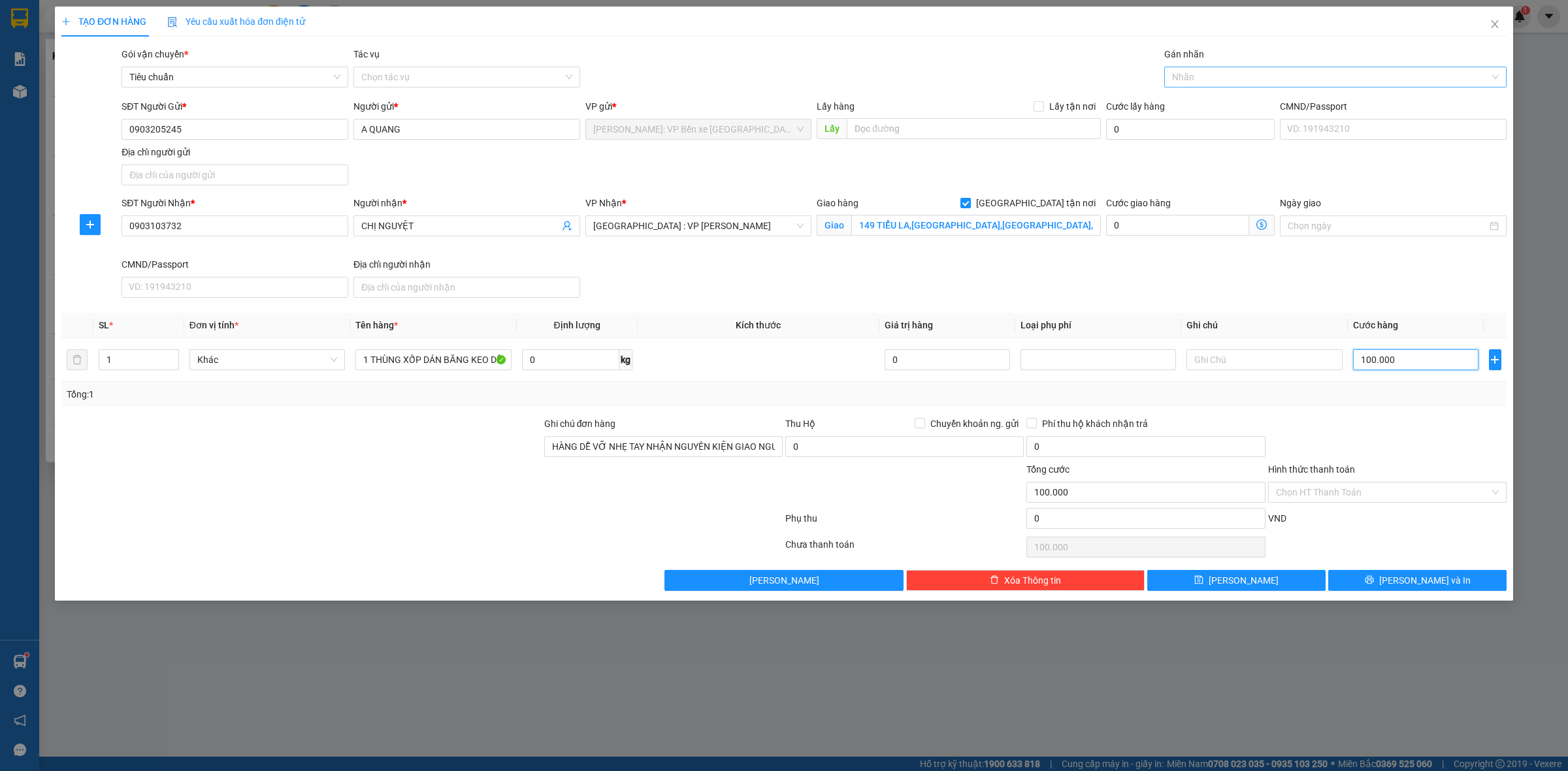
click at [1215, 84] on div at bounding box center [1329, 76] width 323 height 16
type input "100.000"
type input "GIAO"
click at [1264, 90] on body "Kết quả tìm kiếm ( 6 ) Bộ lọc Mã ĐH Trạng thái Món hàng Thu hộ Tổng cước Chưa c…" at bounding box center [784, 386] width 1568 height 771
click at [1233, 75] on div at bounding box center [1329, 76] width 323 height 16
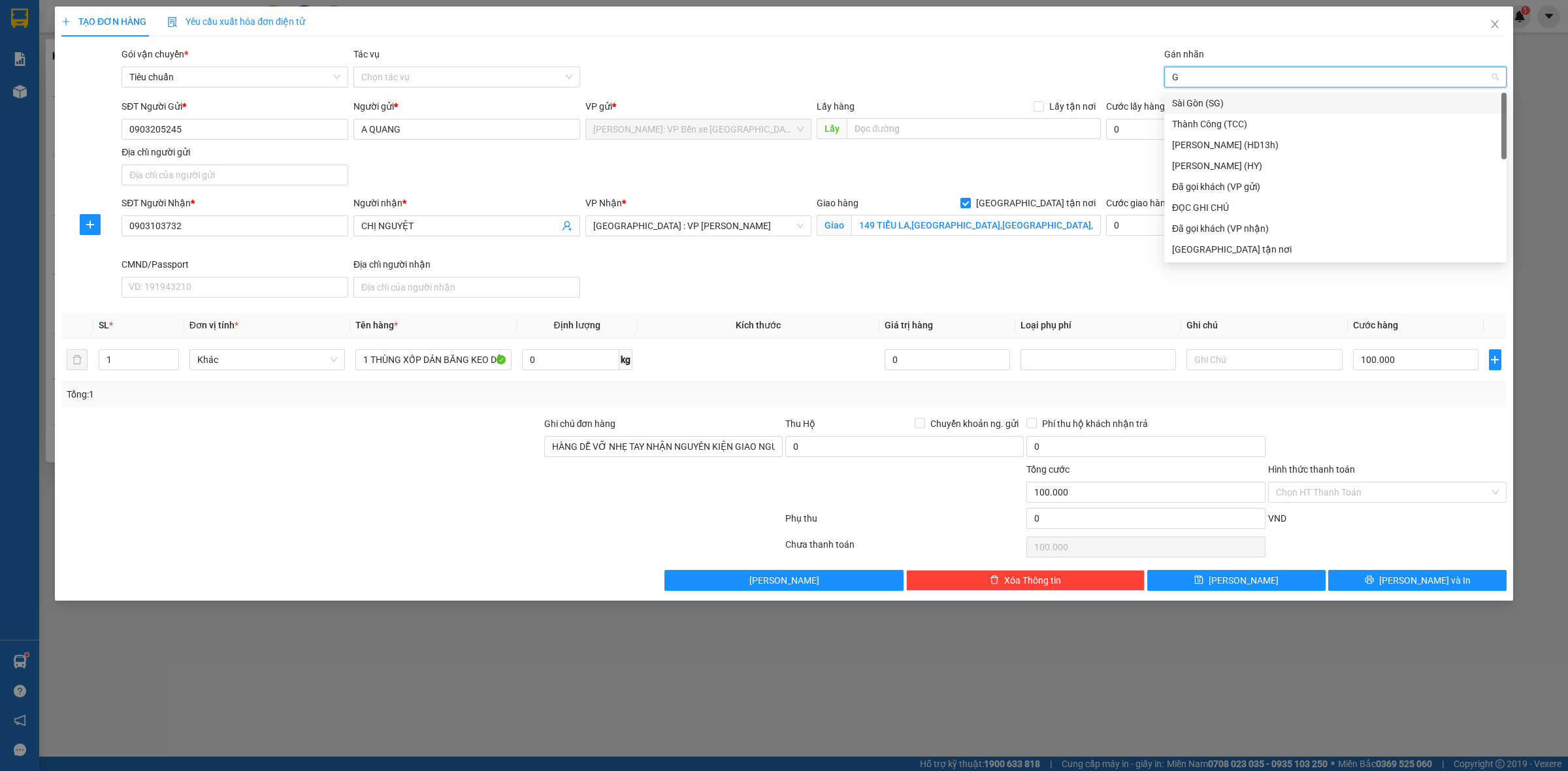
type input "GI"
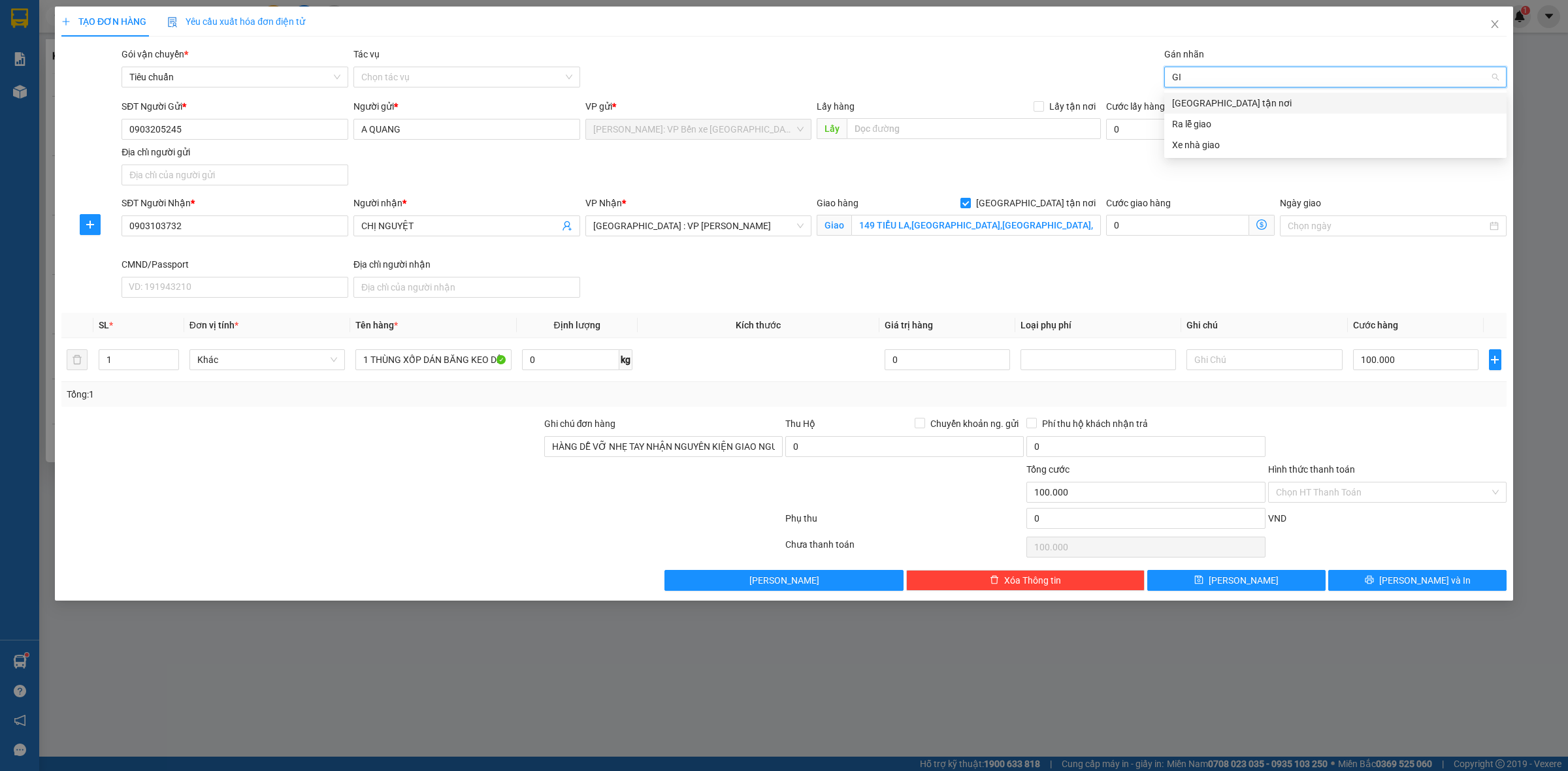
click at [1233, 100] on div "Giao tận nơi" at bounding box center [1334, 102] width 327 height 14
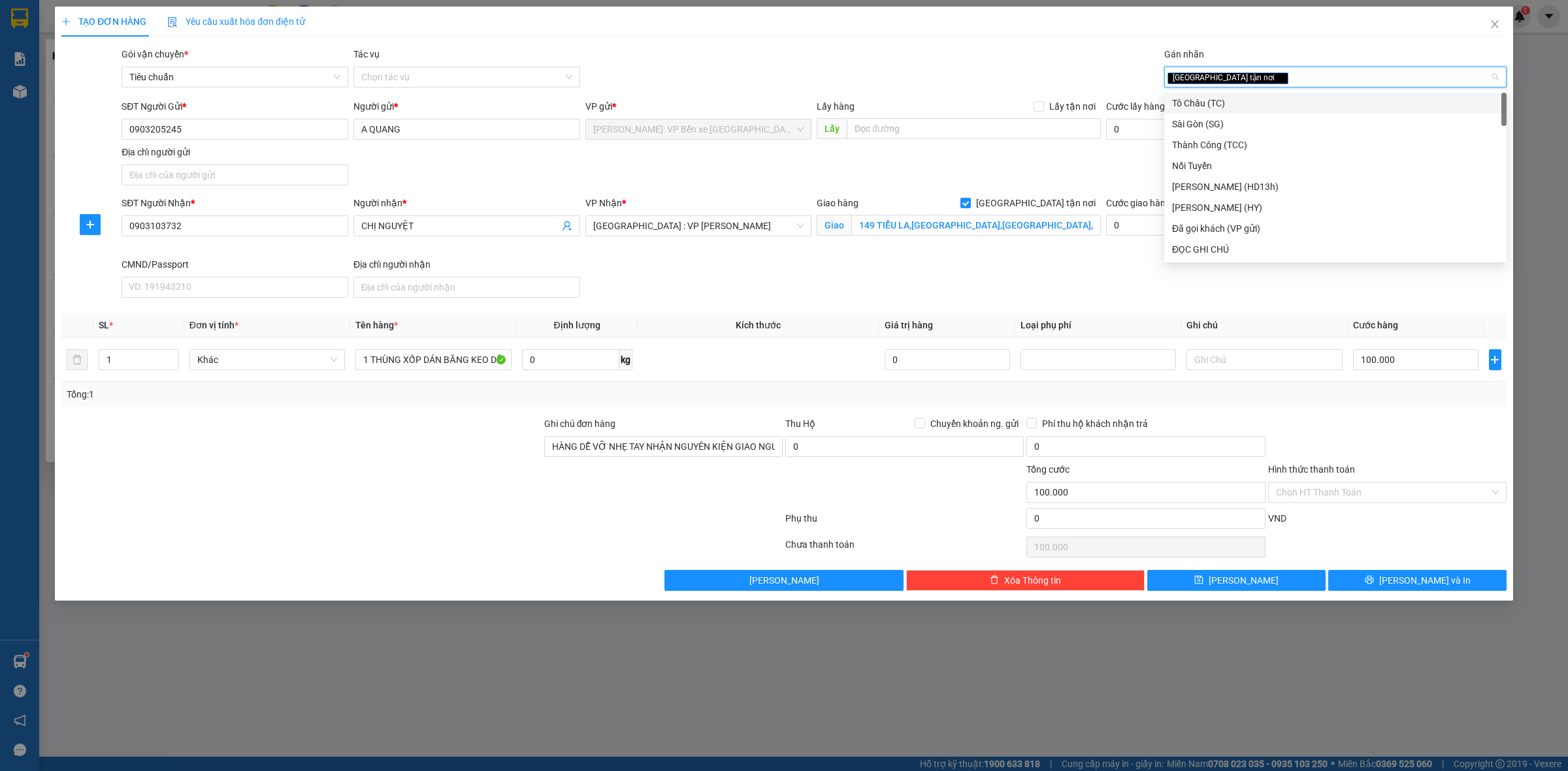
drag, startPoint x: 1023, startPoint y: 67, endPoint x: 1223, endPoint y: 196, distance: 238.0
click at [1016, 66] on div "Gói vận chuyển * Tiêu chuẩn Tác vụ Chọn tác vụ Gán nhãn Giao tận nơi" at bounding box center [814, 70] width 1390 height 46
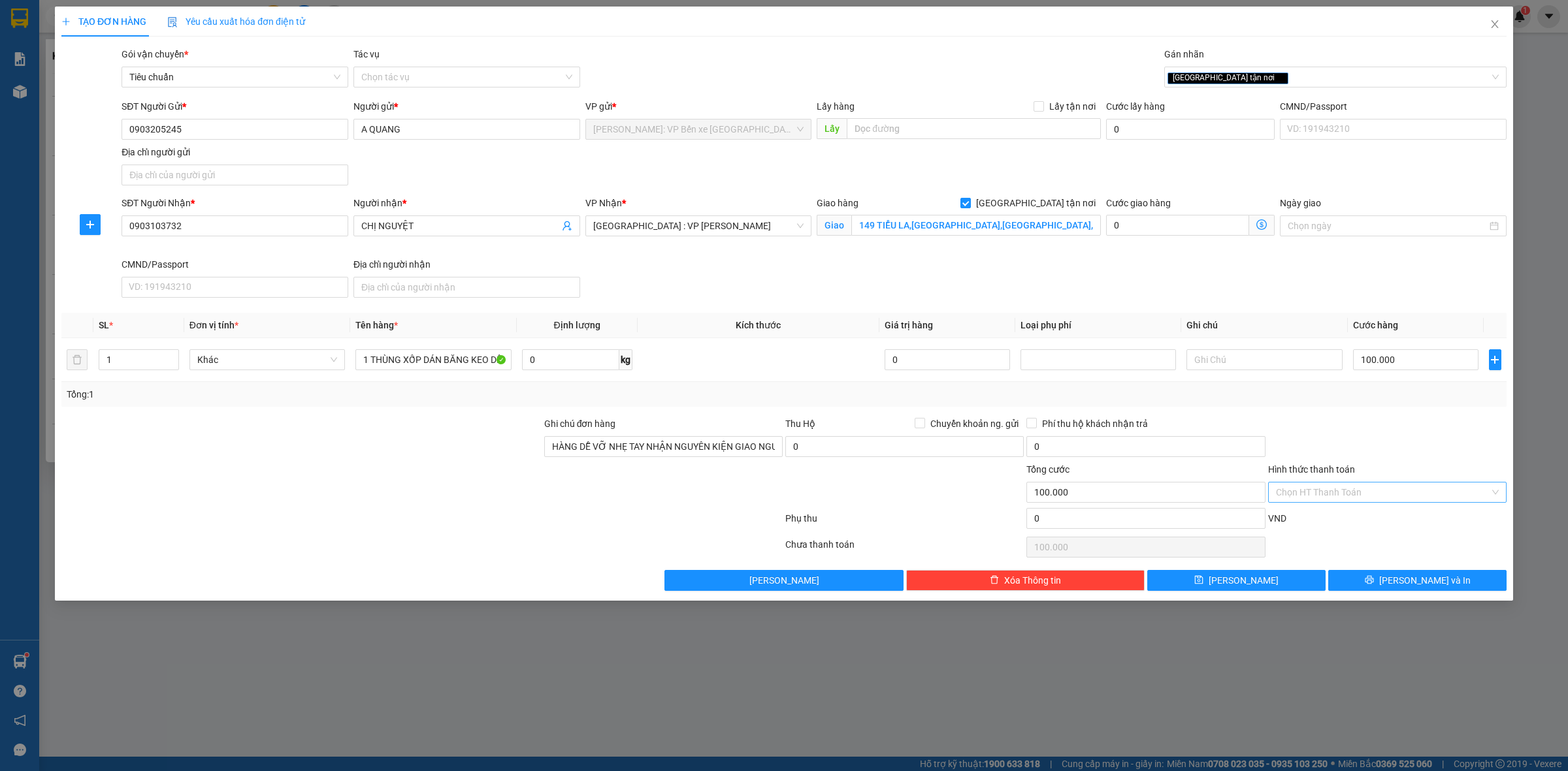
click at [1399, 485] on input "Hình thức thanh toán" at bounding box center [1382, 492] width 213 height 20
click at [1372, 518] on div "Tại văn phòng" at bounding box center [1386, 520] width 223 height 14
type input "0"
click at [1406, 588] on span "Lưu và In" at bounding box center [1425, 580] width 91 height 14
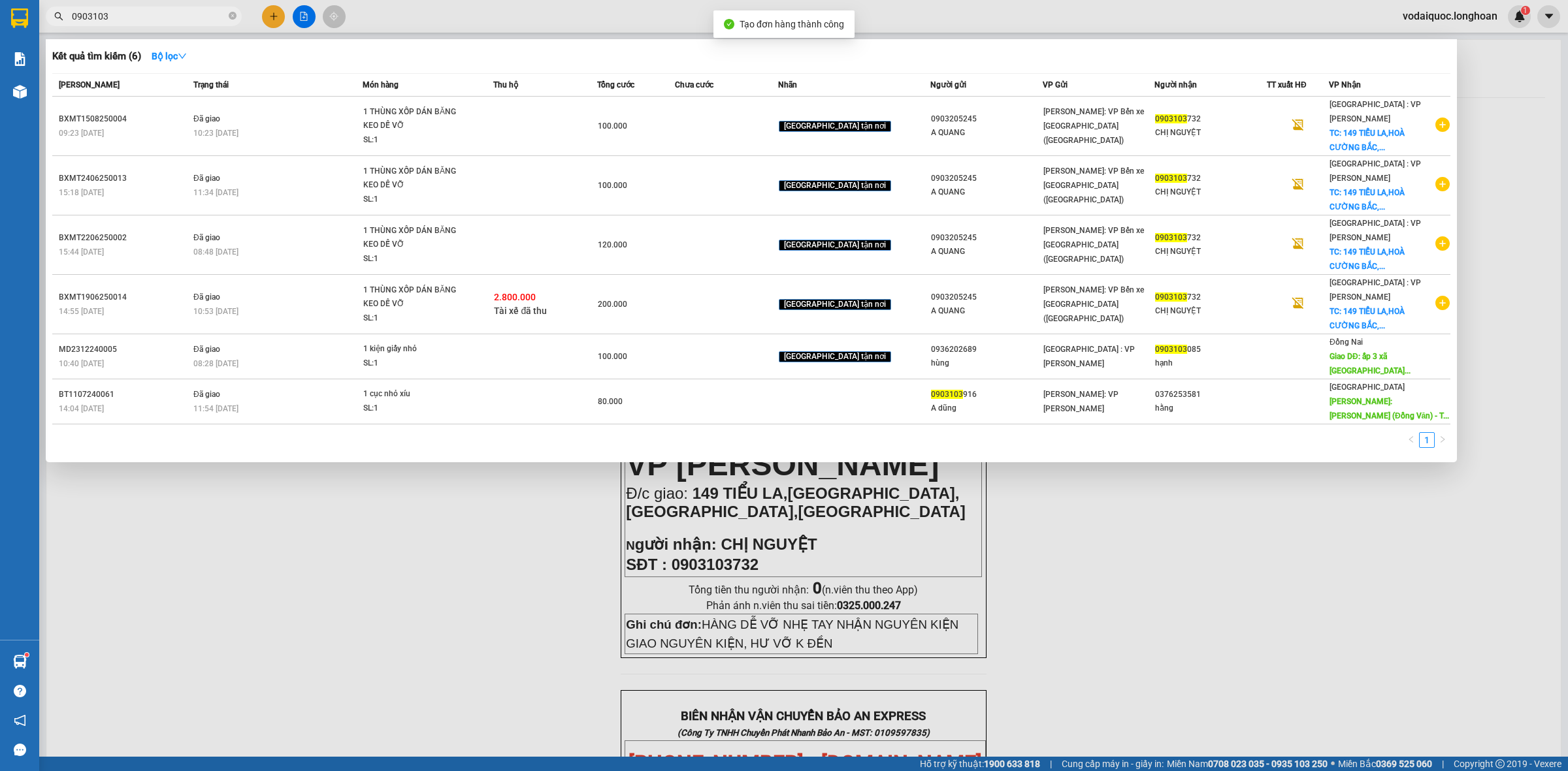
drag, startPoint x: 537, startPoint y: 458, endPoint x: 553, endPoint y: 384, distance: 75.7
click at [539, 450] on div at bounding box center [784, 386] width 1568 height 771
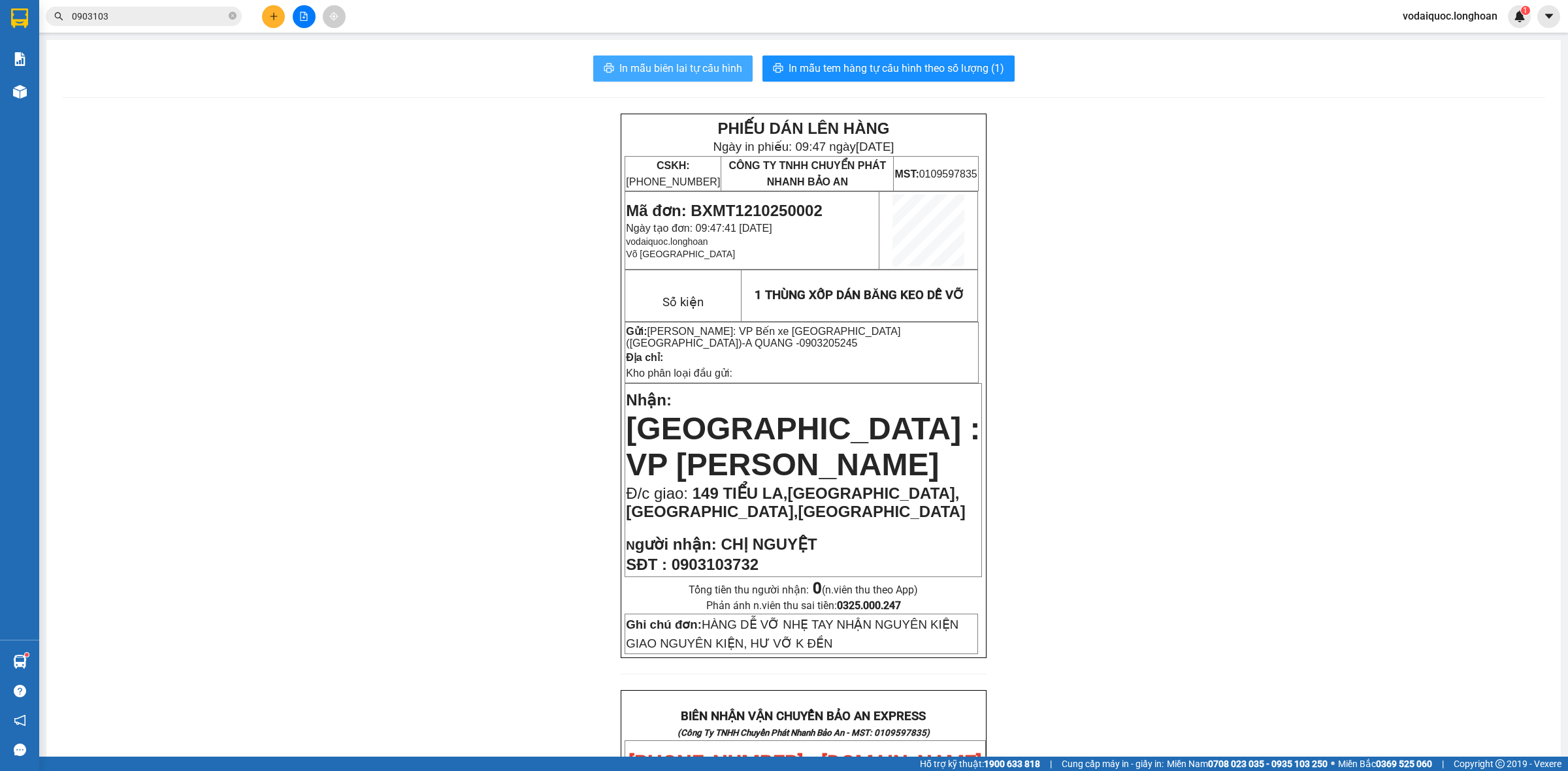
click at [699, 64] on span "In mẫu biên lai tự cấu hình" at bounding box center [681, 69] width 123 height 17
click at [881, 60] on button "In mẫu tem hàng tự cấu hình theo số lượng (1)" at bounding box center [888, 69] width 252 height 26
drag, startPoint x: 283, startPoint y: 189, endPoint x: 253, endPoint y: 161, distance: 41.0
click at [279, 186] on div "PHIẾU DÁN LÊN HÀNG Ngày in phiếu: 09:48 ngày 12-10-2025 CSKH: 1900.06.88.33 CÔN…" at bounding box center [804, 781] width 1482 height 1336
click at [701, 61] on span "In mẫu biên lai tự cấu hình" at bounding box center [681, 69] width 123 height 17
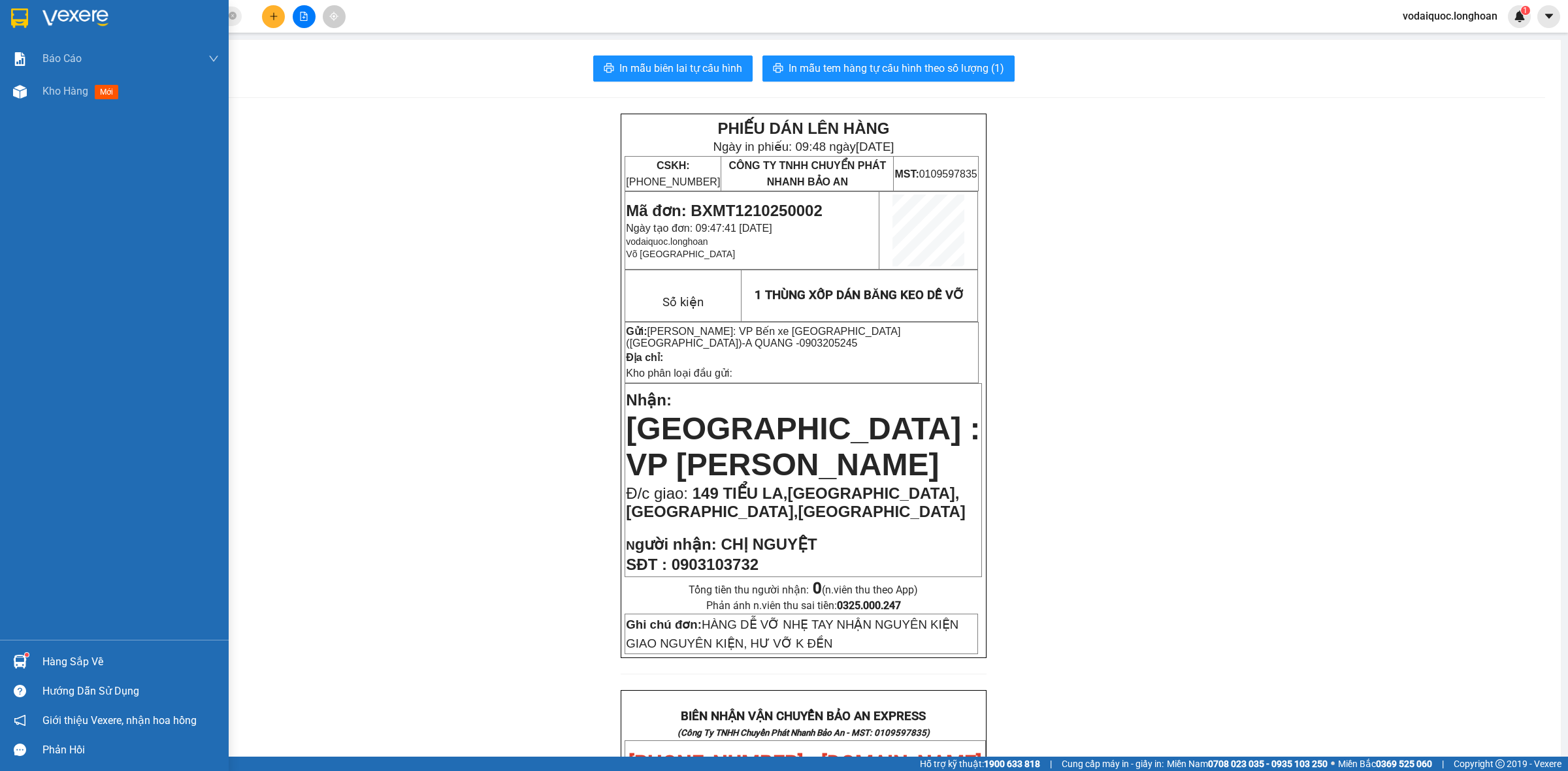
click at [65, 14] on img at bounding box center [75, 18] width 66 height 20
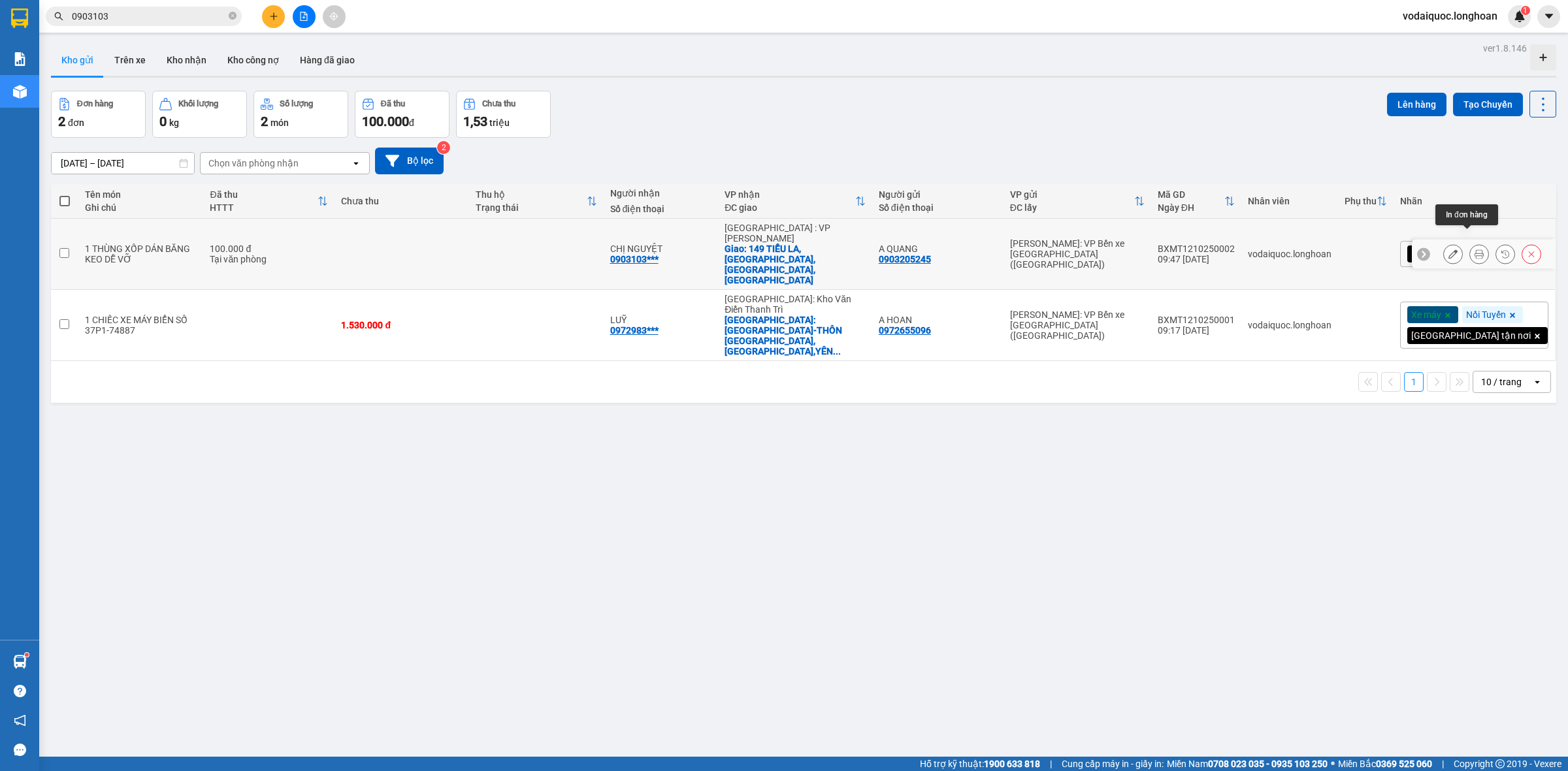
click at [1474, 250] on icon at bounding box center [1479, 254] width 9 height 9
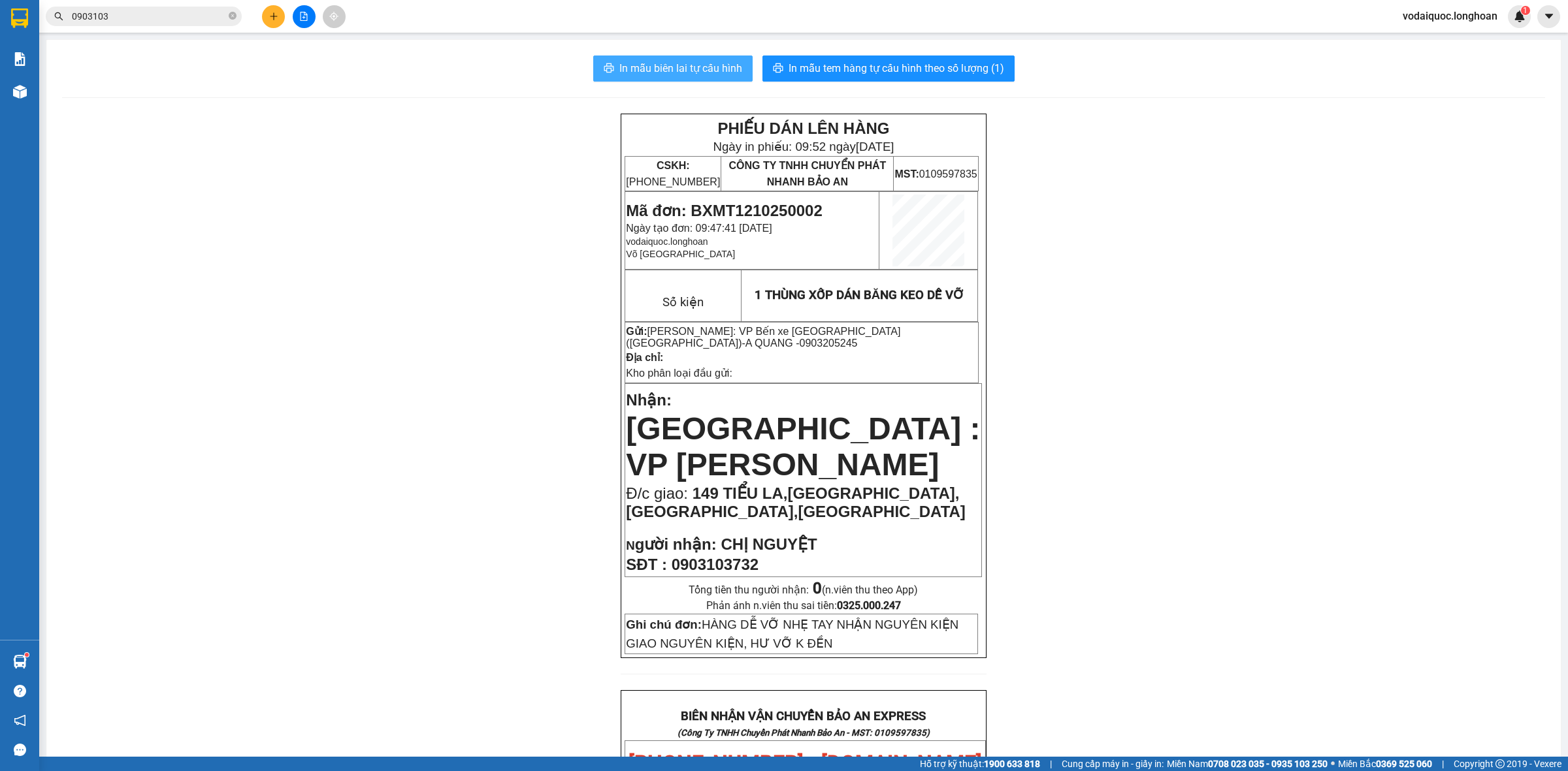
click at [694, 67] on span "In mẫu biên lai tự cấu hình" at bounding box center [681, 69] width 123 height 17
click at [949, 61] on span "In mẫu tem hàng tự cấu hình theo số lượng (1)" at bounding box center [896, 69] width 215 height 17
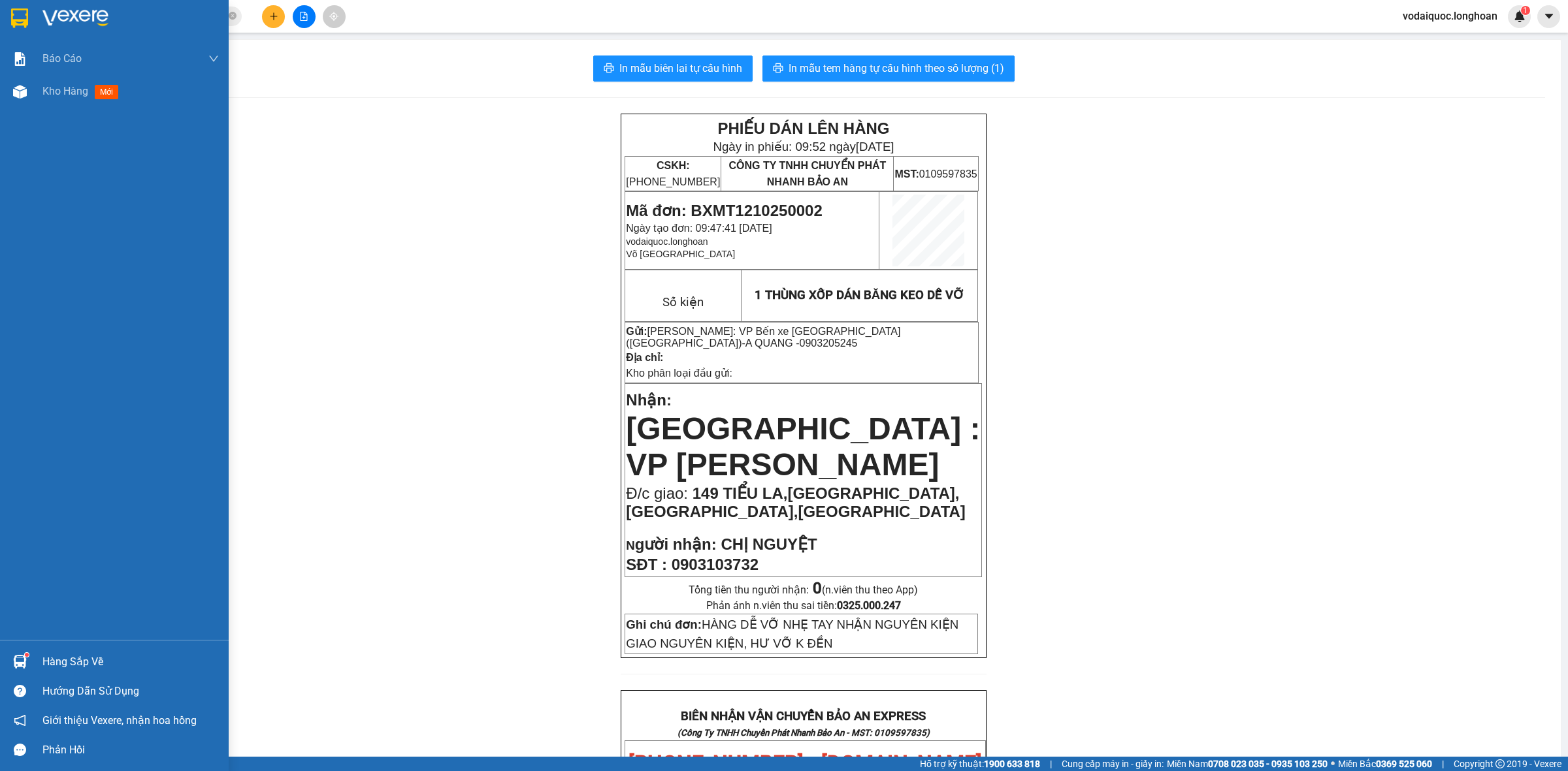
click at [25, 10] on img at bounding box center [20, 18] width 17 height 20
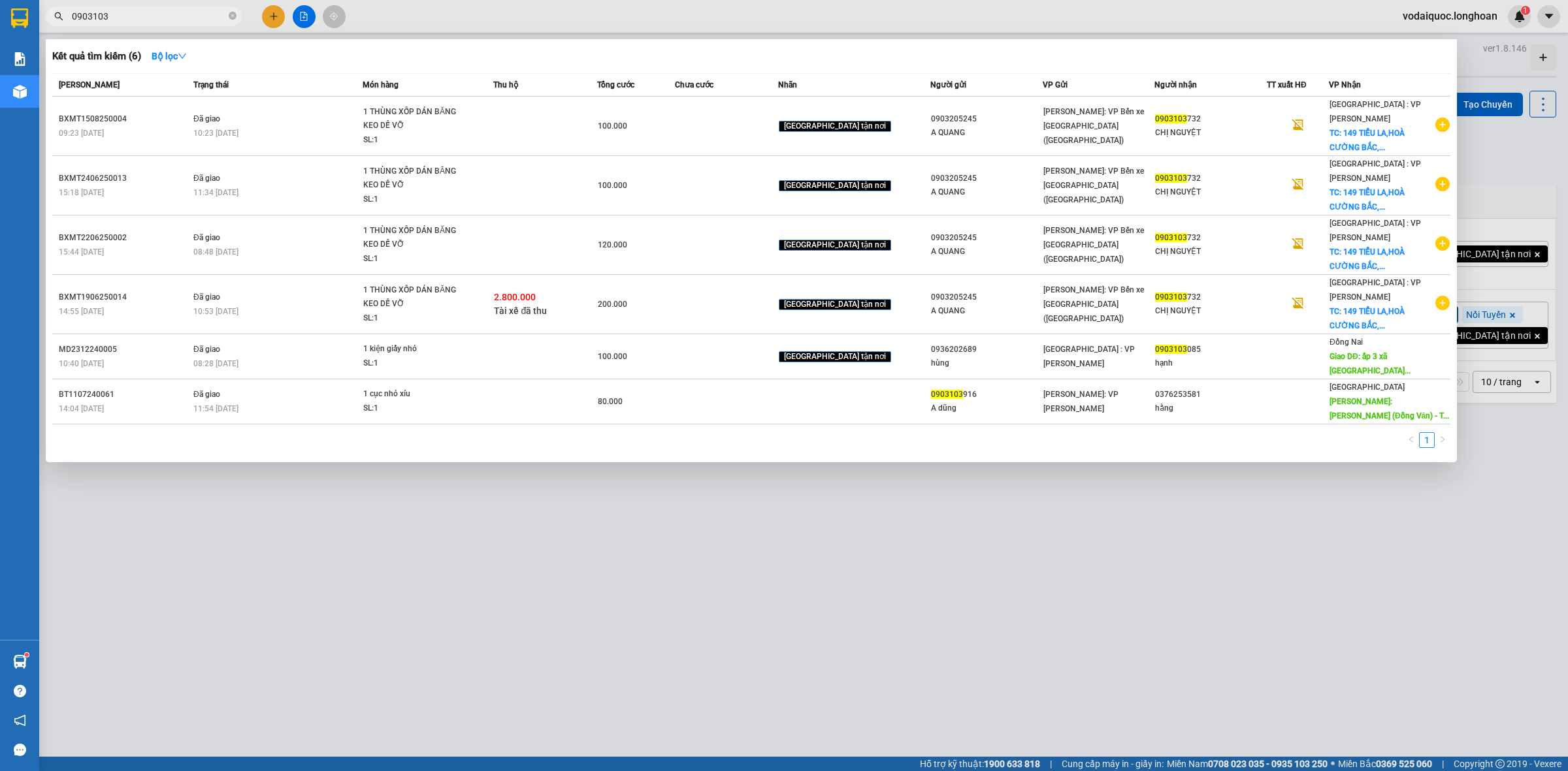
click at [224, 17] on input "0903103" at bounding box center [149, 16] width 155 height 14
click at [232, 17] on icon "close-circle" at bounding box center [233, 16] width 7 height 7
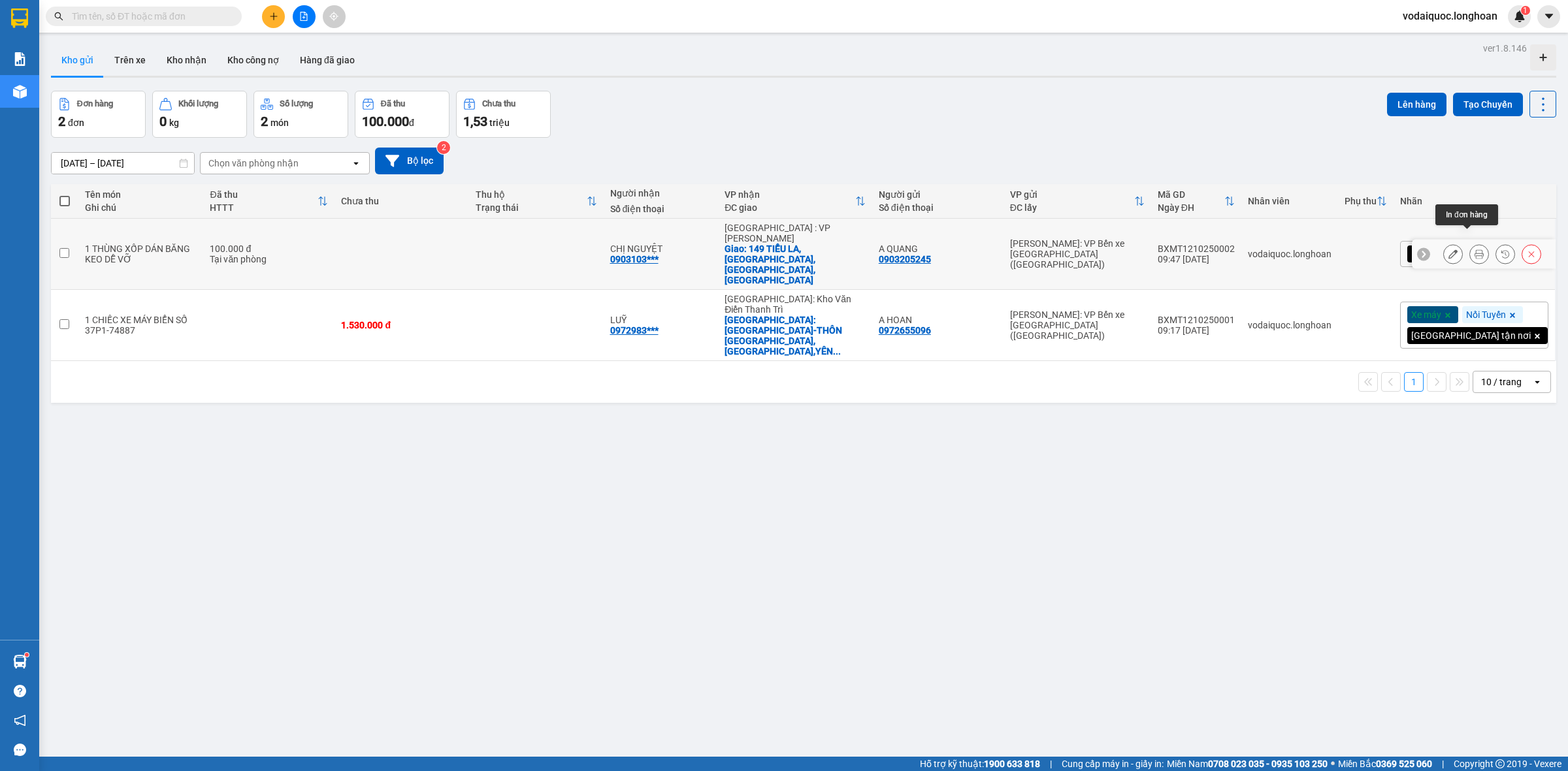
click at [1474, 250] on icon at bounding box center [1479, 254] width 9 height 9
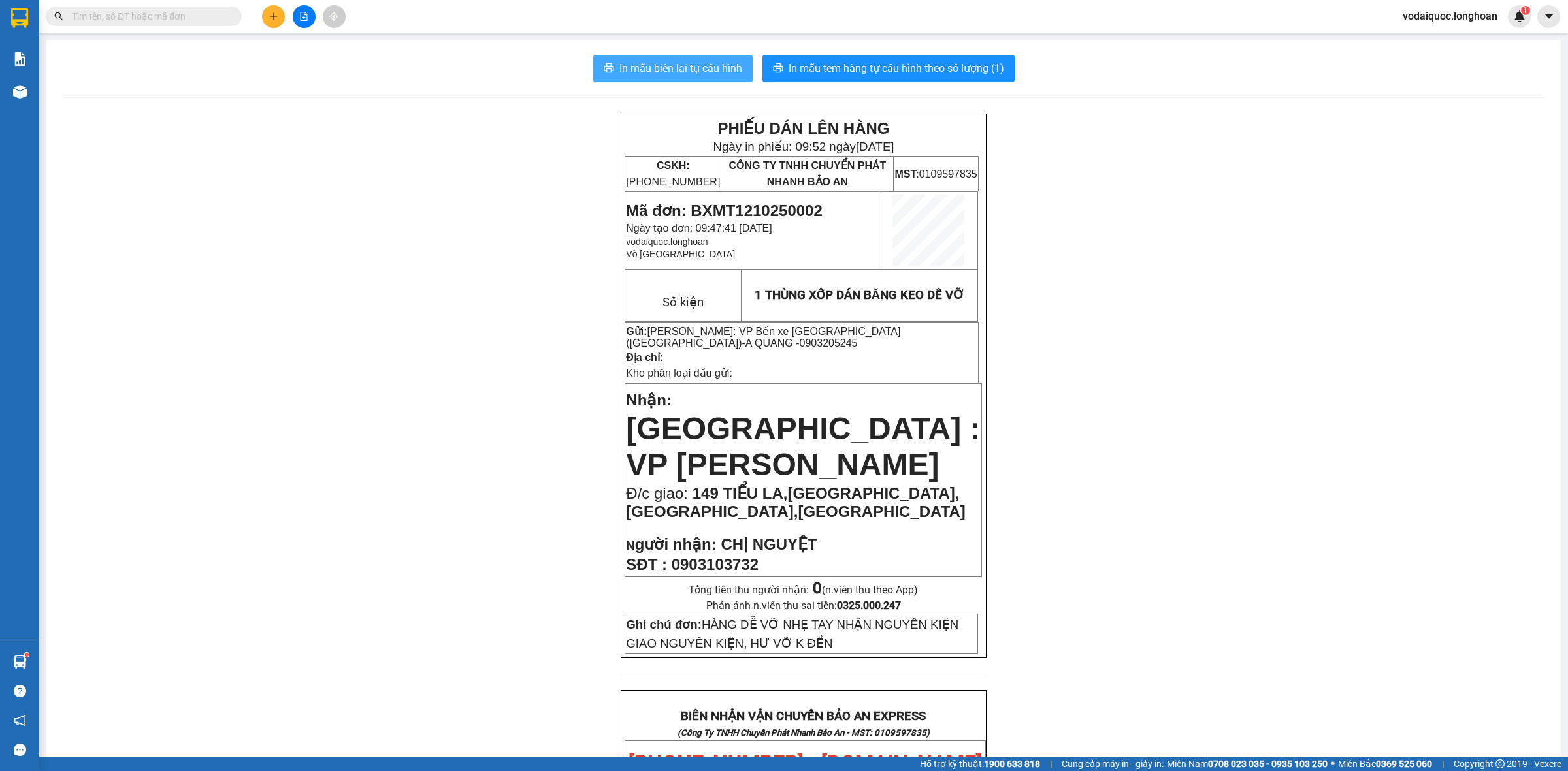
click at [694, 73] on span "In mẫu biên lai tự cấu hình" at bounding box center [681, 69] width 123 height 17
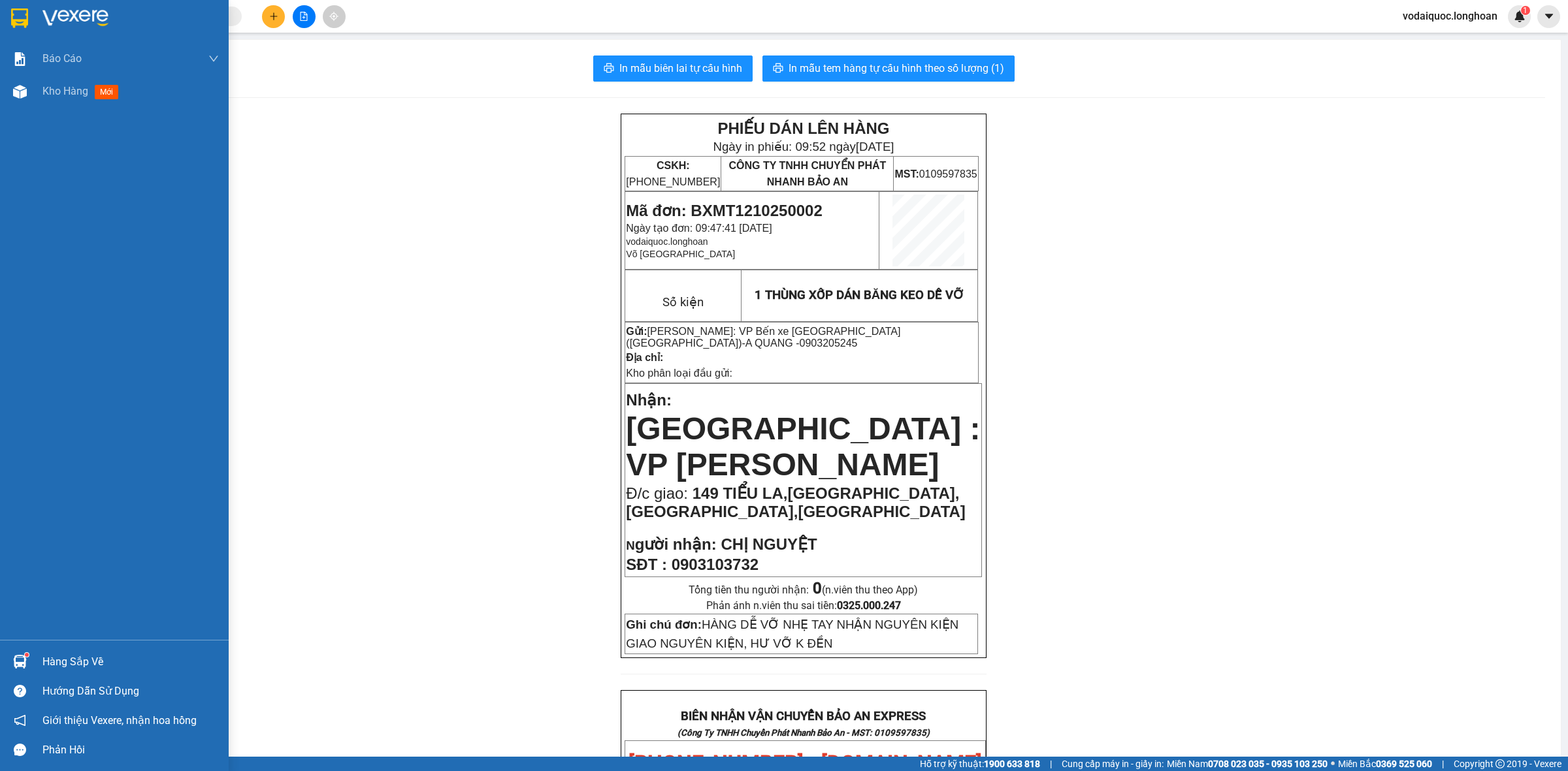
click at [27, 20] on img at bounding box center [20, 18] width 17 height 20
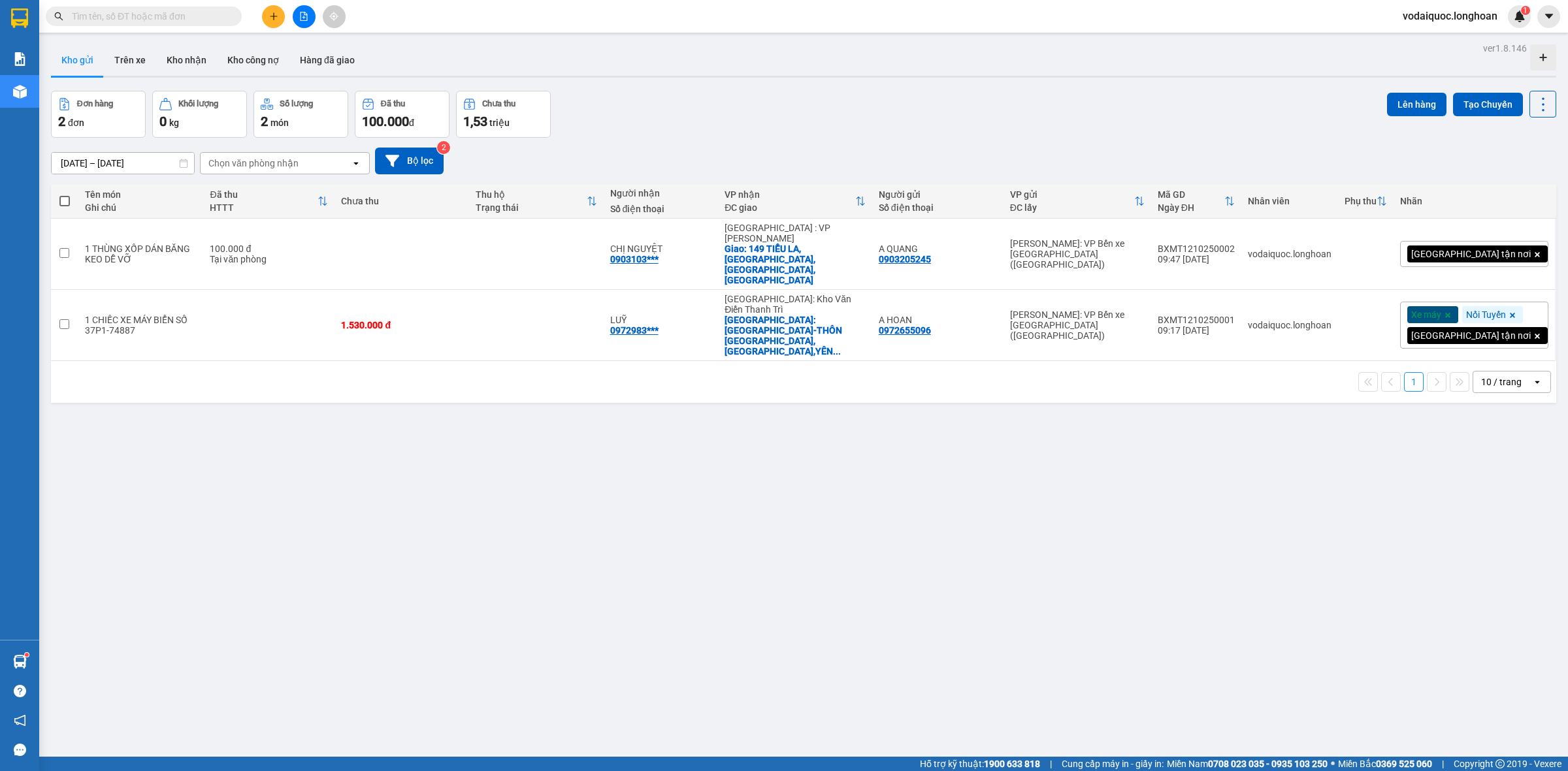
click at [489, 578] on div "ver 1.8.146 Kho gửi Trên xe Kho nhận Kho công nợ Hàng đã giao Đơn hàng 2 đơn Kh…" at bounding box center [803, 425] width 1515 height 771
click at [1039, 93] on div "Đơn hàng 2 đơn Khối lượng 0 kg Số lượng 2 món Đã thu 100.000 đ Chưa thu 1,53 tr…" at bounding box center [804, 115] width 1505 height 47
drag, startPoint x: 1115, startPoint y: 145, endPoint x: 1113, endPoint y: 152, distance: 7.3
click at [1115, 147] on div "13/09/2025 – 12/10/2025 Press the down arrow key to interact with the calendar …" at bounding box center [804, 161] width 1505 height 47
click at [220, 454] on div "ver 1.8.146 Kho gửi Trên xe Kho nhận Kho công nợ Hàng đã giao Đơn hàng 2 đơn Kh…" at bounding box center [803, 425] width 1515 height 771
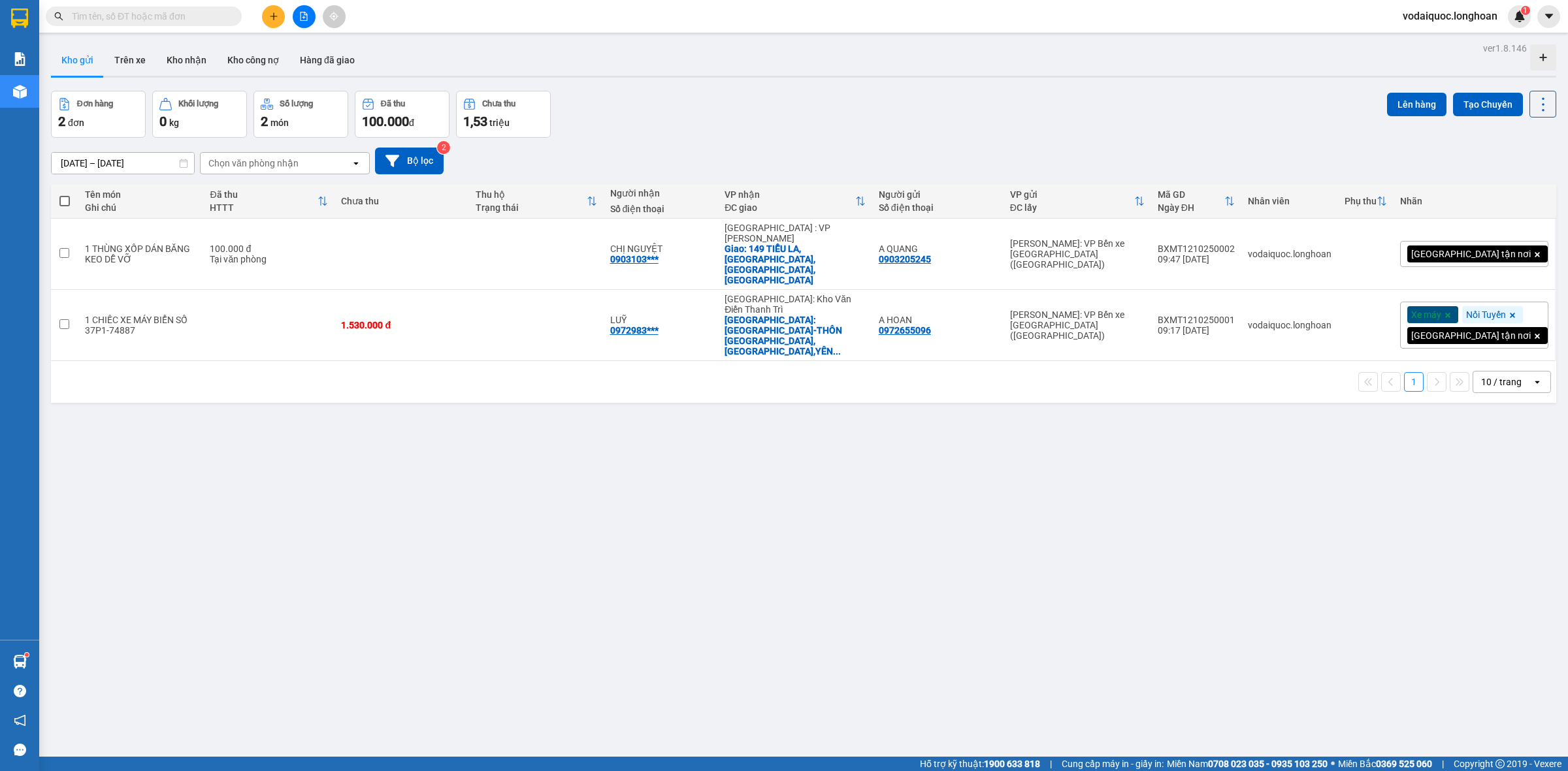
click at [184, 14] on input "text" at bounding box center [149, 16] width 155 height 14
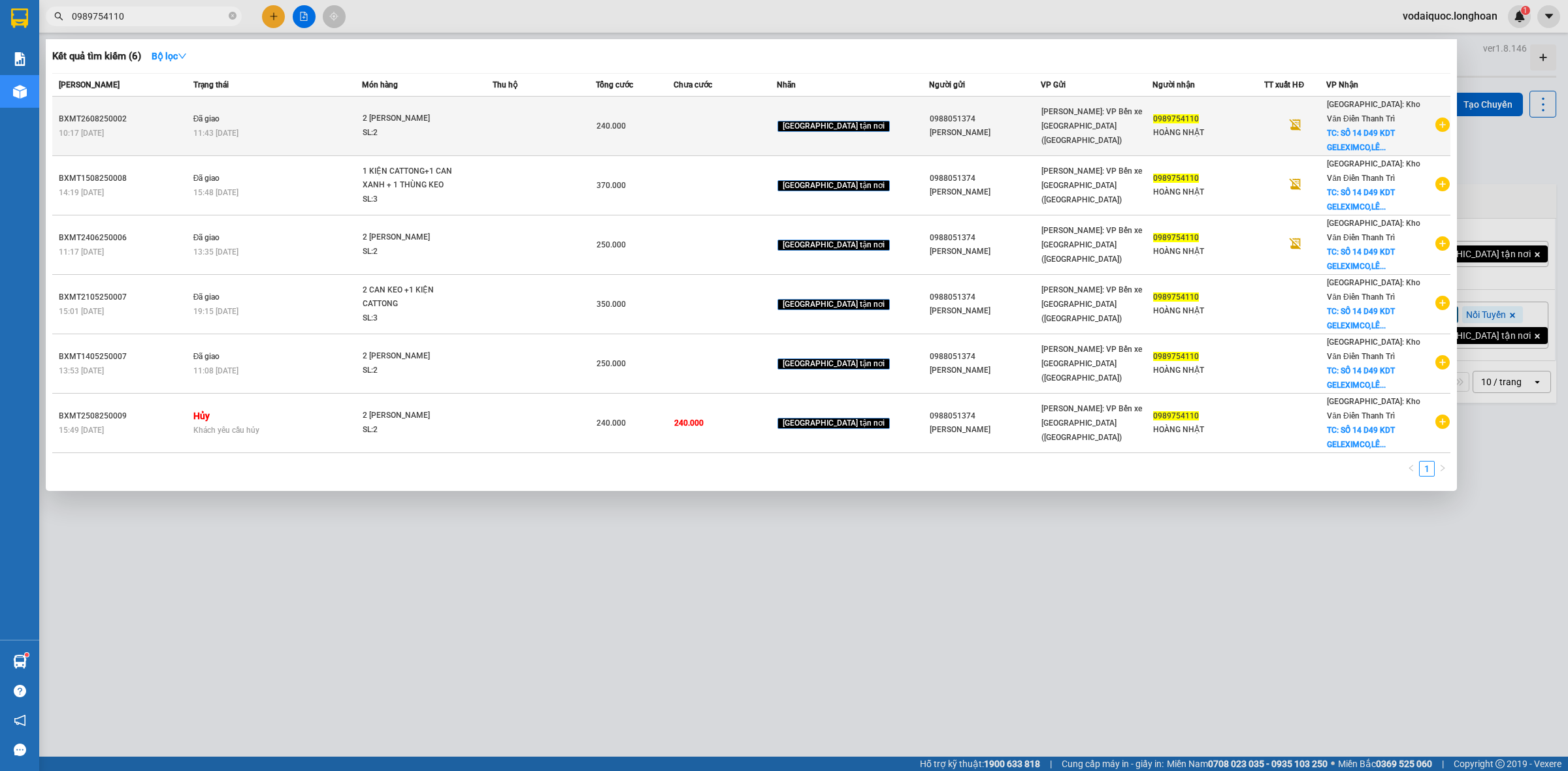
type input "0989754110"
click at [1441, 124] on icon "plus-circle" at bounding box center [1441, 124] width 14 height 14
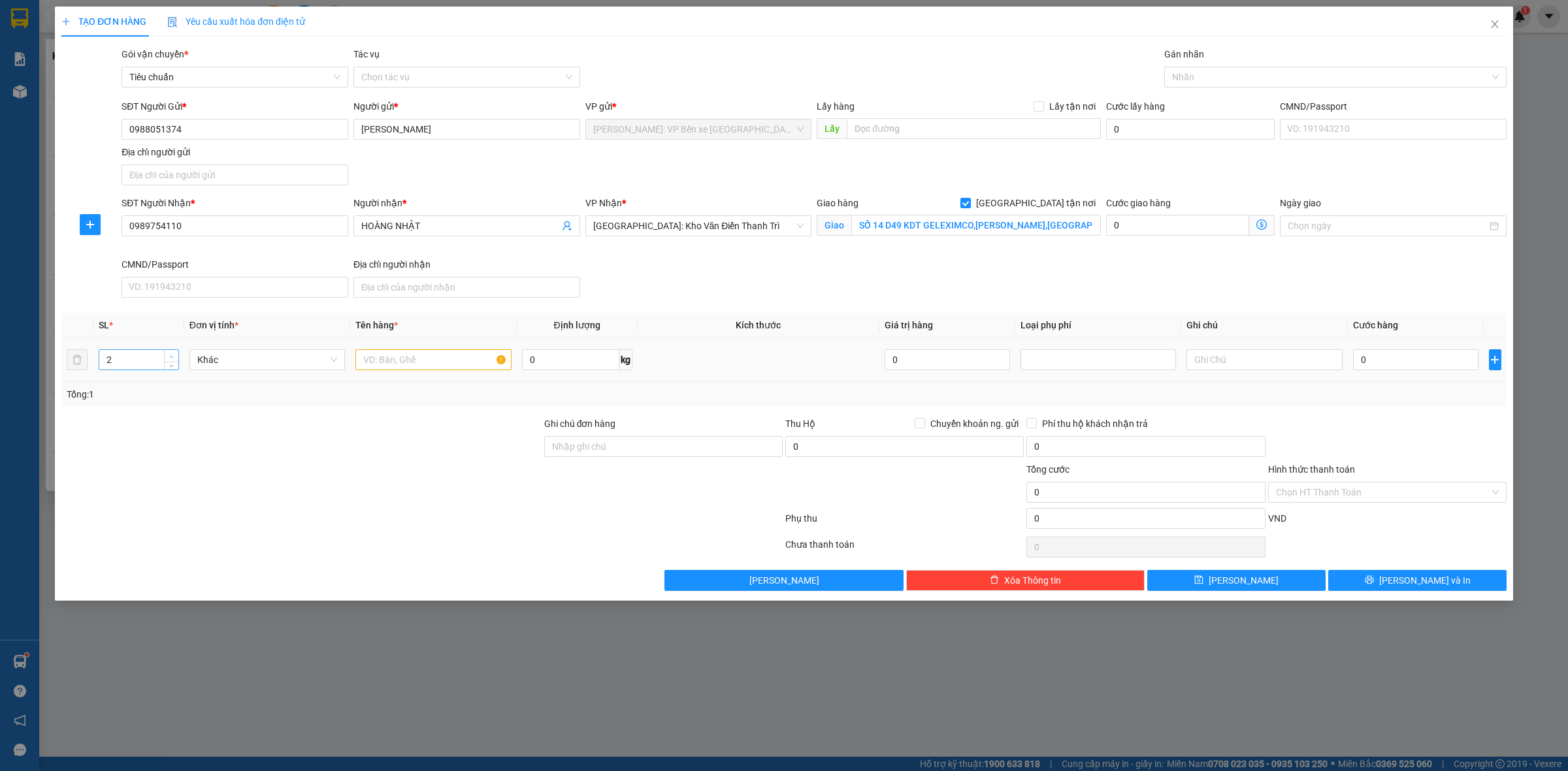
click at [169, 354] on span "up" at bounding box center [171, 357] width 7 height 7
click at [169, 353] on span "up" at bounding box center [171, 357] width 7 height 7
type input "4"
click at [169, 353] on span "up" at bounding box center [171, 357] width 7 height 7
click at [419, 368] on input "text" at bounding box center [433, 359] width 155 height 20
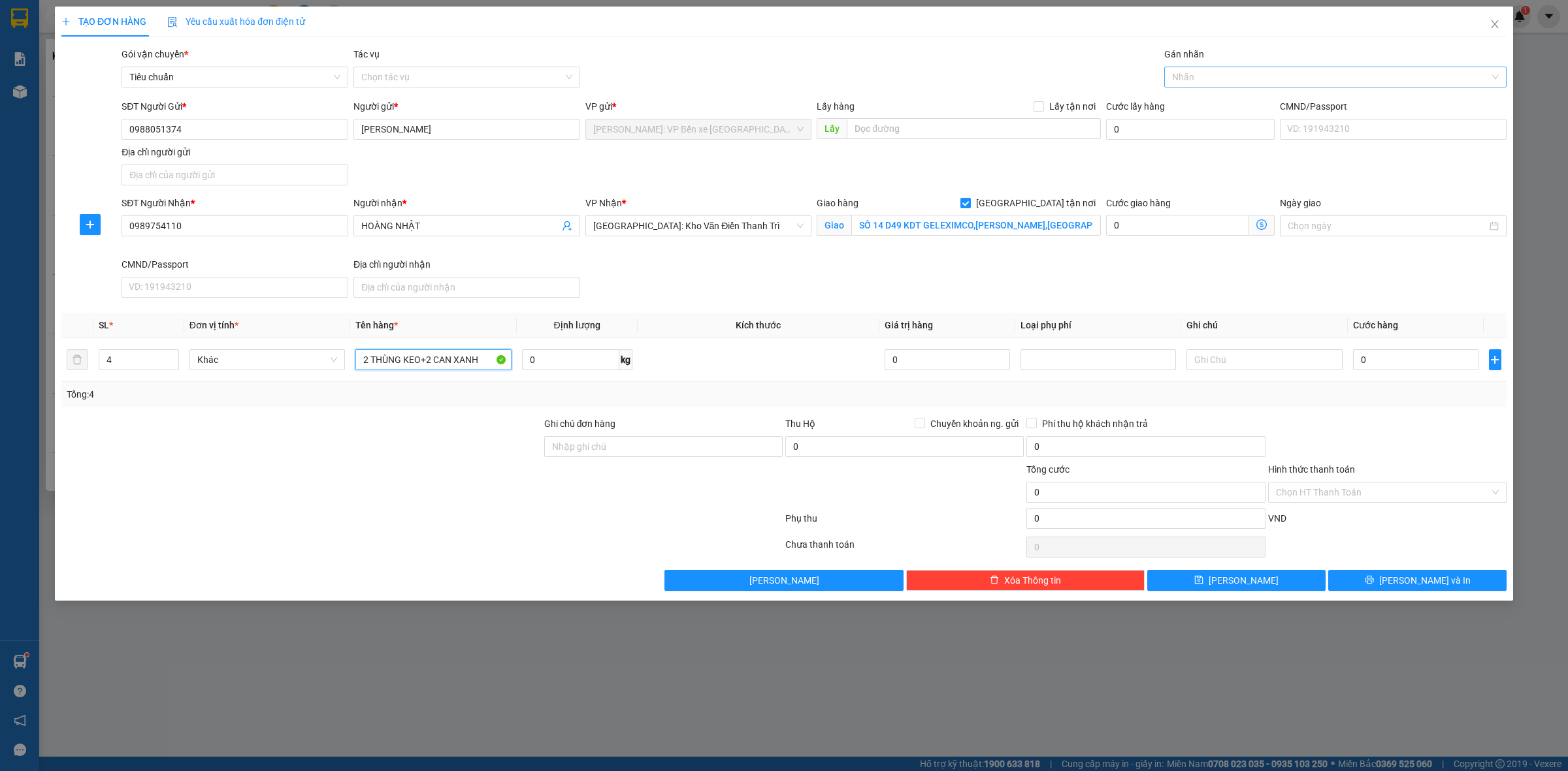
click at [1238, 74] on div at bounding box center [1329, 76] width 323 height 16
type input "2 THÙNG KEO+2 CAN XANH"
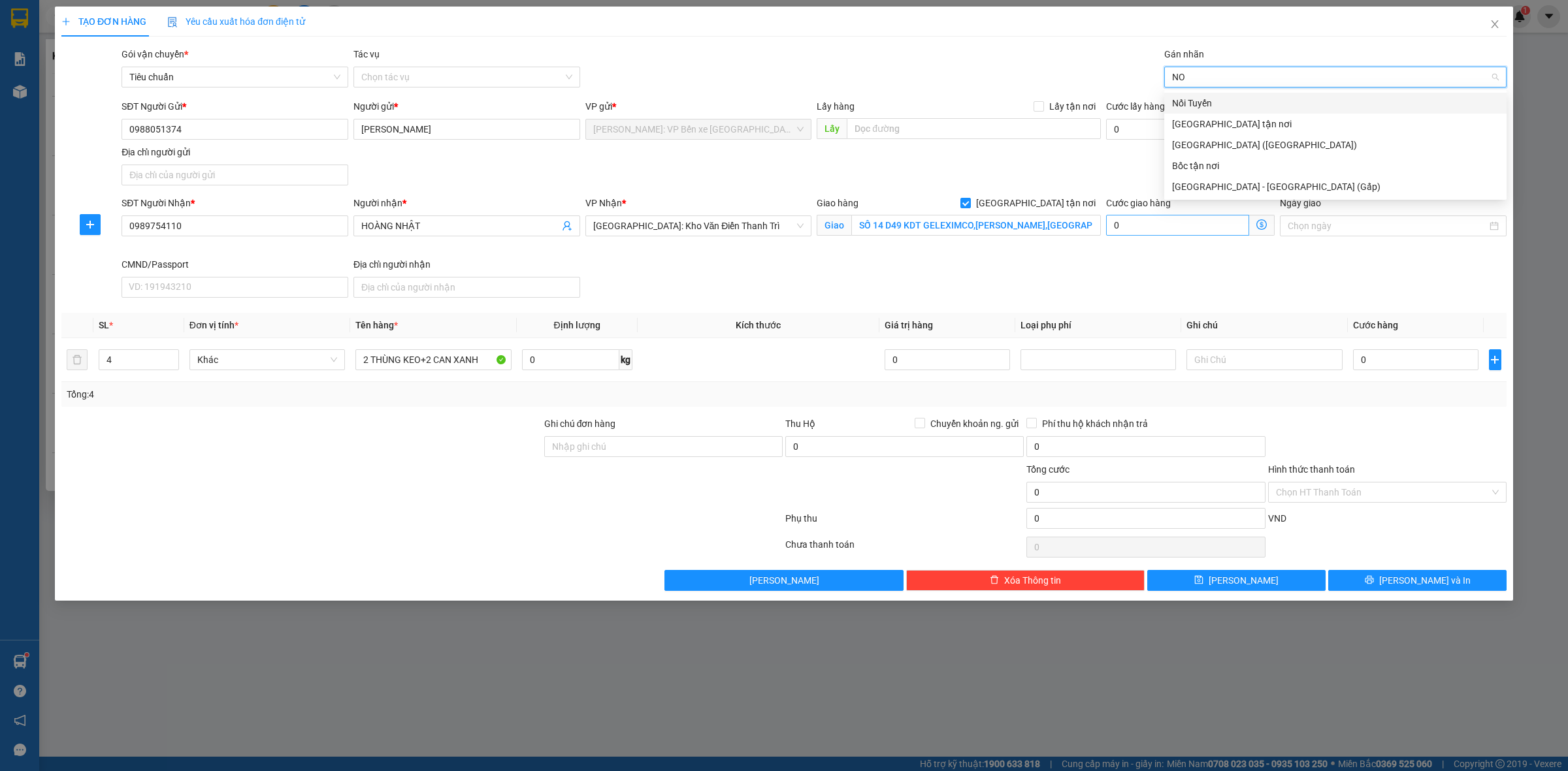
type input "N"
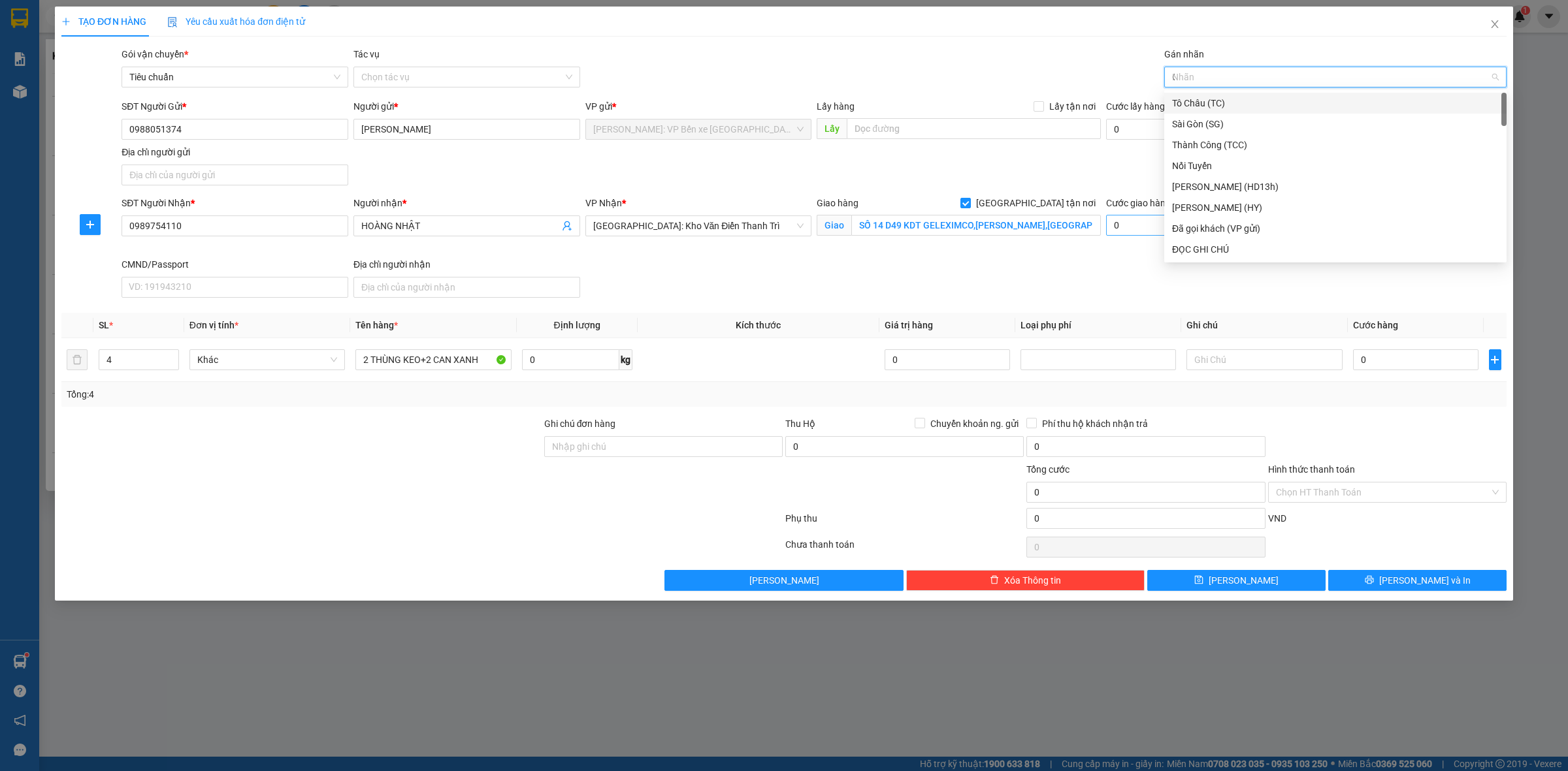
type input "GI"
click at [1258, 96] on div "Giao tận nơi" at bounding box center [1334, 102] width 327 height 14
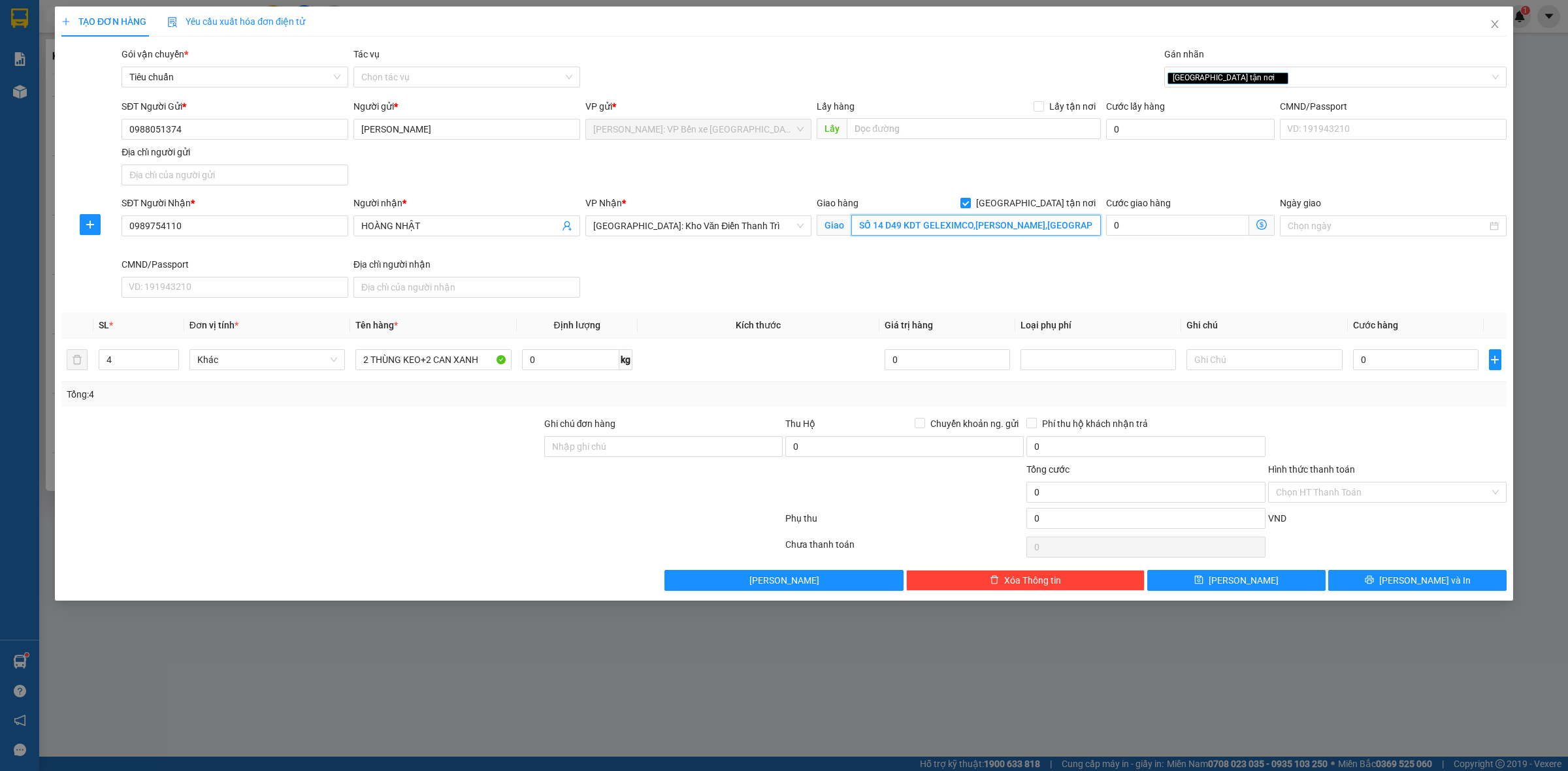
click at [1056, 225] on input "SỐ 14 D49 KDT GELEXIMCO,LÊ TRỌNG TẤN,DƯƠNG NỘI,HÀ ĐÔNG,HÀ NỘI" at bounding box center [976, 225] width 250 height 20
click at [1057, 226] on input "SỐ 14 D49 KDT GELEXIMCO,LÊ TRỌNG TẤN,DƯƠNG NỘI,HÀ ĐÔNG,HÀ NỘI" at bounding box center [976, 225] width 250 height 20
click at [1063, 226] on input "SỐ 14 D49 KDT GELEXIMCO,LÊ TRỌNG TẤN,DƯƠNG NỘI,HÀ ĐÔNG,HÀ NỘI" at bounding box center [976, 225] width 250 height 20
type input "4"
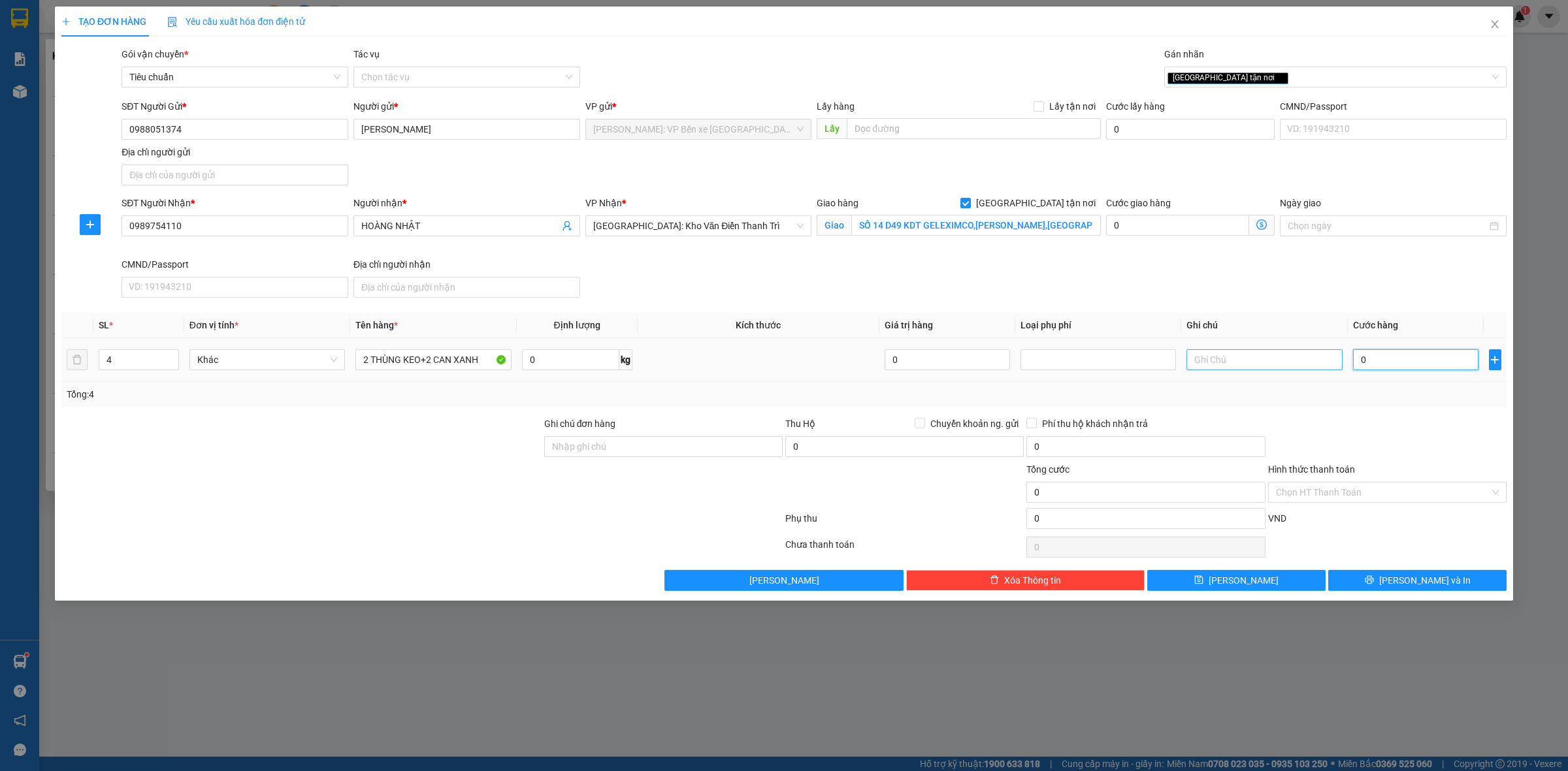
type input "4"
type input "45"
type input "450"
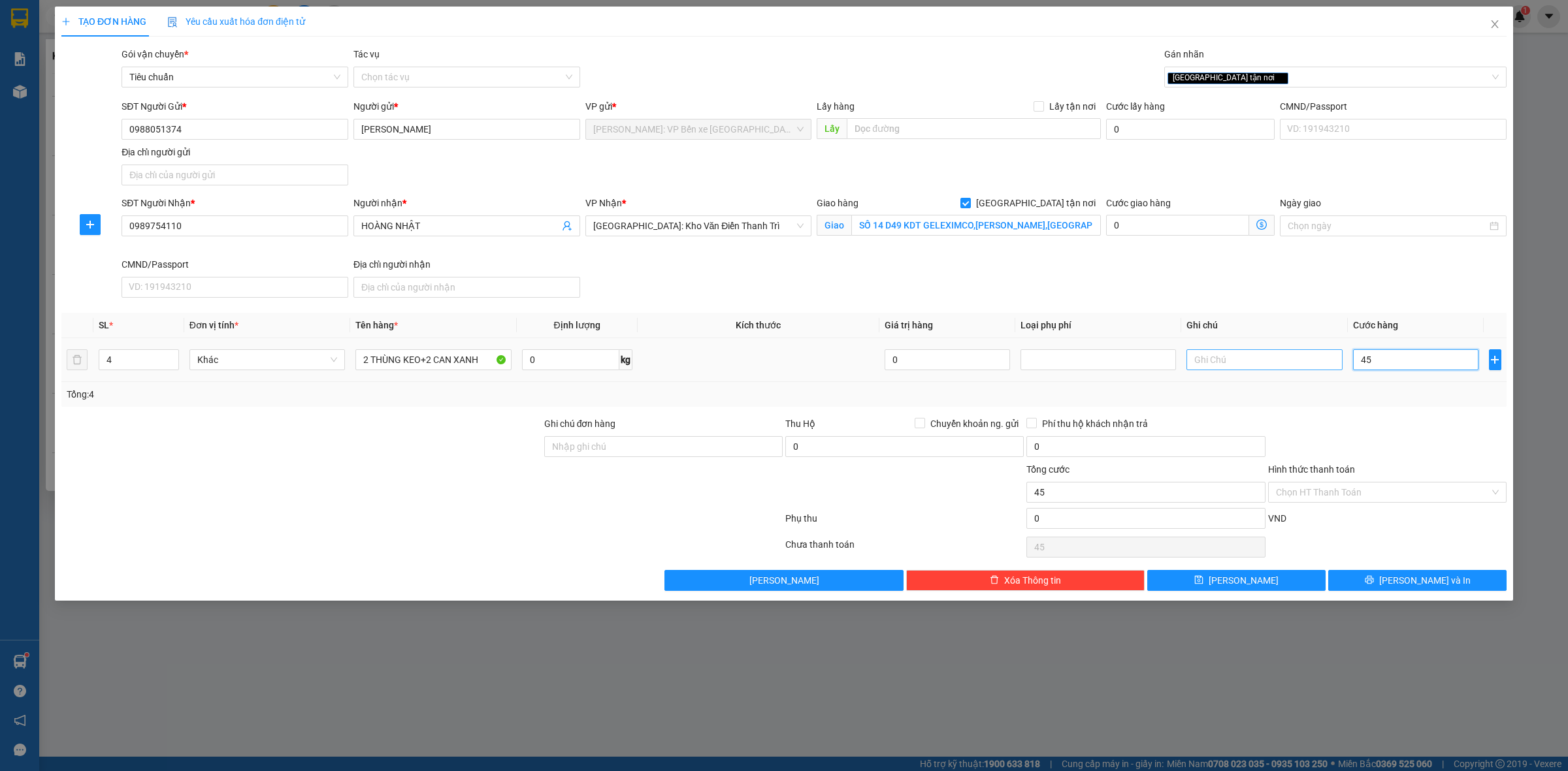
type input "450"
type input "4.500"
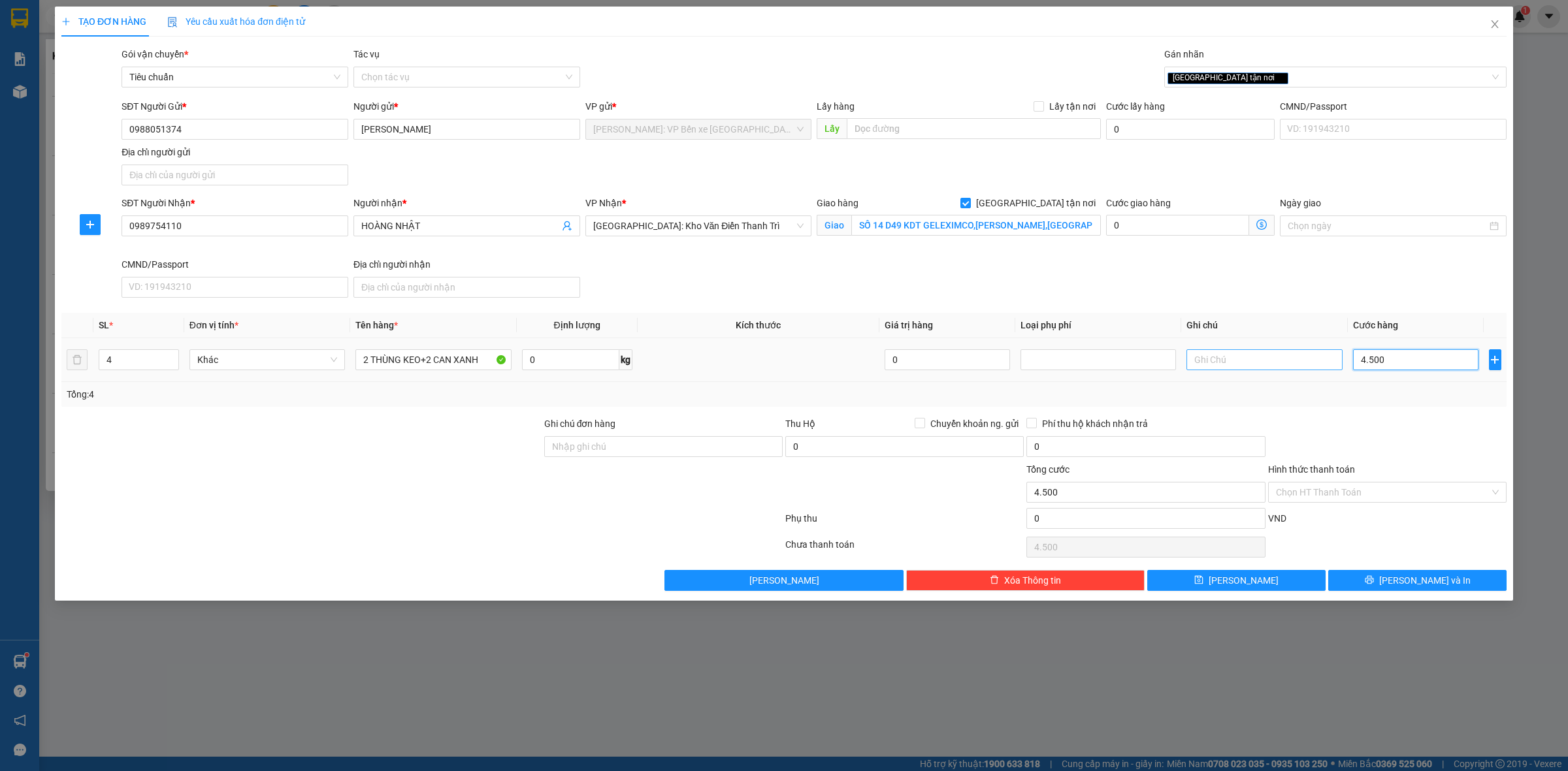
type input "45.000"
type input "450.000"
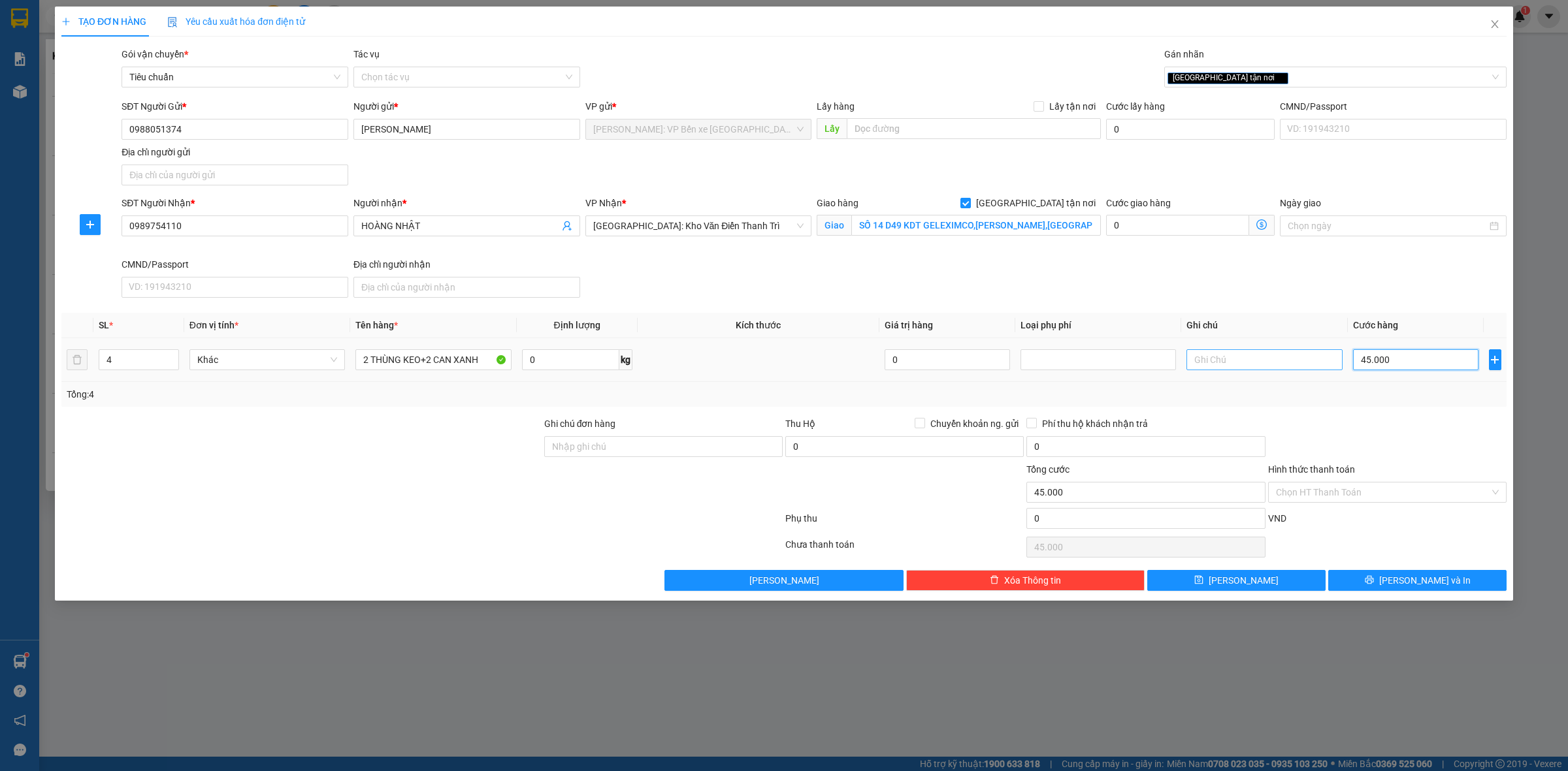
type input "450.000"
type input "45.000="
type input "0"
type input "45.000"
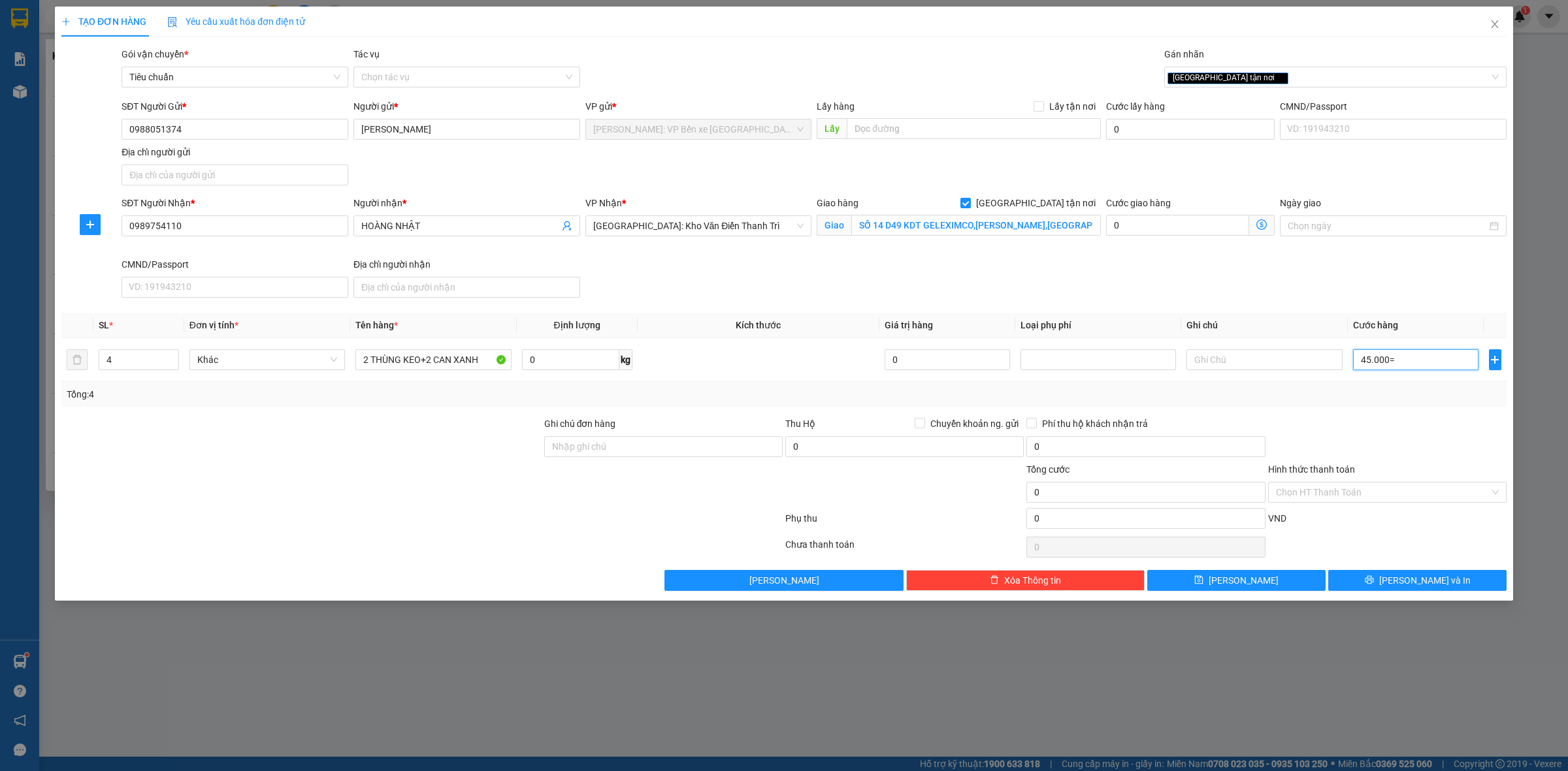
type input "45.000"
type input "4.500"
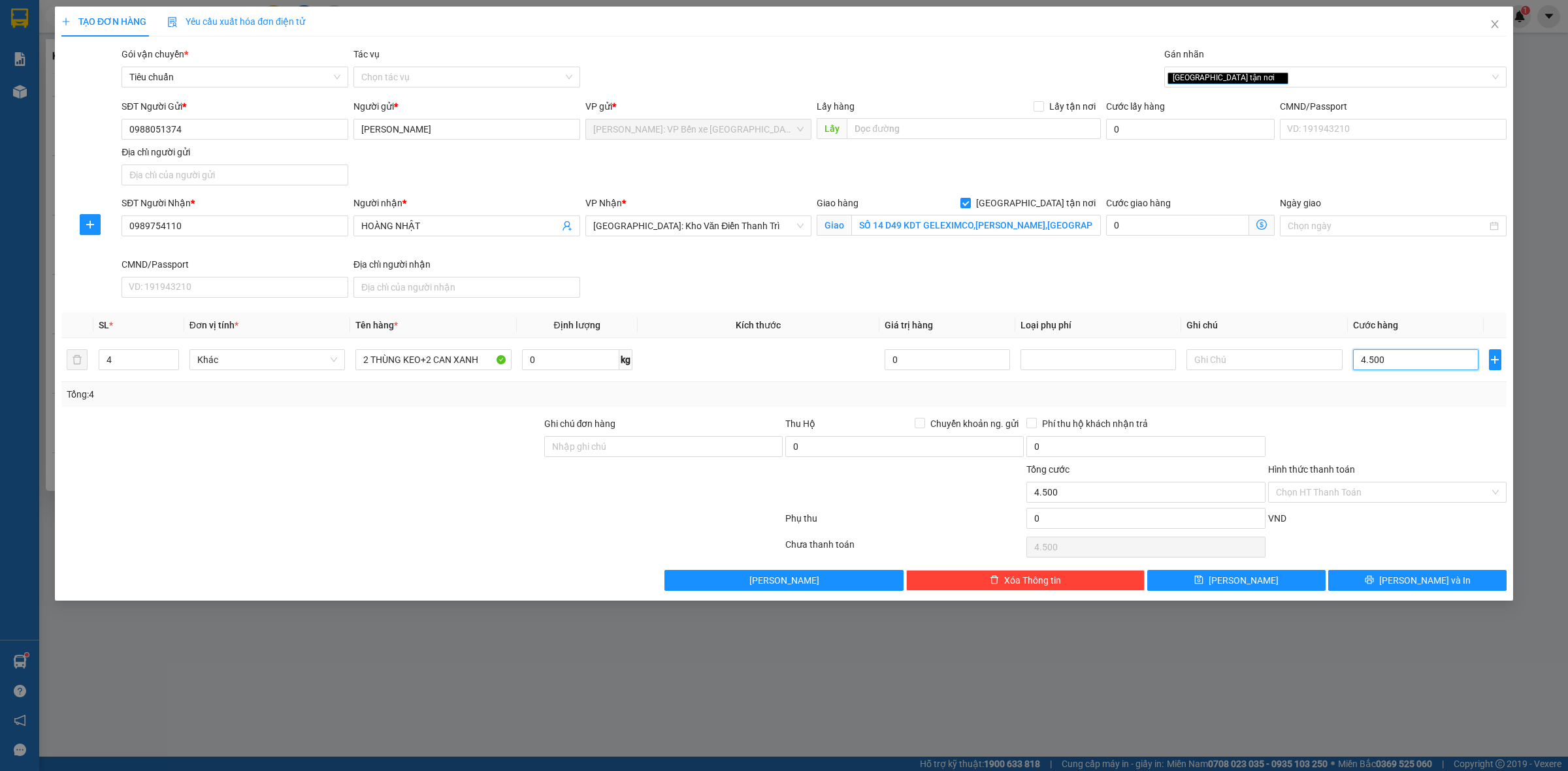
type input "450"
type input "45"
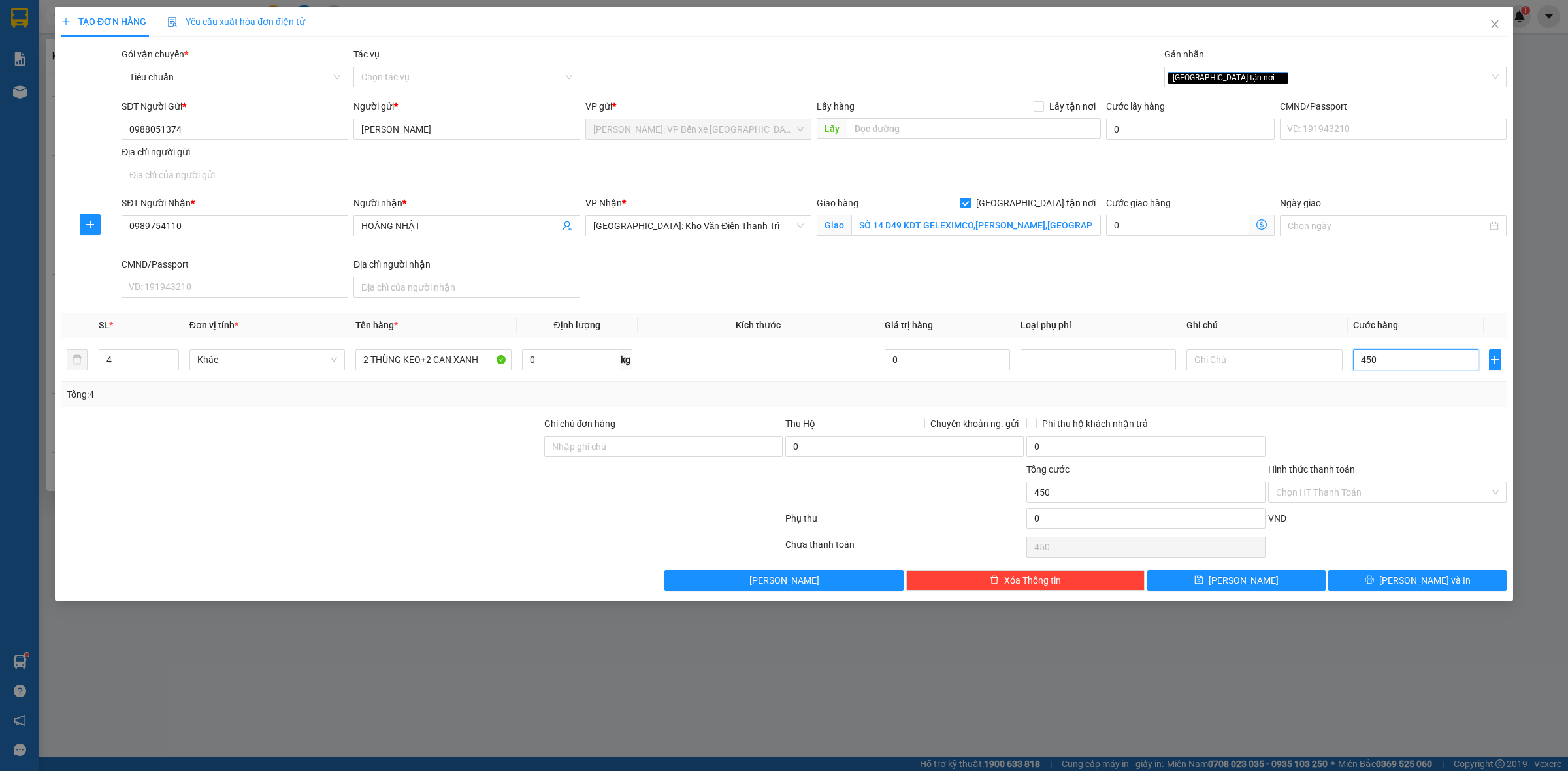
type input "45"
type input "4"
type input "0"
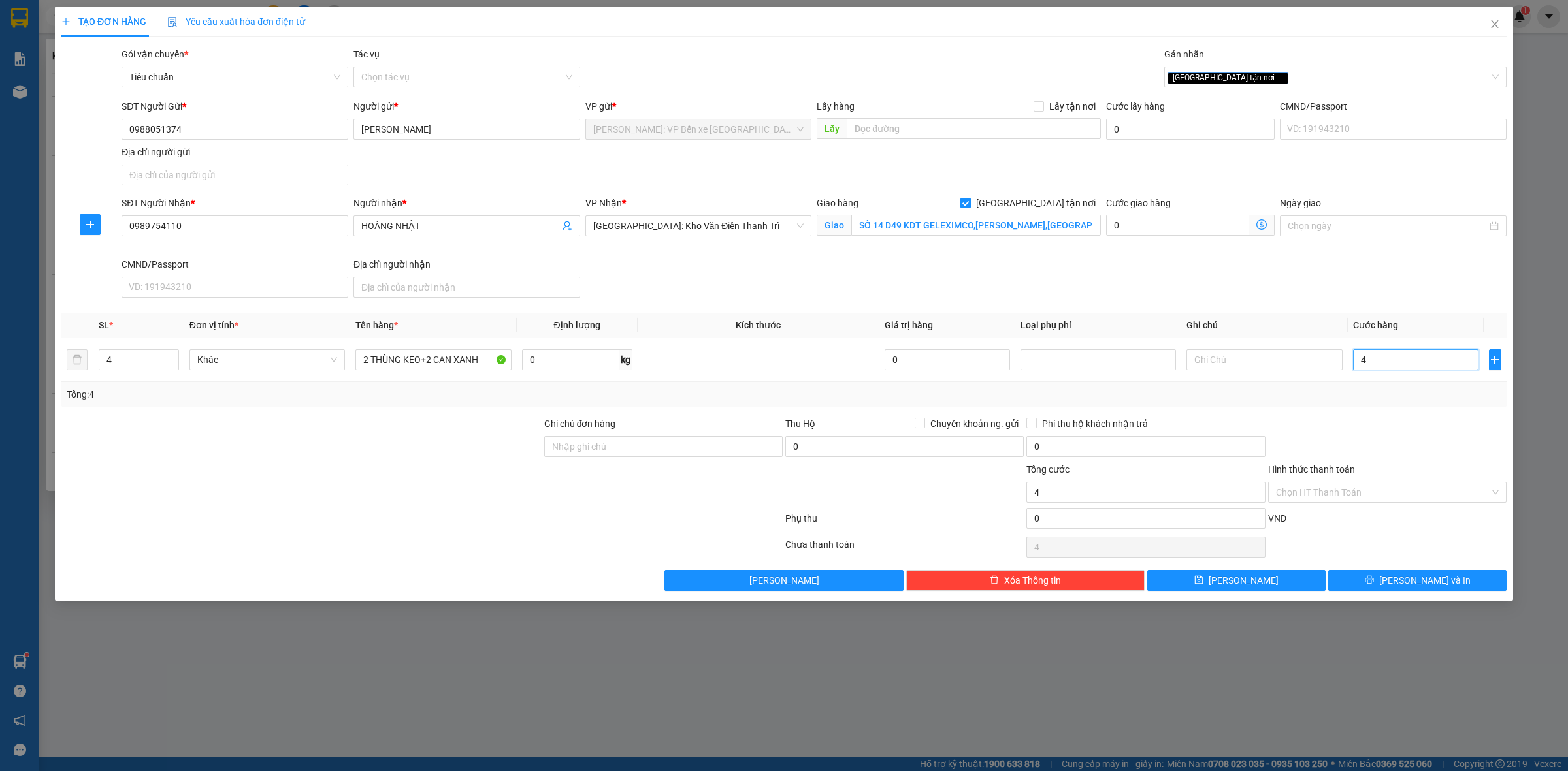
type input "0"
type input "05"
type input "5"
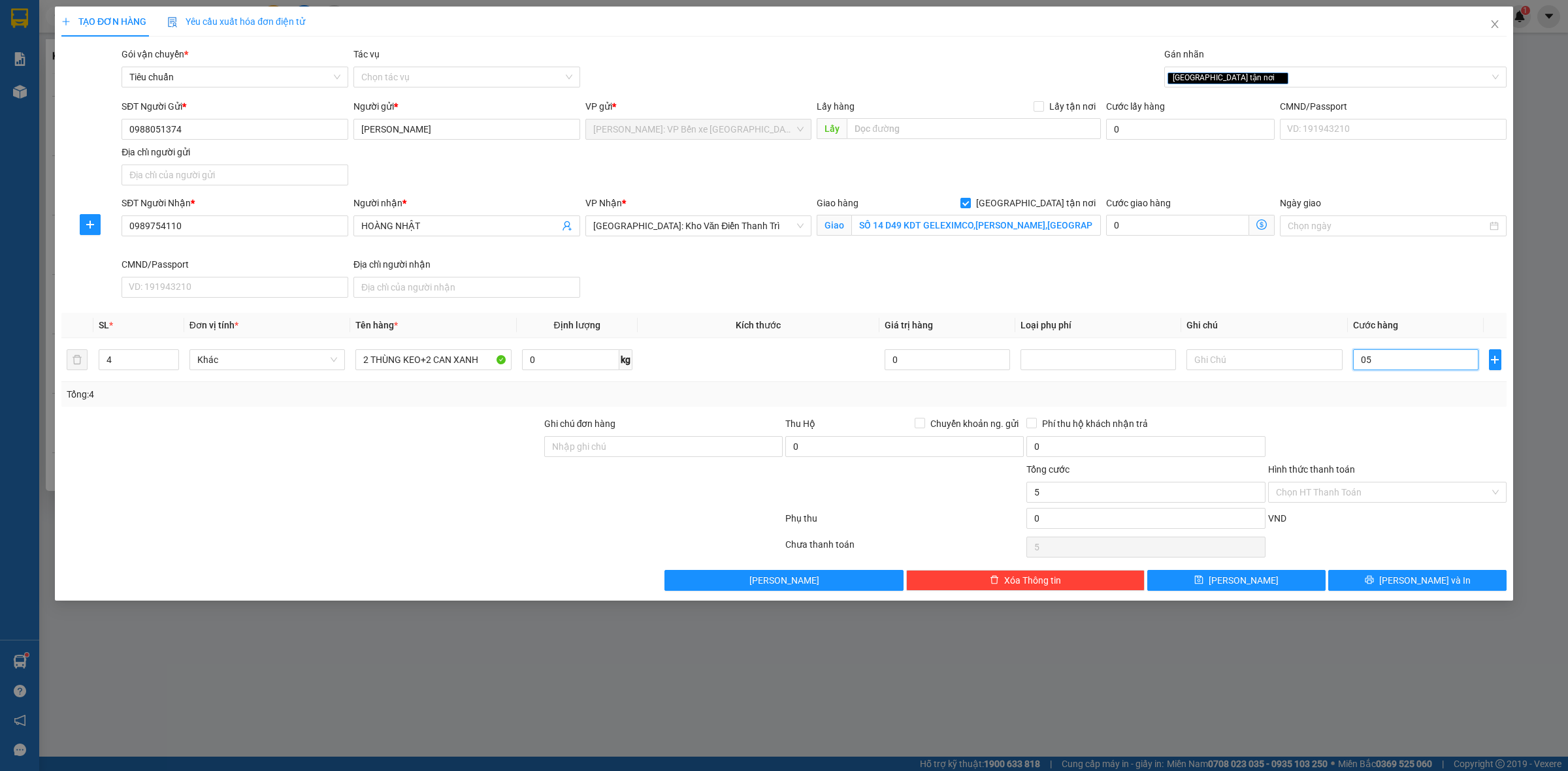
type input "050"
type input "50"
type input "0.500"
type input "500"
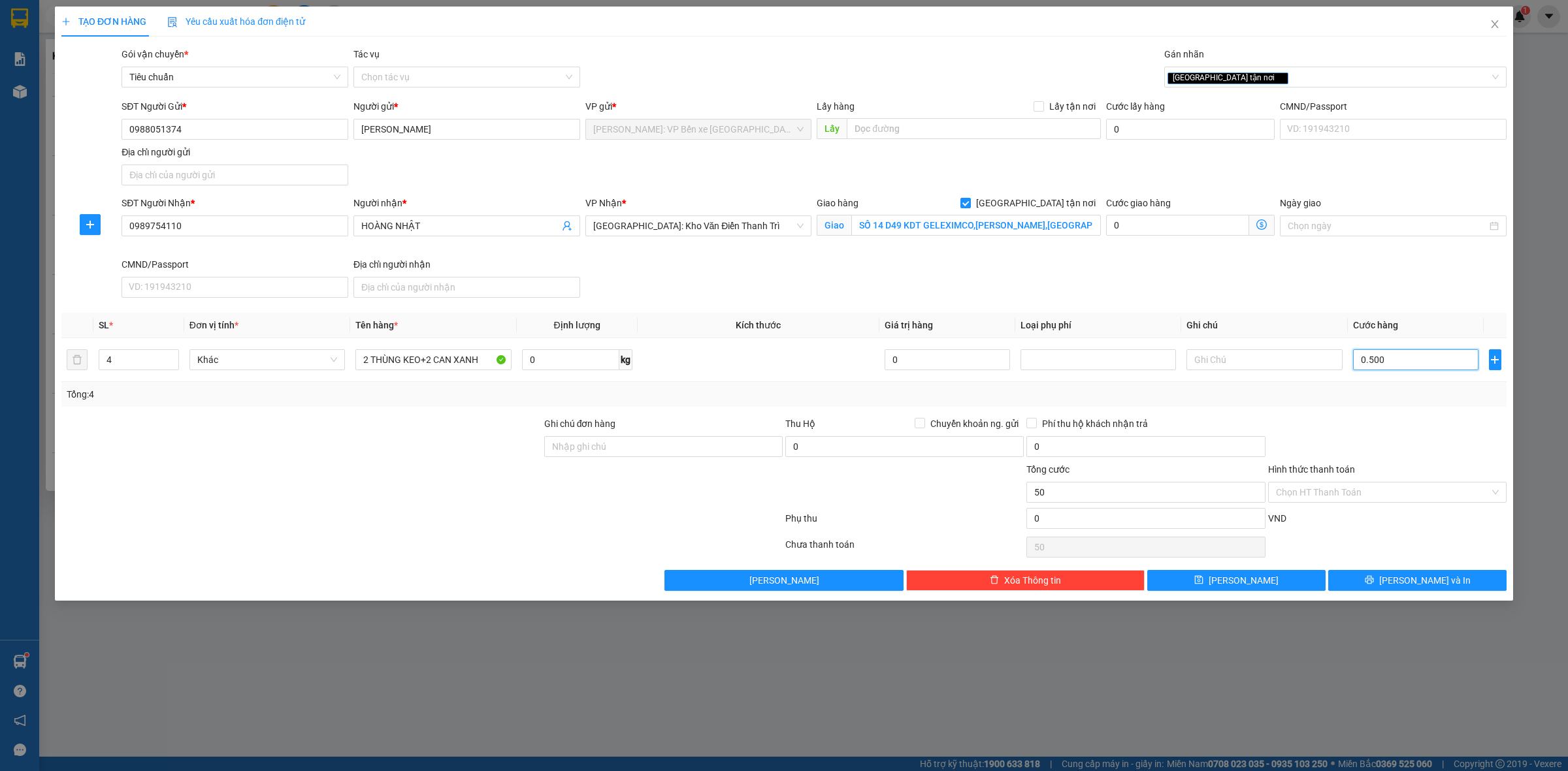
type input "500"
type input "05.000"
type input "5.000"
type input "050.000"
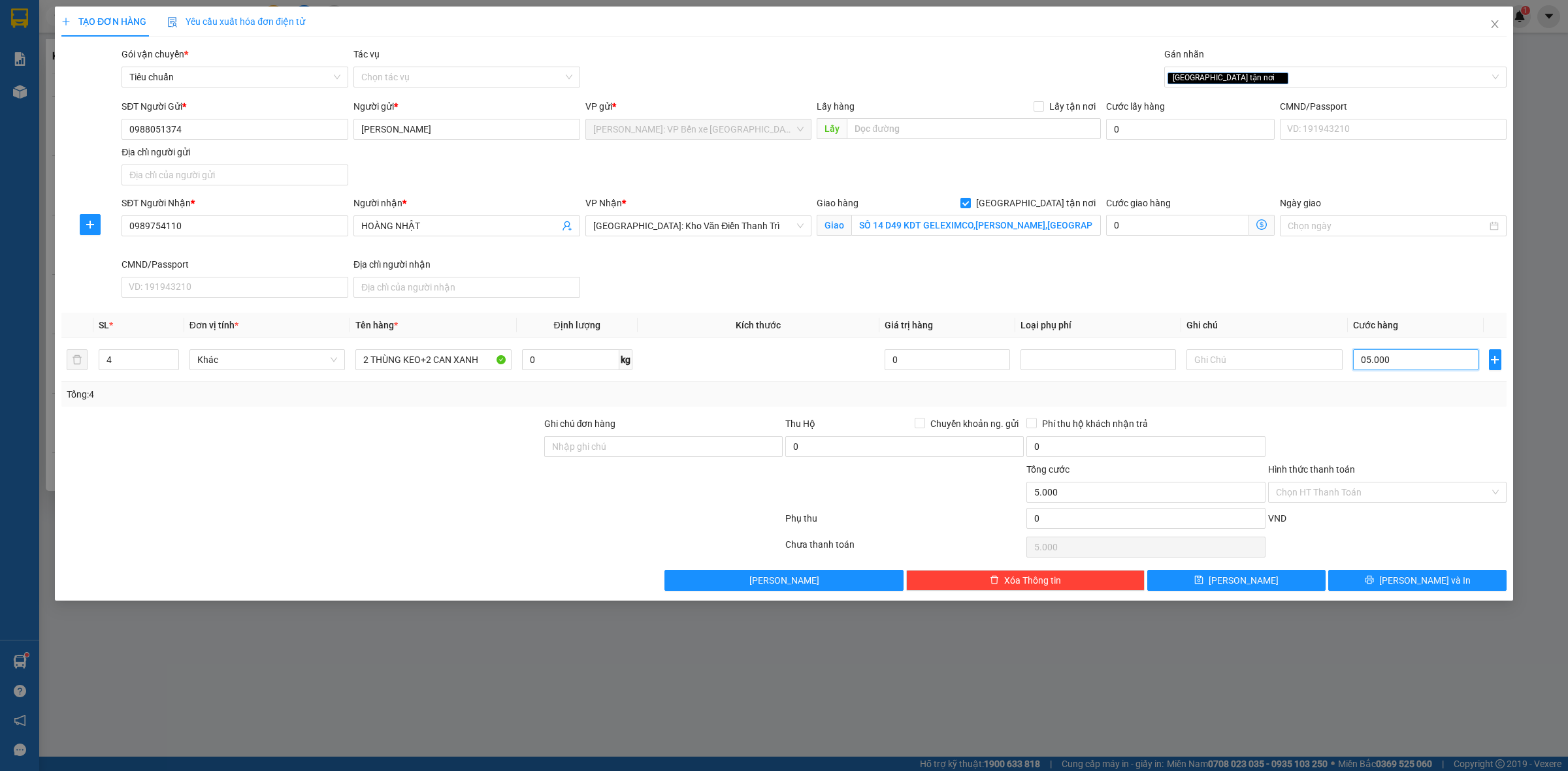
type input "50.000"
type input "0.500.000"
type input "500.000"
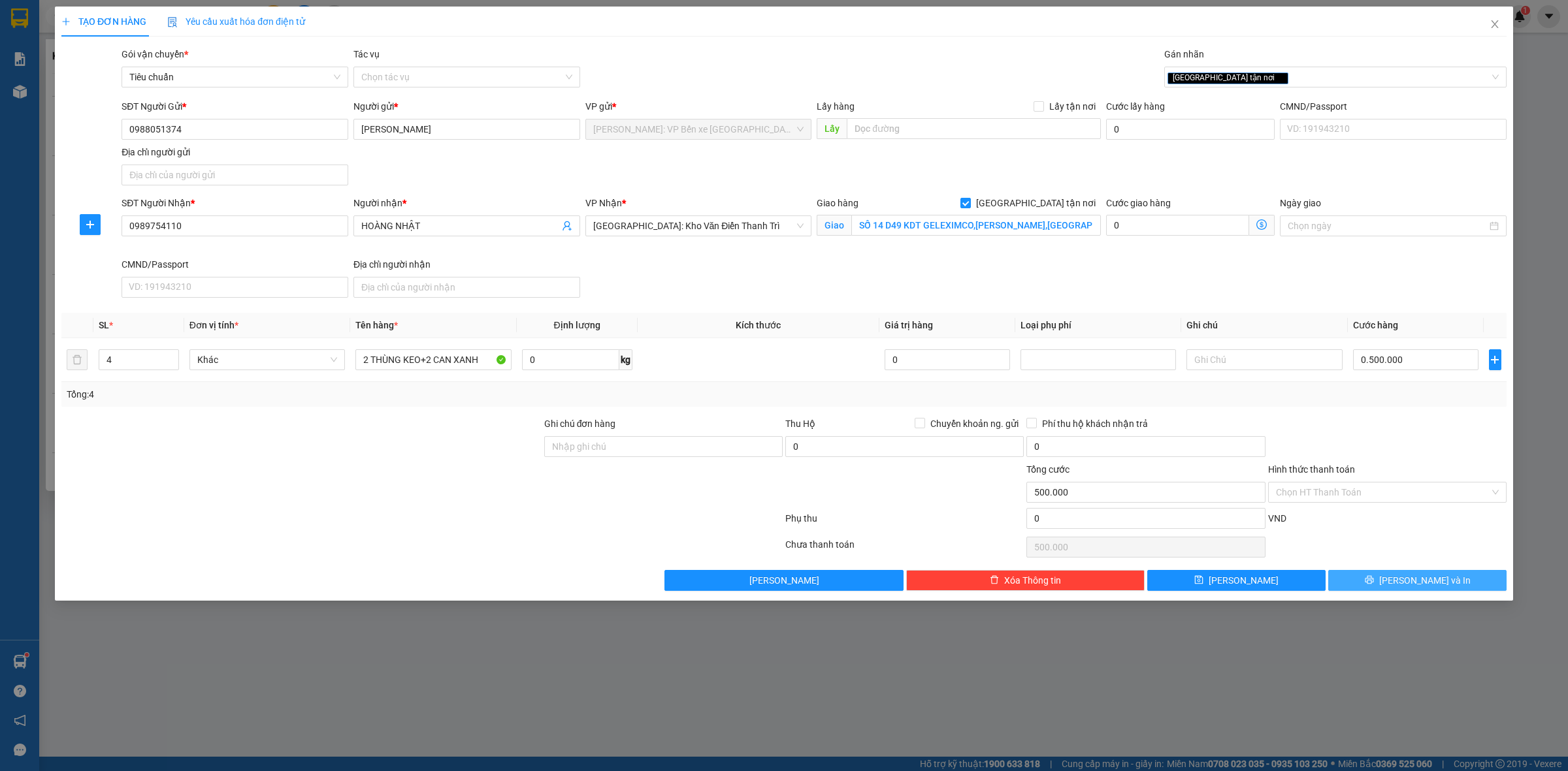
type input "500.000"
click at [1403, 580] on button "Lưu và In" at bounding box center [1417, 580] width 179 height 20
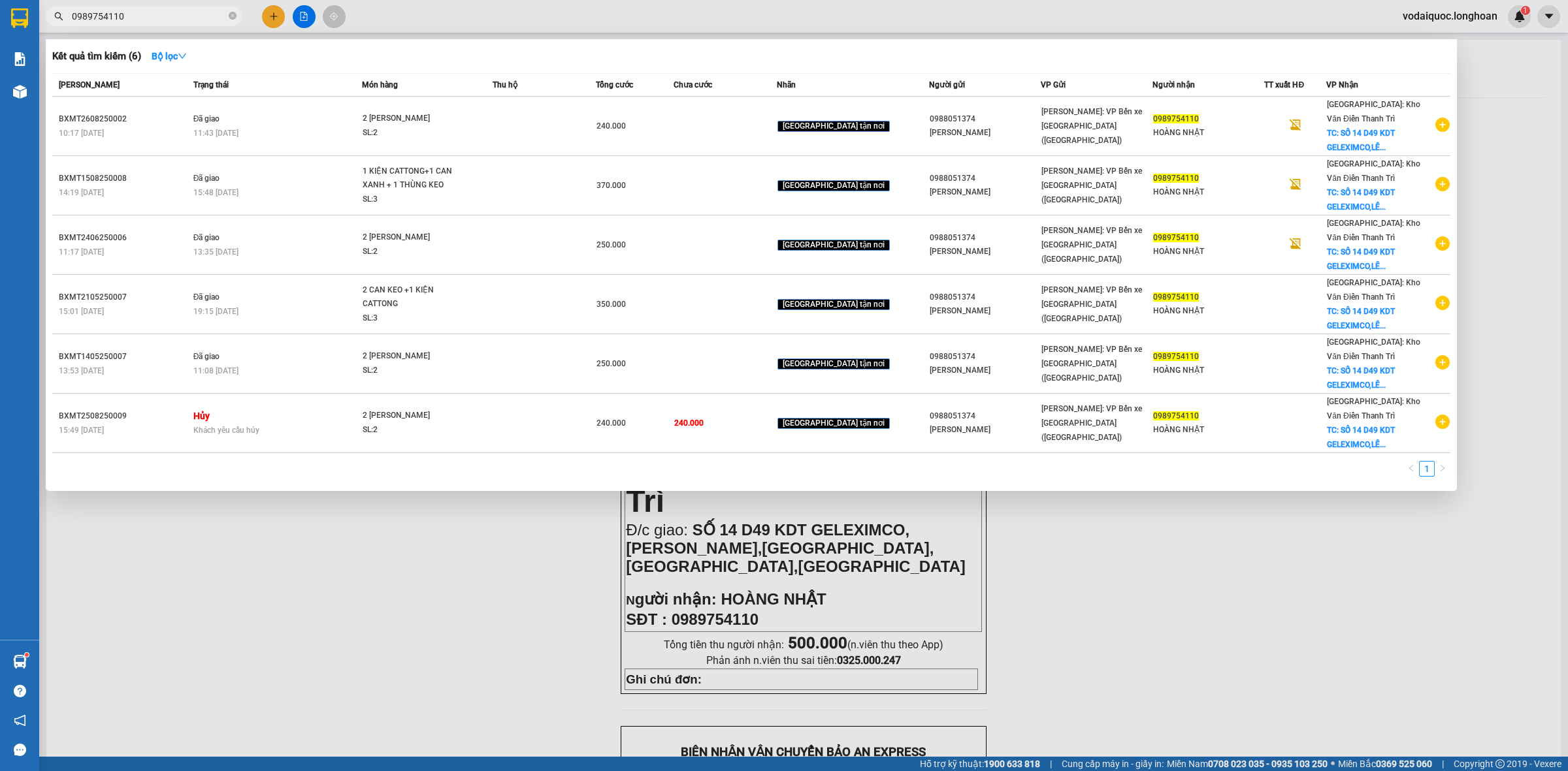
drag, startPoint x: 539, startPoint y: 565, endPoint x: 553, endPoint y: 542, distance: 26.9
click at [539, 566] on div at bounding box center [784, 386] width 1568 height 771
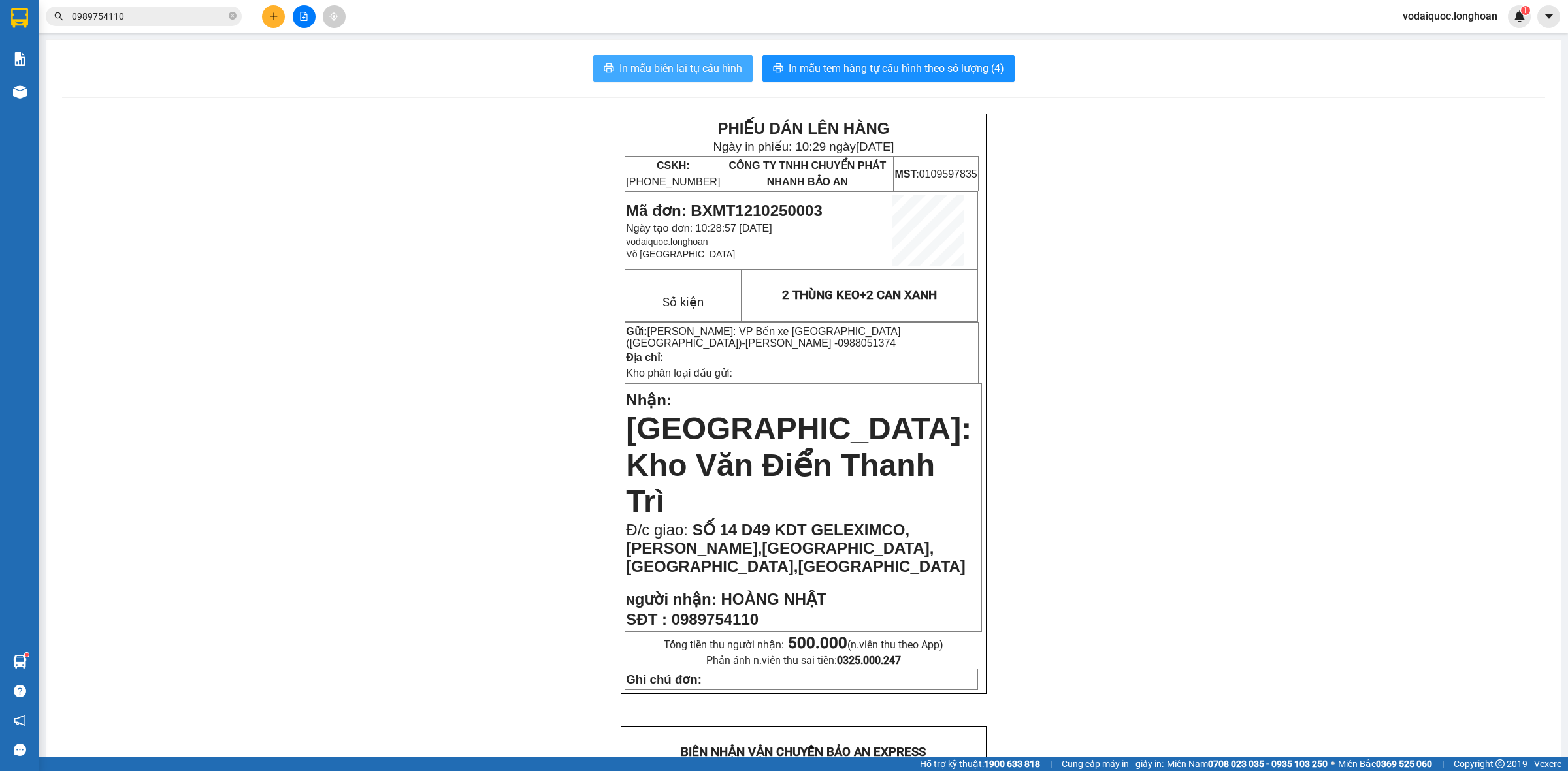
click at [703, 70] on span "In mẫu biên lai tự cấu hình" at bounding box center [681, 69] width 123 height 17
click at [908, 69] on span "In mẫu tem hàng tự cấu hình theo số lượng (4)" at bounding box center [896, 69] width 215 height 17
